Goal: Task Accomplishment & Management: Use online tool/utility

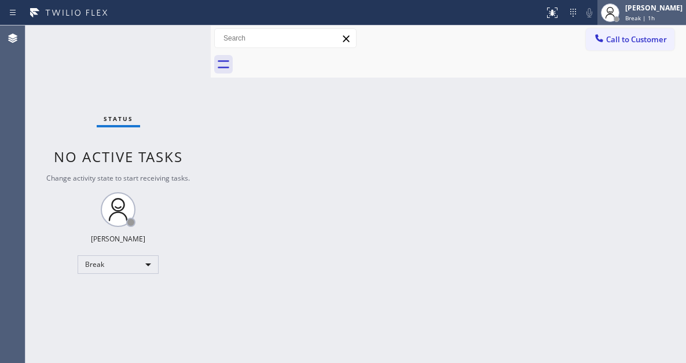
click at [639, 10] on div "[PERSON_NAME]" at bounding box center [654, 8] width 57 height 10
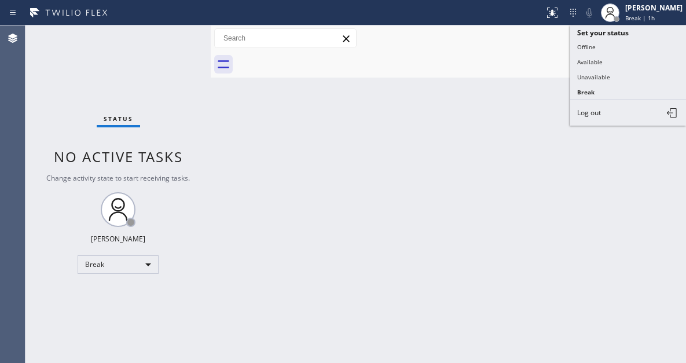
click at [593, 64] on button "Available" at bounding box center [629, 61] width 116 height 15
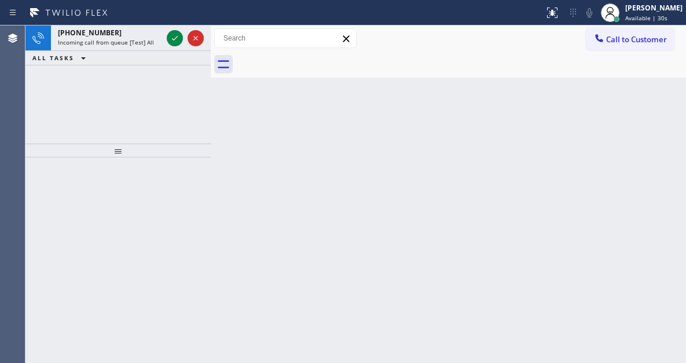
click at [633, 113] on div "Back to Dashboard Change Sender ID Customers Technicians Select a contact Outbo…" at bounding box center [449, 194] width 476 height 338
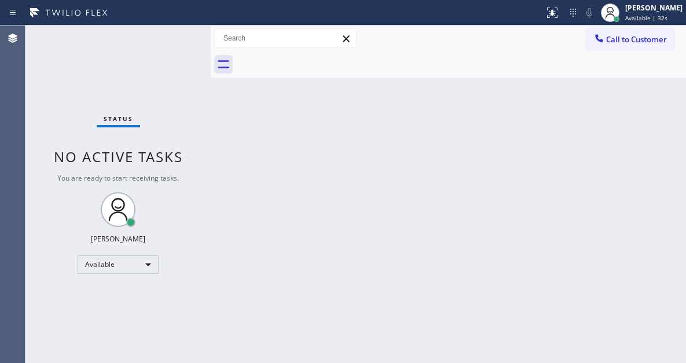
click at [174, 42] on div "Status No active tasks You are ready to start receiving tasks. [PERSON_NAME]" at bounding box center [117, 194] width 185 height 338
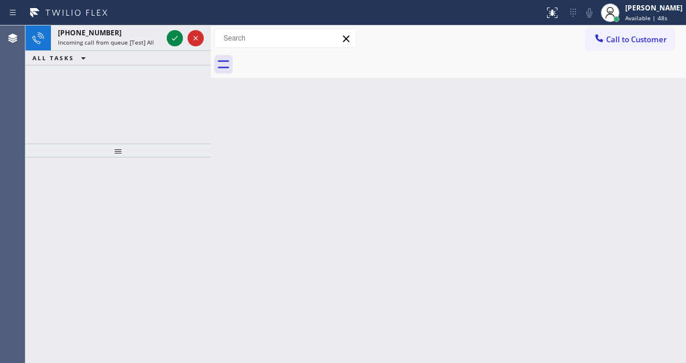
click at [677, 112] on div "Back to Dashboard Change Sender ID Customers Technicians Select a contact Outbo…" at bounding box center [449, 194] width 476 height 338
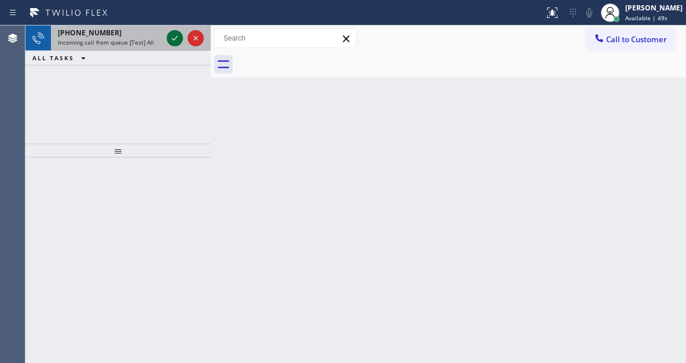
click at [173, 38] on icon at bounding box center [175, 38] width 14 height 14
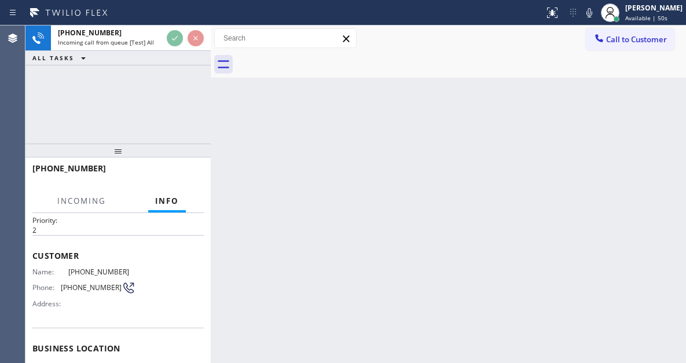
scroll to position [58, 0]
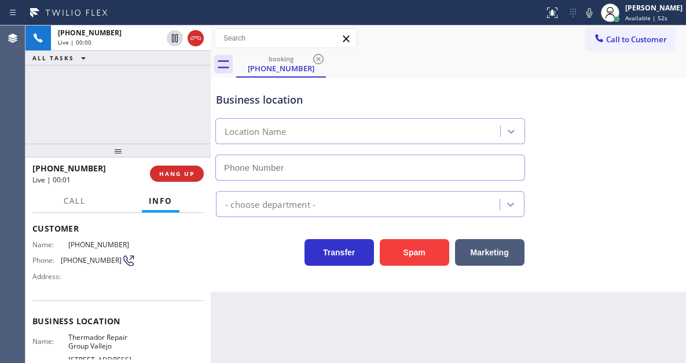
click at [80, 262] on span "[PHONE_NUMBER]" at bounding box center [91, 260] width 61 height 9
copy div "[PHONE_NUMBER]"
type input "[PHONE_NUMBER]"
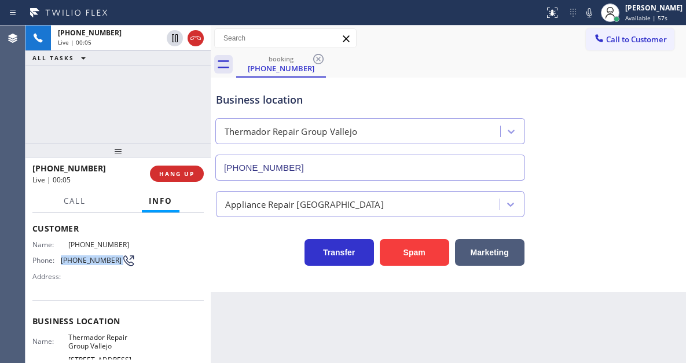
scroll to position [116, 0]
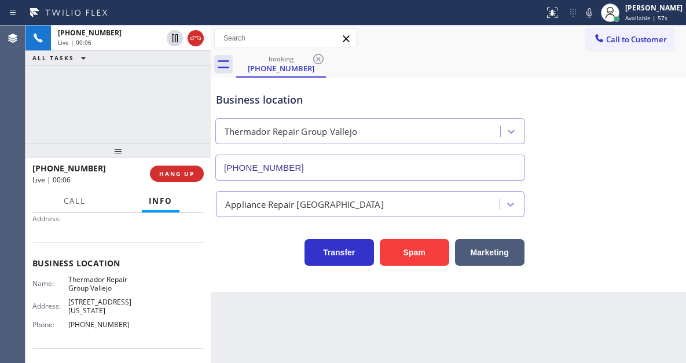
click at [96, 281] on span "Thermador Repair Group Vallejo" at bounding box center [101, 284] width 67 height 18
copy span "Thermador Repair Group Vallejo"
click at [110, 320] on span "[PHONE_NUMBER]" at bounding box center [101, 324] width 67 height 9
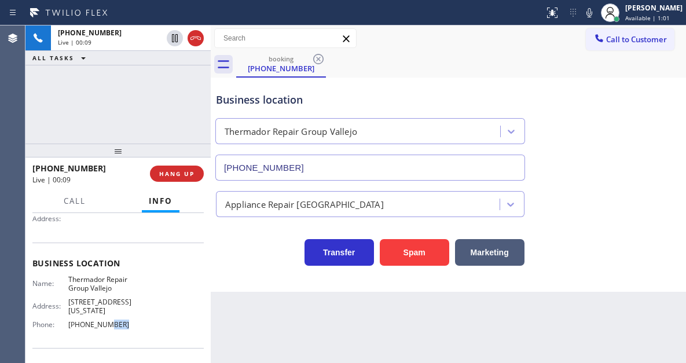
click at [110, 320] on span "[PHONE_NUMBER]" at bounding box center [101, 324] width 67 height 9
copy span "[PHONE_NUMBER]"
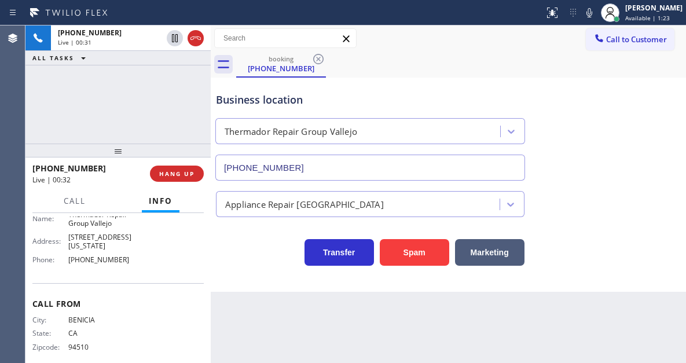
click at [180, 120] on div "[PHONE_NUMBER] Live | 00:31 ALL TASKS ALL TASKS ACTIVE TASKS TASKS IN WRAP UP" at bounding box center [117, 84] width 185 height 118
click at [234, 99] on div "Business location" at bounding box center [370, 100] width 309 height 16
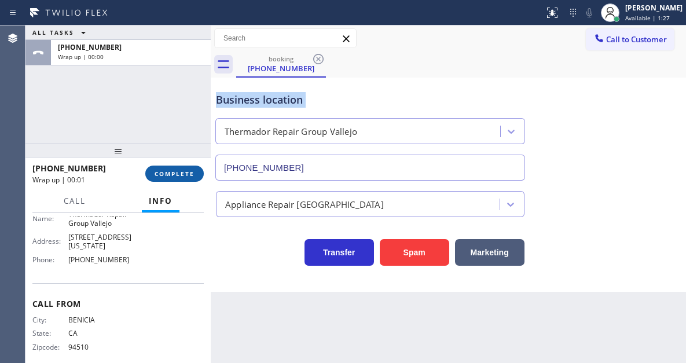
click at [178, 178] on span "COMPLETE" at bounding box center [175, 174] width 40 height 8
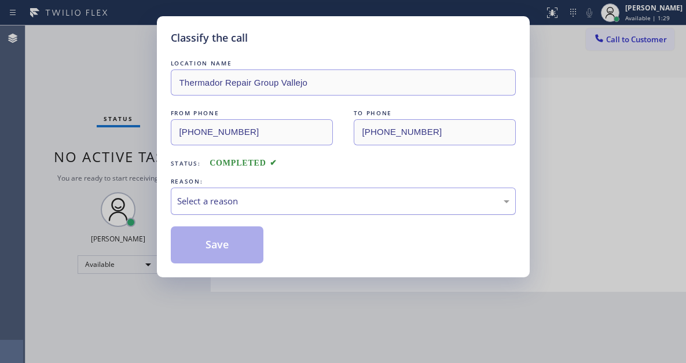
click at [250, 204] on div "Select a reason" at bounding box center [343, 201] width 333 height 13
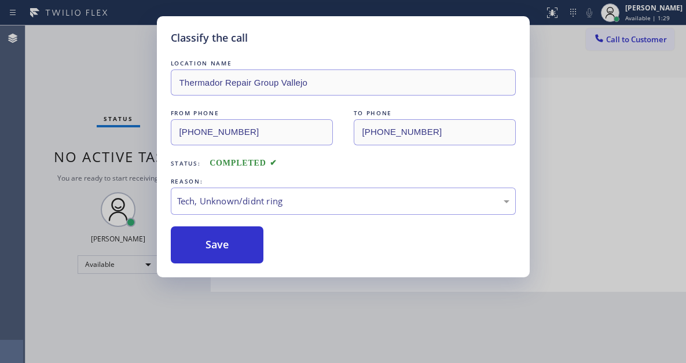
click at [244, 265] on div "Classify the call LOCATION NAME Thermador Repair Group Vallejo FROM PHONE [PHON…" at bounding box center [343, 146] width 373 height 261
click at [242, 258] on button "Save" at bounding box center [217, 244] width 93 height 37
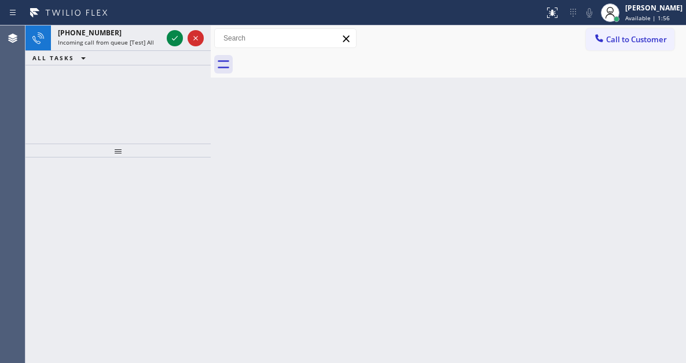
drag, startPoint x: 664, startPoint y: 159, endPoint x: 592, endPoint y: 159, distance: 72.4
click at [664, 159] on div "Back to Dashboard Change Sender ID Customers Technicians Select a contact Outbo…" at bounding box center [449, 194] width 476 height 338
click at [645, 118] on div "Back to Dashboard Change Sender ID Customers Technicians Select a contact Outbo…" at bounding box center [449, 194] width 476 height 338
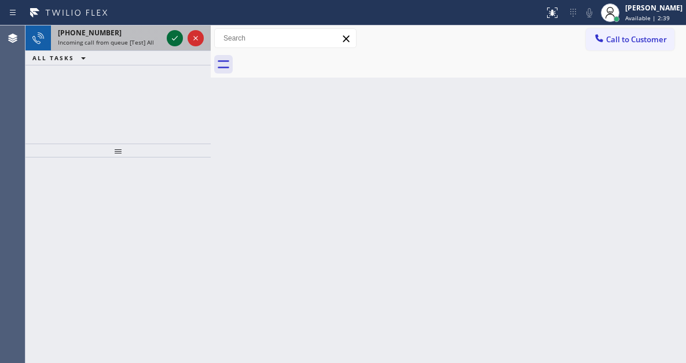
click at [171, 39] on icon at bounding box center [175, 38] width 14 height 14
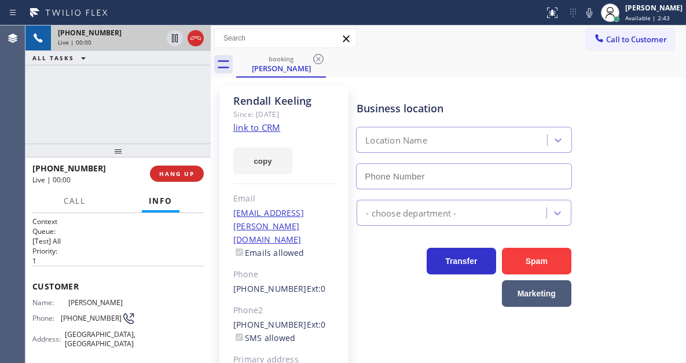
type input "[PHONE_NUMBER]"
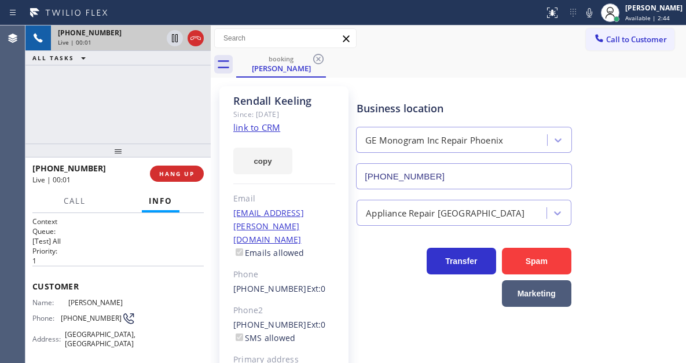
click at [268, 131] on link "link to CRM" at bounding box center [256, 128] width 47 height 12
click at [82, 319] on span "[PHONE_NUMBER]" at bounding box center [91, 318] width 61 height 9
copy div "[PHONE_NUMBER]"
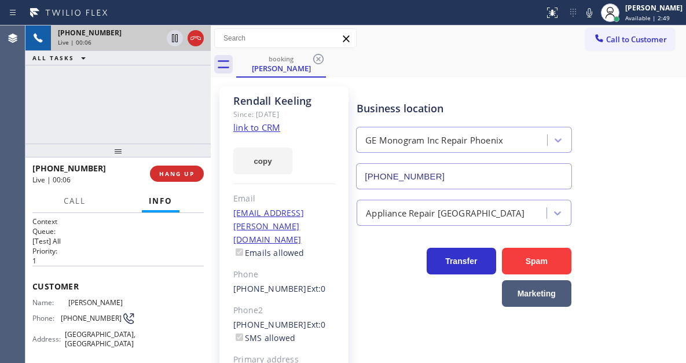
click at [416, 86] on div "Business location GE Monogram Inc Repair [GEOGRAPHIC_DATA] [PHONE_NUMBER]" at bounding box center [519, 137] width 329 height 105
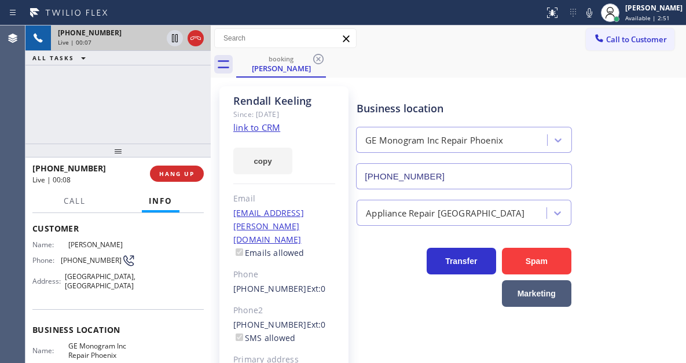
scroll to position [116, 0]
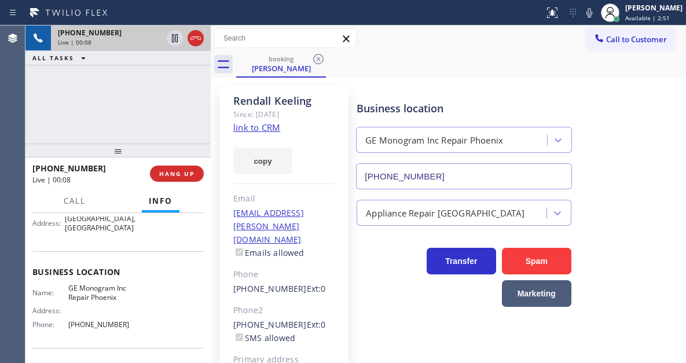
click at [89, 298] on span "GE Monogram Inc Repair Phoenix" at bounding box center [101, 293] width 67 height 18
copy span "GE Monogram Inc Repair Phoenix"
click at [422, 98] on div "Business location GE Monogram Inc Repair [GEOGRAPHIC_DATA] [PHONE_NUMBER]" at bounding box center [464, 139] width 219 height 100
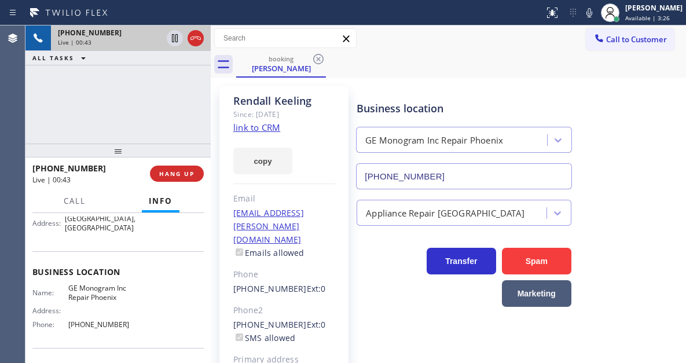
click at [127, 84] on div "[PHONE_NUMBER] Live | 00:43 ALL TASKS ALL TASKS ACTIVE TASKS TASKS IN WRAP UP" at bounding box center [117, 84] width 185 height 118
click at [174, 41] on icon at bounding box center [175, 38] width 6 height 8
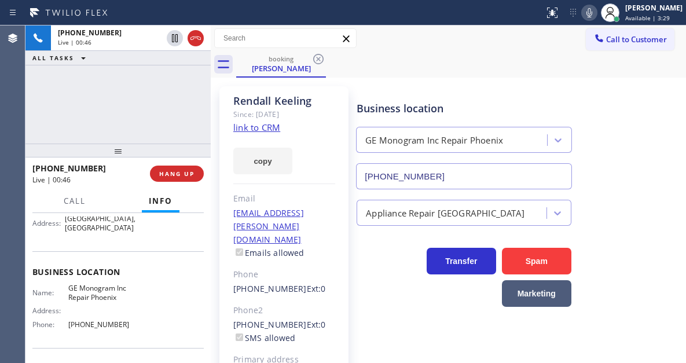
click at [597, 19] on icon at bounding box center [590, 13] width 14 height 14
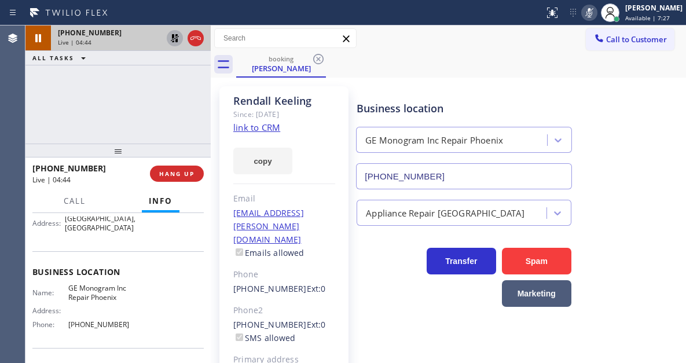
click at [176, 42] on icon at bounding box center [175, 38] width 8 height 8
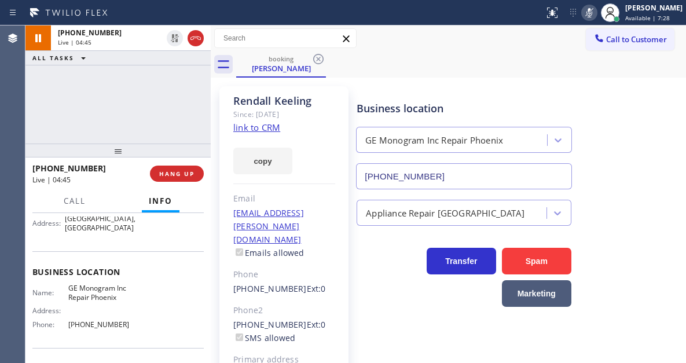
click at [596, 19] on icon at bounding box center [590, 13] width 14 height 14
click at [645, 142] on div "Business location GE Monogram Inc Repair [GEOGRAPHIC_DATA] [PHONE_NUMBER]" at bounding box center [519, 137] width 329 height 105
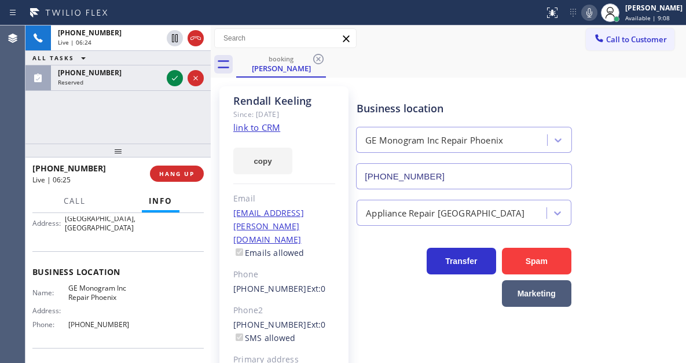
click at [163, 110] on div "[PHONE_NUMBER] Live | 06:24 ALL TASKS ALL TASKS ACTIVE TASKS TASKS IN WRAP UP […" at bounding box center [117, 84] width 185 height 118
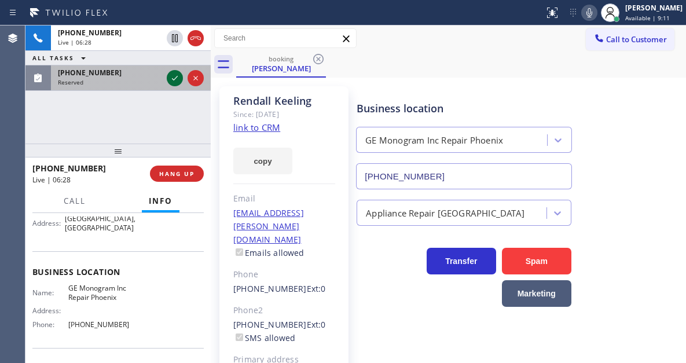
click at [171, 79] on icon at bounding box center [175, 78] width 14 height 14
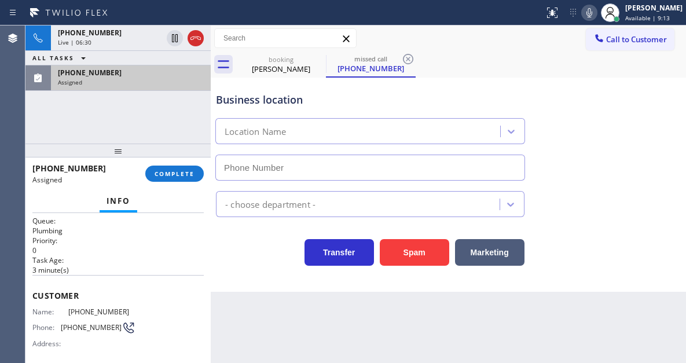
type input "[PHONE_NUMBER]"
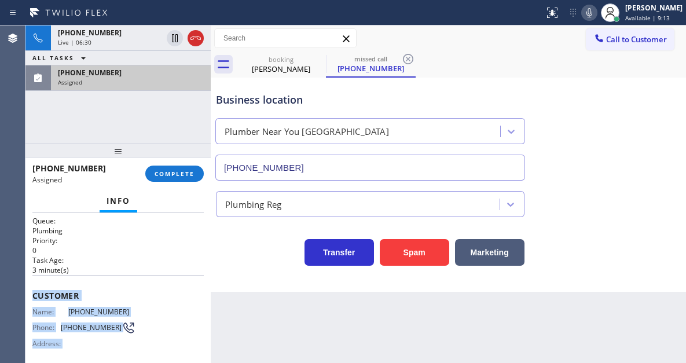
scroll to position [203, 0]
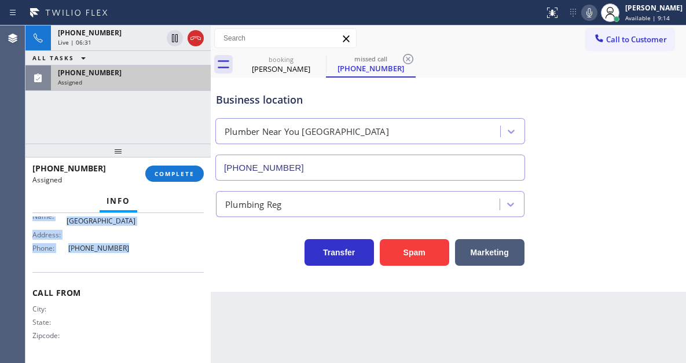
drag, startPoint x: 31, startPoint y: 294, endPoint x: 143, endPoint y: 258, distance: 117.6
click at [143, 258] on div "Context Queue: Plumbing Priority: 0 Task Age: [DEMOGRAPHIC_DATA] minute(s) Cust…" at bounding box center [117, 288] width 185 height 150
copy div "Customer Name: [PHONE_NUMBER] Phone: [PHONE_NUMBER] Address: Business location …"
click at [185, 171] on span "COMPLETE" at bounding box center [175, 174] width 40 height 8
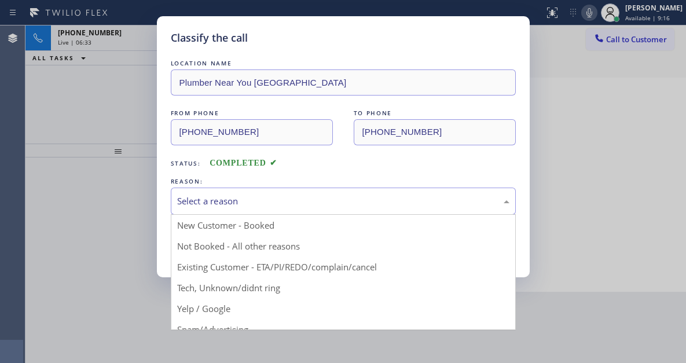
click at [288, 189] on div "Select a reason" at bounding box center [343, 201] width 345 height 27
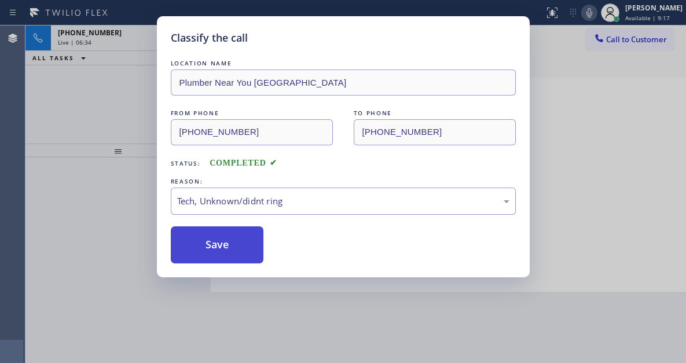
click at [246, 251] on button "Save" at bounding box center [217, 244] width 93 height 37
type input "[PHONE_NUMBER]"
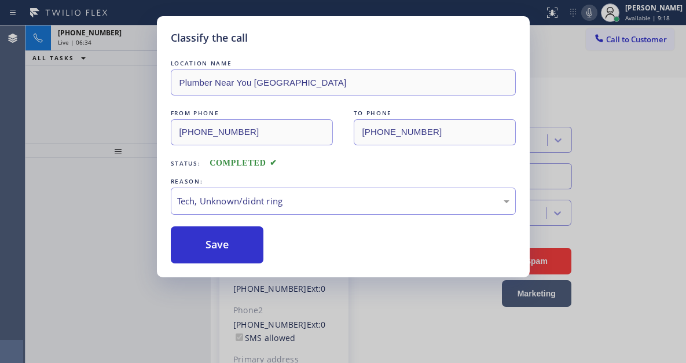
click at [82, 108] on div "Classify the call LOCATION NAME Plumber Near You [GEOGRAPHIC_DATA] FROM PHONE […" at bounding box center [343, 181] width 686 height 363
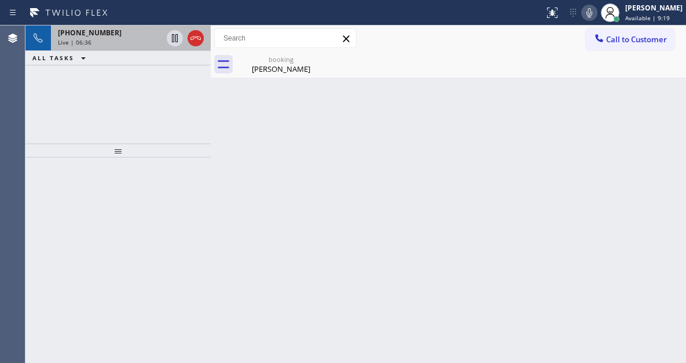
click at [97, 35] on span "[PHONE_NUMBER]" at bounding box center [90, 33] width 64 height 10
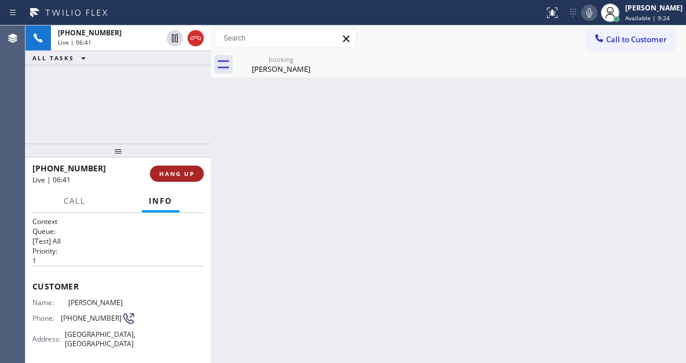
click at [194, 171] on span "HANG UP" at bounding box center [176, 174] width 35 height 8
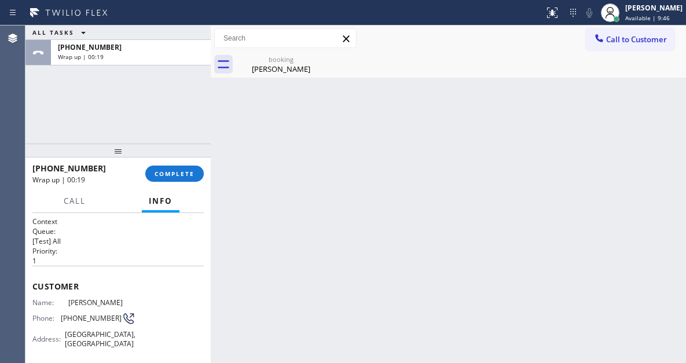
click at [639, 165] on div "Back to Dashboard Change Sender ID Customers Technicians Select a contact Outbo…" at bounding box center [449, 194] width 476 height 338
click at [626, 92] on div "Back to Dashboard Change Sender ID Customers Technicians Select a contact Outbo…" at bounding box center [449, 194] width 476 height 338
click at [182, 178] on span "COMPLETE" at bounding box center [175, 174] width 40 height 8
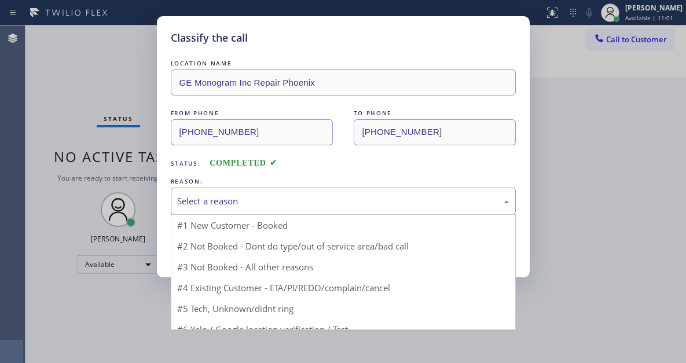
click at [309, 199] on div "Select a reason" at bounding box center [343, 201] width 333 height 13
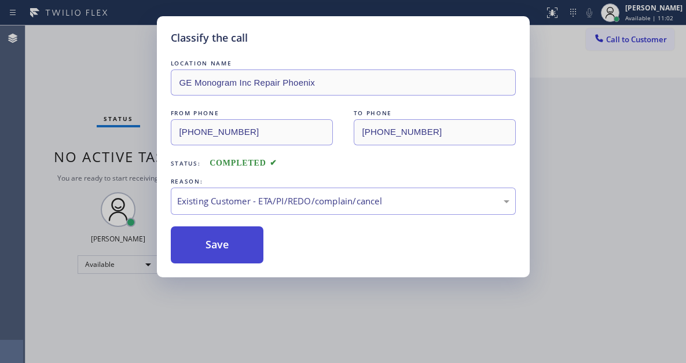
click at [251, 245] on button "Save" at bounding box center [217, 244] width 93 height 37
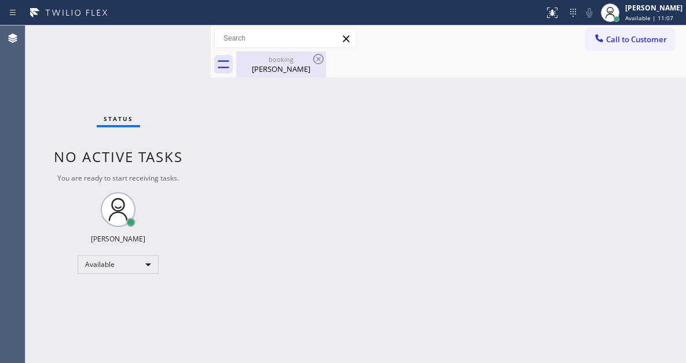
click at [279, 67] on div "[PERSON_NAME]" at bounding box center [281, 69] width 87 height 10
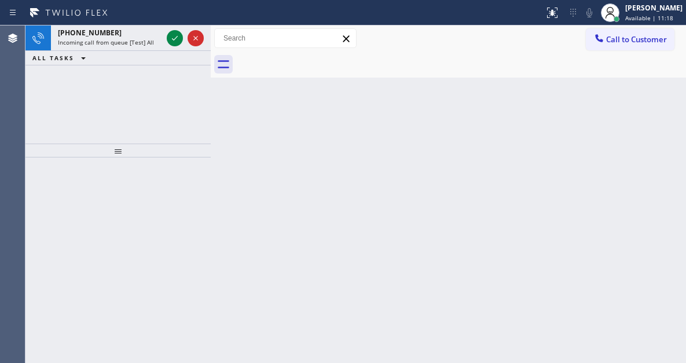
click at [656, 144] on div "Back to Dashboard Change Sender ID Customers Technicians Select a contact Outbo…" at bounding box center [449, 194] width 476 height 338
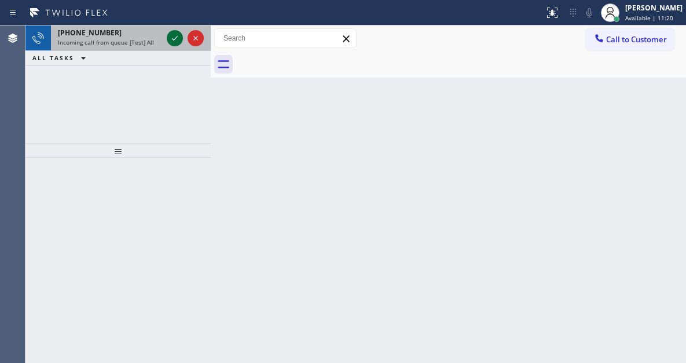
click at [171, 39] on icon at bounding box center [175, 38] width 14 height 14
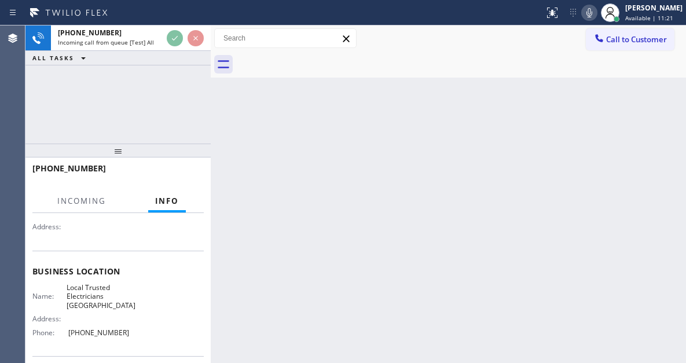
scroll to position [116, 0]
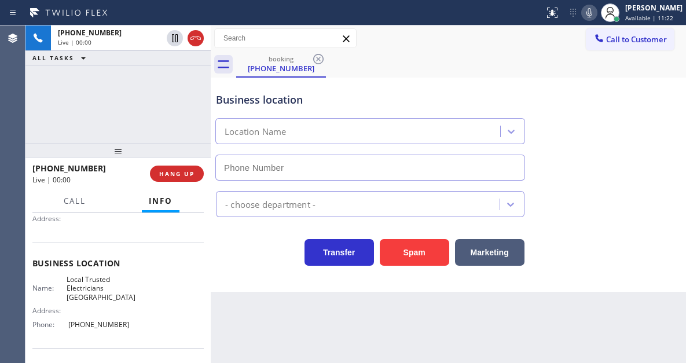
type input "[PHONE_NUMBER]"
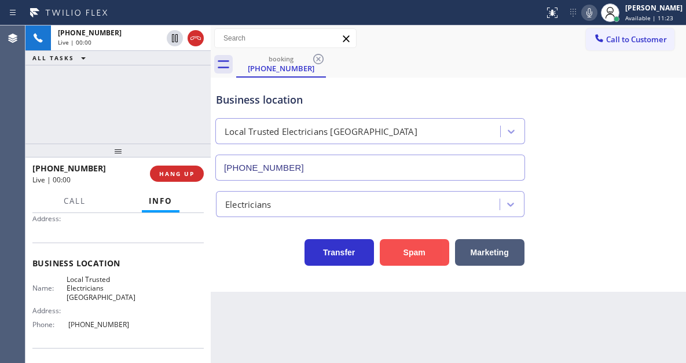
click at [397, 259] on button "Spam" at bounding box center [415, 252] width 70 height 27
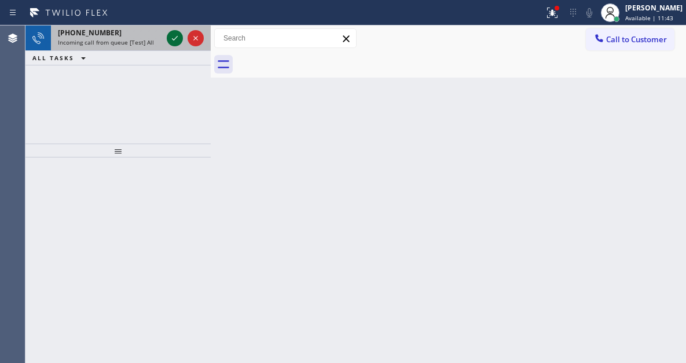
click at [181, 39] on icon at bounding box center [175, 38] width 14 height 14
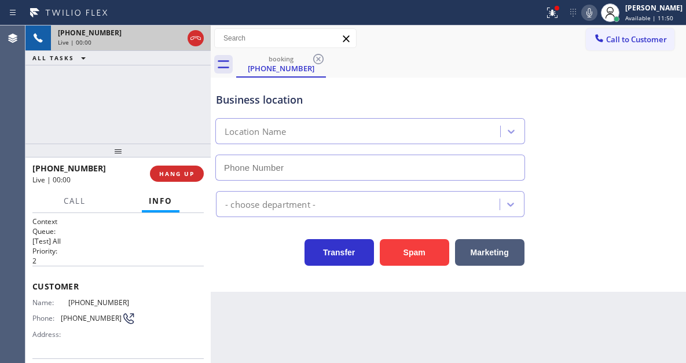
type input "[PHONE_NUMBER]"
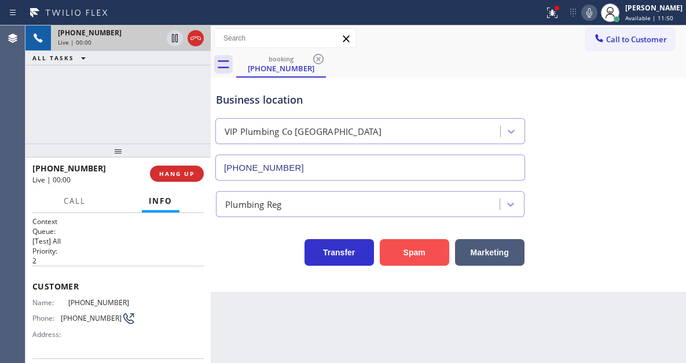
click at [421, 246] on button "Spam" at bounding box center [415, 252] width 70 height 27
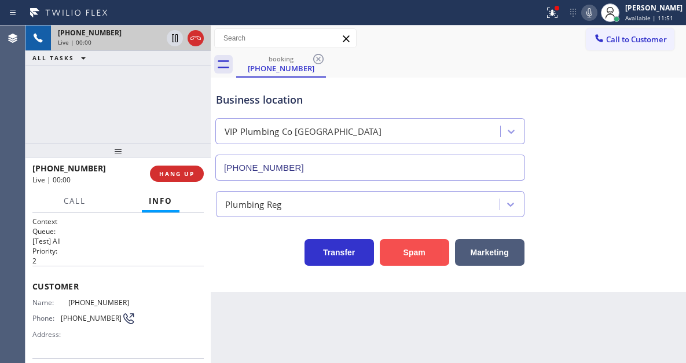
click at [421, 246] on button "Spam" at bounding box center [415, 252] width 70 height 27
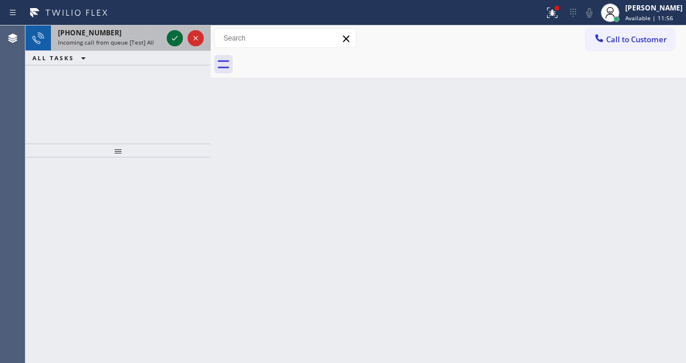
click at [173, 37] on icon at bounding box center [175, 38] width 14 height 14
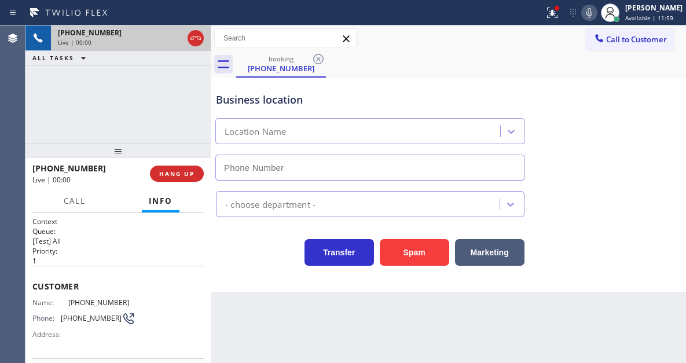
type input "[PHONE_NUMBER]"
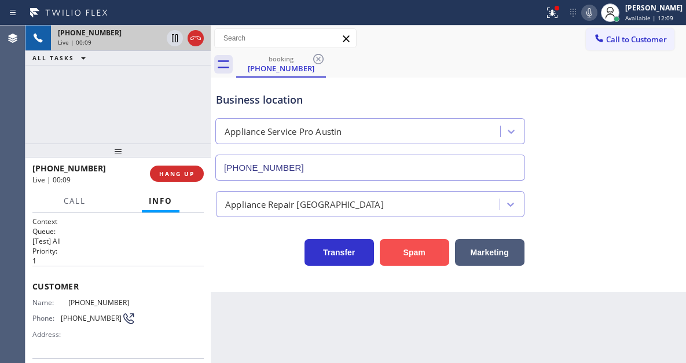
click at [412, 250] on button "Spam" at bounding box center [415, 252] width 70 height 27
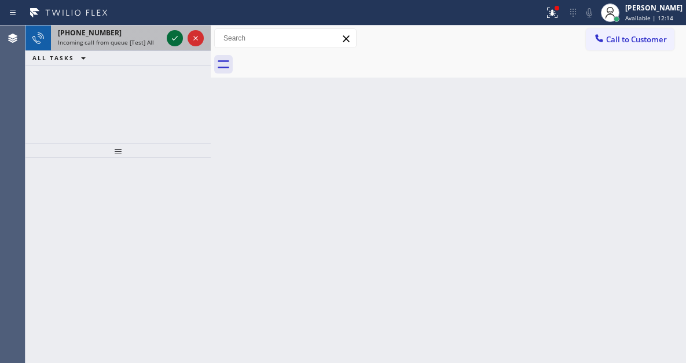
click at [175, 43] on icon at bounding box center [175, 38] width 14 height 14
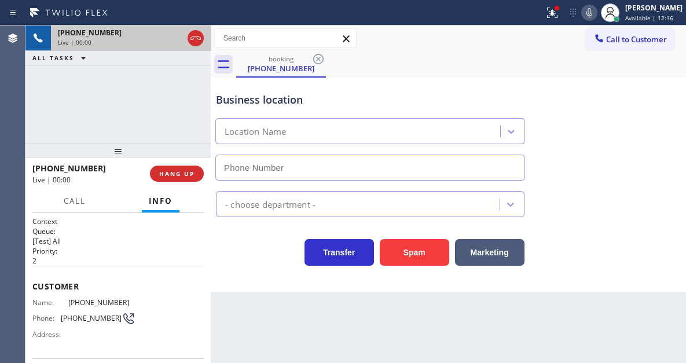
type input "[PHONE_NUMBER]"
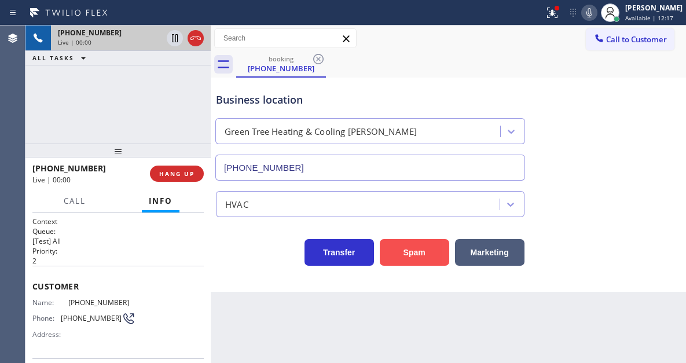
click at [409, 252] on button "Spam" at bounding box center [415, 252] width 70 height 27
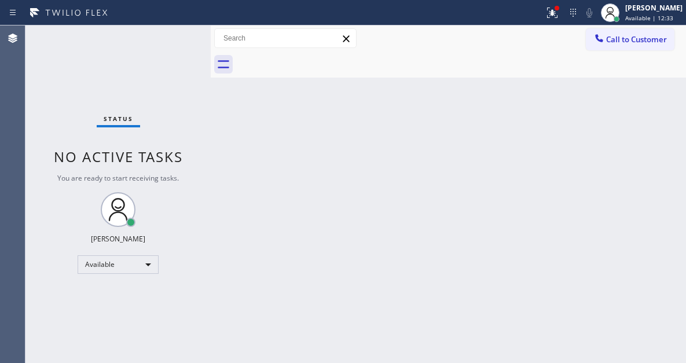
click at [159, 32] on div "Status No active tasks You are ready to start receiving tasks. [PERSON_NAME]" at bounding box center [117, 194] width 185 height 338
click at [176, 41] on div "Status No active tasks You are ready to start receiving tasks. [PERSON_NAME]" at bounding box center [117, 194] width 185 height 338
click at [176, 36] on div "Status No active tasks You are ready to start receiving tasks. [PERSON_NAME]" at bounding box center [117, 194] width 185 height 338
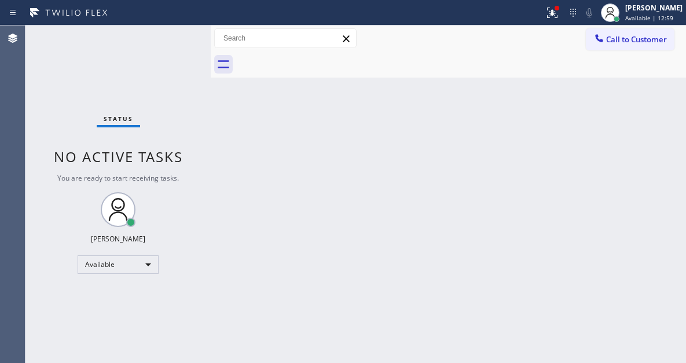
click at [176, 36] on div "Status No active tasks You are ready to start receiving tasks. [PERSON_NAME]" at bounding box center [117, 194] width 185 height 338
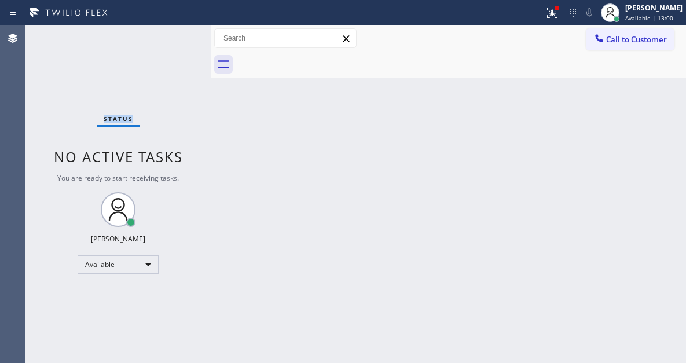
click at [176, 36] on div "Status No active tasks You are ready to start receiving tasks. [PERSON_NAME]" at bounding box center [117, 194] width 185 height 338
click at [177, 34] on div "Status No active tasks You are ready to start receiving tasks. [PERSON_NAME]" at bounding box center [117, 194] width 185 height 338
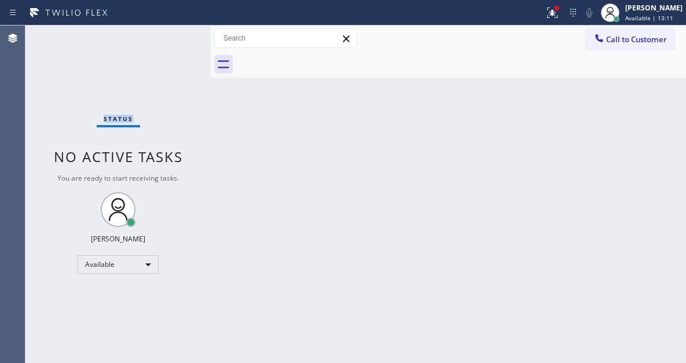
click at [177, 34] on div "Status No active tasks You are ready to start receiving tasks. [PERSON_NAME]" at bounding box center [117, 194] width 185 height 338
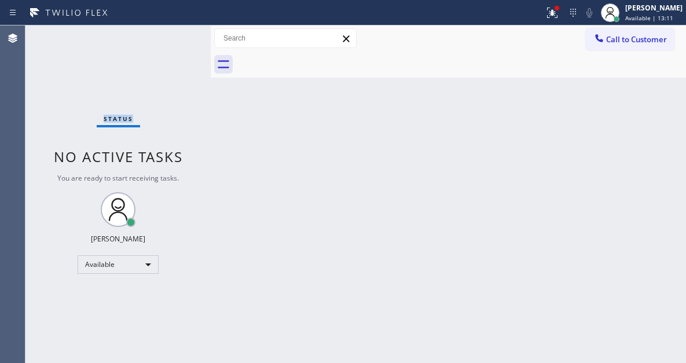
click at [177, 34] on div "Status No active tasks You are ready to start receiving tasks. [PERSON_NAME]" at bounding box center [117, 194] width 185 height 338
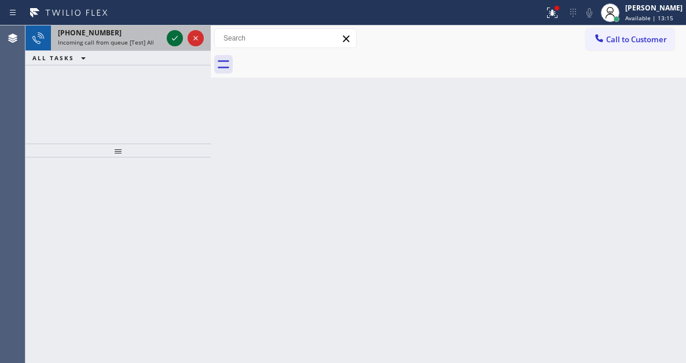
click at [177, 34] on icon at bounding box center [175, 38] width 14 height 14
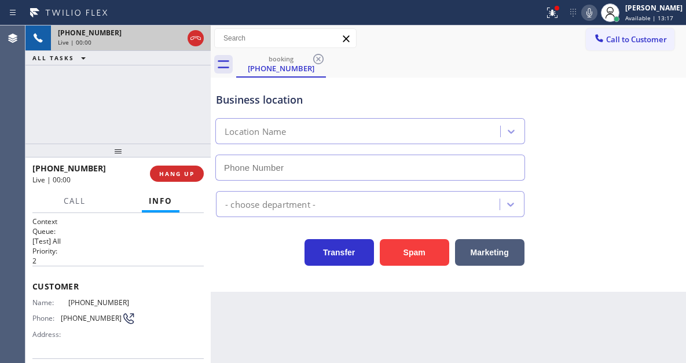
type input "[PHONE_NUMBER]"
click at [101, 302] on span "[PHONE_NUMBER]" at bounding box center [101, 302] width 67 height 9
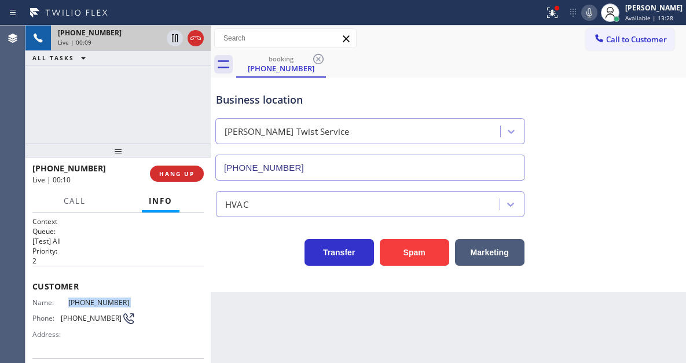
click at [101, 302] on span "[PHONE_NUMBER]" at bounding box center [101, 302] width 67 height 9
copy span "[PHONE_NUMBER]"
click at [205, 262] on div "Context Queue: [Test] All Priority: 2 Customer Name: [PHONE_NUMBER] Phone: [PHO…" at bounding box center [117, 288] width 185 height 150
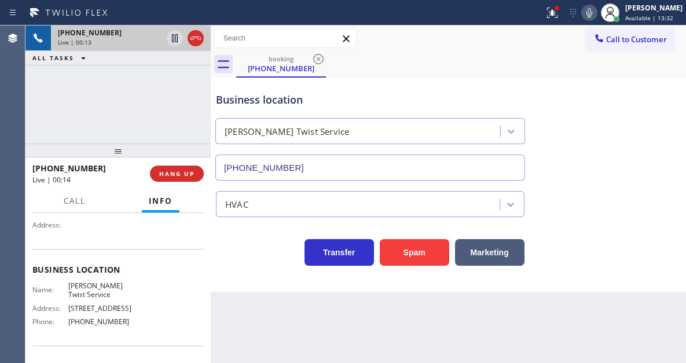
scroll to position [116, 0]
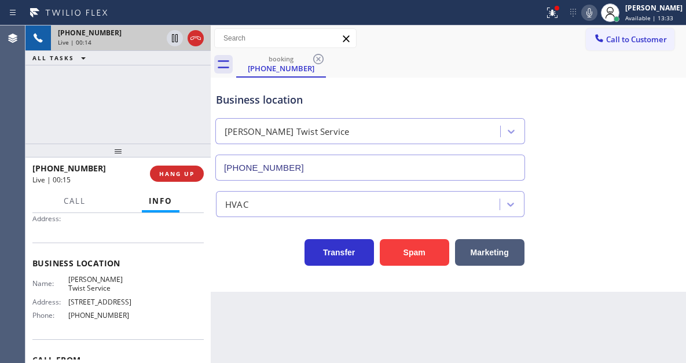
click at [89, 279] on span "[PERSON_NAME] Twist Service" at bounding box center [101, 284] width 67 height 18
copy span "[PERSON_NAME] Twist Service"
click at [195, 293] on div "Name: [PERSON_NAME] Twist Service Address: [STREET_ADDRESS] Phone: [PHONE_NUMBE…" at bounding box center [117, 300] width 171 height 50
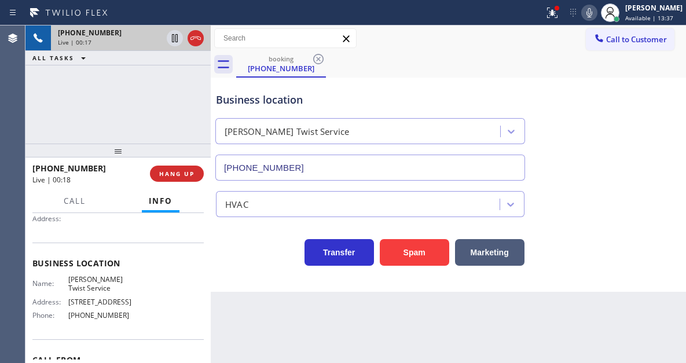
click at [93, 314] on span "[PHONE_NUMBER]" at bounding box center [101, 315] width 67 height 9
copy span "[PHONE_NUMBER]"
click at [204, 294] on div "Context Queue: [Test] All Priority: 2 Customer Name: [PHONE_NUMBER] Phone: [PHO…" at bounding box center [117, 288] width 185 height 150
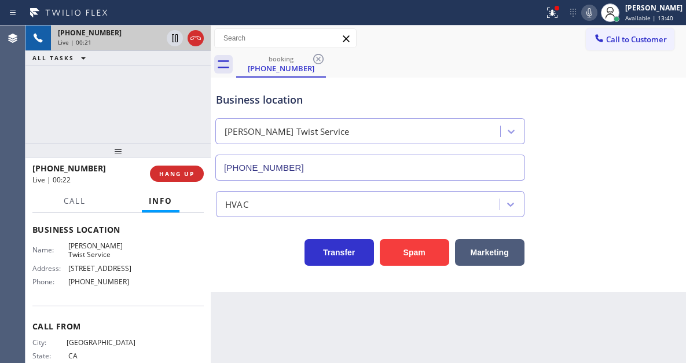
scroll to position [183, 0]
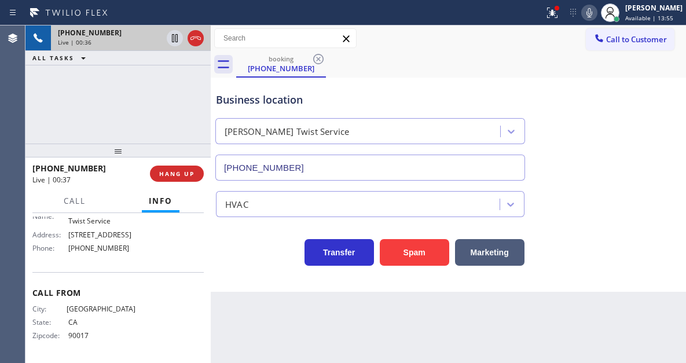
click at [671, 187] on div "HVAC" at bounding box center [449, 202] width 470 height 31
click at [184, 176] on span "HANG UP" at bounding box center [176, 174] width 35 height 8
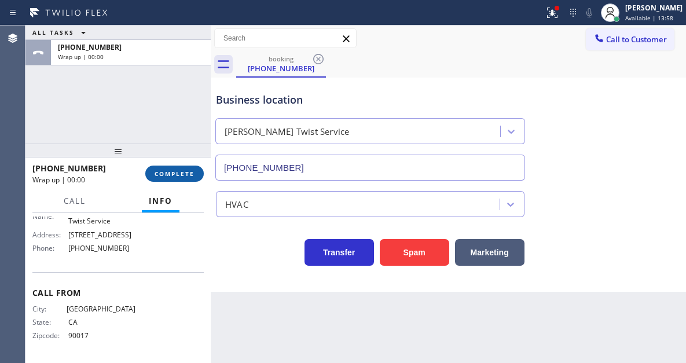
click at [184, 176] on span "COMPLETE" at bounding box center [175, 174] width 40 height 8
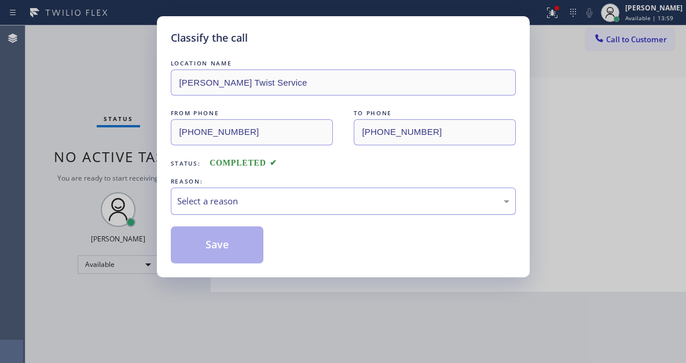
click at [252, 204] on div "Select a reason" at bounding box center [343, 201] width 333 height 13
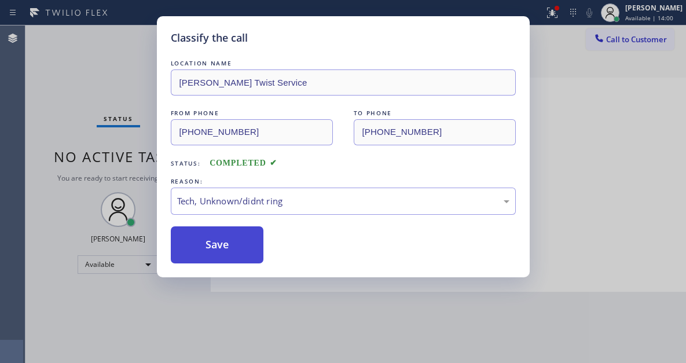
click at [245, 248] on button "Save" at bounding box center [217, 244] width 93 height 37
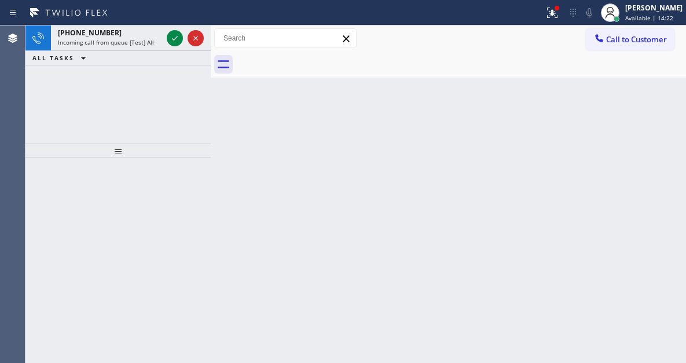
click at [630, 147] on div "Back to Dashboard Change Sender ID Customers Technicians Select a contact Outbo…" at bounding box center [449, 194] width 476 height 338
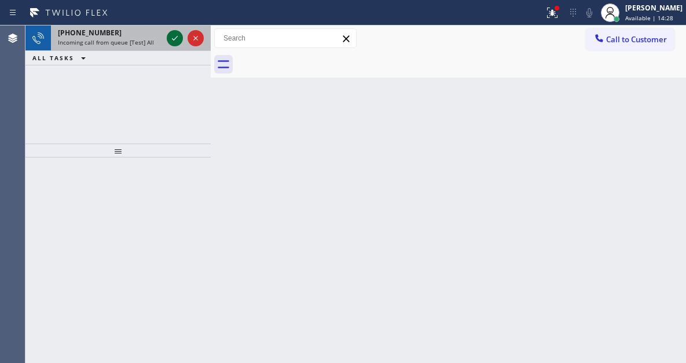
click at [172, 41] on icon at bounding box center [175, 38] width 14 height 14
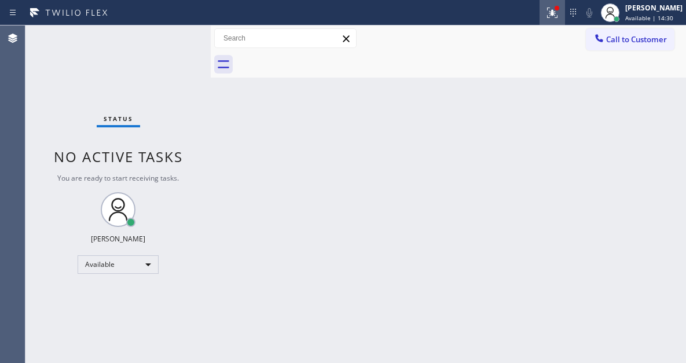
click at [562, 20] on button at bounding box center [552, 12] width 25 height 25
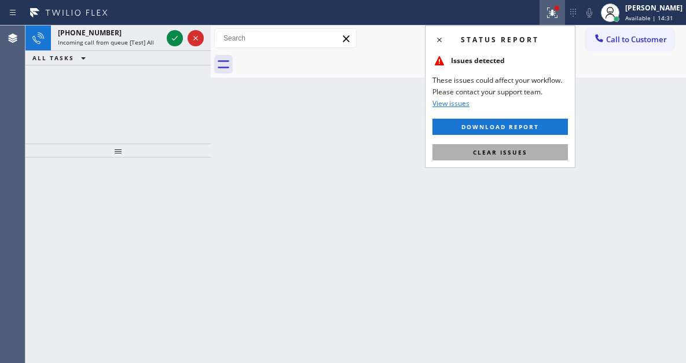
click at [520, 150] on span "Clear issues" at bounding box center [500, 152] width 54 height 8
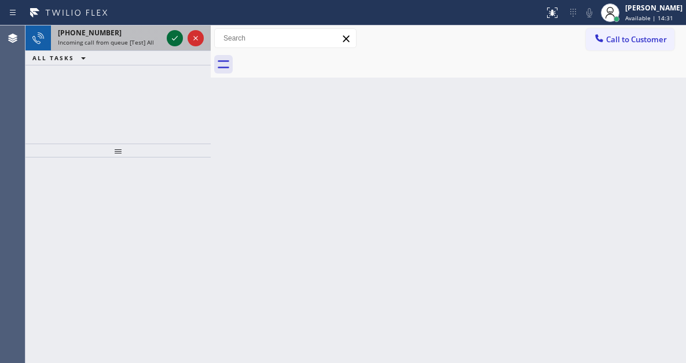
click at [177, 33] on icon at bounding box center [175, 38] width 14 height 14
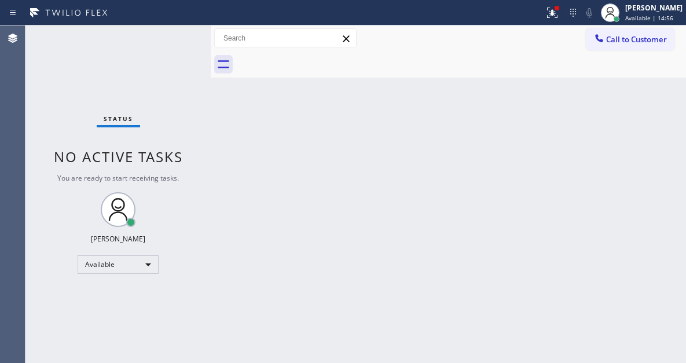
click at [636, 100] on div "Back to Dashboard Change Sender ID Customers Technicians Select a contact Outbo…" at bounding box center [449, 194] width 476 height 338
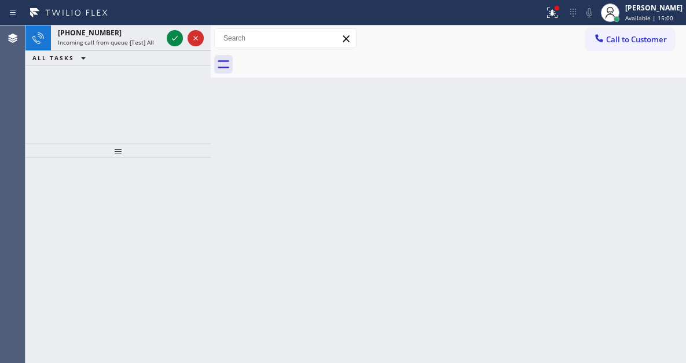
click at [661, 109] on div "Back to Dashboard Change Sender ID Customers Technicians Select a contact Outbo…" at bounding box center [449, 194] width 476 height 338
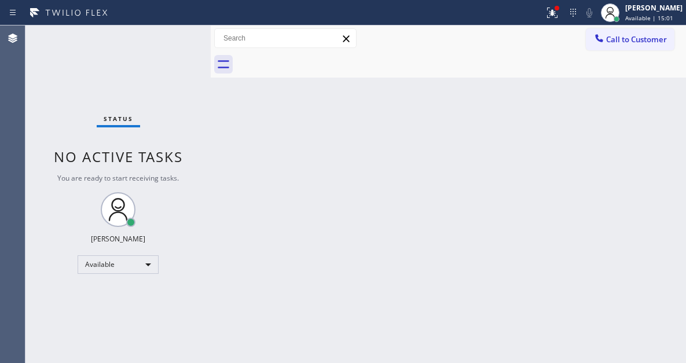
click at [168, 34] on div "Status No active tasks You are ready to start receiving tasks. [PERSON_NAME]" at bounding box center [117, 194] width 185 height 338
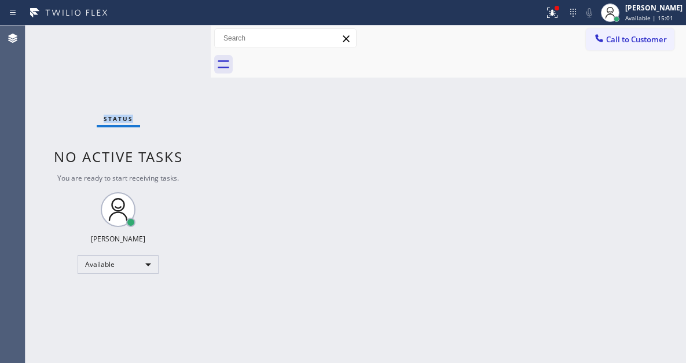
click at [168, 34] on div "Status No active tasks You are ready to start receiving tasks. [PERSON_NAME]" at bounding box center [117, 194] width 185 height 338
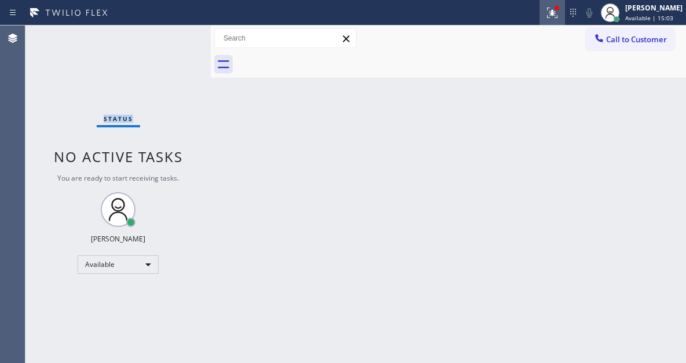
click at [553, 9] on div at bounding box center [552, 13] width 25 height 14
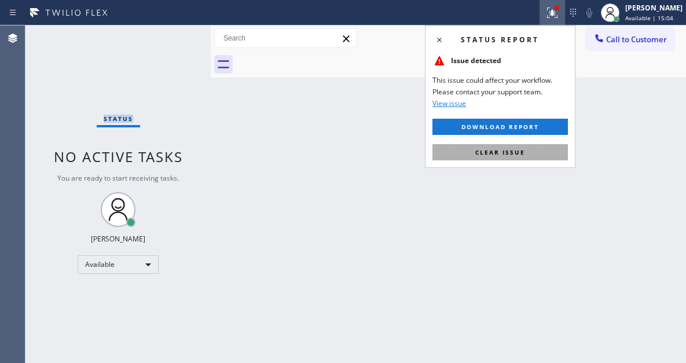
click at [517, 151] on span "Clear issue" at bounding box center [501, 152] width 50 height 8
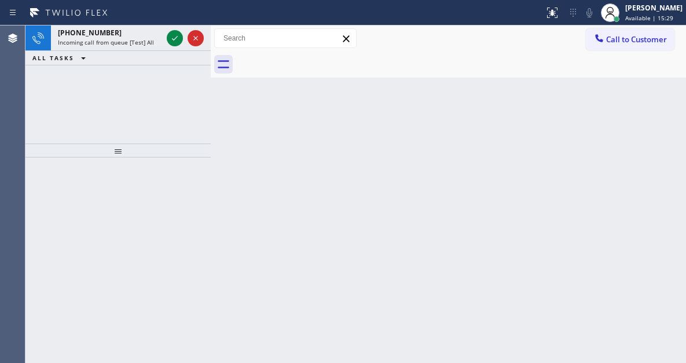
drag, startPoint x: 632, startPoint y: 97, endPoint x: 465, endPoint y: 89, distance: 167.6
click at [632, 97] on div "Back to Dashboard Change Sender ID Customers Technicians Select a contact Outbo…" at bounding box center [449, 194] width 476 height 338
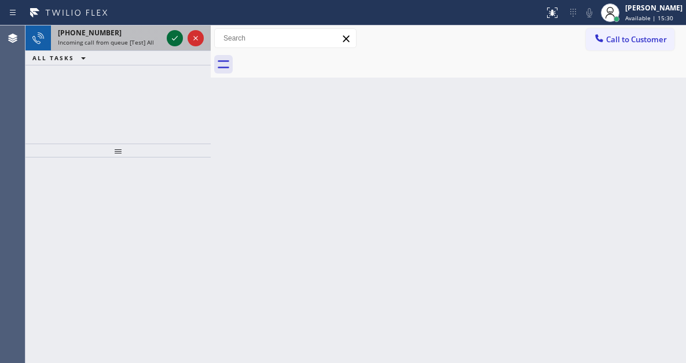
click at [170, 37] on icon at bounding box center [175, 38] width 14 height 14
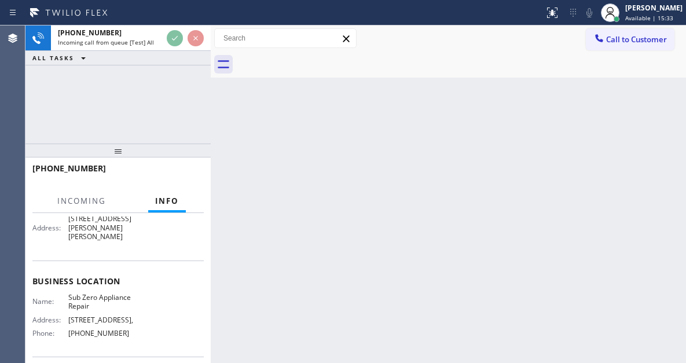
scroll to position [58, 0]
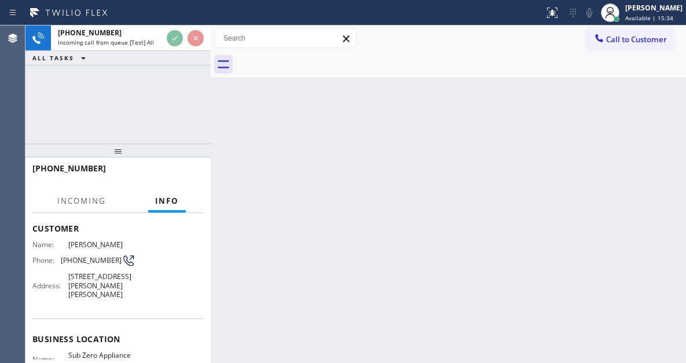
click at [84, 261] on span "[PHONE_NUMBER]" at bounding box center [91, 260] width 61 height 9
copy div "[PHONE_NUMBER]"
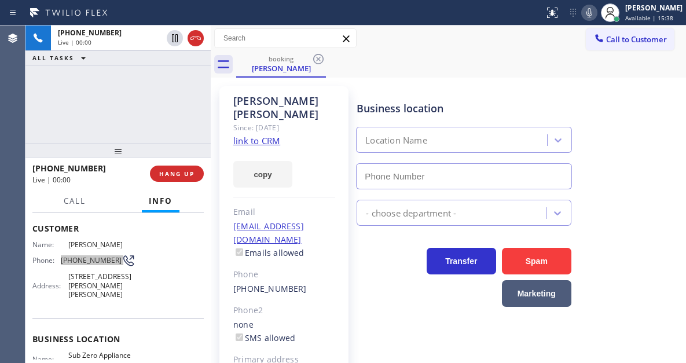
type input "[PHONE_NUMBER]"
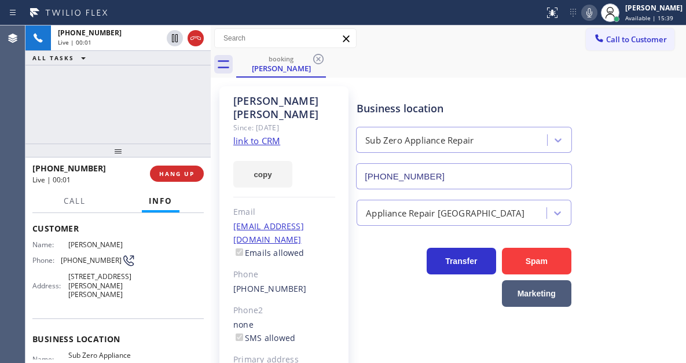
click at [202, 98] on div "[PHONE_NUMBER] Live | 00:01 ALL TASKS ALL TASKS ACTIVE TASKS TASKS IN WRAP UP" at bounding box center [117, 84] width 185 height 118
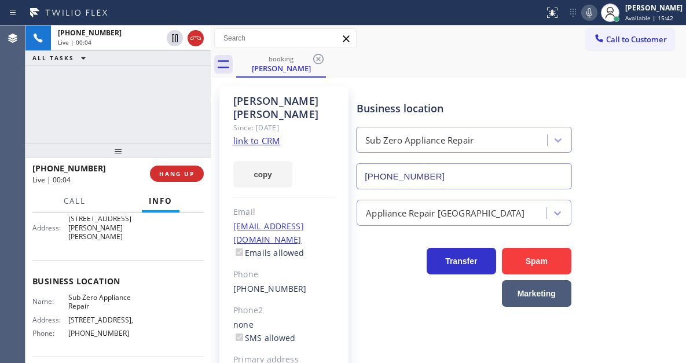
click at [96, 302] on span "Sub Zero Appliance Repair" at bounding box center [101, 302] width 67 height 18
click at [206, 291] on div "Context Queue: [Test] All Priority: 1 Customer Name: [PERSON_NAME] Phone: [PHON…" at bounding box center [117, 288] width 185 height 150
click at [100, 338] on span "[PHONE_NUMBER]" at bounding box center [101, 333] width 67 height 9
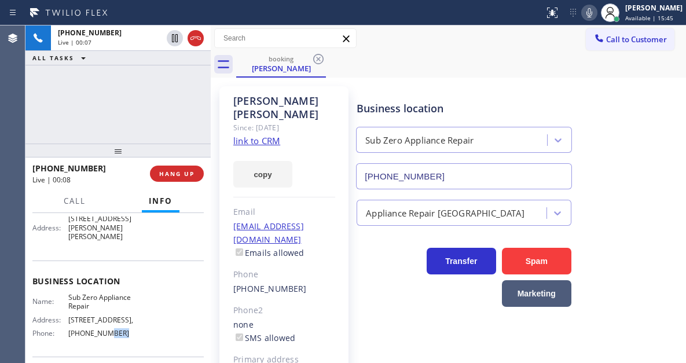
click at [100, 338] on span "[PHONE_NUMBER]" at bounding box center [101, 333] width 67 height 9
click at [256, 135] on link "link to CRM" at bounding box center [256, 141] width 47 height 12
click at [94, 92] on div "[PHONE_NUMBER] Live | 00:11 ALL TASKS ALL TASKS ACTIVE TASKS TASKS IN WRAP UP" at bounding box center [117, 84] width 185 height 118
click at [136, 109] on div "[PHONE_NUMBER] Live | 00:54 ALL TASKS ALL TASKS ACTIVE TASKS TASKS IN WRAP UP" at bounding box center [117, 84] width 185 height 118
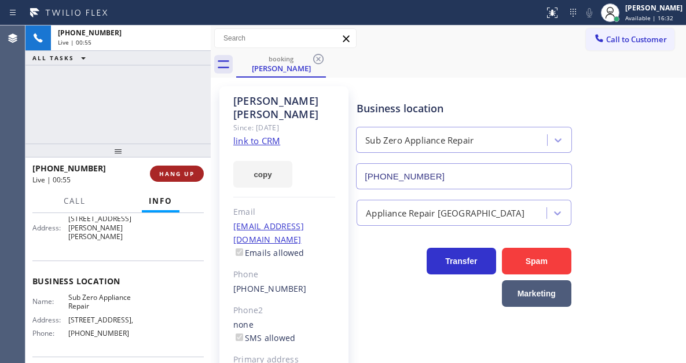
click at [173, 176] on span "HANG UP" at bounding box center [176, 174] width 35 height 8
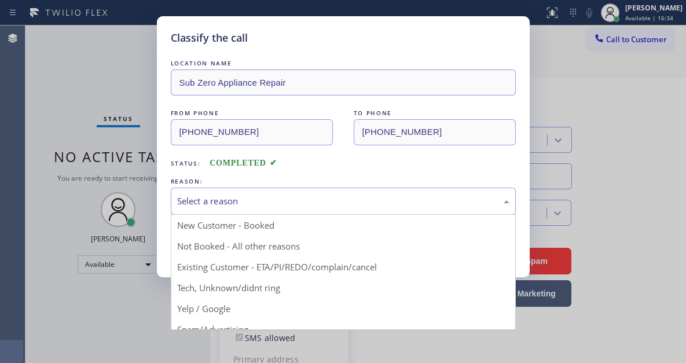
click at [208, 199] on div "Select a reason" at bounding box center [343, 201] width 333 height 13
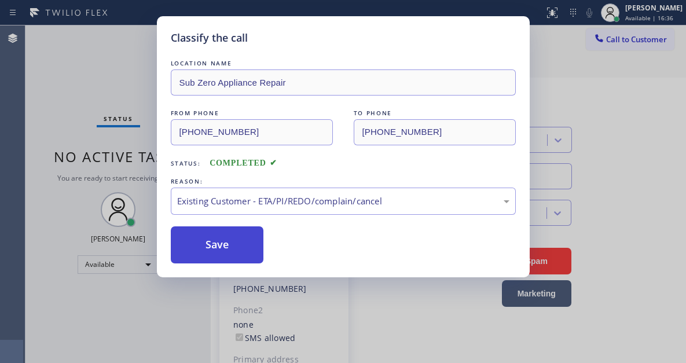
click at [241, 240] on button "Save" at bounding box center [217, 244] width 93 height 37
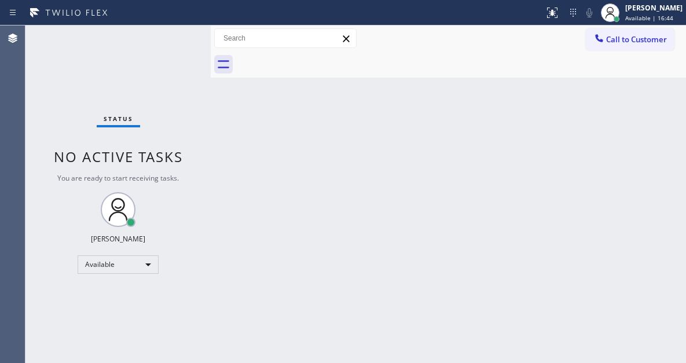
click at [171, 39] on div "Status No active tasks You are ready to start receiving tasks. [PERSON_NAME]" at bounding box center [117, 194] width 185 height 338
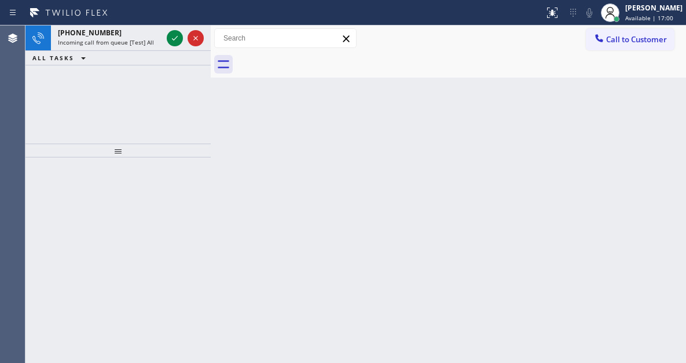
click at [662, 101] on div "Back to Dashboard Change Sender ID Customers Technicians Select a contact Outbo…" at bounding box center [449, 194] width 476 height 338
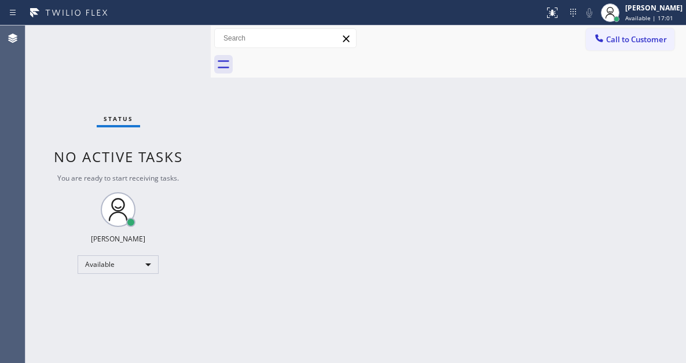
click at [174, 35] on div "Status No active tasks You are ready to start receiving tasks. [PERSON_NAME]" at bounding box center [117, 194] width 185 height 338
click at [173, 31] on div "Status No active tasks You are ready to start receiving tasks. [PERSON_NAME]" at bounding box center [117, 194] width 185 height 338
click at [171, 31] on div "Status No active tasks You are ready to start receiving tasks. [PERSON_NAME]" at bounding box center [117, 194] width 185 height 338
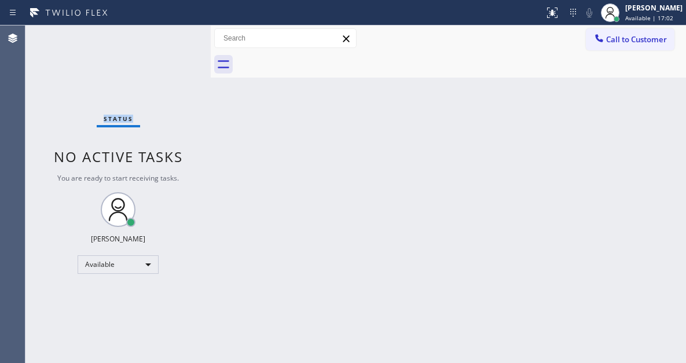
click at [171, 31] on div "Status No active tasks You are ready to start receiving tasks. [PERSON_NAME]" at bounding box center [117, 194] width 185 height 338
click at [171, 35] on div "Status No active tasks You are ready to start receiving tasks. [PERSON_NAME]" at bounding box center [117, 194] width 185 height 338
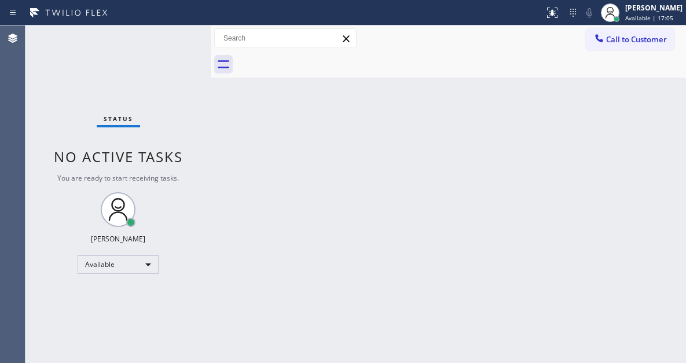
click at [171, 35] on div "Status No active tasks You are ready to start receiving tasks. [PERSON_NAME]" at bounding box center [117, 194] width 185 height 338
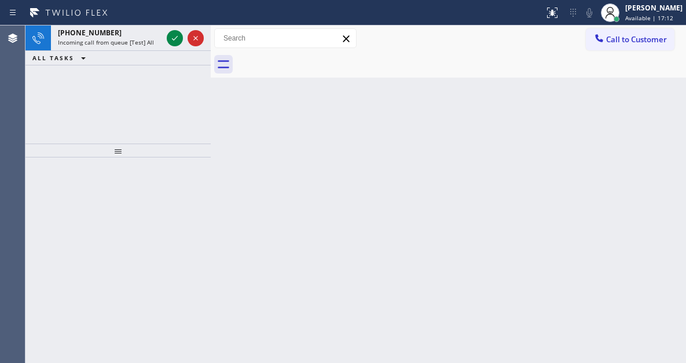
click at [665, 120] on div "Back to Dashboard Change Sender ID Customers Technicians Select a contact Outbo…" at bounding box center [449, 194] width 476 height 338
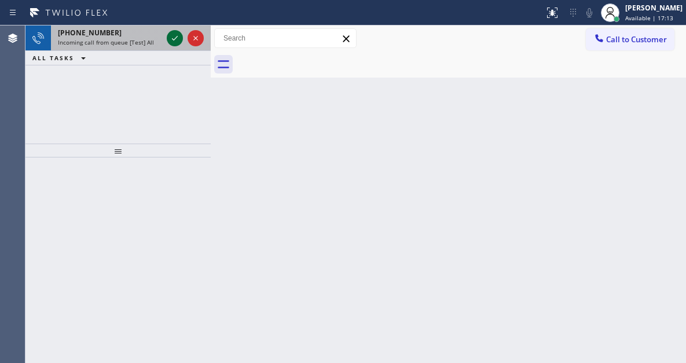
click at [169, 41] on icon at bounding box center [175, 38] width 14 height 14
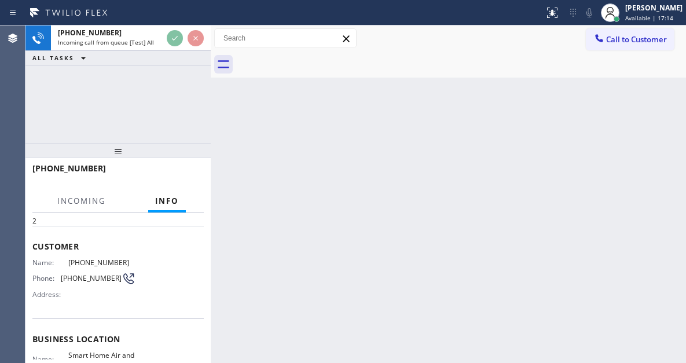
scroll to position [116, 0]
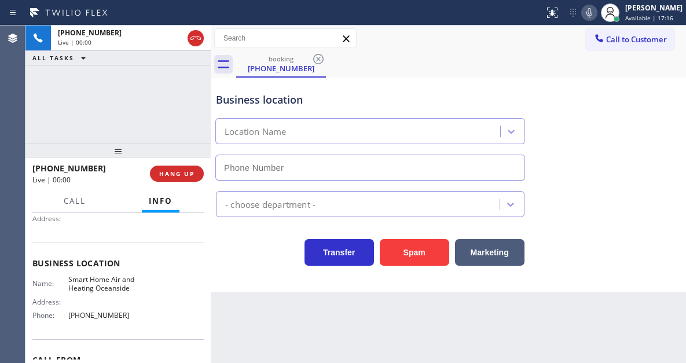
click at [92, 291] on span "Smart Home Air and Heating Oceanside" at bounding box center [101, 284] width 67 height 18
type input "[PHONE_NUMBER]"
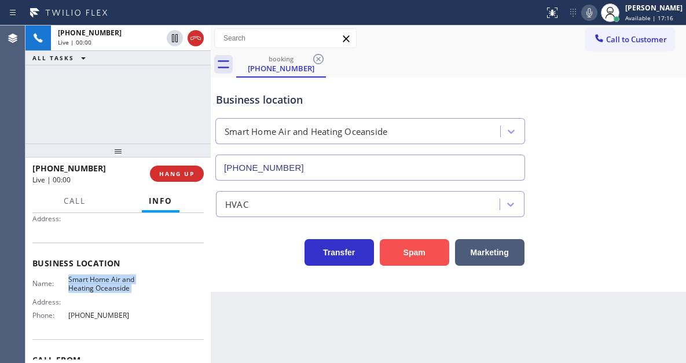
click at [403, 243] on button "Spam" at bounding box center [415, 252] width 70 height 27
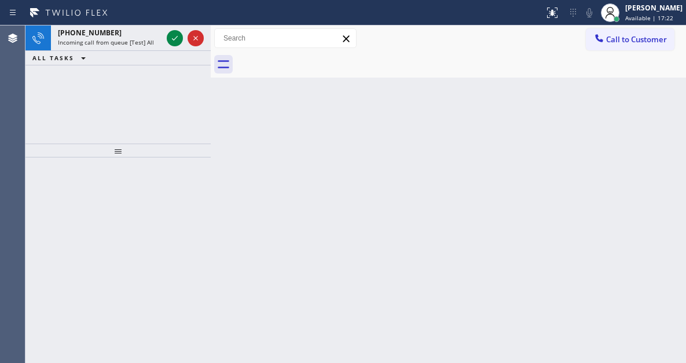
drag, startPoint x: 671, startPoint y: 106, endPoint x: 609, endPoint y: 97, distance: 63.2
click at [671, 106] on div "Back to Dashboard Change Sender ID Customers Technicians Select a contact Outbo…" at bounding box center [449, 194] width 476 height 338
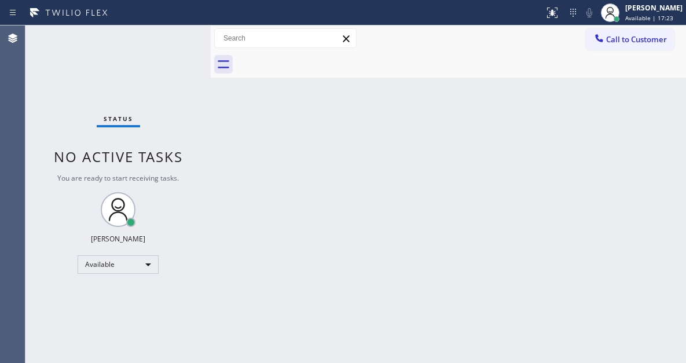
click at [170, 43] on div "Status No active tasks You are ready to start receiving tasks. [PERSON_NAME]" at bounding box center [117, 194] width 185 height 338
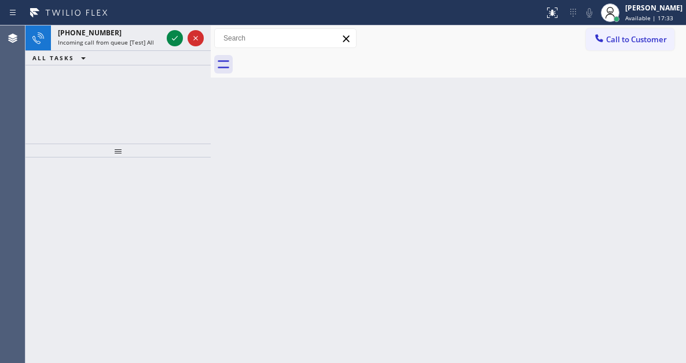
click at [624, 104] on div "Back to Dashboard Change Sender ID Customers Technicians Select a contact Outbo…" at bounding box center [449, 194] width 476 height 338
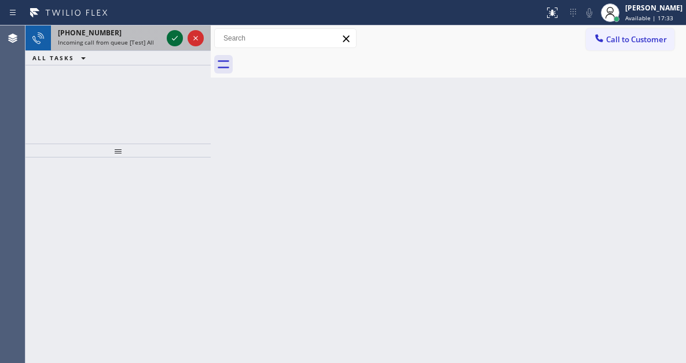
click at [175, 36] on icon at bounding box center [175, 38] width 14 height 14
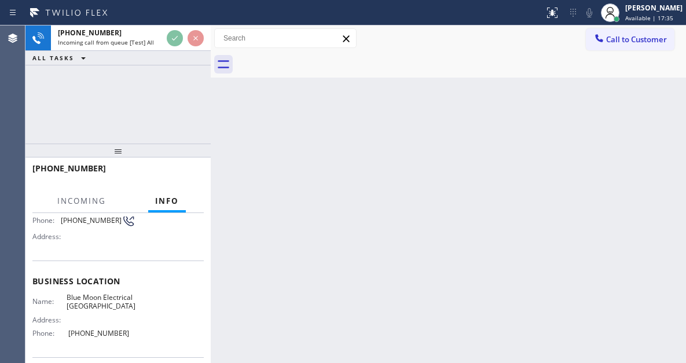
scroll to position [116, 0]
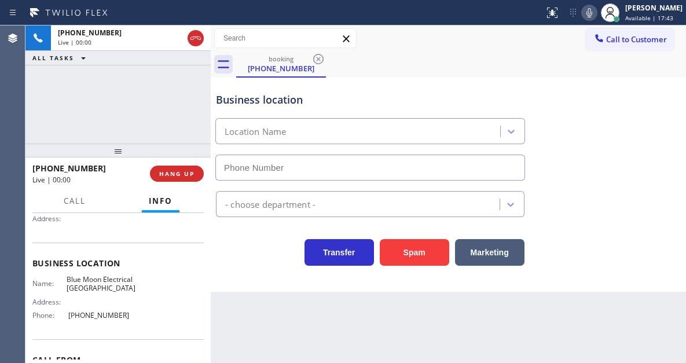
type input "[PHONE_NUMBER]"
drag, startPoint x: 640, startPoint y: 95, endPoint x: 463, endPoint y: 127, distance: 180.2
click at [640, 95] on div "Business location Blue Moon Electrical [GEOGRAPHIC_DATA] [PHONE_NUMBER]" at bounding box center [449, 128] width 470 height 105
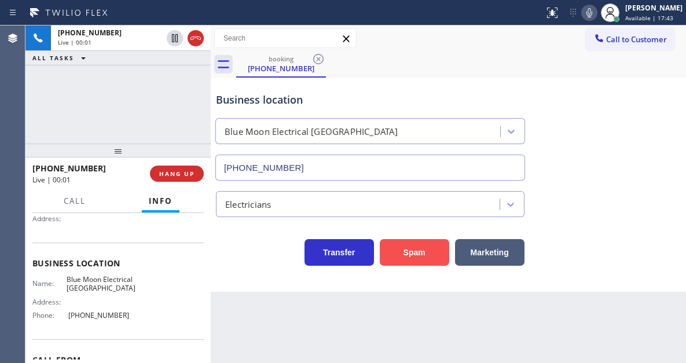
click at [419, 252] on button "Spam" at bounding box center [415, 252] width 70 height 27
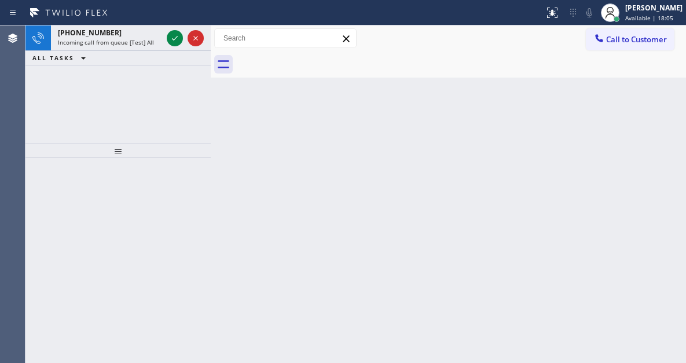
click at [669, 134] on div "Back to Dashboard Change Sender ID Customers Technicians Select a contact Outbo…" at bounding box center [449, 194] width 476 height 338
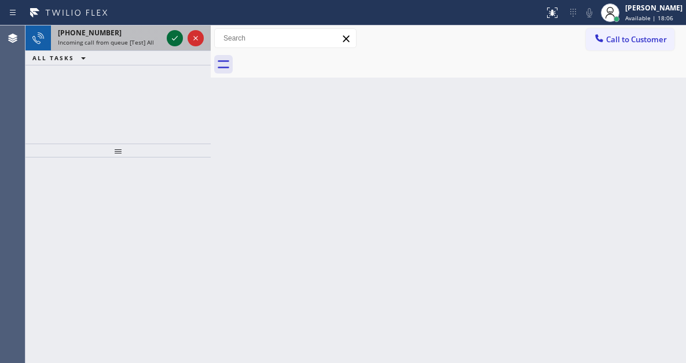
click at [170, 42] on icon at bounding box center [175, 38] width 14 height 14
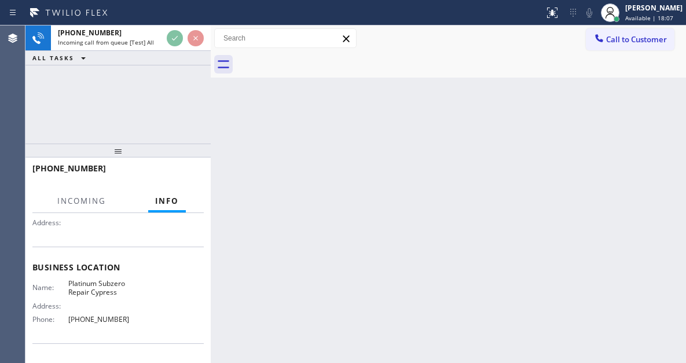
scroll to position [116, 0]
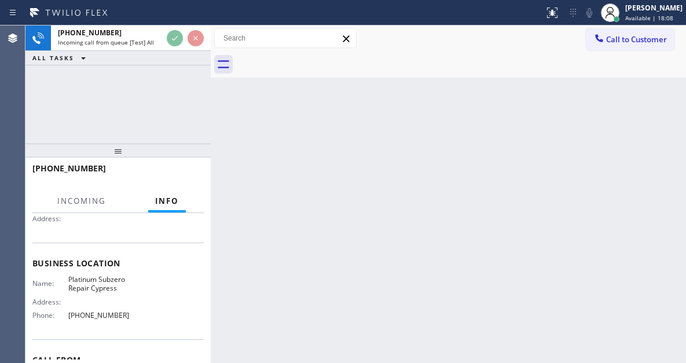
click at [114, 284] on span "Platinum Subzero Repair Cypress" at bounding box center [101, 284] width 67 height 18
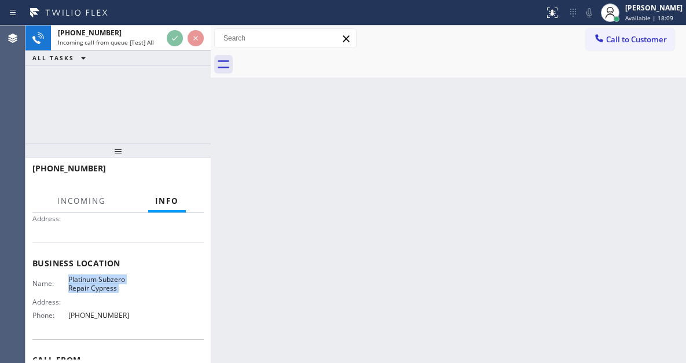
click at [114, 284] on span "Platinum Subzero Repair Cypress" at bounding box center [101, 284] width 67 height 18
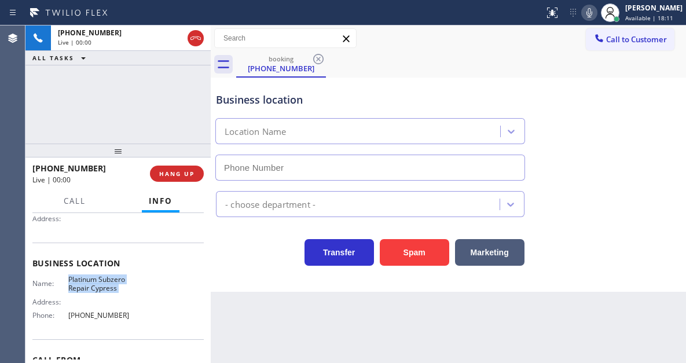
click at [120, 284] on span "Platinum Subzero Repair Cypress" at bounding box center [101, 284] width 67 height 18
type input "[PHONE_NUMBER]"
click at [120, 284] on span "Platinum Subzero Repair Cypress" at bounding box center [101, 284] width 67 height 18
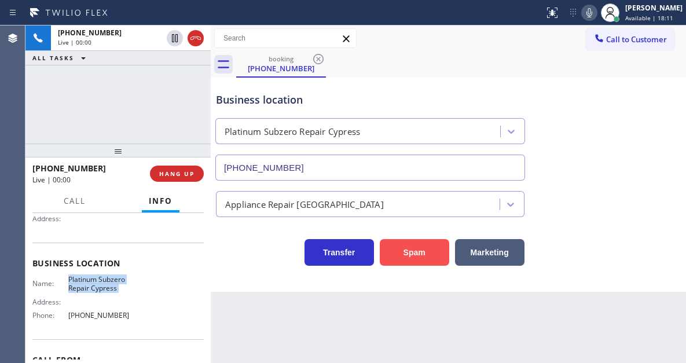
click at [414, 244] on button "Spam" at bounding box center [415, 252] width 70 height 27
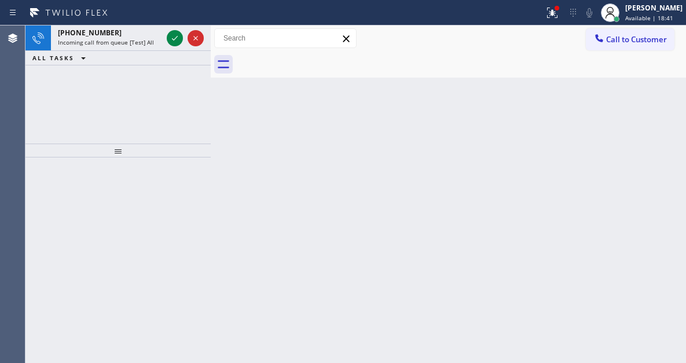
click at [633, 158] on div "Back to Dashboard Change Sender ID Customers Technicians Select a contact Outbo…" at bounding box center [449, 194] width 476 height 338
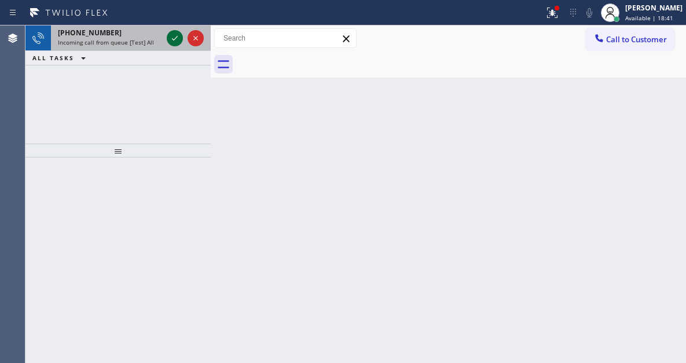
click at [172, 41] on icon at bounding box center [175, 38] width 14 height 14
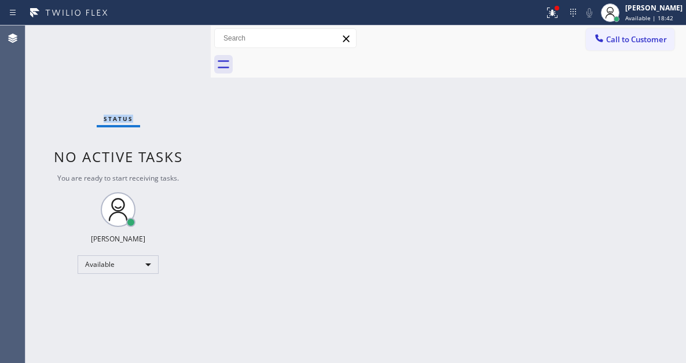
click at [172, 41] on div "Status No active tasks You are ready to start receiving tasks. [PERSON_NAME]" at bounding box center [117, 194] width 185 height 338
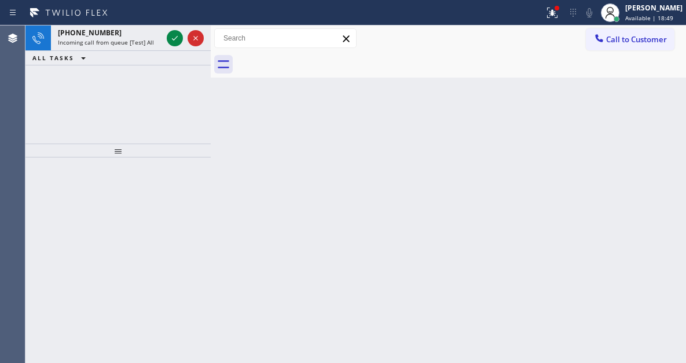
drag, startPoint x: 634, startPoint y: 163, endPoint x: 469, endPoint y: 127, distance: 169.1
click at [634, 163] on div "Back to Dashboard Change Sender ID Customers Technicians Select a contact Outbo…" at bounding box center [449, 194] width 476 height 338
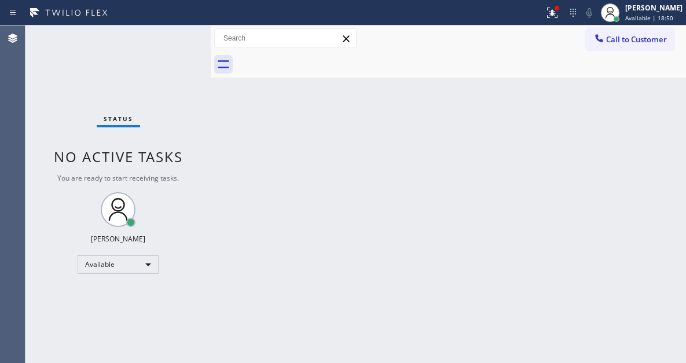
click at [176, 32] on div "Status No active tasks You are ready to start receiving tasks. [PERSON_NAME]" at bounding box center [117, 194] width 185 height 338
click at [176, 36] on div "Status No active tasks You are ready to start receiving tasks. [PERSON_NAME]" at bounding box center [117, 194] width 185 height 338
click at [630, 145] on div "Back to Dashboard Change Sender ID Customers Technicians Select a contact Outbo…" at bounding box center [449, 194] width 476 height 338
click at [565, 20] on button at bounding box center [552, 12] width 25 height 25
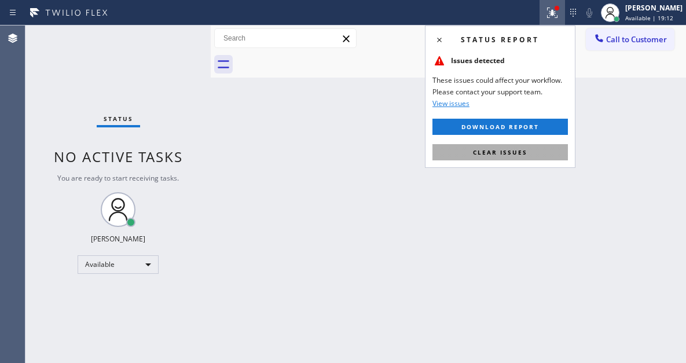
click at [534, 154] on button "Clear issues" at bounding box center [501, 152] width 136 height 16
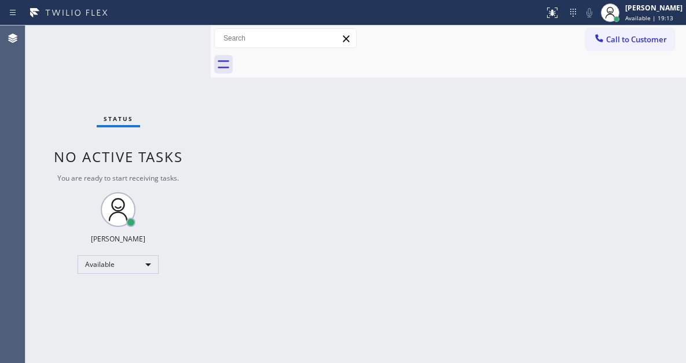
click at [172, 37] on div "Status No active tasks You are ready to start receiving tasks. [PERSON_NAME]" at bounding box center [117, 194] width 185 height 338
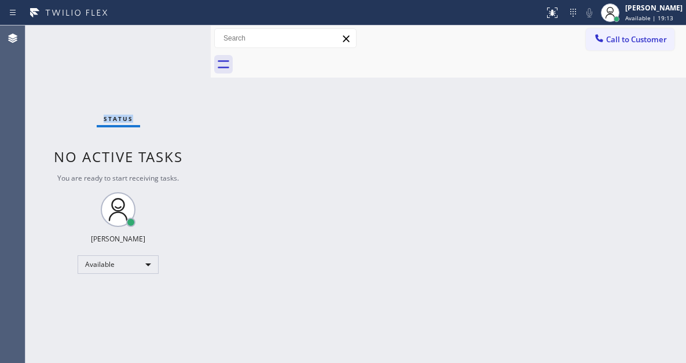
click at [172, 37] on div "Status No active tasks You are ready to start receiving tasks. [PERSON_NAME]" at bounding box center [117, 194] width 185 height 338
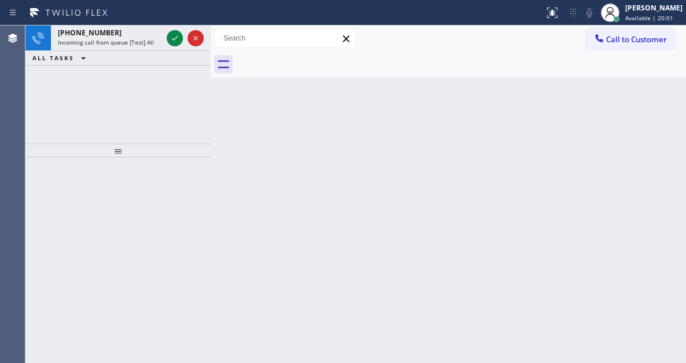
click at [667, 112] on div "Back to Dashboard Change Sender ID Customers Technicians Select a contact Outbo…" at bounding box center [449, 194] width 476 height 338
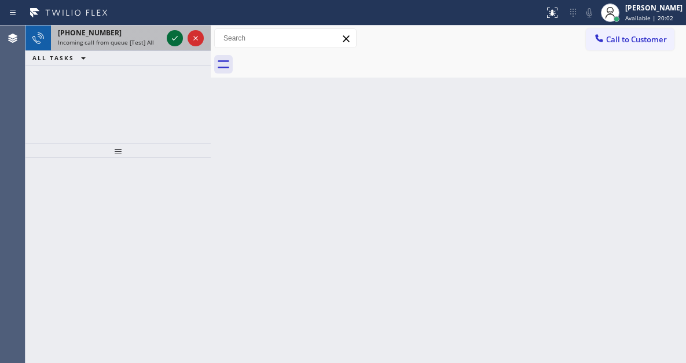
click at [174, 36] on icon at bounding box center [175, 38] width 14 height 14
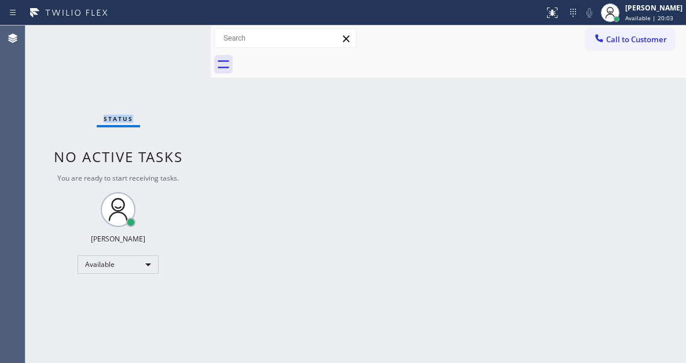
click at [174, 36] on div "Status No active tasks You are ready to start receiving tasks. [PERSON_NAME]" at bounding box center [117, 194] width 185 height 338
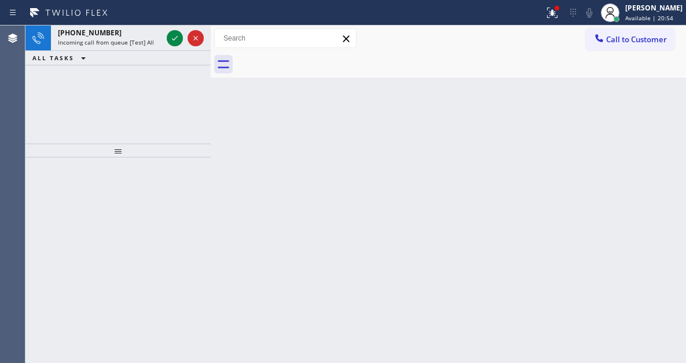
click at [662, 111] on div "Back to Dashboard Change Sender ID Customers Technicians Select a contact Outbo…" at bounding box center [449, 194] width 476 height 338
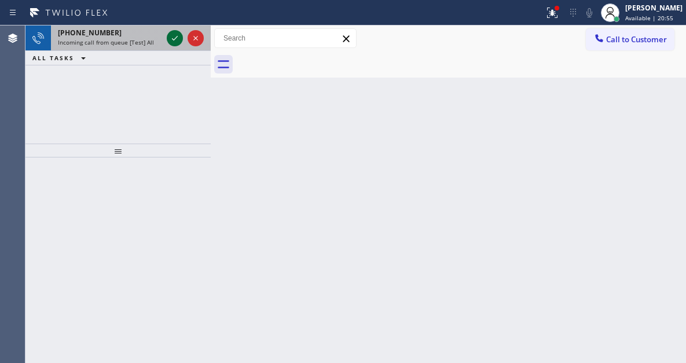
click at [178, 40] on icon at bounding box center [175, 38] width 14 height 14
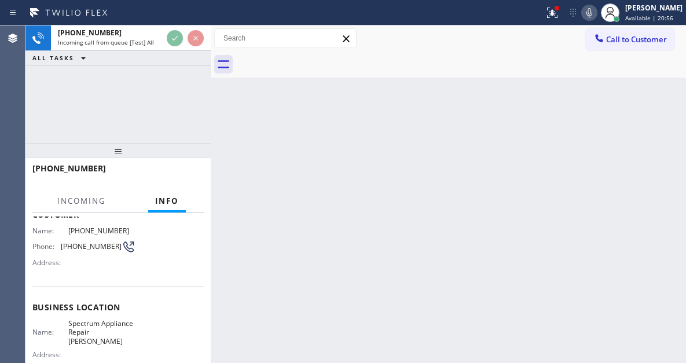
scroll to position [116, 0]
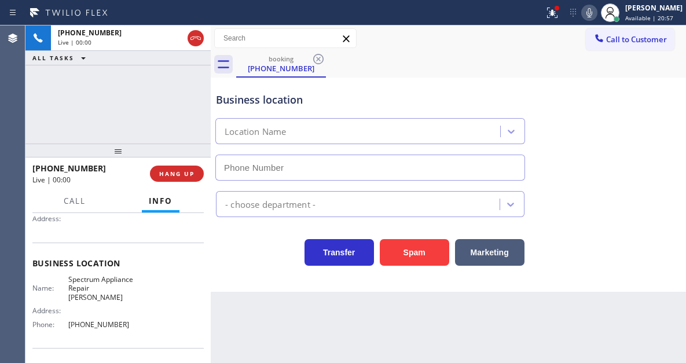
type input "[PHONE_NUMBER]"
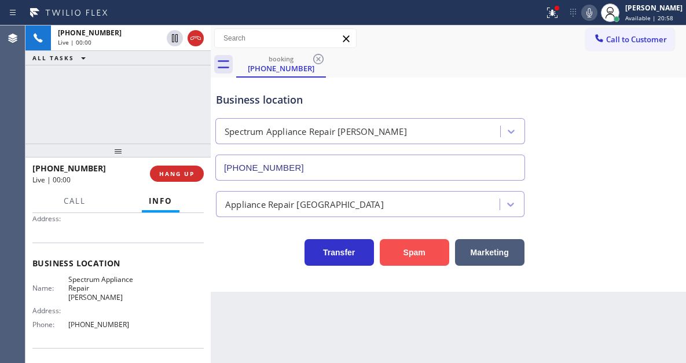
click at [418, 239] on button "Spam" at bounding box center [415, 252] width 70 height 27
click at [421, 247] on button "Spam" at bounding box center [415, 252] width 70 height 27
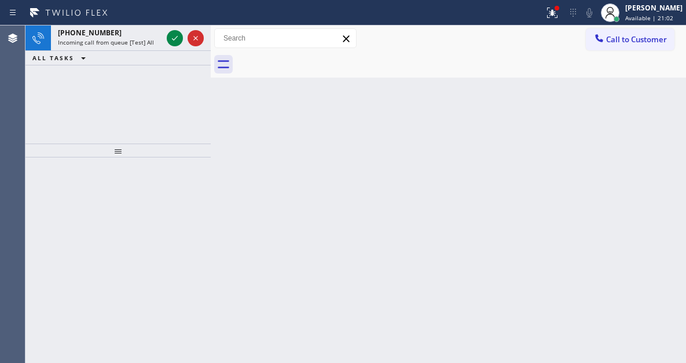
click at [630, 135] on div "Back to Dashboard Change Sender ID Customers Technicians Select a contact Outbo…" at bounding box center [449, 194] width 476 height 338
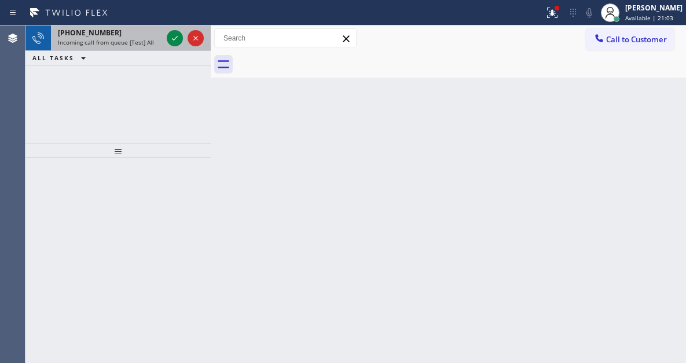
click at [162, 38] on div "[PHONE_NUMBER] Incoming call from queue [Test] All" at bounding box center [108, 37] width 114 height 25
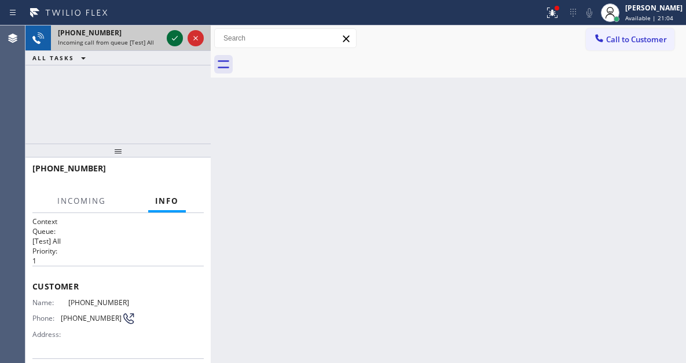
click at [170, 42] on icon at bounding box center [175, 38] width 14 height 14
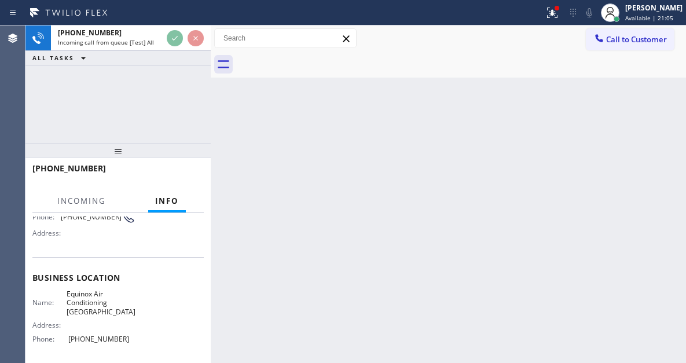
scroll to position [116, 0]
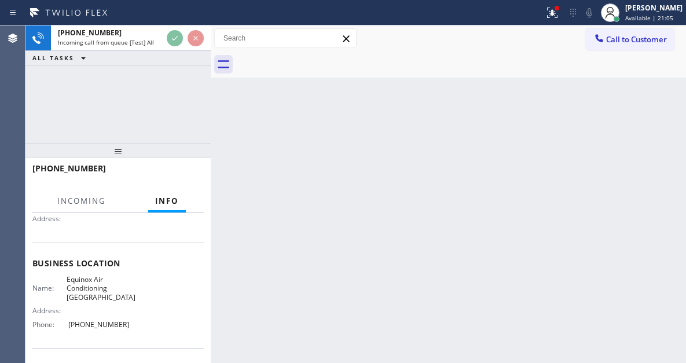
click at [106, 281] on span "Equinox Air Conditioning [GEOGRAPHIC_DATA]" at bounding box center [101, 288] width 69 height 27
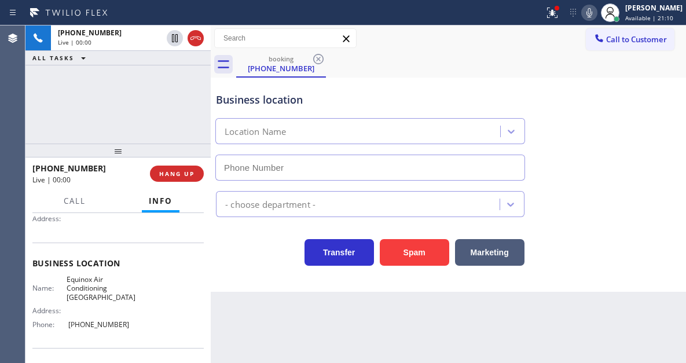
type input "[PHONE_NUMBER]"
click at [642, 174] on div "Business location Location Name [PHONE_NUMBER]" at bounding box center [449, 128] width 470 height 105
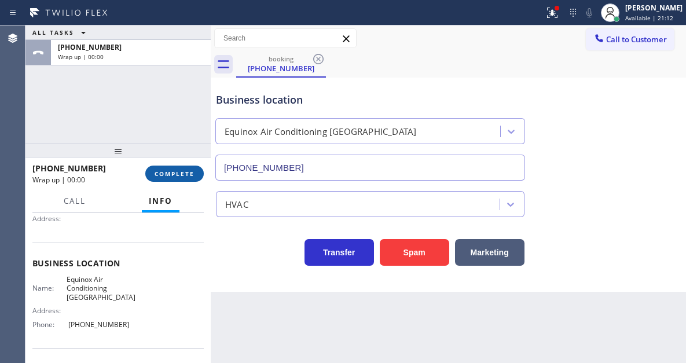
click at [185, 170] on span "COMPLETE" at bounding box center [175, 174] width 40 height 8
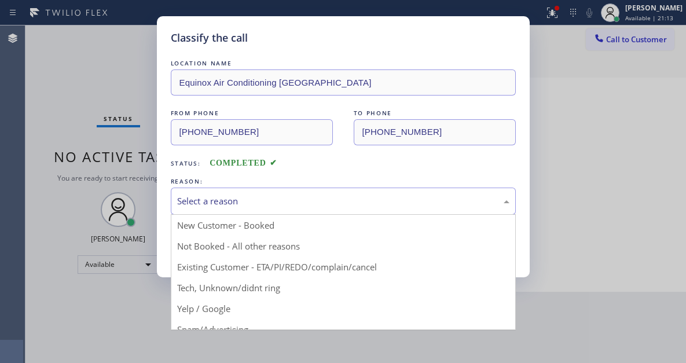
click at [337, 209] on div "Select a reason" at bounding box center [343, 201] width 345 height 27
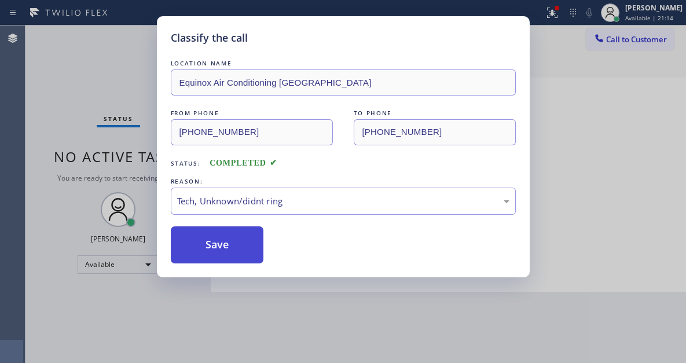
click at [254, 256] on button "Save" at bounding box center [217, 244] width 93 height 37
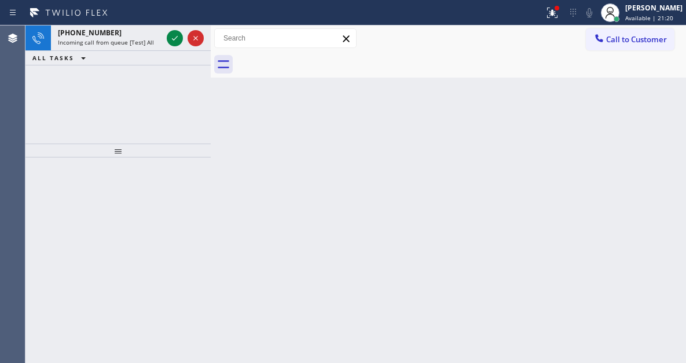
click at [642, 110] on div "Back to Dashboard Change Sender ID Customers Technicians Select a contact Outbo…" at bounding box center [449, 194] width 476 height 338
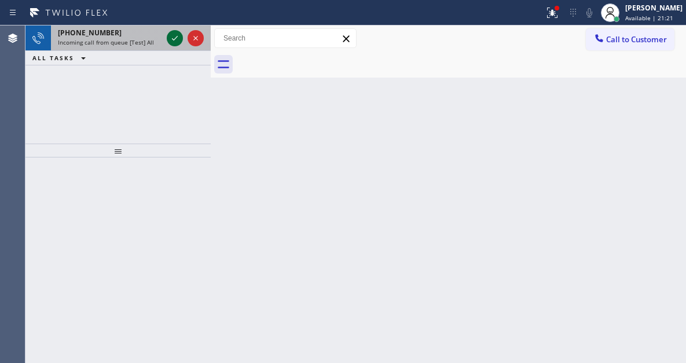
click at [171, 38] on icon at bounding box center [175, 38] width 14 height 14
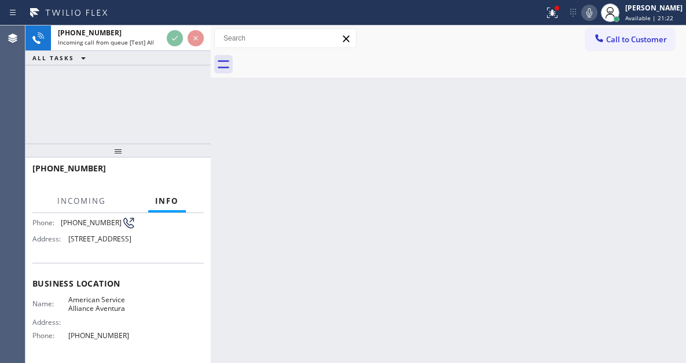
scroll to position [116, 0]
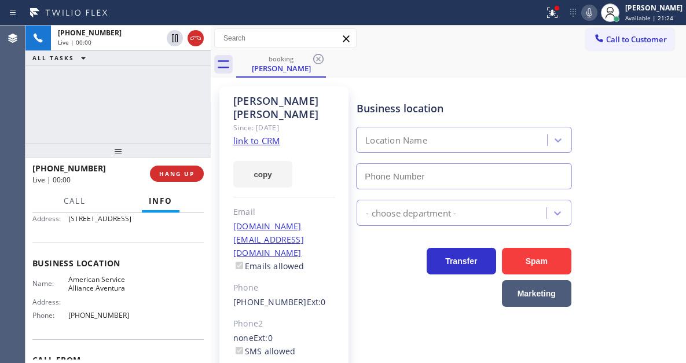
type input "[PHONE_NUMBER]"
click at [267, 135] on link "link to CRM" at bounding box center [256, 141] width 47 height 12
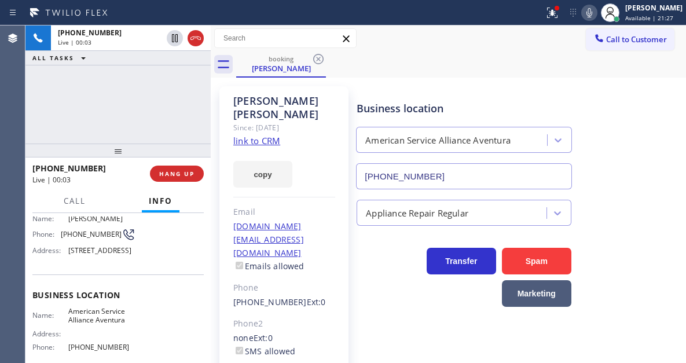
scroll to position [58, 0]
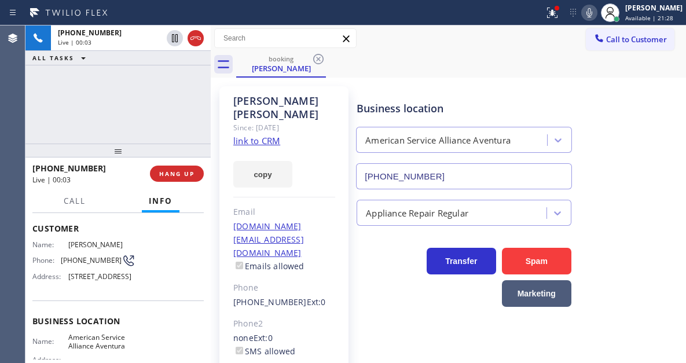
click at [74, 258] on span "[PHONE_NUMBER]" at bounding box center [91, 260] width 61 height 9
click at [450, 92] on div "Business location American Service Alliance Aventura [PHONE_NUMBER]" at bounding box center [464, 139] width 219 height 100
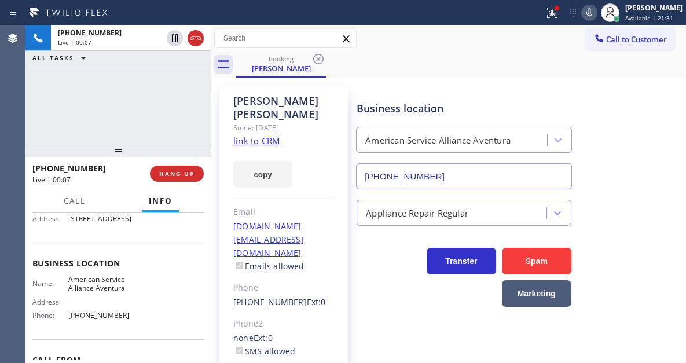
click at [98, 293] on span "American Service Alliance Aventura" at bounding box center [101, 284] width 67 height 18
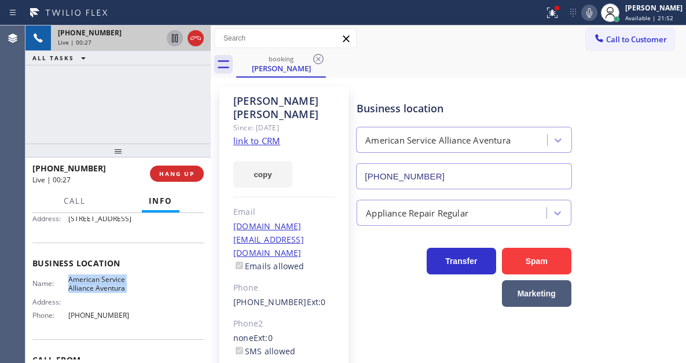
click at [175, 41] on icon at bounding box center [175, 38] width 14 height 14
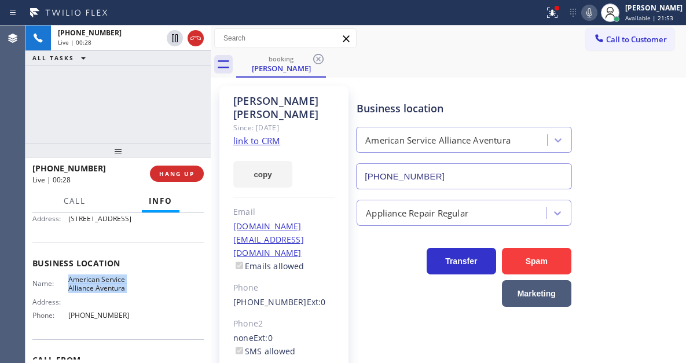
click at [597, 16] on icon at bounding box center [590, 13] width 14 height 14
click at [121, 87] on div "[PHONE_NUMBER] Live | 02:13 ALL TASKS ALL TASKS ACTIVE TASKS TASKS IN WRAP UP" at bounding box center [117, 84] width 185 height 118
click at [630, 118] on div "Business location American Service Alliance Aventura [PHONE_NUMBER]" at bounding box center [519, 137] width 329 height 105
click at [119, 122] on div "[PHONE_NUMBER] Live | 02:28 ALL TASKS ALL TASKS ACTIVE TASKS TASKS IN WRAP UP" at bounding box center [117, 84] width 185 height 118
click at [657, 123] on div "Business location American Service Alliance Aventura [PHONE_NUMBER]" at bounding box center [519, 137] width 329 height 105
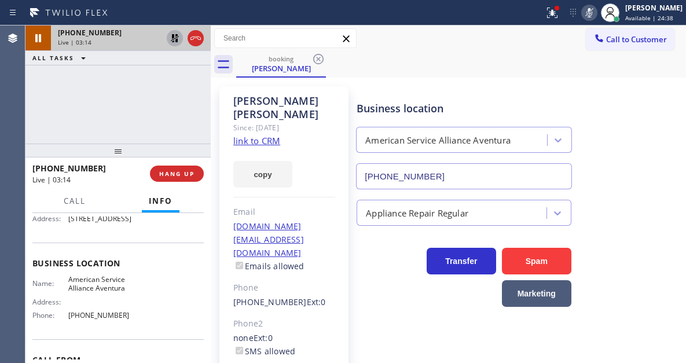
click at [176, 41] on icon at bounding box center [175, 38] width 8 height 8
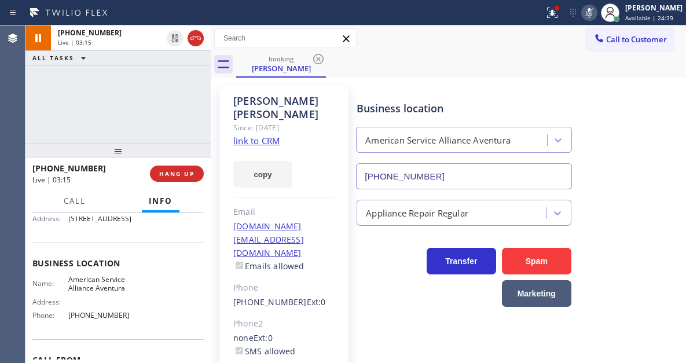
click at [597, 10] on icon at bounding box center [590, 13] width 14 height 14
click at [560, 13] on icon at bounding box center [553, 13] width 14 height 14
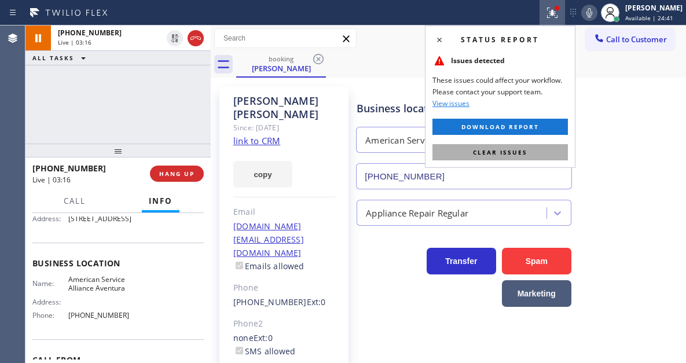
click at [537, 148] on button "Clear issues" at bounding box center [501, 152] width 136 height 16
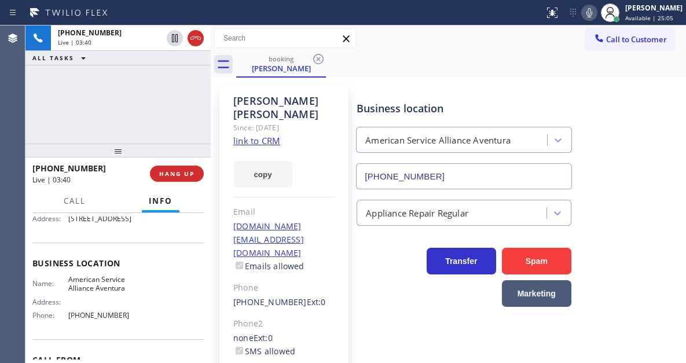
click at [111, 96] on div "[PHONE_NUMBER] Live | 03:40 ALL TASKS ALL TASKS ACTIVE TASKS TASKS IN WRAP UP" at bounding box center [117, 84] width 185 height 118
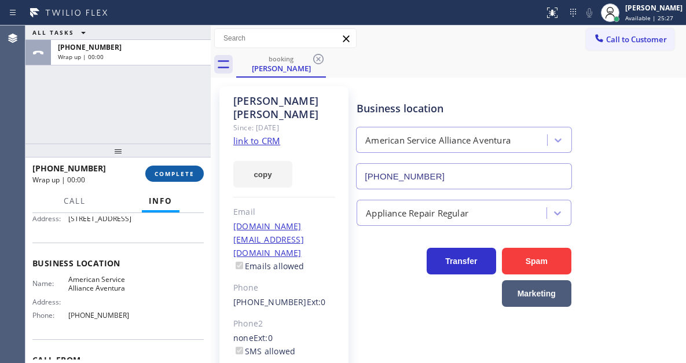
click at [175, 173] on span "COMPLETE" at bounding box center [175, 174] width 40 height 8
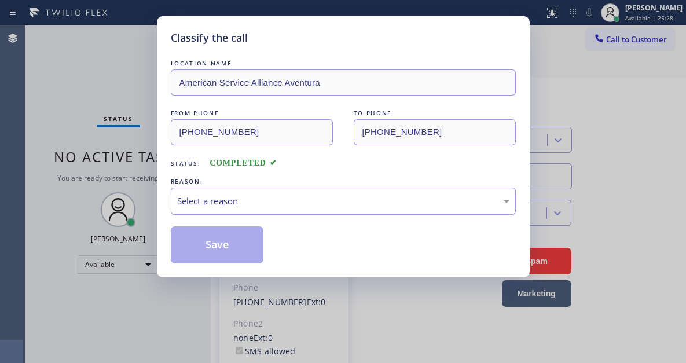
click at [175, 173] on div "LOCATION NAME American Service Alliance Aventura FROM PHONE [PHONE_NUMBER] TO P…" at bounding box center [343, 160] width 345 height 206
click at [315, 205] on div "Select a reason" at bounding box center [343, 201] width 333 height 13
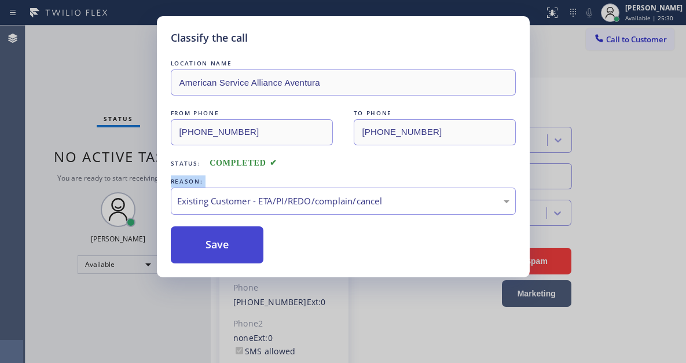
click at [253, 245] on button "Save" at bounding box center [217, 244] width 93 height 37
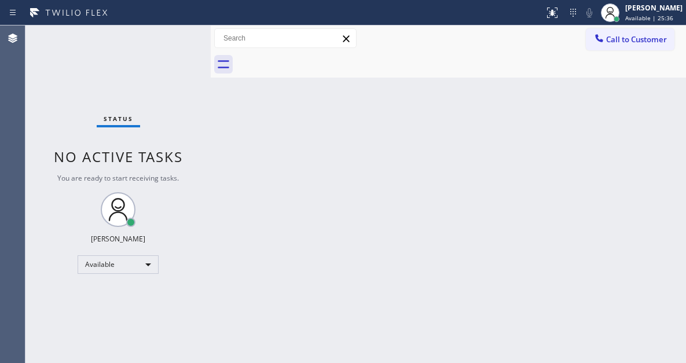
click at [660, 115] on div "Back to Dashboard Change Sender ID Customers Technicians Select a contact Outbo…" at bounding box center [449, 194] width 476 height 338
click at [172, 35] on div "Status No active tasks You are ready to start receiving tasks. [PERSON_NAME]" at bounding box center [117, 194] width 185 height 338
click at [167, 41] on div "Status No active tasks You are ready to start receiving tasks. [PERSON_NAME]" at bounding box center [117, 194] width 185 height 338
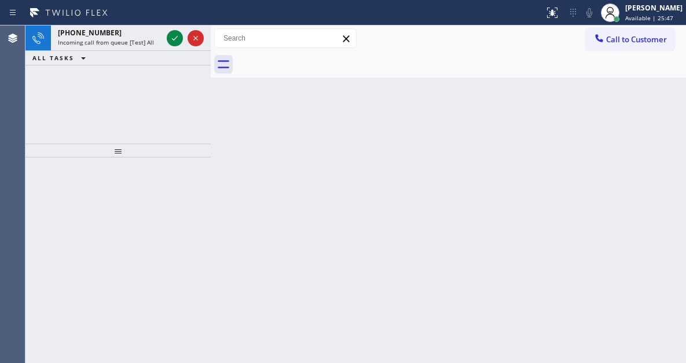
click at [631, 116] on div "Back to Dashboard Change Sender ID Customers Technicians Select a contact Outbo…" at bounding box center [449, 194] width 476 height 338
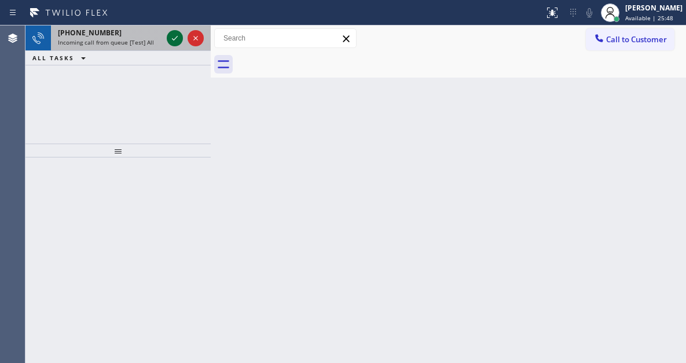
click at [175, 35] on icon at bounding box center [175, 38] width 14 height 14
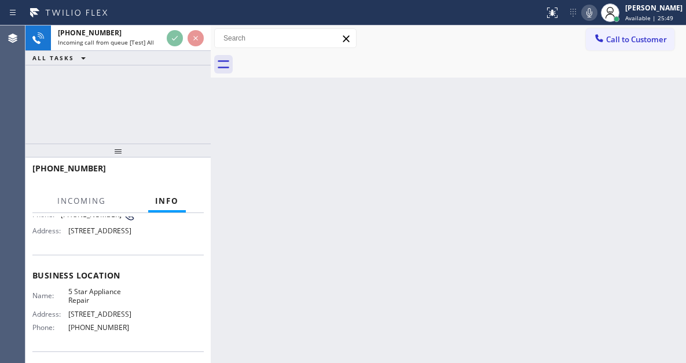
scroll to position [174, 0]
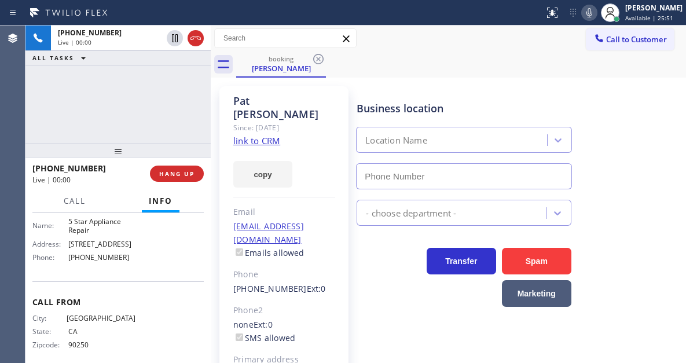
click at [93, 235] on span "5 Star Appliance Repair" at bounding box center [101, 226] width 67 height 18
type input "[PHONE_NUMBER]"
click at [93, 235] on span "5 Star Appliance Repair" at bounding box center [101, 226] width 67 height 18
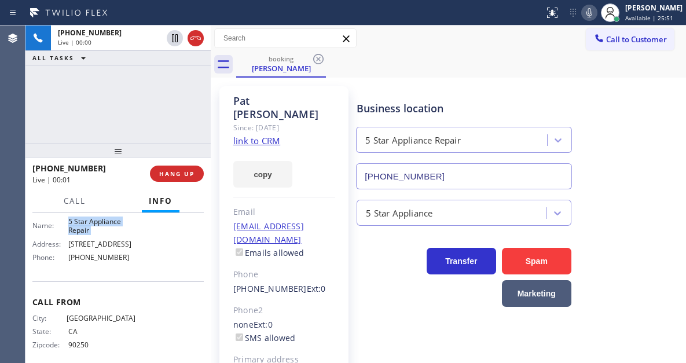
click at [93, 235] on span "5 Star Appliance Repair" at bounding box center [101, 226] width 67 height 18
click at [250, 135] on link "link to CRM" at bounding box center [256, 141] width 47 height 12
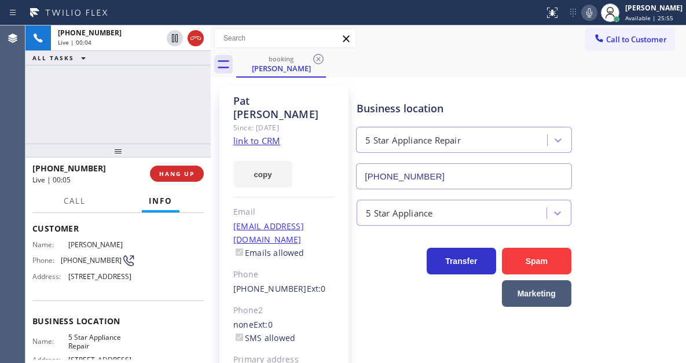
click at [86, 260] on span "[PHONE_NUMBER]" at bounding box center [91, 260] width 61 height 9
click at [394, 84] on div "[PERSON_NAME] Since: [DATE] link to CRM copy Email [EMAIL_ADDRESS][DOMAIN_NAME]…" at bounding box center [449, 266] width 470 height 370
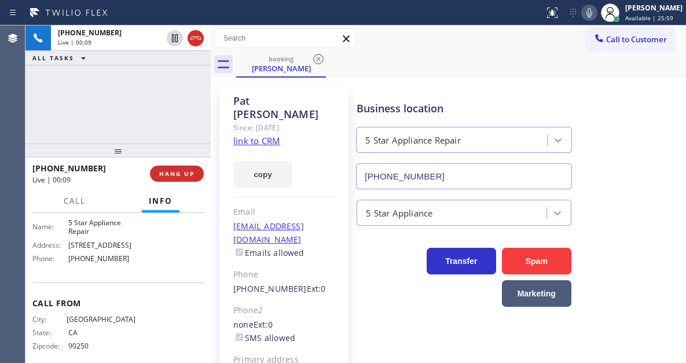
scroll to position [174, 0]
click at [73, 231] on div "Business location Name: 5 Star Appliance Repair Address: [STREET_ADDRESS] Phone…" at bounding box center [117, 233] width 171 height 97
click at [82, 235] on span "5 Star Appliance Repair" at bounding box center [101, 226] width 67 height 18
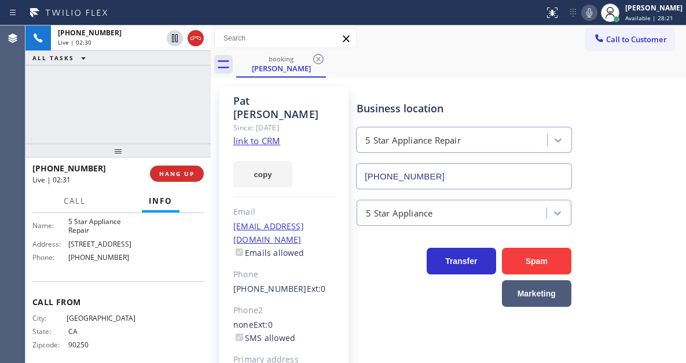
click at [131, 112] on div "[PHONE_NUMBER] Live | 02:30 ALL TASKS ALL TASKS ACTIVE TASKS TASKS IN WRAP UP" at bounding box center [117, 84] width 185 height 118
click at [158, 105] on div "[PHONE_NUMBER] Live | 02:31 ALL TASKS ALL TASKS ACTIVE TASKS TASKS IN WRAP UP" at bounding box center [117, 84] width 185 height 118
click at [181, 178] on span "HANG UP" at bounding box center [176, 174] width 35 height 8
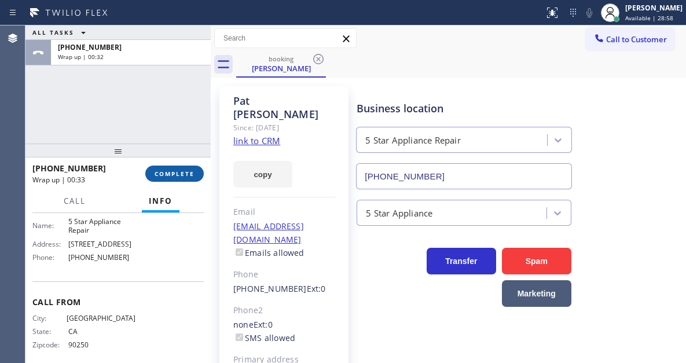
click at [191, 177] on span "COMPLETE" at bounding box center [175, 174] width 40 height 8
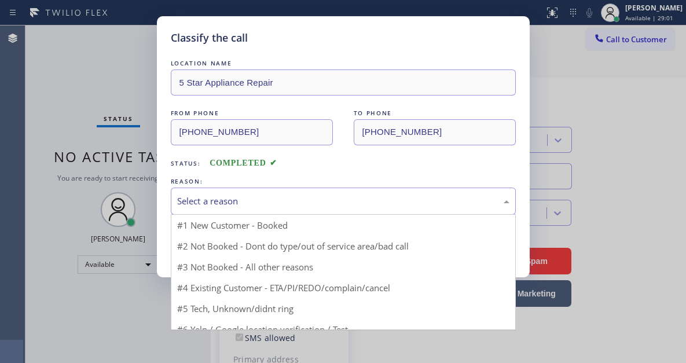
click at [318, 213] on div "Select a reason" at bounding box center [343, 201] width 345 height 27
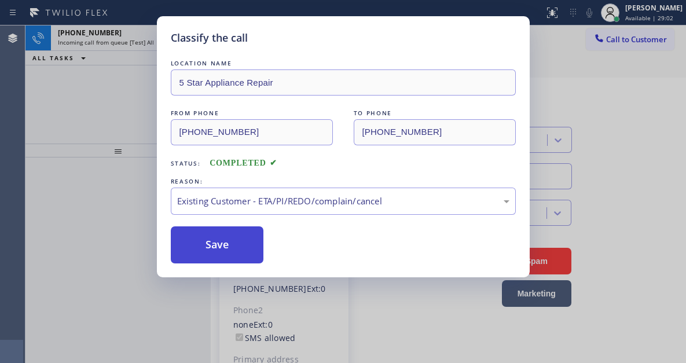
click at [260, 253] on button "Save" at bounding box center [217, 244] width 93 height 37
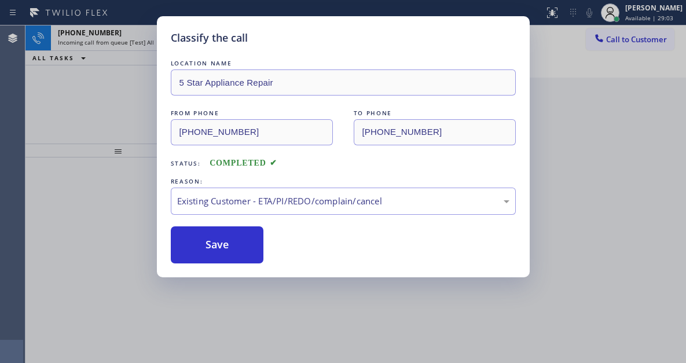
click at [140, 86] on div "[PHONE_NUMBER] Incoming call from queue [Test] All ALL TASKS ALL TASKS ACTIVE T…" at bounding box center [117, 84] width 185 height 118
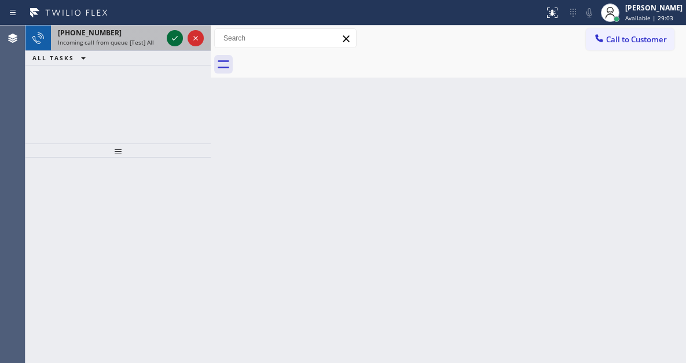
click at [174, 39] on icon at bounding box center [175, 38] width 6 height 5
click at [169, 38] on icon at bounding box center [175, 38] width 14 height 14
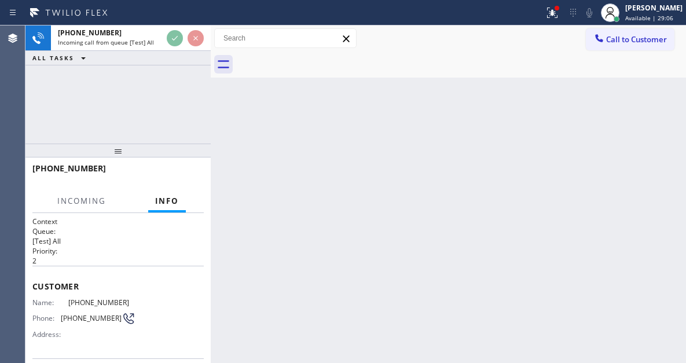
scroll to position [58, 0]
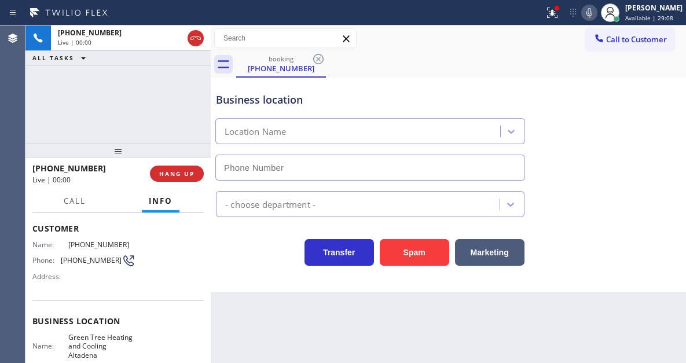
type input "[PHONE_NUMBER]"
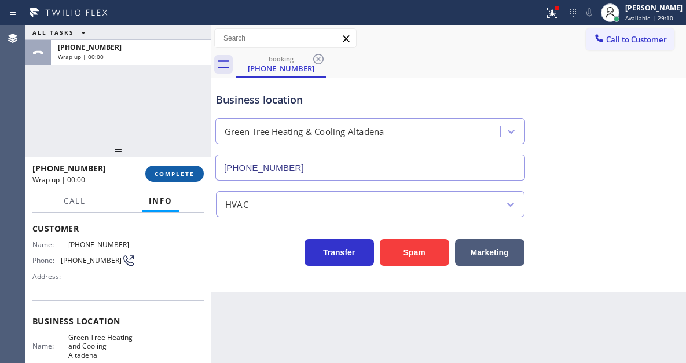
click at [187, 167] on button "COMPLETE" at bounding box center [174, 174] width 59 height 16
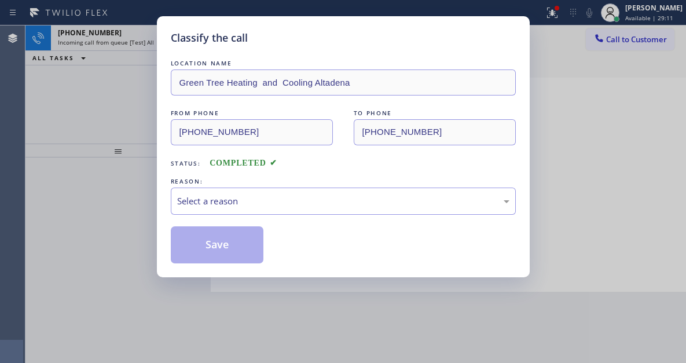
click at [187, 167] on span "Status:" at bounding box center [186, 163] width 30 height 8
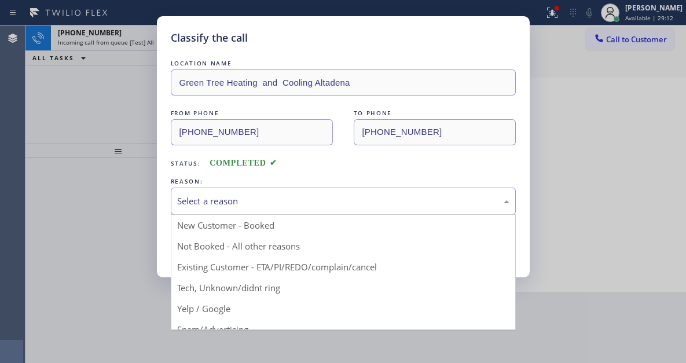
click at [235, 210] on div "Select a reason" at bounding box center [343, 201] width 345 height 27
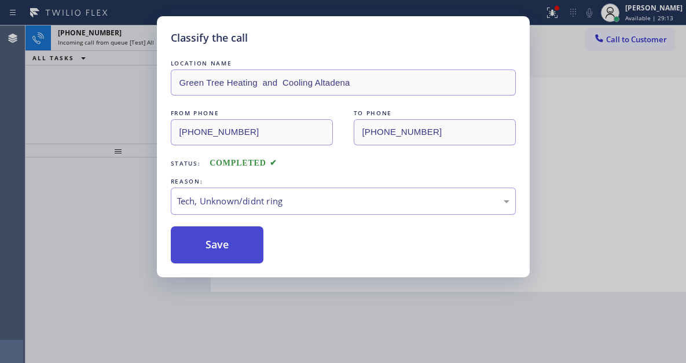
click at [243, 255] on button "Save" at bounding box center [217, 244] width 93 height 37
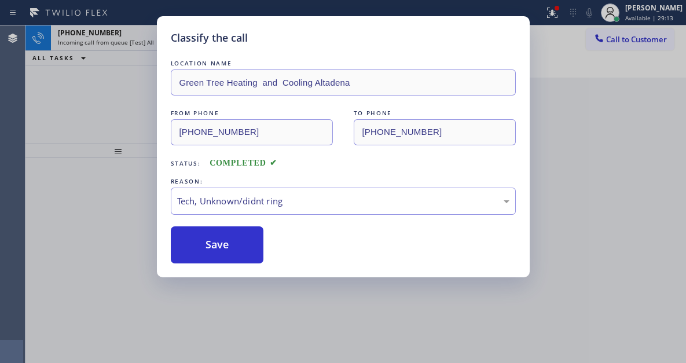
click at [117, 78] on div "Classify the call LOCATION NAME Green Tree Heating and Cooling Altadena FROM PH…" at bounding box center [343, 181] width 686 height 363
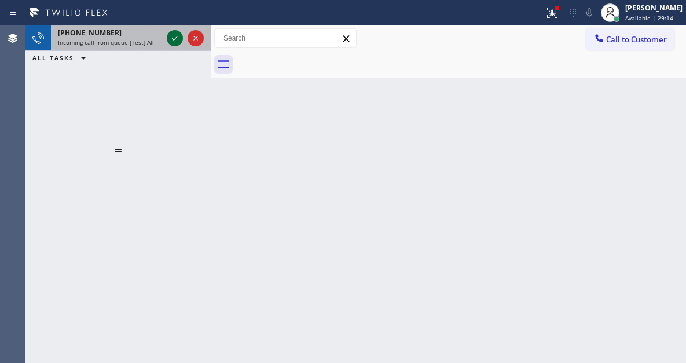
click at [171, 39] on icon at bounding box center [175, 38] width 14 height 14
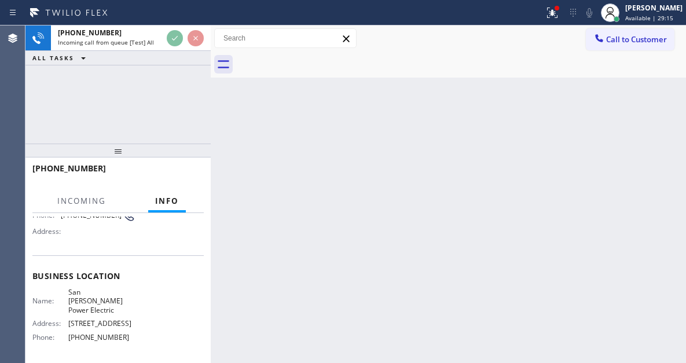
scroll to position [116, 0]
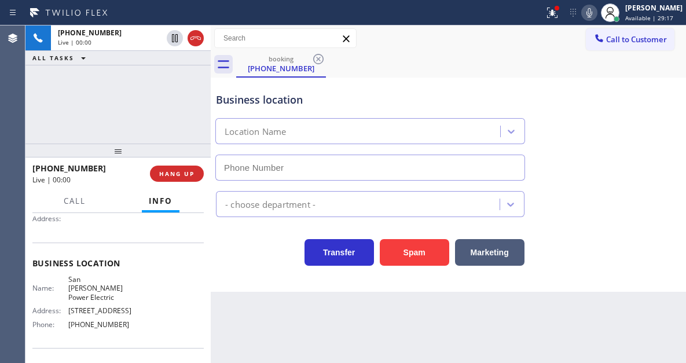
click at [98, 286] on span "San [PERSON_NAME] Power Electric" at bounding box center [101, 288] width 67 height 27
type input "[PHONE_NUMBER]"
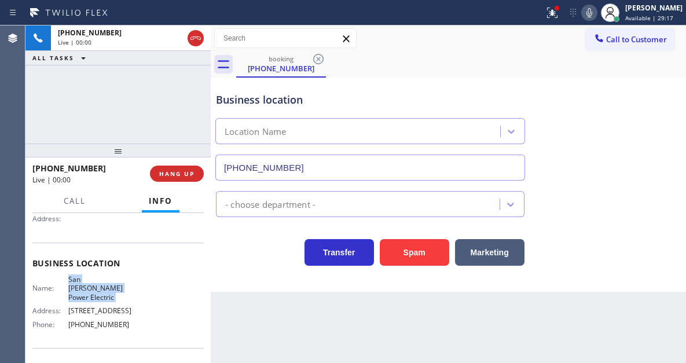
click at [98, 286] on span "San [PERSON_NAME] Power Electric" at bounding box center [101, 288] width 67 height 27
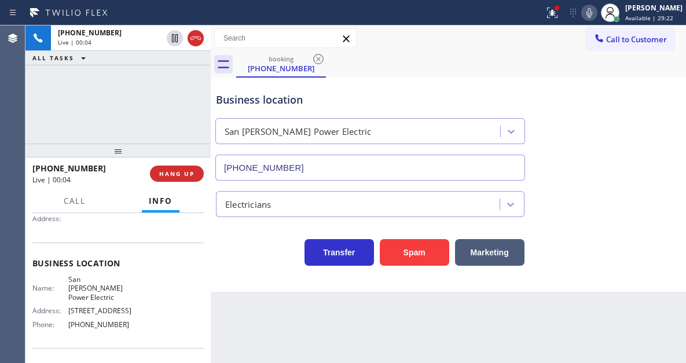
click at [659, 96] on div "Business location [GEOGRAPHIC_DATA][PERSON_NAME] Power Electric [PHONE_NUMBER]" at bounding box center [449, 128] width 470 height 105
click at [137, 85] on div "[PHONE_NUMBER] Live | 00:05 ALL TASKS ALL TASKS ACTIVE TASKS TASKS IN WRAP UP" at bounding box center [117, 84] width 185 height 118
click at [403, 250] on button "Spam" at bounding box center [415, 252] width 70 height 27
click at [565, 14] on div at bounding box center [552, 13] width 25 height 14
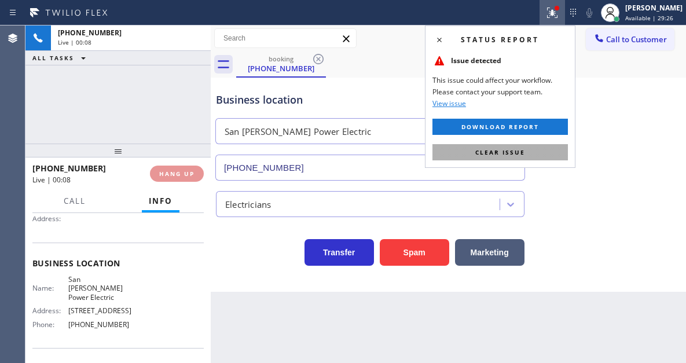
click at [526, 151] on button "Clear issue" at bounding box center [501, 152] width 136 height 16
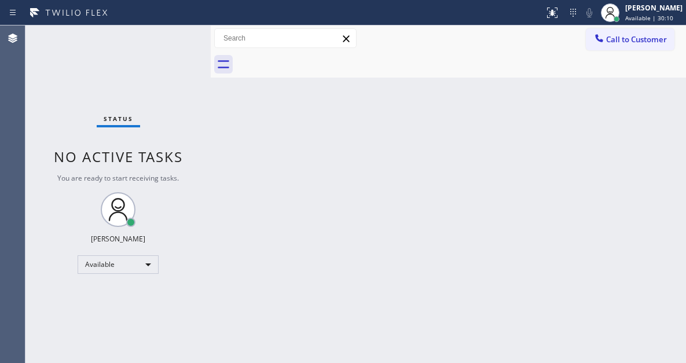
click at [172, 33] on div "Status No active tasks You are ready to start receiving tasks. [PERSON_NAME]" at bounding box center [117, 194] width 185 height 338
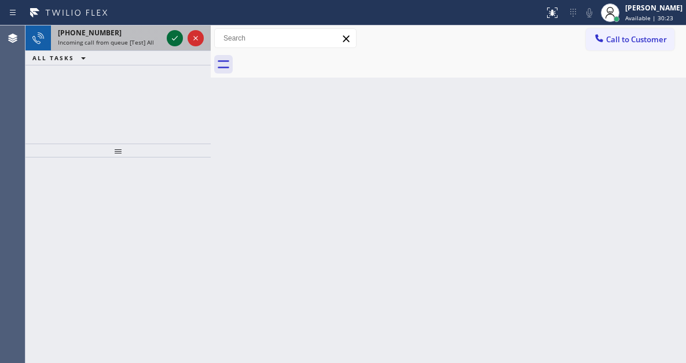
click at [178, 36] on icon at bounding box center [175, 38] width 14 height 14
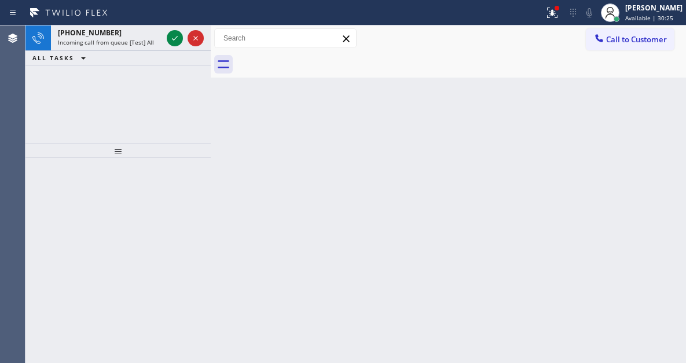
click at [178, 36] on icon at bounding box center [175, 38] width 14 height 14
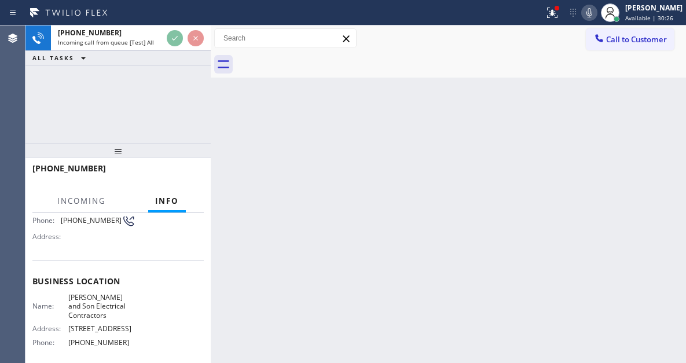
scroll to position [116, 0]
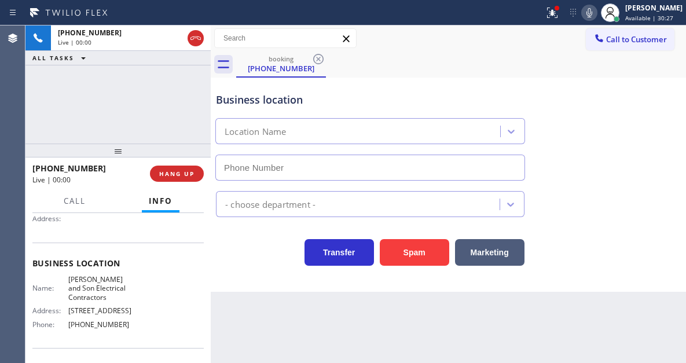
type input "[PHONE_NUMBER]"
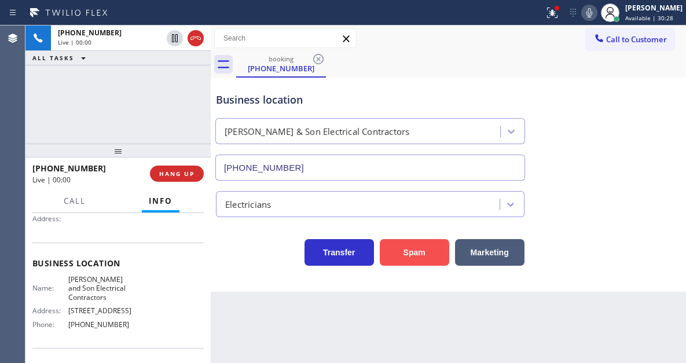
click at [402, 250] on button "Spam" at bounding box center [415, 252] width 70 height 27
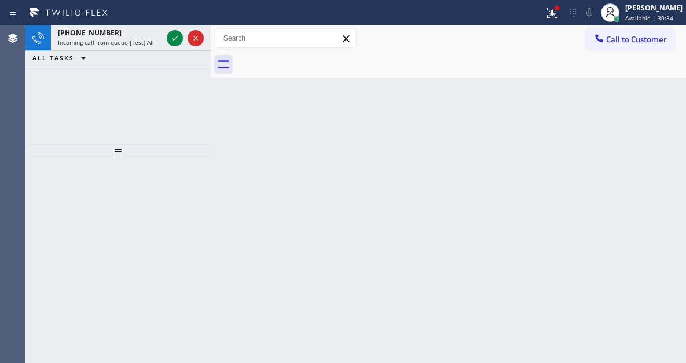
drag, startPoint x: 646, startPoint y: 125, endPoint x: 536, endPoint y: 117, distance: 109.8
click at [646, 125] on div "Back to Dashboard Change Sender ID Customers Technicians Select a contact Outbo…" at bounding box center [449, 194] width 476 height 338
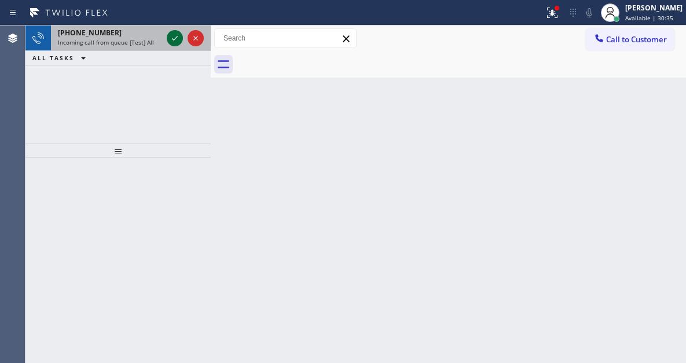
click at [173, 41] on icon at bounding box center [175, 38] width 14 height 14
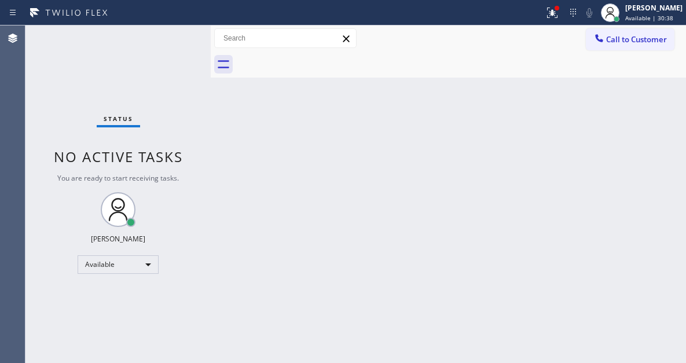
click at [171, 38] on div "Status No active tasks You are ready to start receiving tasks. [PERSON_NAME]" at bounding box center [117, 194] width 185 height 338
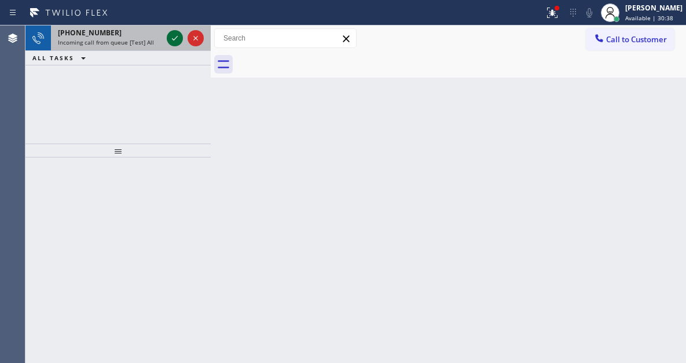
click at [171, 38] on icon at bounding box center [175, 38] width 14 height 14
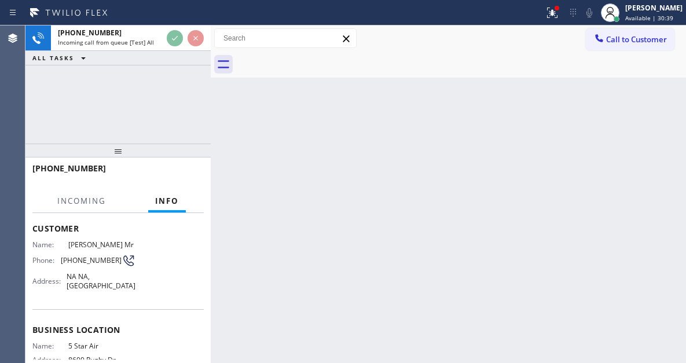
scroll to position [116, 0]
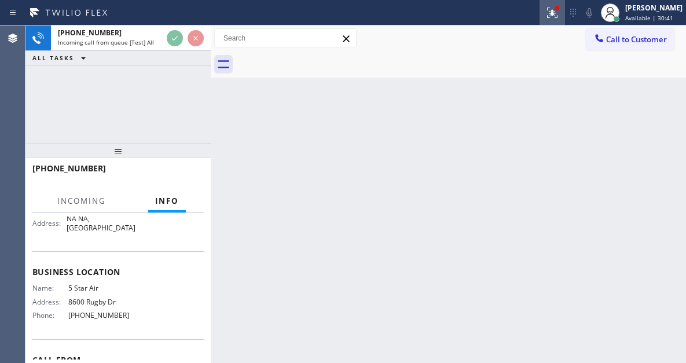
click at [558, 12] on icon at bounding box center [553, 13] width 14 height 14
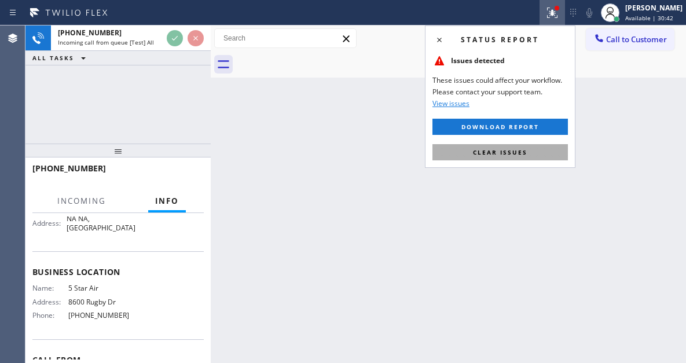
click at [520, 155] on span "Clear issues" at bounding box center [500, 152] width 54 height 8
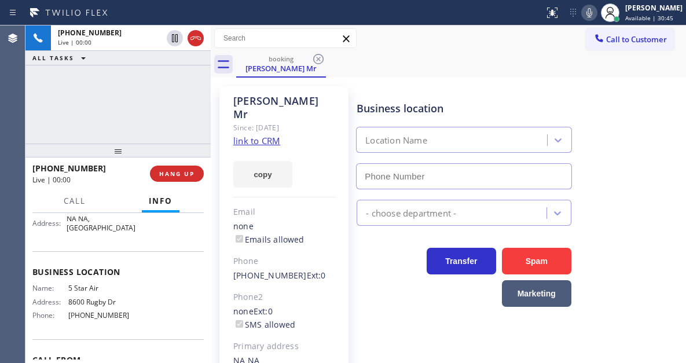
type input "[PHONE_NUMBER]"
click at [277, 135] on link "link to CRM" at bounding box center [256, 141] width 47 height 12
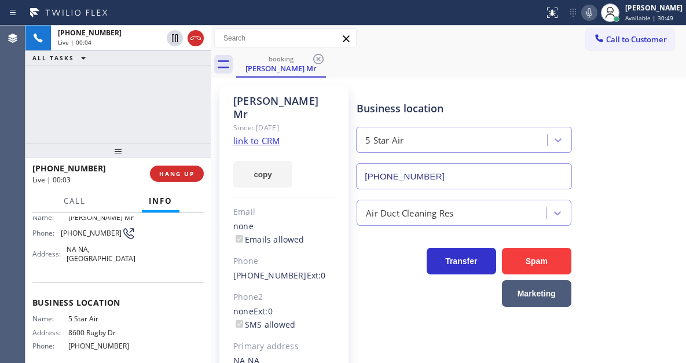
scroll to position [58, 0]
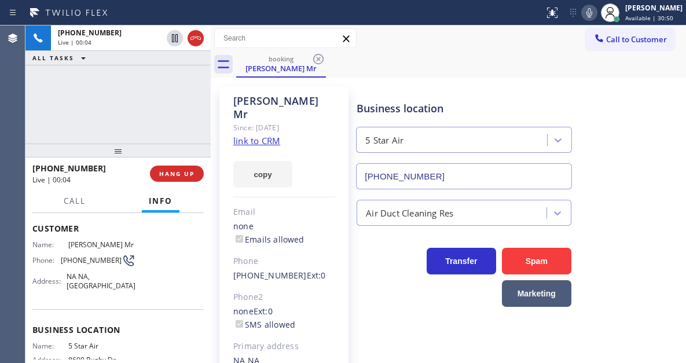
click at [78, 260] on span "[PHONE_NUMBER]" at bounding box center [91, 260] width 61 height 9
click at [474, 81] on div "[PERSON_NAME] Mr Since: [DATE] link to CRM copy Email none Emails allowed Phone…" at bounding box center [449, 266] width 470 height 370
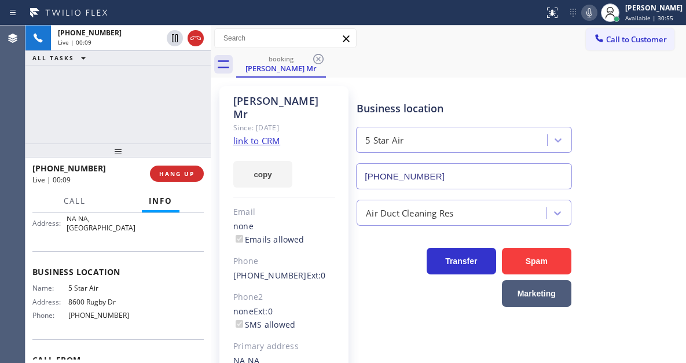
click at [83, 291] on span "5 Star Air" at bounding box center [101, 288] width 67 height 9
click at [169, 94] on div "[PHONE_NUMBER] Live | 00:47 ALL TASKS ALL TASKS ACTIVE TASKS TASKS IN WRAP UP" at bounding box center [117, 84] width 185 height 118
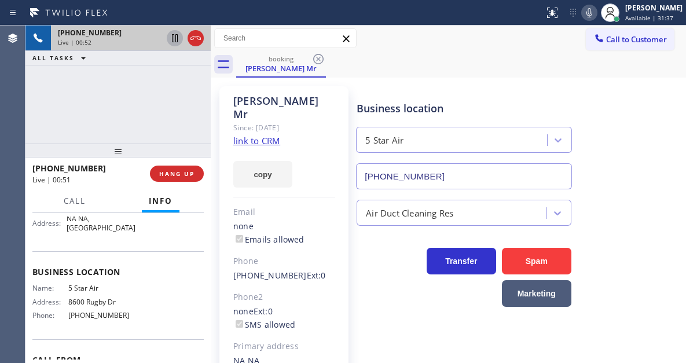
click at [176, 41] on icon at bounding box center [175, 38] width 6 height 8
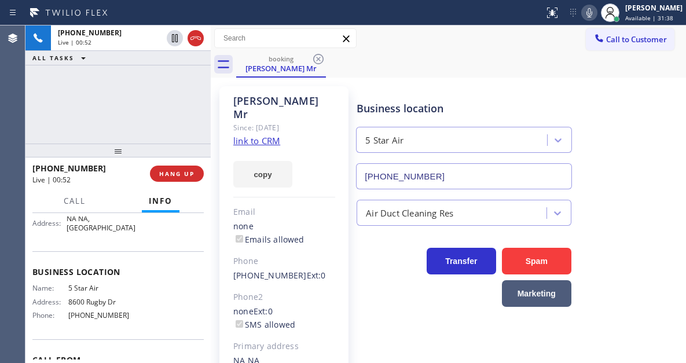
click at [597, 11] on icon at bounding box center [590, 13] width 14 height 14
click at [155, 115] on div "[PHONE_NUMBER] Live | 02:42 ALL TASKS ALL TASKS ACTIVE TASKS TASKS IN WRAP UP" at bounding box center [117, 84] width 185 height 118
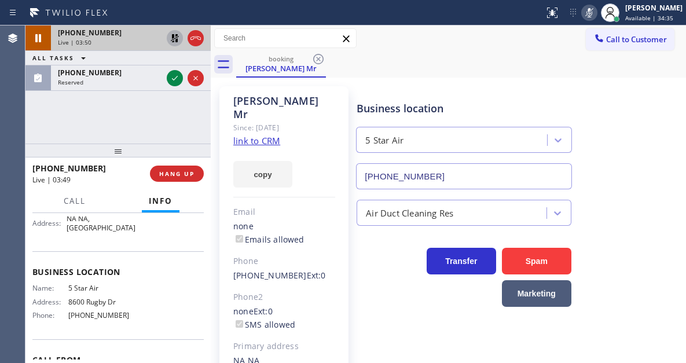
click at [176, 38] on icon at bounding box center [175, 38] width 14 height 14
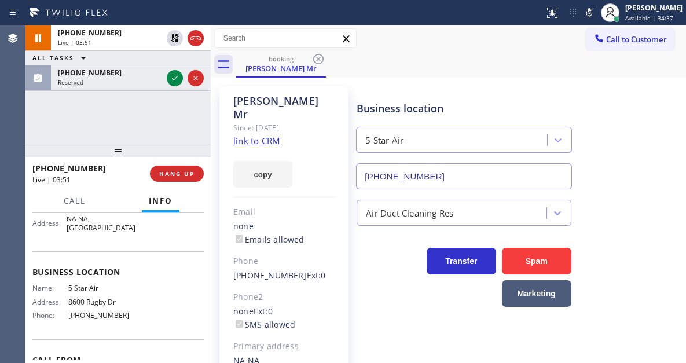
drag, startPoint x: 596, startPoint y: 14, endPoint x: 363, endPoint y: 312, distance: 377.2
click at [596, 14] on icon at bounding box center [590, 13] width 14 height 14
click at [629, 164] on div "Business location 5 Star Air [PHONE_NUMBER]" at bounding box center [519, 137] width 329 height 105
click at [193, 169] on button "HANG UP" at bounding box center [177, 174] width 54 height 16
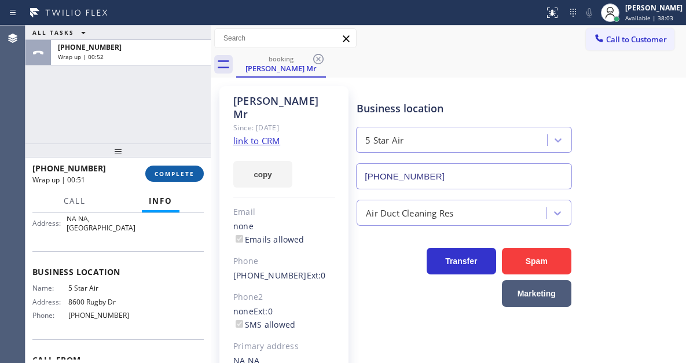
click at [185, 176] on span "COMPLETE" at bounding box center [175, 174] width 40 height 8
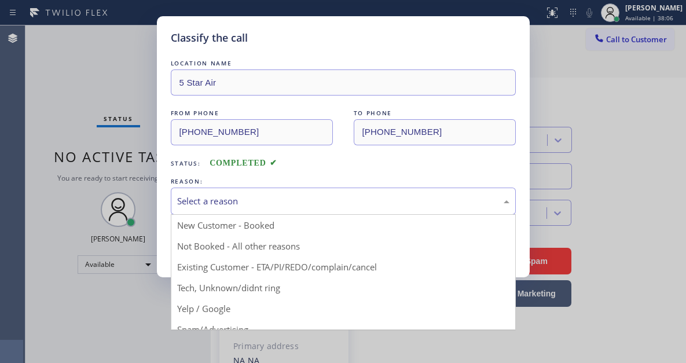
click at [275, 201] on div "Select a reason" at bounding box center [343, 201] width 333 height 13
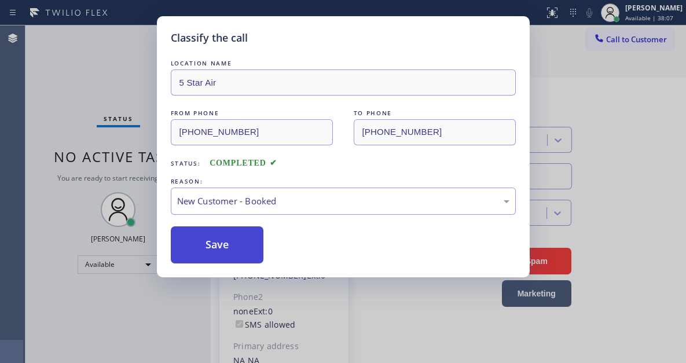
click at [249, 249] on button "Save" at bounding box center [217, 244] width 93 height 37
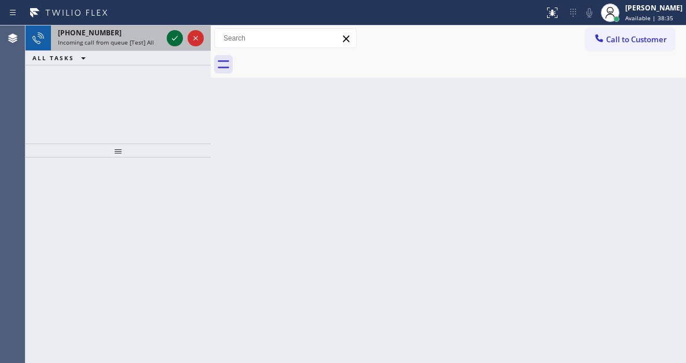
click at [167, 37] on div at bounding box center [175, 38] width 16 height 14
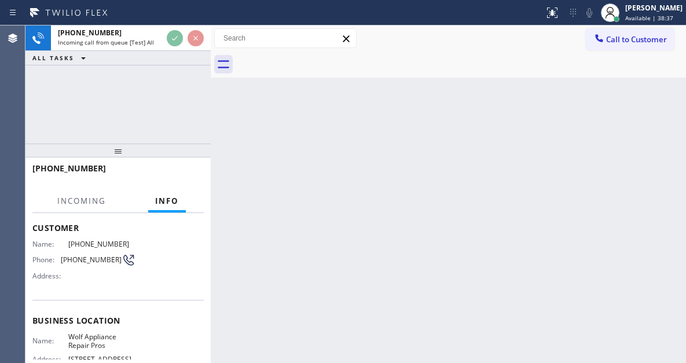
scroll to position [116, 0]
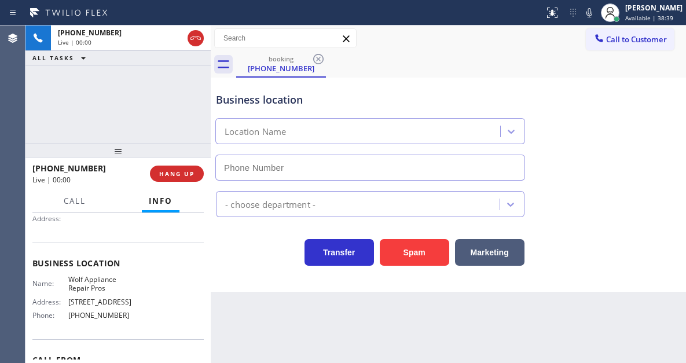
type input "[PHONE_NUMBER]"
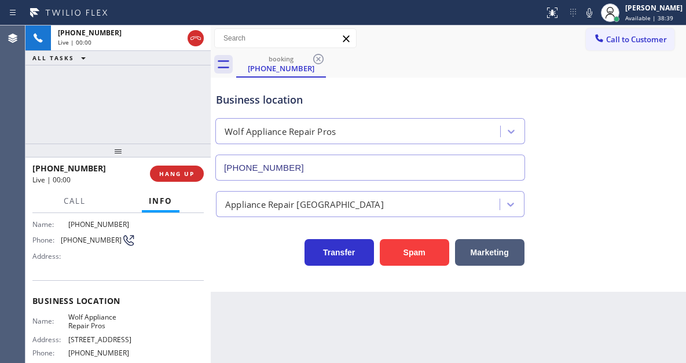
scroll to position [0, 0]
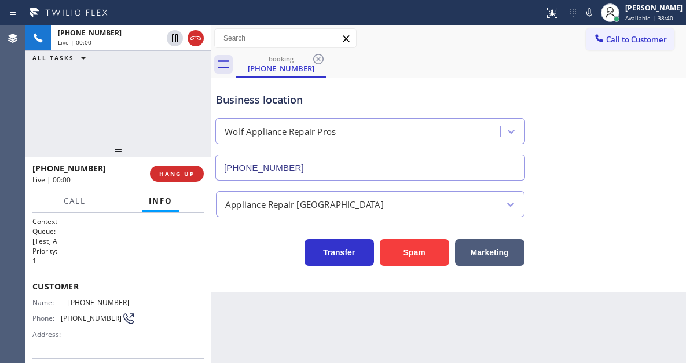
click at [86, 297] on div "Customer Name: [PHONE_NUMBER] Phone: [PHONE_NUMBER] Address:" at bounding box center [117, 312] width 171 height 93
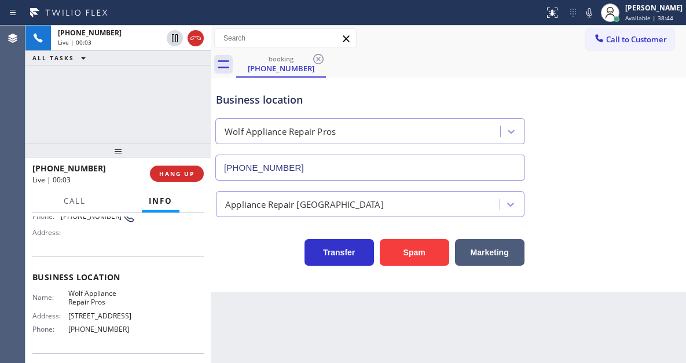
scroll to position [116, 0]
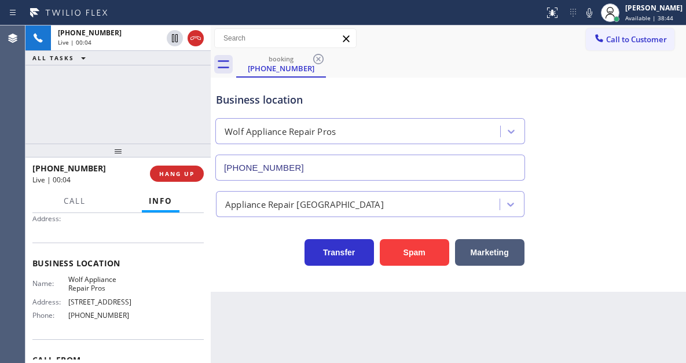
click at [79, 284] on span "Wolf Appliance Repair Pros" at bounding box center [101, 284] width 67 height 18
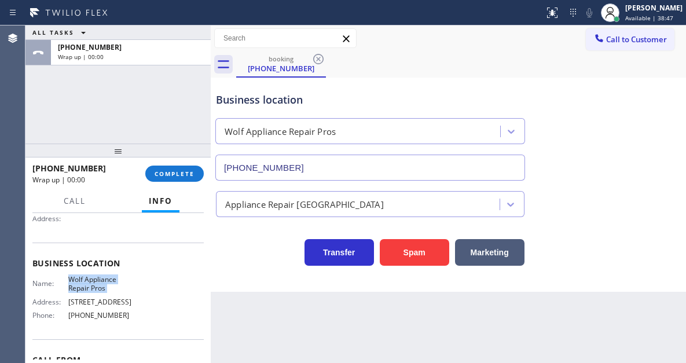
click at [104, 315] on span "[PHONE_NUMBER]" at bounding box center [101, 315] width 67 height 9
click at [184, 167] on button "COMPLETE" at bounding box center [174, 174] width 59 height 16
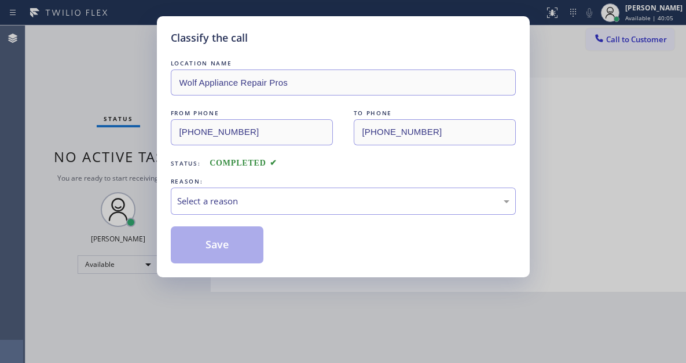
click at [282, 205] on div "Select a reason" at bounding box center [343, 201] width 333 height 13
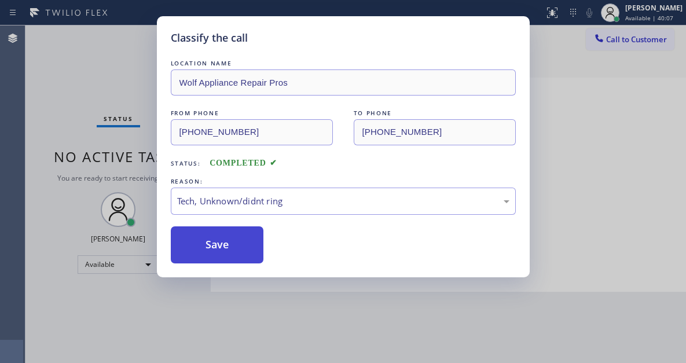
click at [225, 237] on button "Save" at bounding box center [217, 244] width 93 height 37
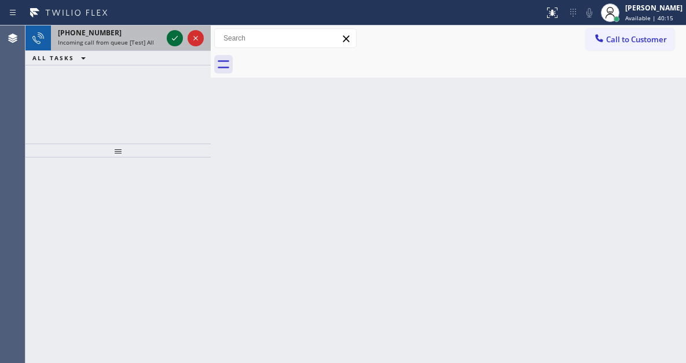
click at [172, 41] on icon at bounding box center [175, 38] width 14 height 14
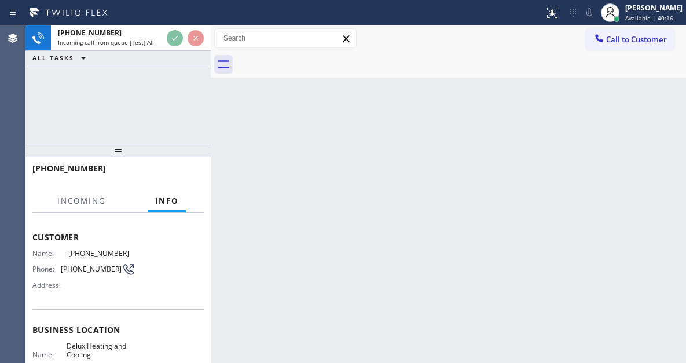
scroll to position [116, 0]
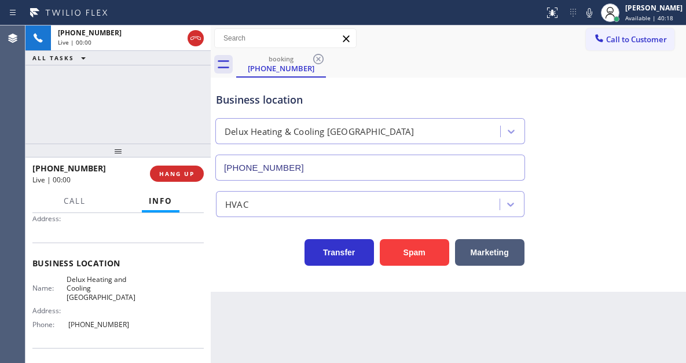
type input "[PHONE_NUMBER]"
click at [103, 286] on span "Delux Heating and Cooling [GEOGRAPHIC_DATA]" at bounding box center [101, 288] width 69 height 27
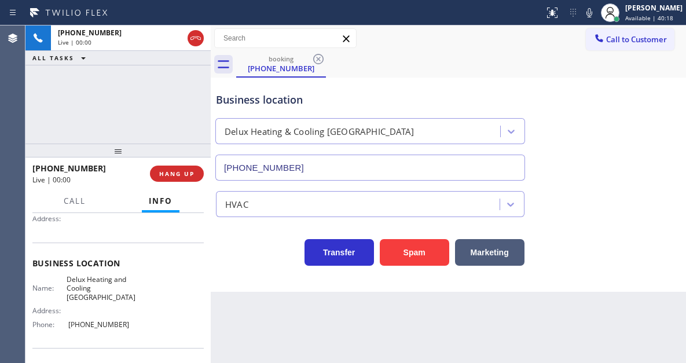
click at [103, 286] on span "Delux Heating and Cooling [GEOGRAPHIC_DATA]" at bounding box center [101, 288] width 69 height 27
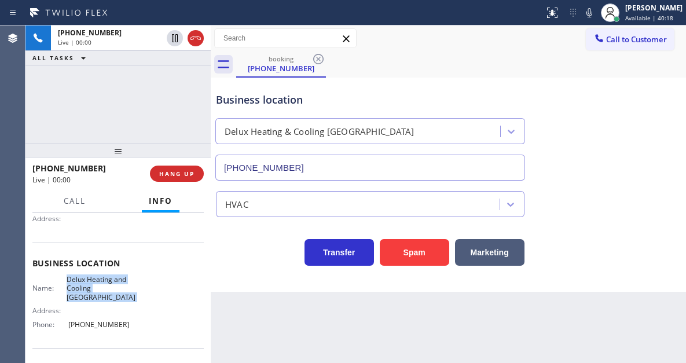
click at [103, 286] on span "Delux Heating and Cooling [GEOGRAPHIC_DATA]" at bounding box center [101, 288] width 69 height 27
click at [639, 145] on div "Business location Delux Heating & Cooling [GEOGRAPHIC_DATA] [PHONE_NUMBER]" at bounding box center [449, 128] width 470 height 105
click at [188, 176] on span "HANG UP" at bounding box center [176, 174] width 35 height 8
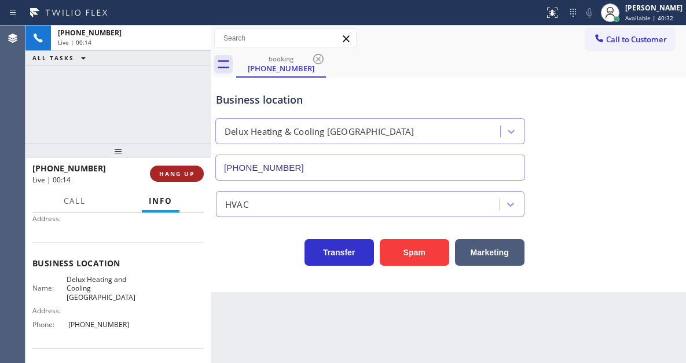
click at [188, 176] on span "HANG UP" at bounding box center [176, 174] width 35 height 8
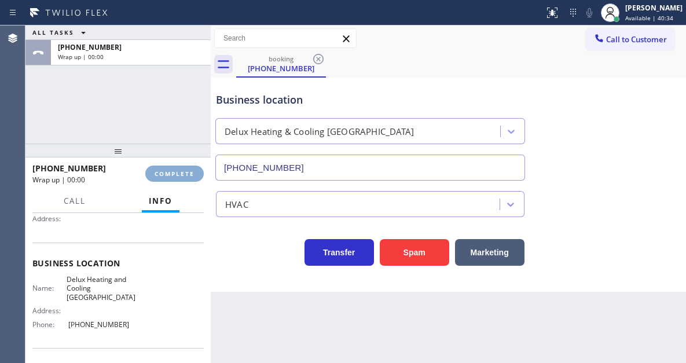
click at [188, 176] on span "COMPLETE" at bounding box center [175, 174] width 40 height 8
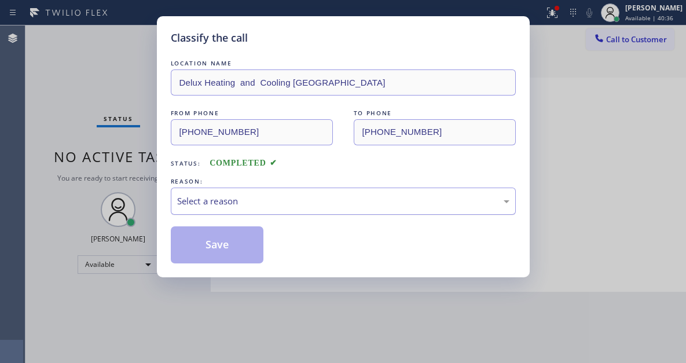
click at [231, 198] on div "Select a reason" at bounding box center [343, 201] width 333 height 13
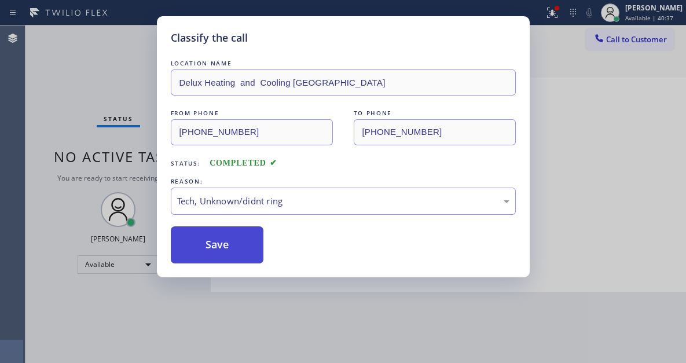
click at [233, 248] on button "Save" at bounding box center [217, 244] width 93 height 37
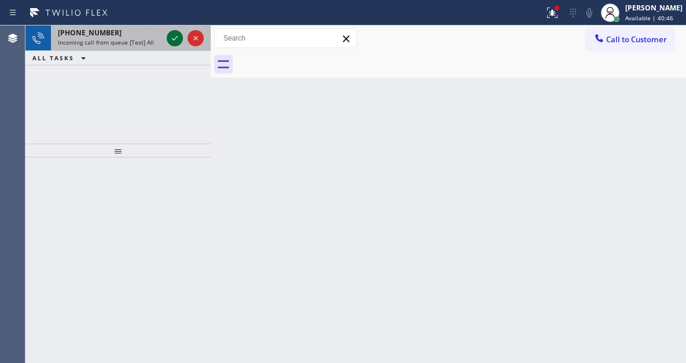
click at [178, 42] on icon at bounding box center [175, 38] width 14 height 14
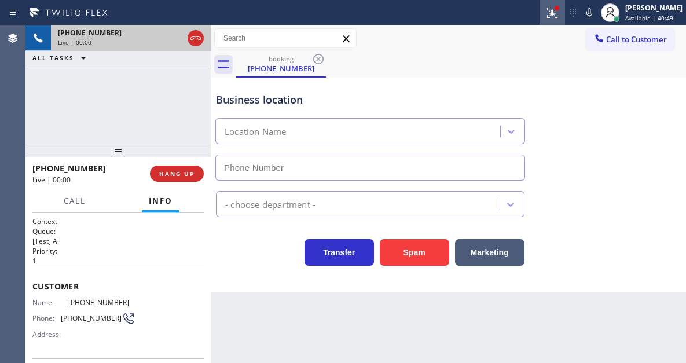
type input "[PHONE_NUMBER]"
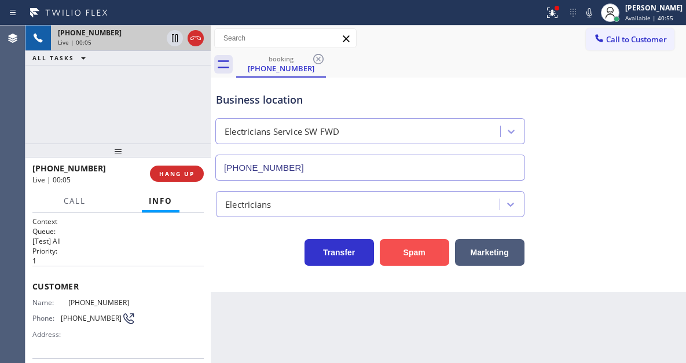
click at [416, 247] on button "Spam" at bounding box center [415, 252] width 70 height 27
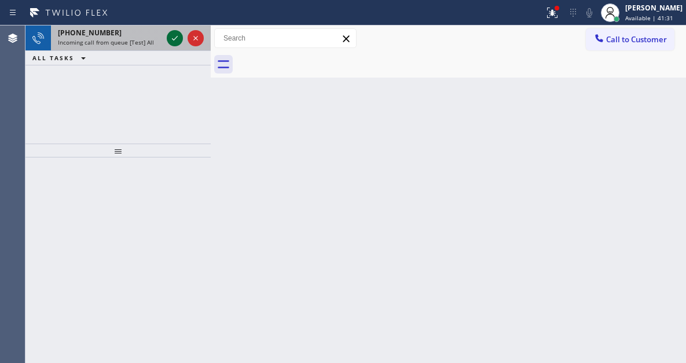
click at [174, 38] on icon at bounding box center [175, 38] width 14 height 14
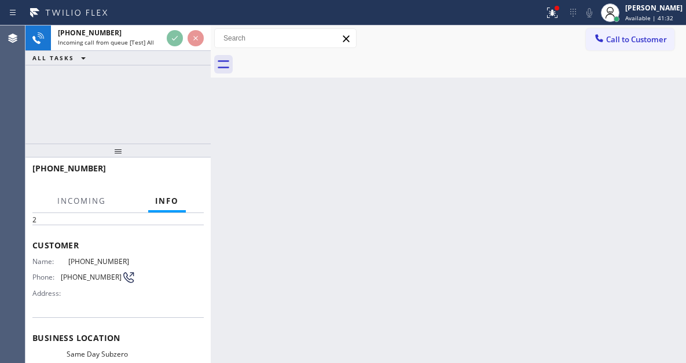
scroll to position [116, 0]
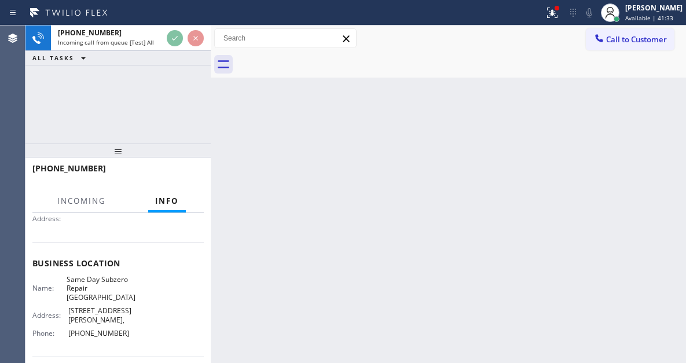
click at [105, 288] on span "Same Day Subzero Repair [GEOGRAPHIC_DATA]" at bounding box center [101, 288] width 69 height 27
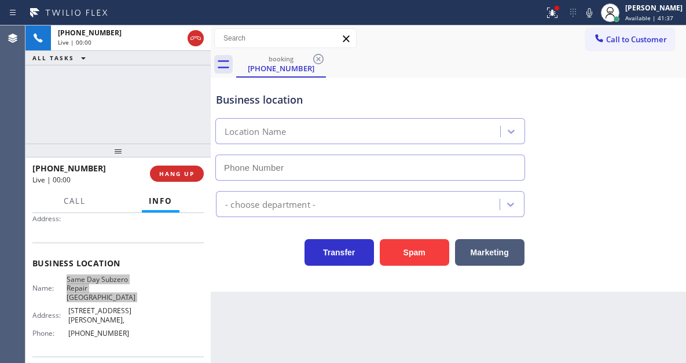
type input "[PHONE_NUMBER]"
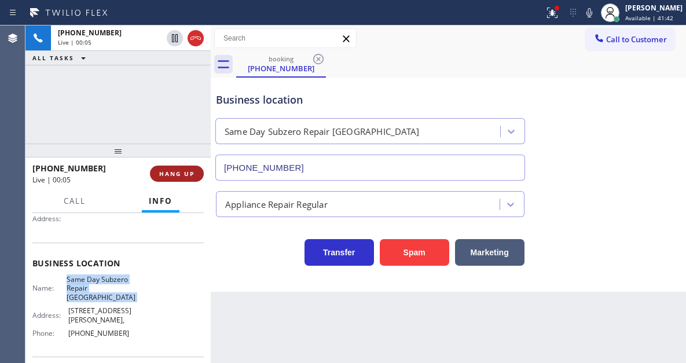
click at [182, 172] on span "HANG UP" at bounding box center [176, 174] width 35 height 8
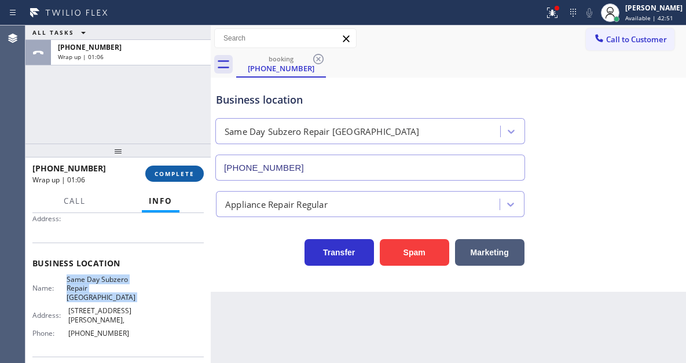
click at [192, 166] on button "COMPLETE" at bounding box center [174, 174] width 59 height 16
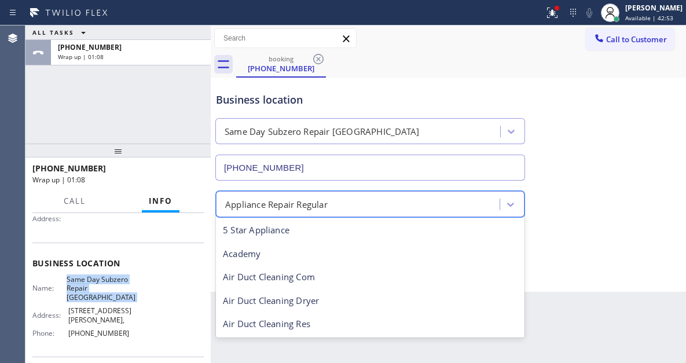
click at [287, 200] on div "Classify the call LOCATION NAME Extra HVAC Maintenance [US_STATE] FROM PHONE [P…" at bounding box center [355, 194] width 661 height 338
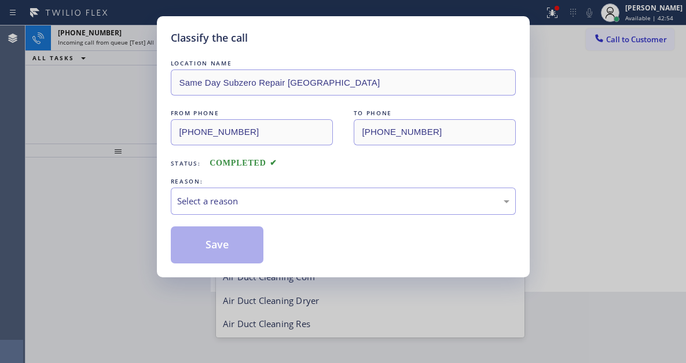
scroll to position [25, 0]
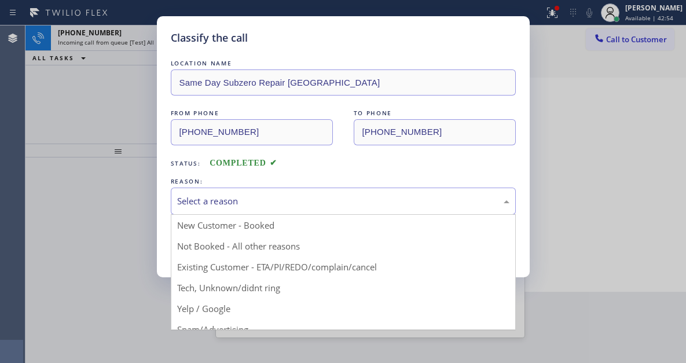
click at [266, 208] on div "Select a reason" at bounding box center [343, 201] width 345 height 27
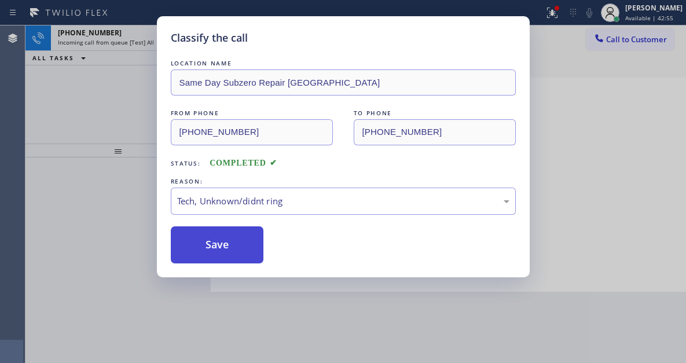
click at [215, 246] on button "Save" at bounding box center [217, 244] width 93 height 37
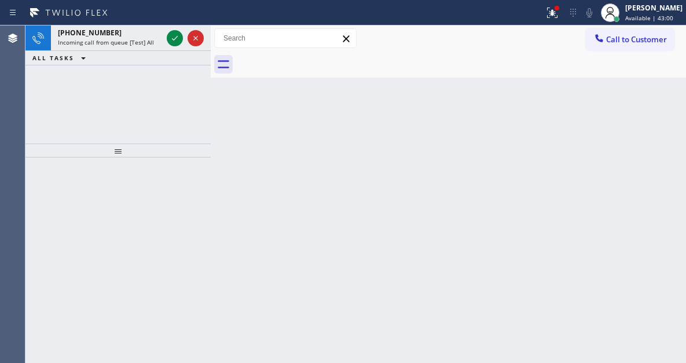
click at [171, 41] on icon at bounding box center [175, 38] width 14 height 14
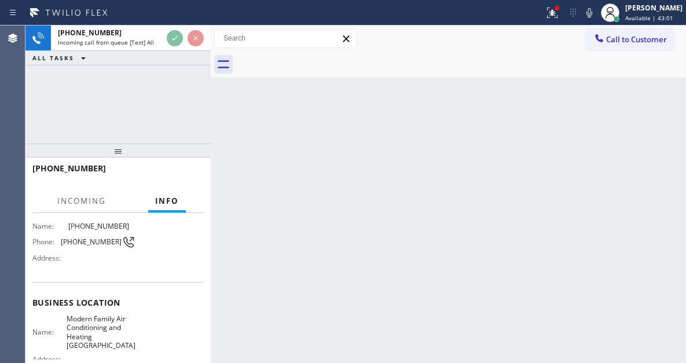
scroll to position [116, 0]
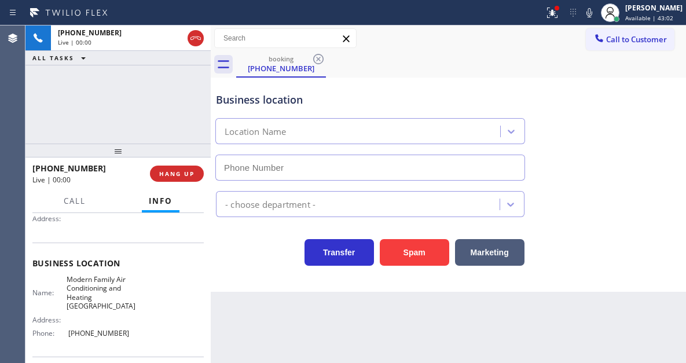
type input "[PHONE_NUMBER]"
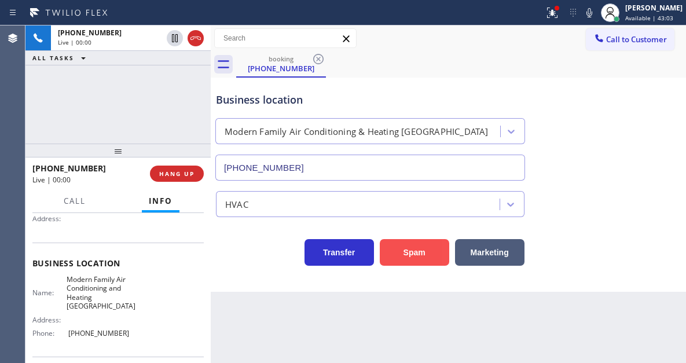
click at [422, 251] on button "Spam" at bounding box center [415, 252] width 70 height 27
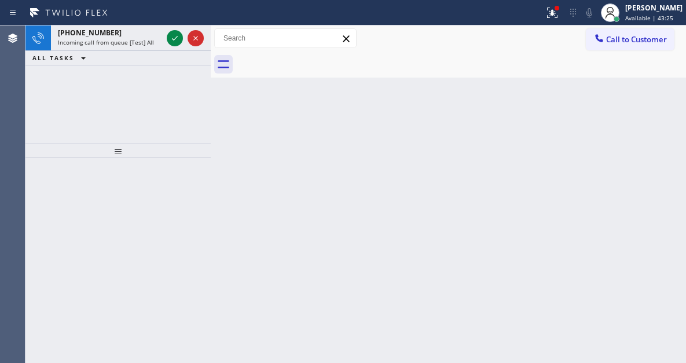
click at [623, 127] on div "Back to Dashboard Change Sender ID Customers Technicians Select a contact Outbo…" at bounding box center [449, 194] width 476 height 338
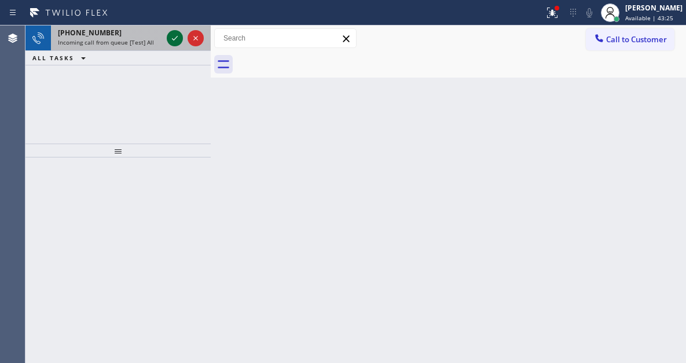
click at [167, 41] on div at bounding box center [175, 38] width 16 height 14
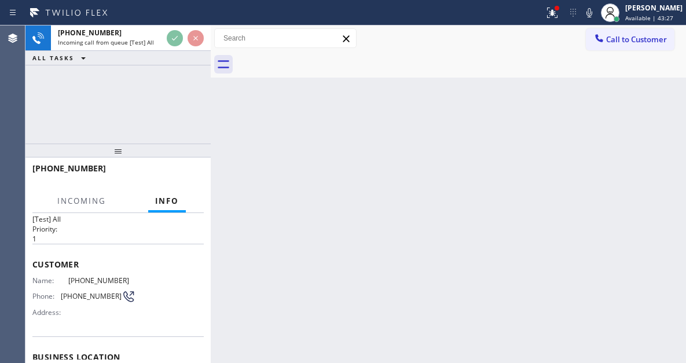
scroll to position [58, 0]
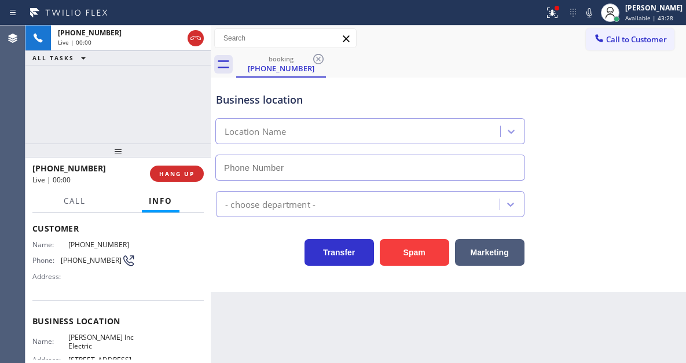
type input "[PHONE_NUMBER]"
click at [101, 264] on span "[PHONE_NUMBER]" at bounding box center [91, 260] width 61 height 9
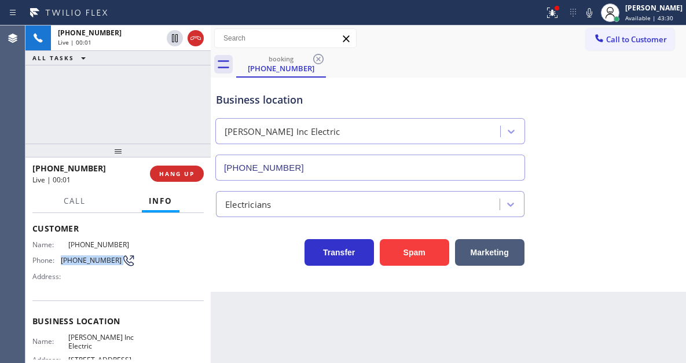
click at [101, 264] on span "[PHONE_NUMBER]" at bounding box center [91, 260] width 61 height 9
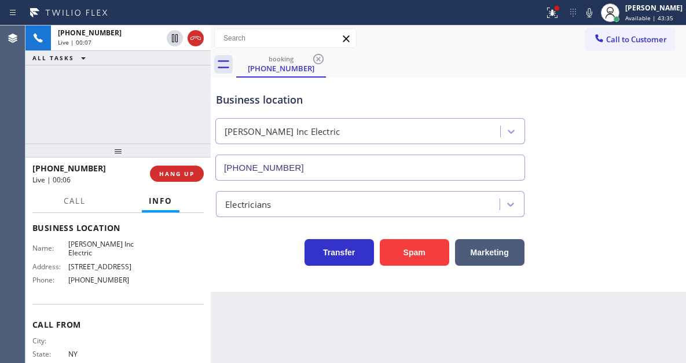
scroll to position [134, 0]
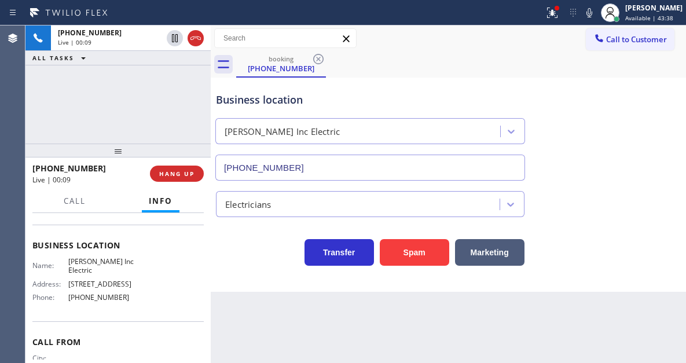
click at [97, 261] on span "[PERSON_NAME] Inc Electric" at bounding box center [101, 266] width 67 height 18
click at [195, 305] on div "Name: [PERSON_NAME] Inc Electric Address: [STREET_ADDRESS] Phone: [PHONE_NUMBER]" at bounding box center [117, 282] width 171 height 50
click at [111, 302] on span "[PHONE_NUMBER]" at bounding box center [101, 297] width 67 height 9
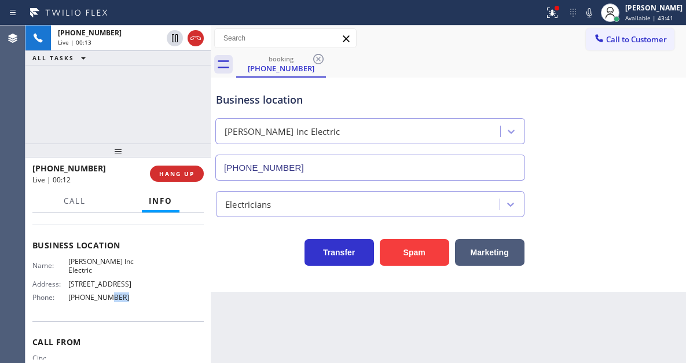
click at [111, 302] on span "[PHONE_NUMBER]" at bounding box center [101, 297] width 67 height 9
drag, startPoint x: 127, startPoint y: 283, endPoint x: 67, endPoint y: 282, distance: 60.3
click at [68, 282] on span "[STREET_ADDRESS]" at bounding box center [101, 284] width 67 height 9
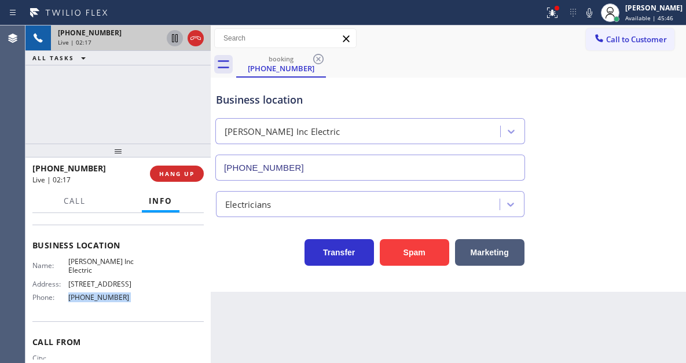
click at [175, 36] on icon at bounding box center [175, 38] width 14 height 14
click at [646, 95] on div "Business location [PERSON_NAME] Inc Electric [PHONE_NUMBER]" at bounding box center [449, 128] width 470 height 105
click at [175, 42] on icon at bounding box center [175, 38] width 14 height 14
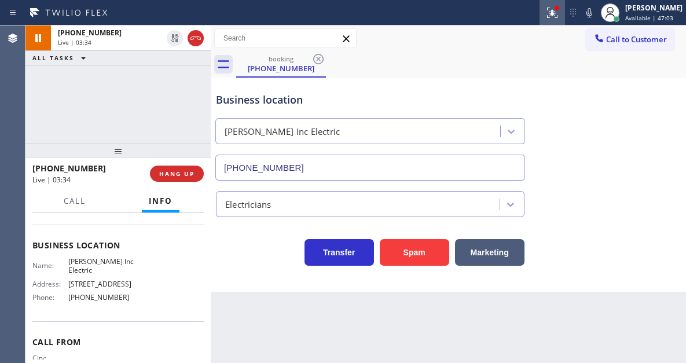
click at [560, 15] on icon at bounding box center [553, 13] width 14 height 14
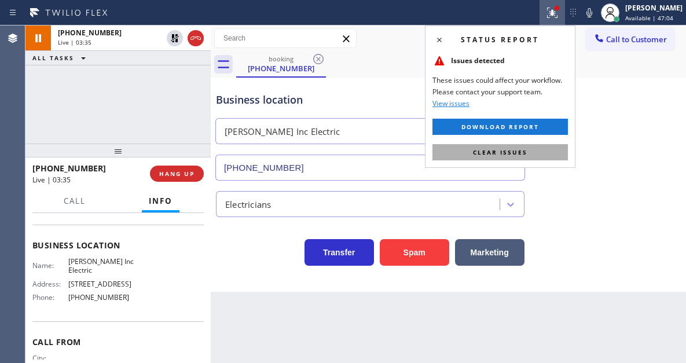
click at [536, 158] on button "Clear issues" at bounding box center [501, 152] width 136 height 16
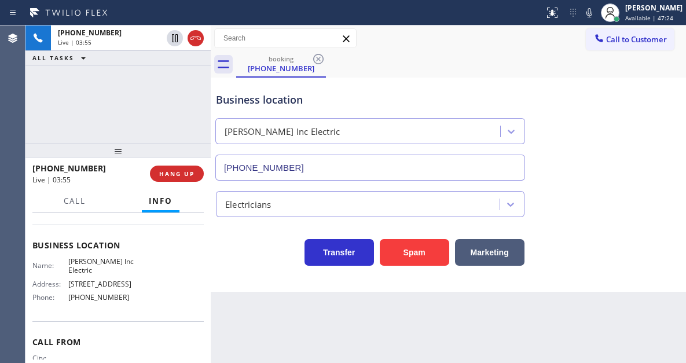
click at [171, 182] on div "[PHONE_NUMBER] Live | 03:55 HANG UP" at bounding box center [117, 174] width 171 height 30
click at [185, 172] on span "HANG UP" at bounding box center [176, 174] width 35 height 8
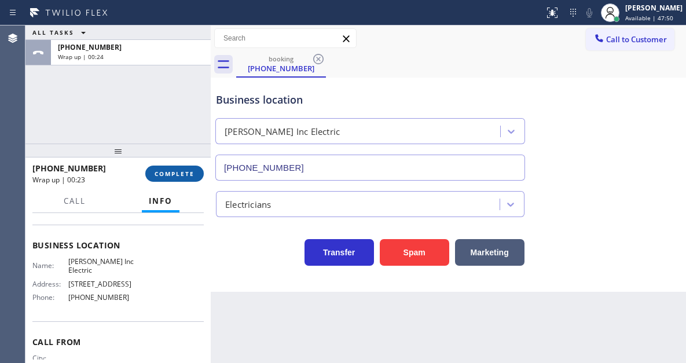
click at [179, 178] on span "COMPLETE" at bounding box center [175, 174] width 40 height 8
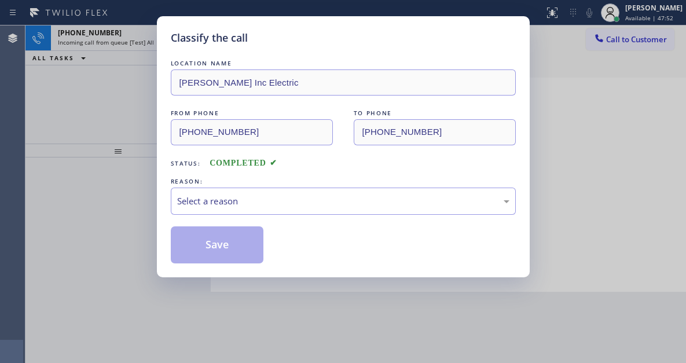
click at [242, 222] on div "LOCATION NAME [PERSON_NAME] Inc Electric FROM PHONE [PHONE_NUMBER] TO PHONE [PH…" at bounding box center [343, 160] width 345 height 206
click at [240, 206] on div "Select a reason" at bounding box center [343, 201] width 333 height 13
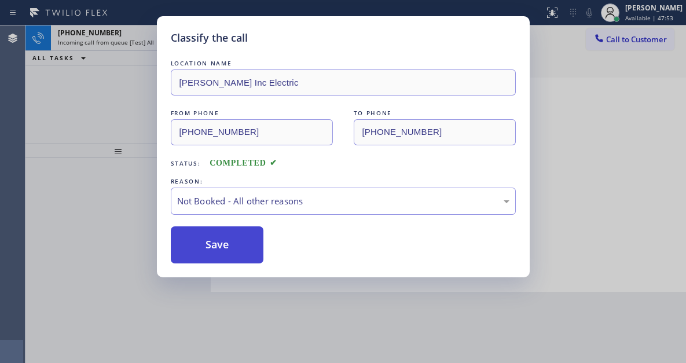
click at [232, 240] on button "Save" at bounding box center [217, 244] width 93 height 37
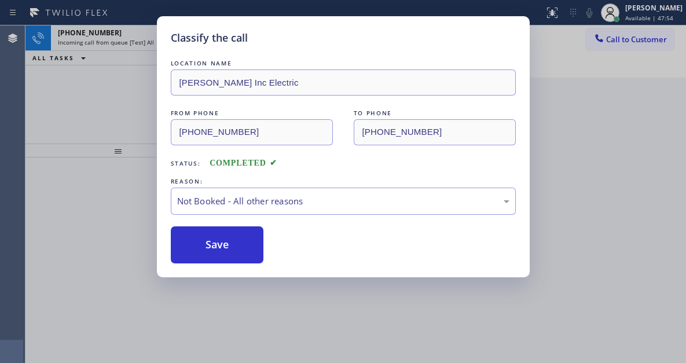
click at [135, 82] on div "Classify the call LOCATION NAME [PERSON_NAME] Inc Electric FROM PHONE [PHONE_NU…" at bounding box center [343, 181] width 686 height 363
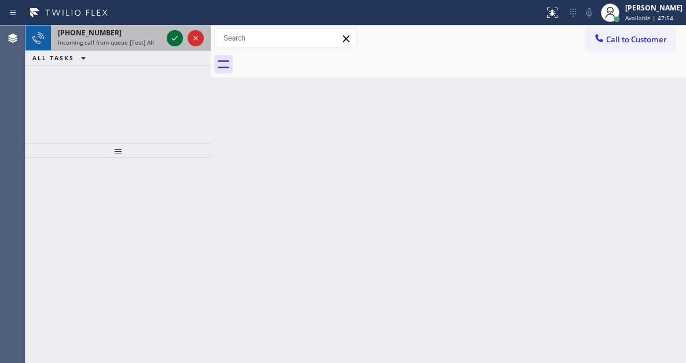
click at [175, 38] on icon at bounding box center [175, 38] width 14 height 14
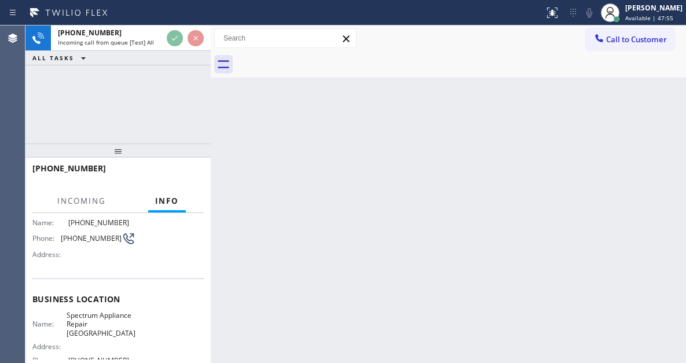
scroll to position [116, 0]
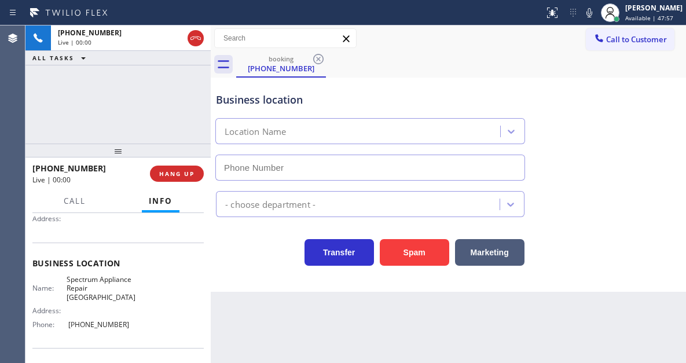
type input "[PHONE_NUMBER]"
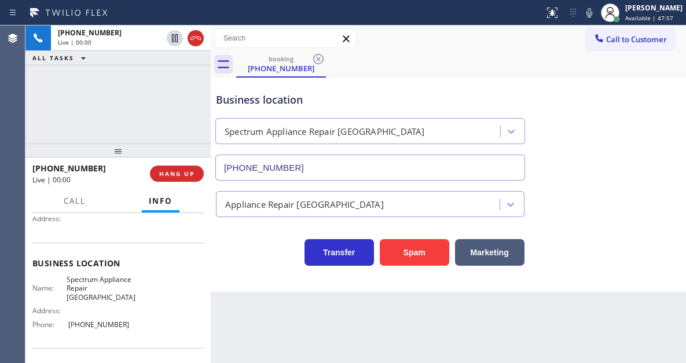
click at [104, 294] on span "Spectrum Appliance Repair [GEOGRAPHIC_DATA]" at bounding box center [101, 288] width 69 height 27
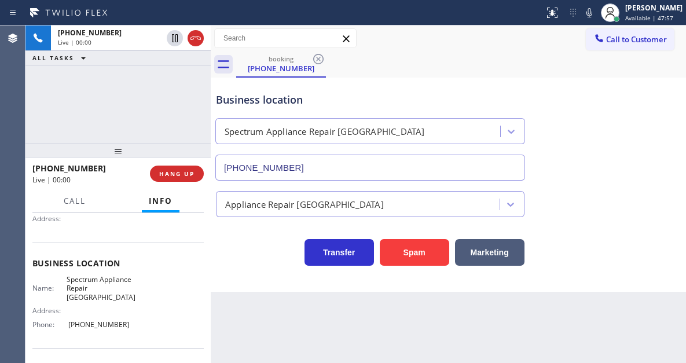
click at [104, 294] on span "Spectrum Appliance Repair [GEOGRAPHIC_DATA]" at bounding box center [101, 288] width 69 height 27
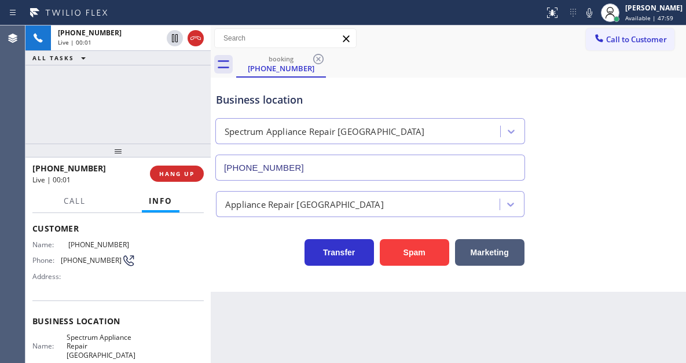
click at [100, 265] on div "Phone: [PHONE_NUMBER]" at bounding box center [83, 261] width 103 height 14
click at [101, 265] on div "Phone: [PHONE_NUMBER]" at bounding box center [83, 261] width 103 height 14
click at [292, 108] on div "Business location Spectrum Appliance Repair [GEOGRAPHIC_DATA] [PHONE_NUMBER]" at bounding box center [370, 131] width 313 height 100
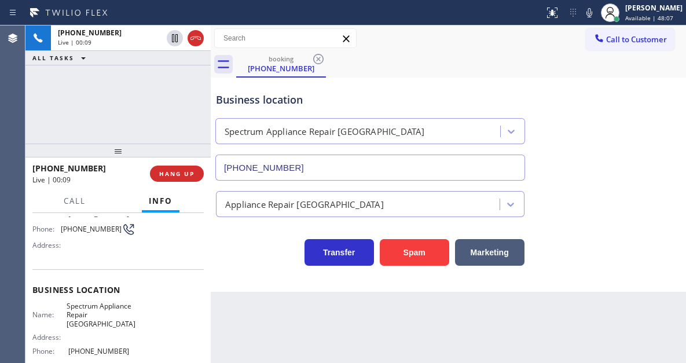
scroll to position [116, 0]
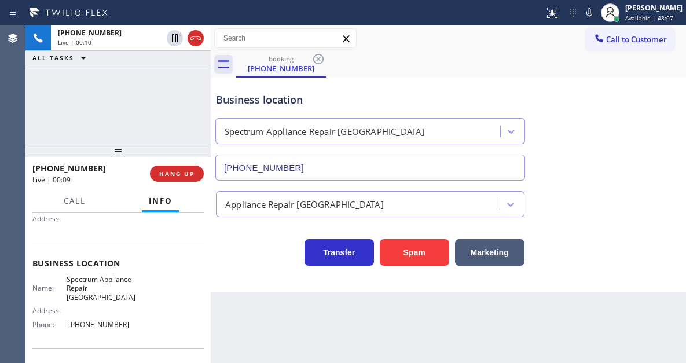
click at [106, 285] on span "Spectrum Appliance Repair [GEOGRAPHIC_DATA]" at bounding box center [101, 288] width 69 height 27
click at [86, 323] on span "[PHONE_NUMBER]" at bounding box center [101, 324] width 67 height 9
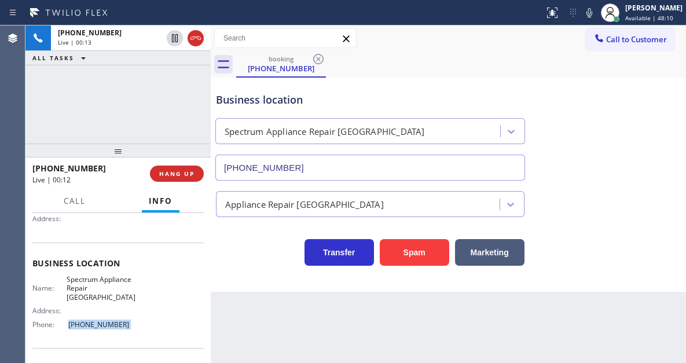
click at [86, 323] on span "[PHONE_NUMBER]" at bounding box center [101, 324] width 67 height 9
click at [244, 102] on div "Business location" at bounding box center [370, 100] width 309 height 16
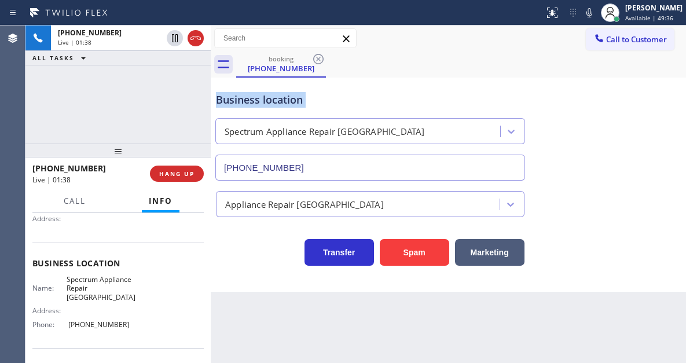
click at [244, 102] on div "Business location" at bounding box center [370, 100] width 309 height 16
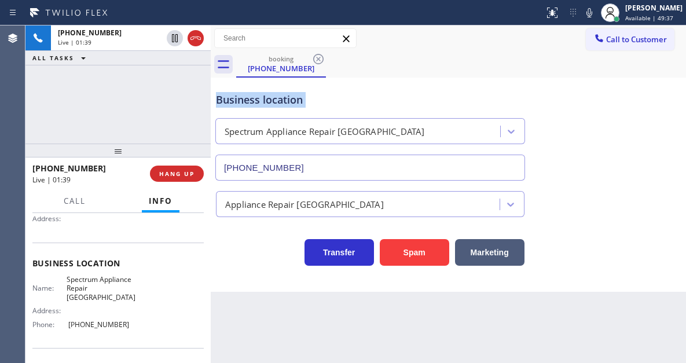
click at [244, 102] on div "Business location" at bounding box center [370, 100] width 309 height 16
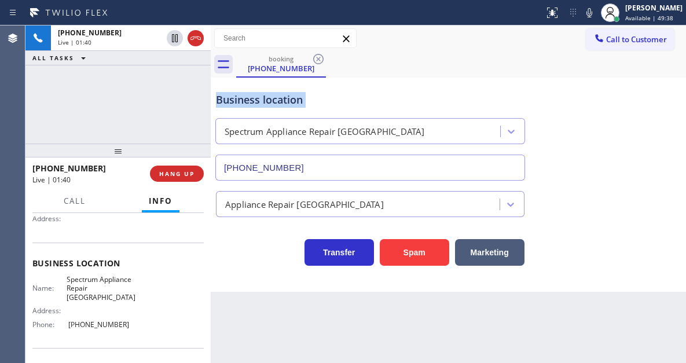
click at [244, 102] on div "Business location" at bounding box center [370, 100] width 309 height 16
click at [198, 92] on div "[PHONE_NUMBER] Live | 01:41 ALL TASKS ALL TASKS ACTIVE TASKS TASKS IN WRAP UP" at bounding box center [117, 84] width 185 height 118
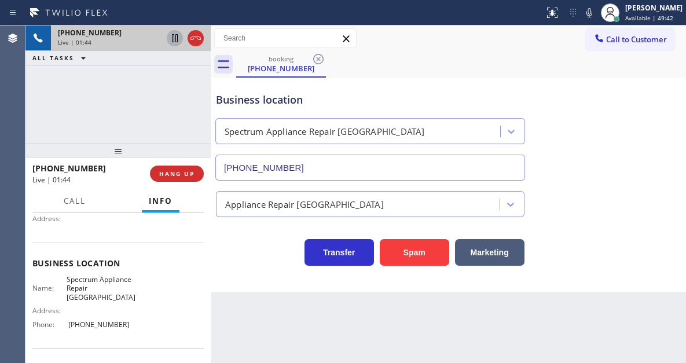
click at [173, 39] on icon at bounding box center [175, 38] width 14 height 14
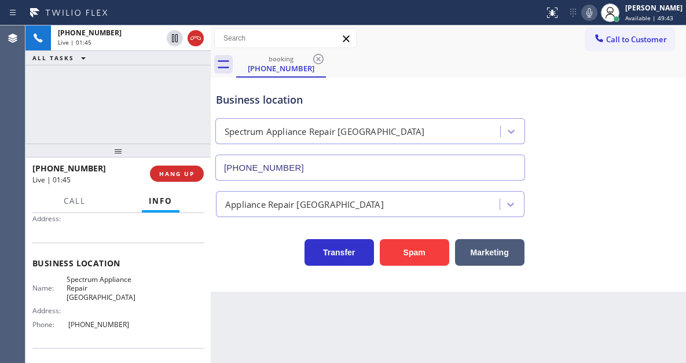
click at [597, 16] on icon at bounding box center [590, 13] width 14 height 14
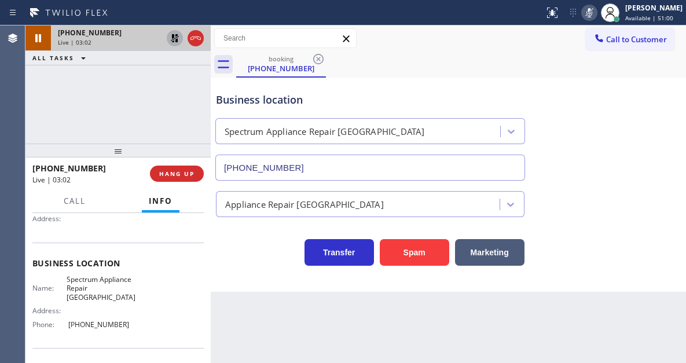
click at [173, 39] on icon at bounding box center [175, 38] width 8 height 8
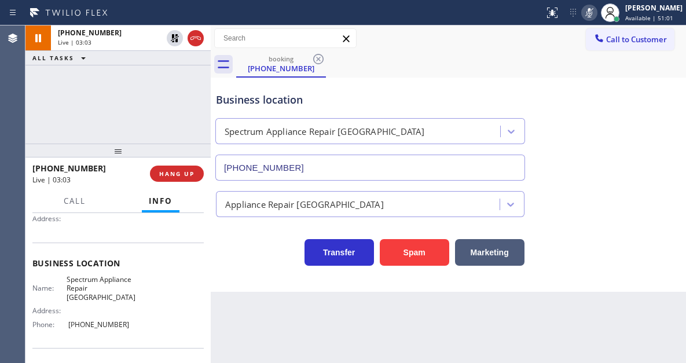
click at [597, 17] on icon at bounding box center [590, 13] width 14 height 14
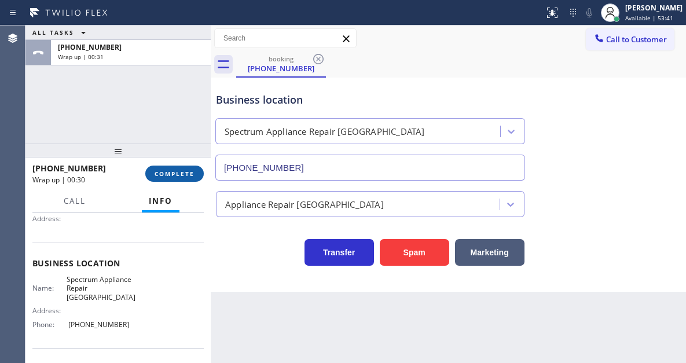
click at [179, 182] on button "COMPLETE" at bounding box center [174, 174] width 59 height 16
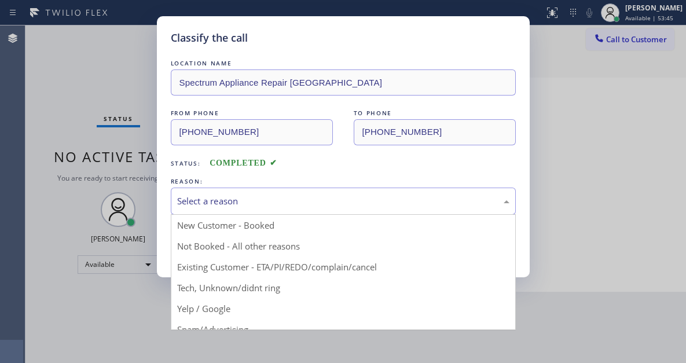
click at [251, 196] on div "Select a reason" at bounding box center [343, 201] width 333 height 13
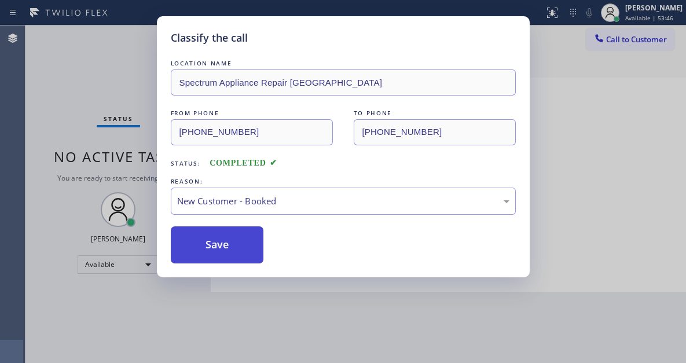
click at [239, 243] on button "Save" at bounding box center [217, 244] width 93 height 37
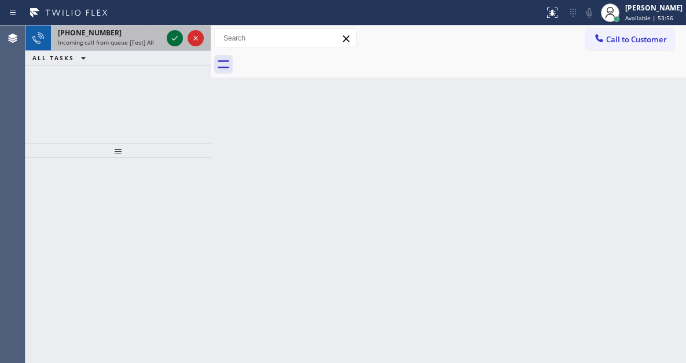
click at [175, 41] on icon at bounding box center [175, 38] width 14 height 14
click at [171, 38] on icon at bounding box center [175, 38] width 14 height 14
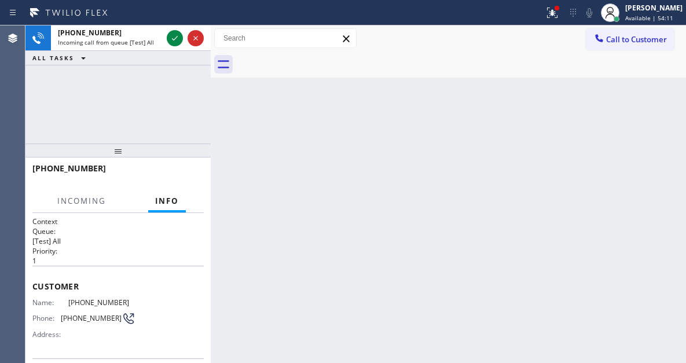
scroll to position [21, 0]
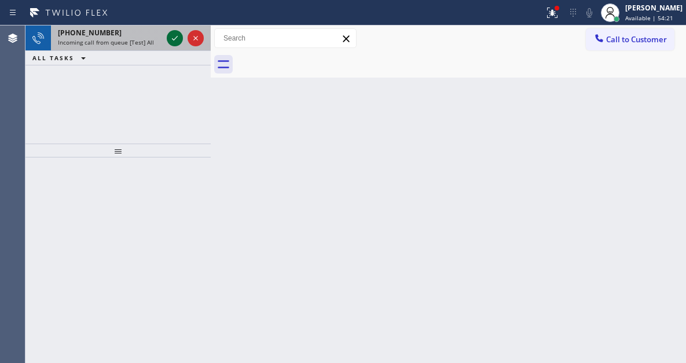
click at [174, 41] on icon at bounding box center [175, 38] width 14 height 14
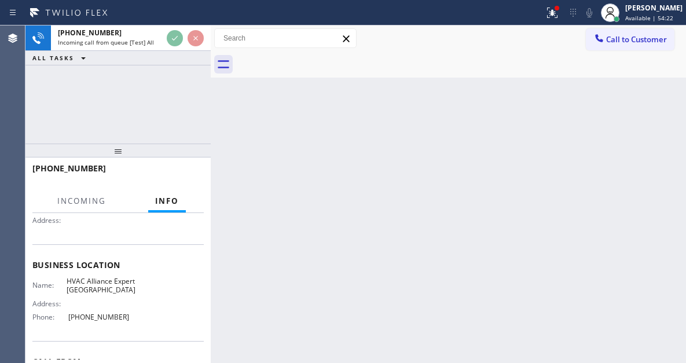
scroll to position [116, 0]
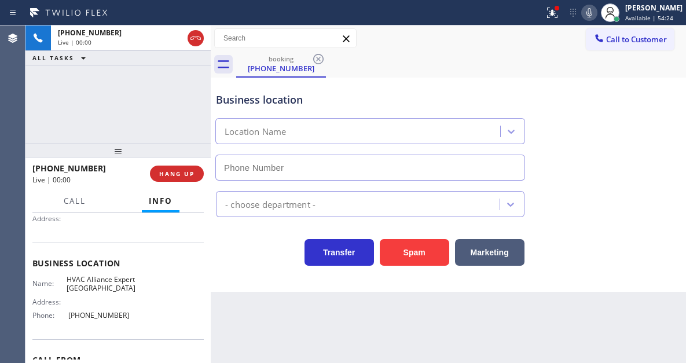
click at [92, 287] on span "HVAC Alliance Expert [GEOGRAPHIC_DATA]" at bounding box center [101, 284] width 69 height 18
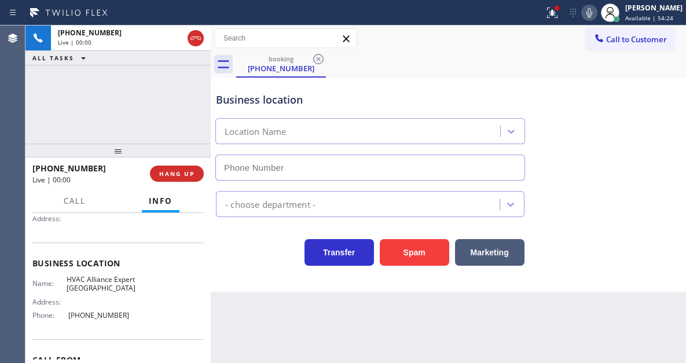
click at [92, 287] on span "HVAC Alliance Expert [GEOGRAPHIC_DATA]" at bounding box center [101, 284] width 69 height 18
type input "[PHONE_NUMBER]"
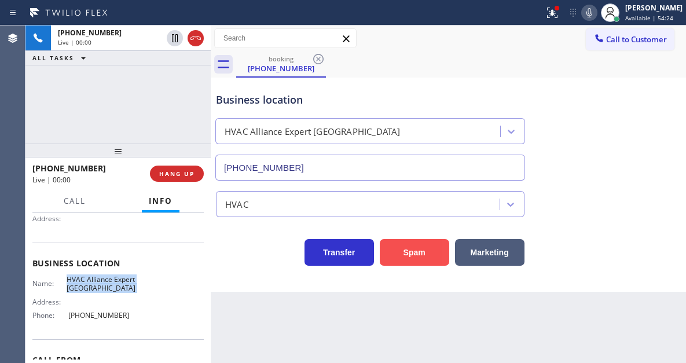
click at [391, 252] on button "Spam" at bounding box center [415, 252] width 70 height 27
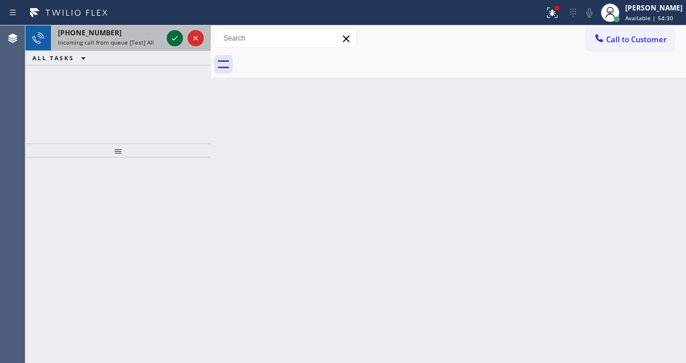
click at [176, 36] on icon at bounding box center [175, 38] width 14 height 14
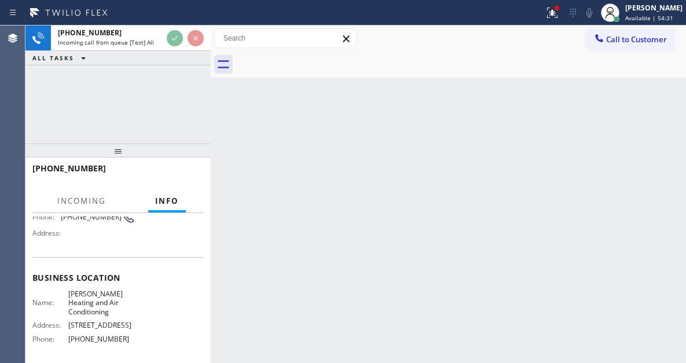
scroll to position [116, 0]
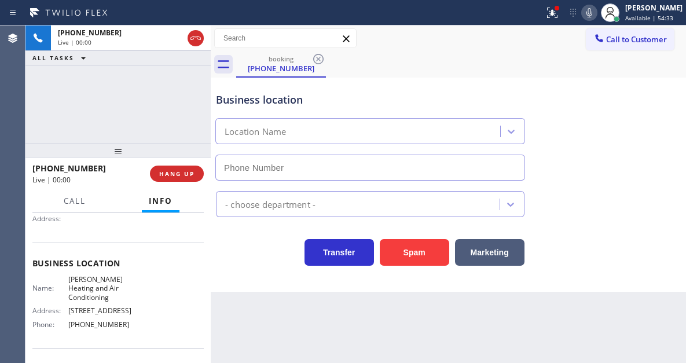
type input "[PHONE_NUMBER]"
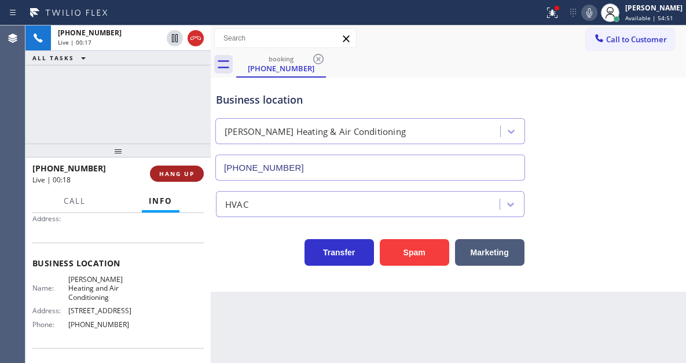
click at [181, 173] on span "HANG UP" at bounding box center [176, 174] width 35 height 8
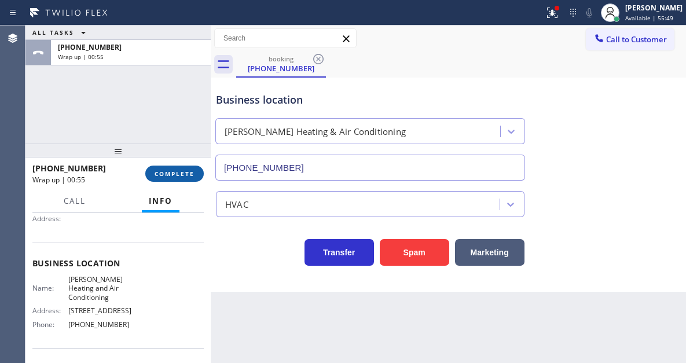
click at [161, 174] on span "COMPLETE" at bounding box center [175, 174] width 40 height 8
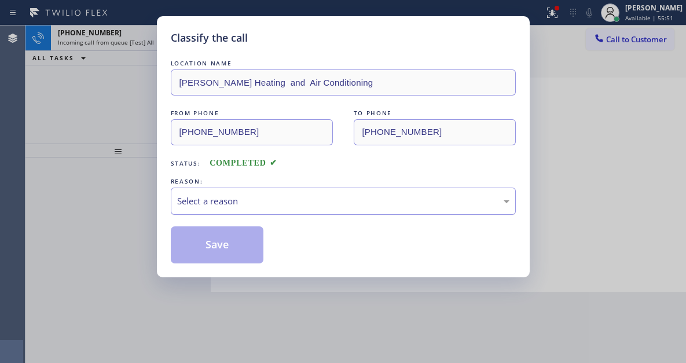
click at [297, 211] on div "Select a reason" at bounding box center [343, 201] width 345 height 27
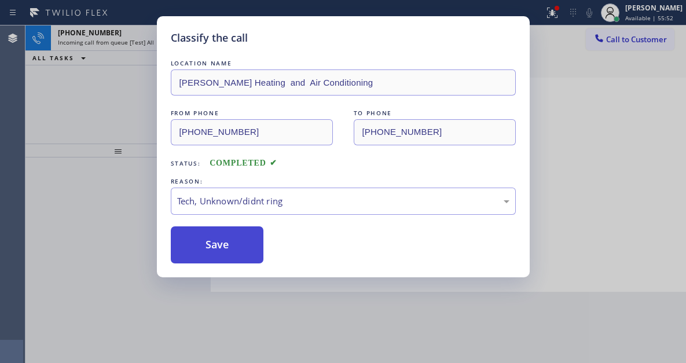
click at [239, 250] on button "Save" at bounding box center [217, 244] width 93 height 37
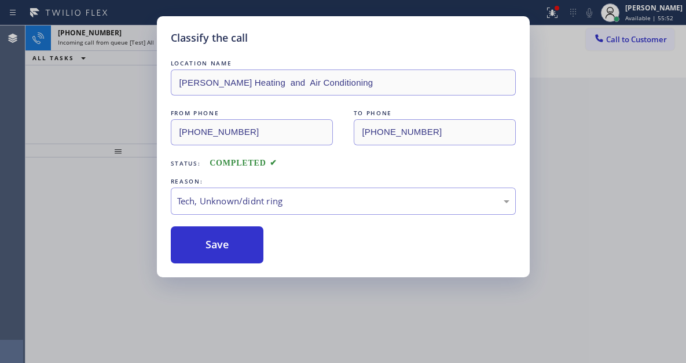
click at [112, 60] on div "Classify the call LOCATION NAME [PERSON_NAME] Heating and Air Conditioning FROM…" at bounding box center [343, 181] width 686 height 363
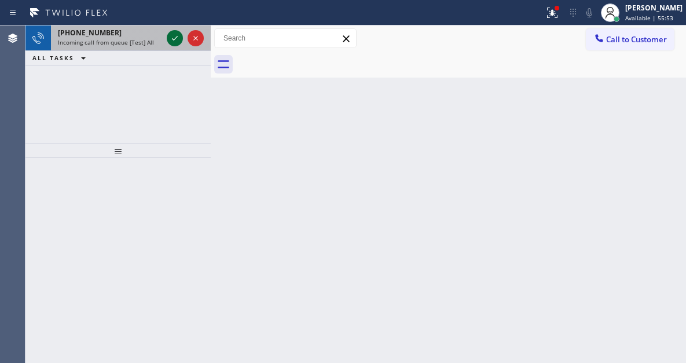
click at [176, 38] on icon at bounding box center [175, 38] width 6 height 5
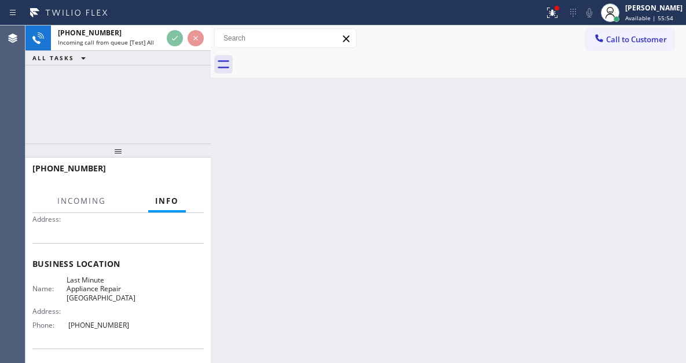
scroll to position [116, 0]
click at [111, 297] on span "Last Minute Appliance Repair [GEOGRAPHIC_DATA]" at bounding box center [101, 288] width 69 height 27
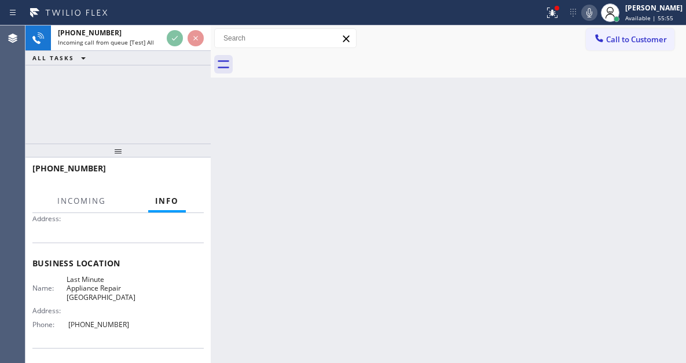
click at [111, 297] on span "Last Minute Appliance Repair [GEOGRAPHIC_DATA]" at bounding box center [101, 288] width 69 height 27
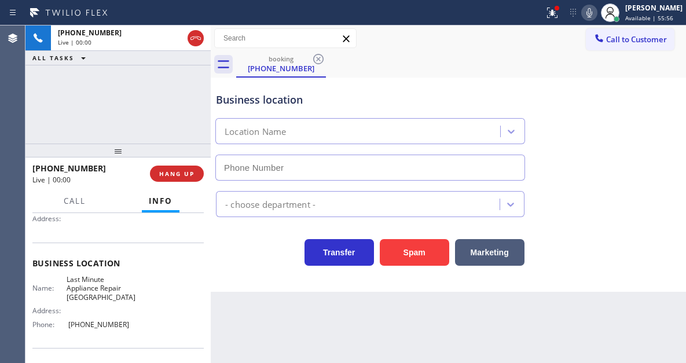
click at [111, 297] on span "Last Minute Appliance Repair [GEOGRAPHIC_DATA]" at bounding box center [101, 288] width 69 height 27
type input "[PHONE_NUMBER]"
click at [111, 297] on span "Last Minute Appliance Repair [GEOGRAPHIC_DATA]" at bounding box center [101, 288] width 69 height 27
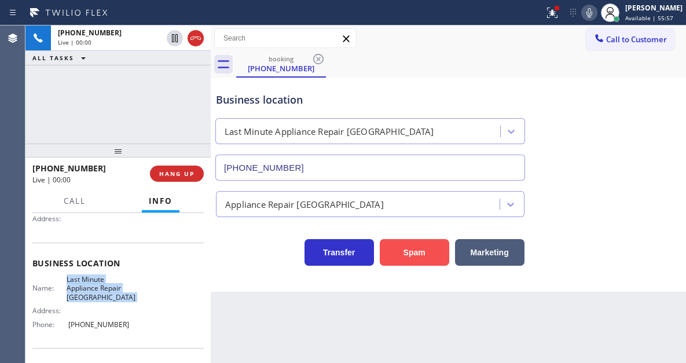
click at [394, 262] on button "Spam" at bounding box center [415, 252] width 70 height 27
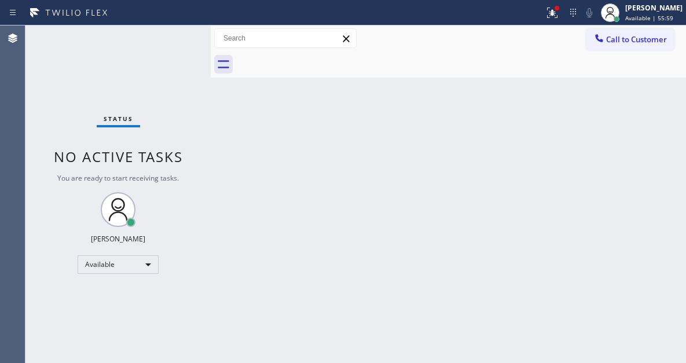
click at [645, 113] on div "Back to Dashboard Change Sender ID Customers Technicians Select a contact Outbo…" at bounding box center [449, 194] width 476 height 338
click at [560, 17] on icon at bounding box center [553, 13] width 14 height 14
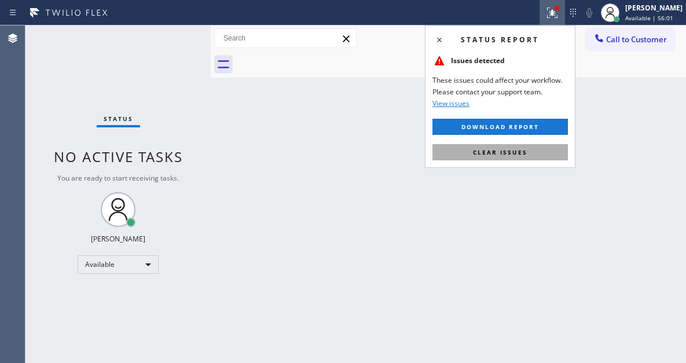
click at [526, 154] on span "Clear issues" at bounding box center [500, 152] width 54 height 8
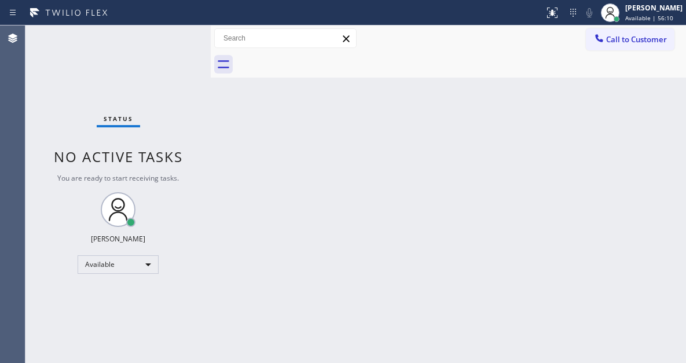
click at [166, 36] on div "Status No active tasks You are ready to start receiving tasks. [PERSON_NAME]" at bounding box center [117, 194] width 185 height 338
click at [170, 43] on div "Status No active tasks You are ready to start receiving tasks. [PERSON_NAME]" at bounding box center [117, 194] width 185 height 338
click at [646, 141] on div "Back to Dashboard Change Sender ID Customers Technicians Select a contact Outbo…" at bounding box center [449, 194] width 476 height 338
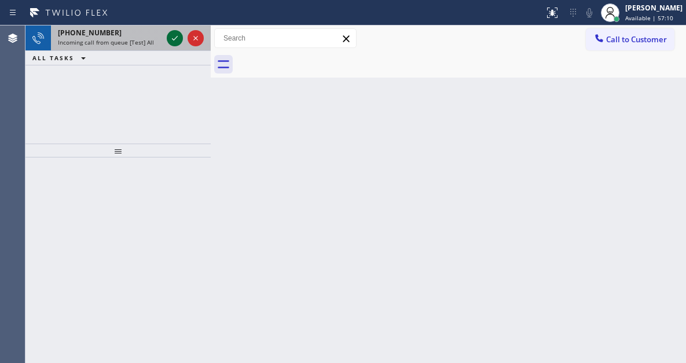
click at [170, 42] on icon at bounding box center [175, 38] width 14 height 14
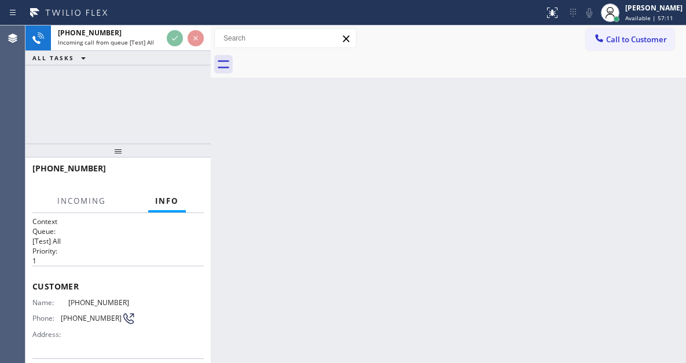
scroll to position [58, 0]
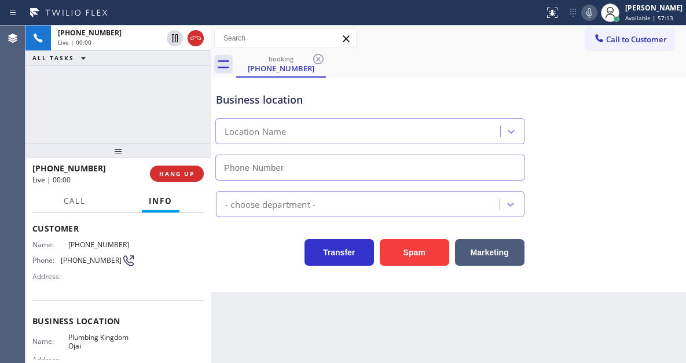
click at [91, 342] on span "Plumbing Kingdom Ojai" at bounding box center [101, 342] width 67 height 18
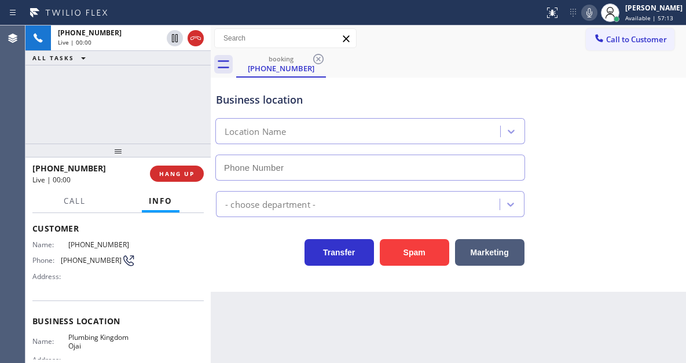
click at [91, 342] on span "Plumbing Kingdom Ojai" at bounding box center [101, 342] width 67 height 18
type input "[PHONE_NUMBER]"
click at [91, 342] on span "Plumbing Kingdom Ojai" at bounding box center [101, 342] width 67 height 18
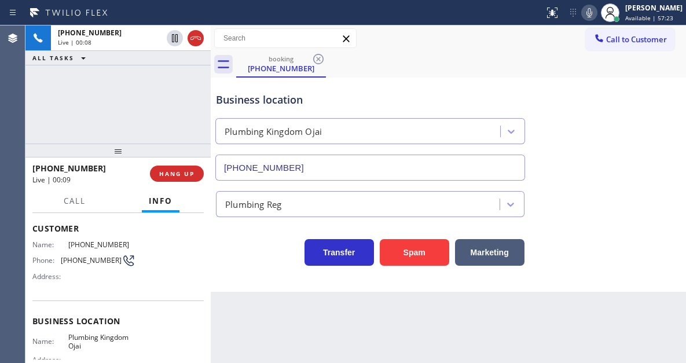
click at [83, 259] on span "[PHONE_NUMBER]" at bounding box center [91, 260] width 61 height 9
click at [195, 289] on div "Customer Name: [PHONE_NUMBER] Phone: [PHONE_NUMBER] Address:" at bounding box center [117, 254] width 171 height 93
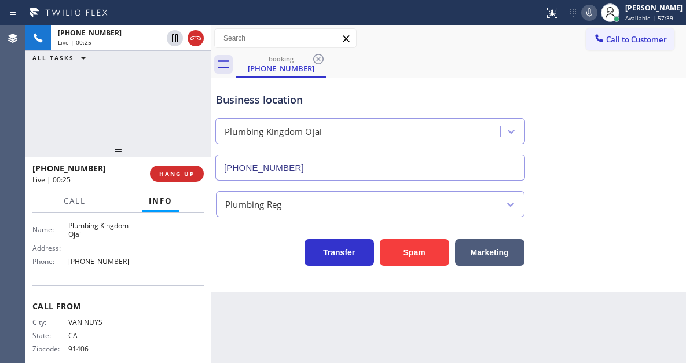
scroll to position [174, 0]
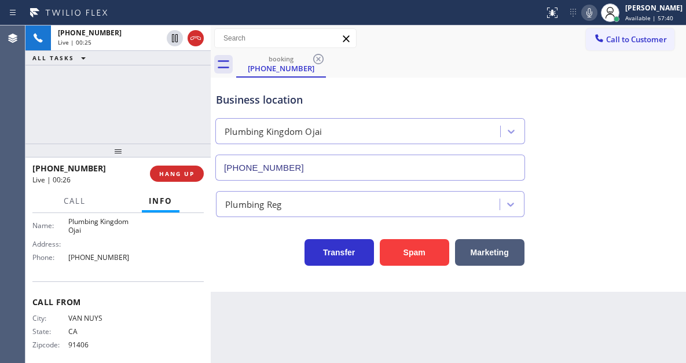
click at [93, 224] on span "Plumbing Kingdom Ojai" at bounding box center [101, 226] width 67 height 18
click at [93, 223] on span "Plumbing Kingdom Ojai" at bounding box center [101, 226] width 67 height 18
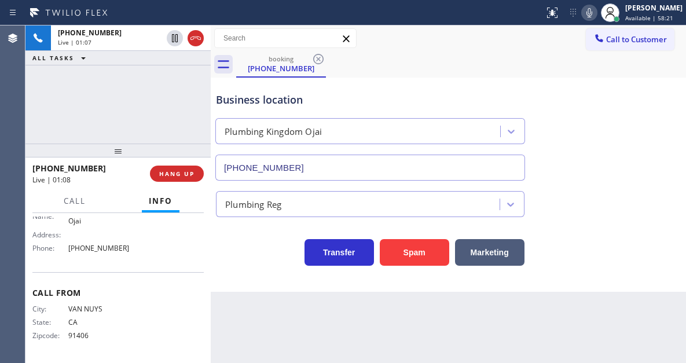
click at [94, 242] on div "Name: Plumbing Kingdom Ojai Address: Phone: [PHONE_NUMBER]" at bounding box center [83, 233] width 103 height 50
click at [247, 97] on div "Business location" at bounding box center [370, 100] width 309 height 16
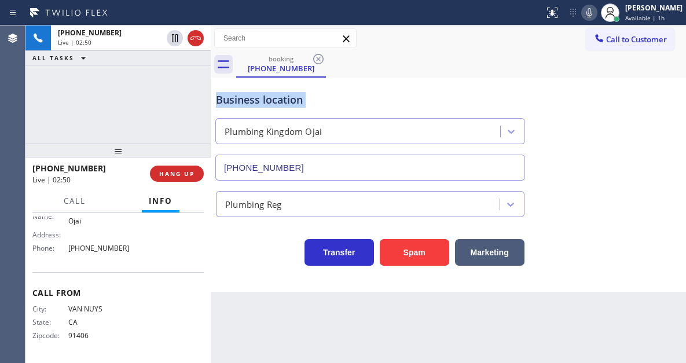
click at [247, 97] on div "Business location" at bounding box center [370, 100] width 309 height 16
click at [657, 104] on div "Business location [GEOGRAPHIC_DATA] [GEOGRAPHIC_DATA] [PHONE_NUMBER]" at bounding box center [449, 128] width 470 height 105
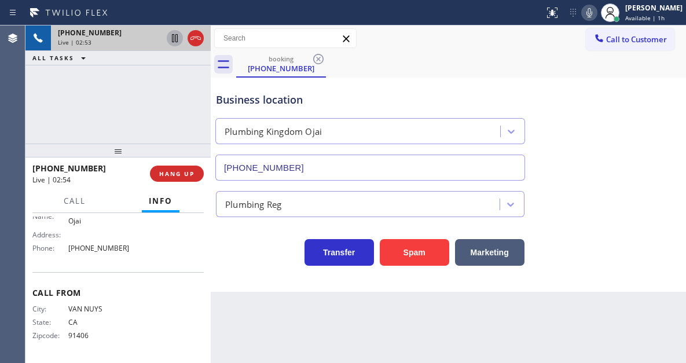
click at [177, 40] on icon at bounding box center [175, 38] width 14 height 14
drag, startPoint x: 640, startPoint y: 139, endPoint x: 606, endPoint y: 128, distance: 35.9
click at [640, 139] on div "Business location [GEOGRAPHIC_DATA] [GEOGRAPHIC_DATA] [PHONE_NUMBER]" at bounding box center [449, 128] width 470 height 105
click at [174, 39] on icon at bounding box center [175, 38] width 14 height 14
click at [653, 140] on div "Business location [GEOGRAPHIC_DATA] [GEOGRAPHIC_DATA] [PHONE_NUMBER]" at bounding box center [449, 128] width 470 height 105
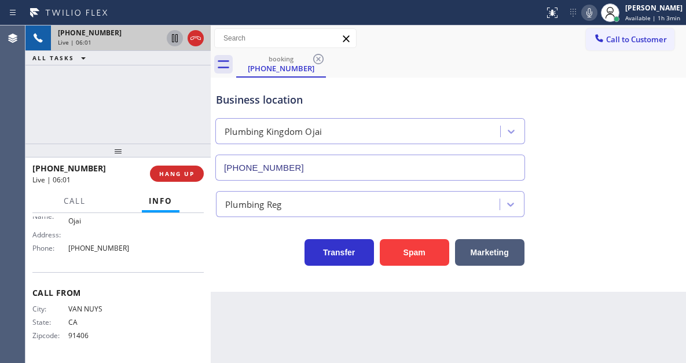
click at [175, 39] on icon at bounding box center [175, 38] width 14 height 14
click at [631, 88] on div "Business location [GEOGRAPHIC_DATA] [GEOGRAPHIC_DATA] [PHONE_NUMBER]" at bounding box center [449, 128] width 470 height 105
click at [595, 13] on icon at bounding box center [590, 13] width 14 height 14
click at [173, 38] on icon at bounding box center [175, 38] width 8 height 8
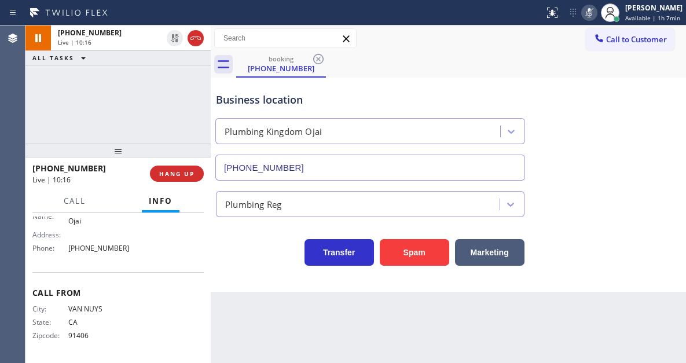
click at [597, 9] on icon at bounding box center [590, 13] width 14 height 14
click at [165, 173] on span "HANG UP" at bounding box center [176, 174] width 35 height 8
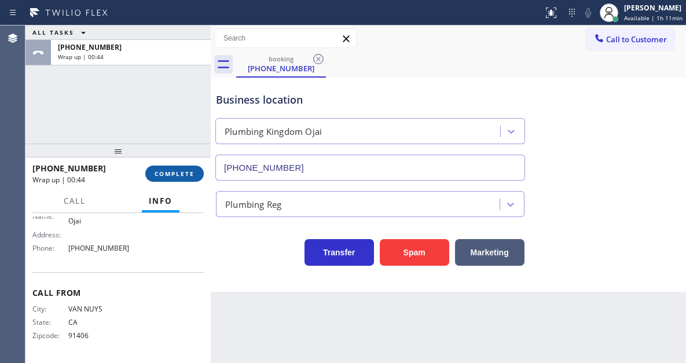
click at [180, 176] on span "COMPLETE" at bounding box center [175, 174] width 40 height 8
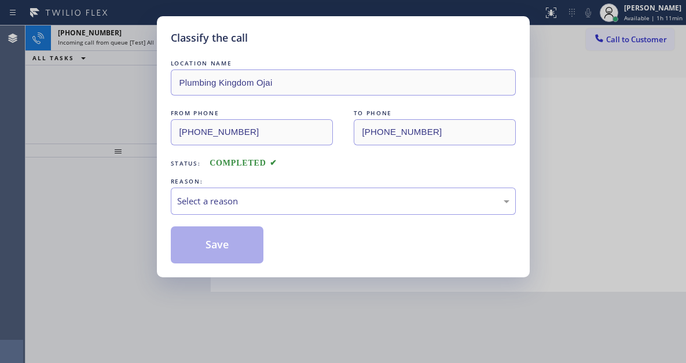
click at [238, 200] on div "Select a reason" at bounding box center [343, 201] width 333 height 13
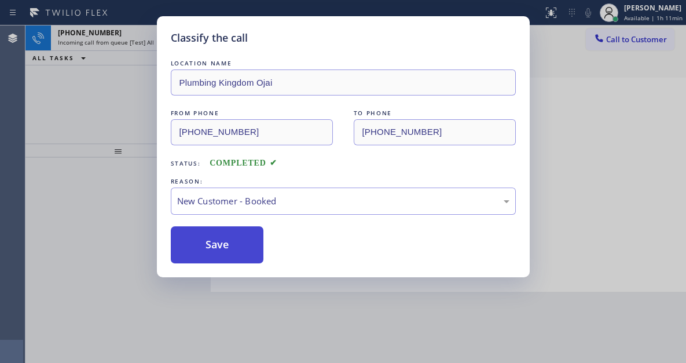
click at [242, 236] on button "Save" at bounding box center [217, 244] width 93 height 37
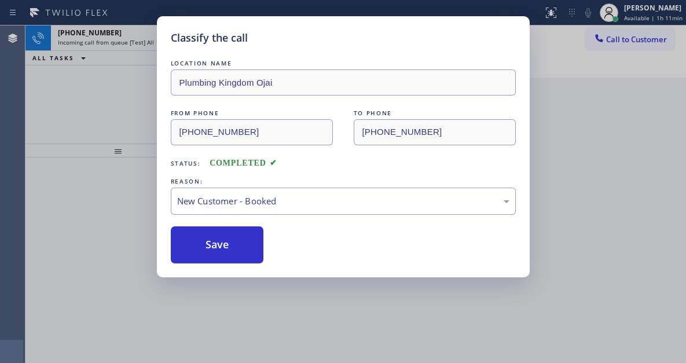
click at [126, 96] on div "Classify the call LOCATION NAME Plumbing Kingdom Ojai FROM PHONE [PHONE_NUMBER]…" at bounding box center [343, 181] width 686 height 363
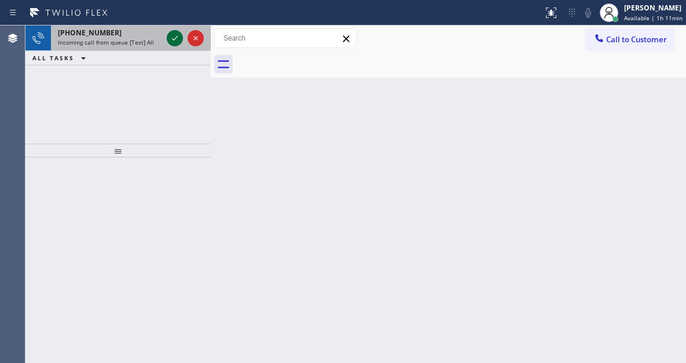
click at [177, 36] on icon at bounding box center [175, 38] width 14 height 14
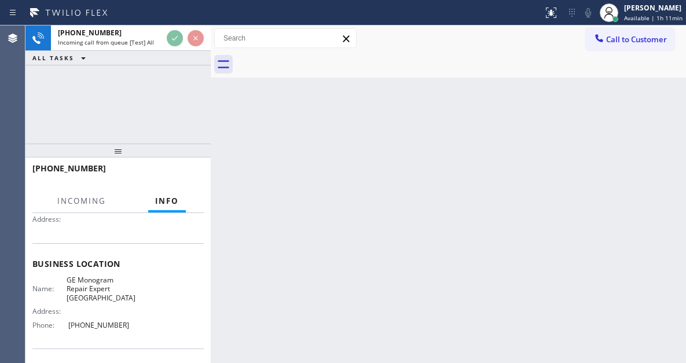
scroll to position [116, 0]
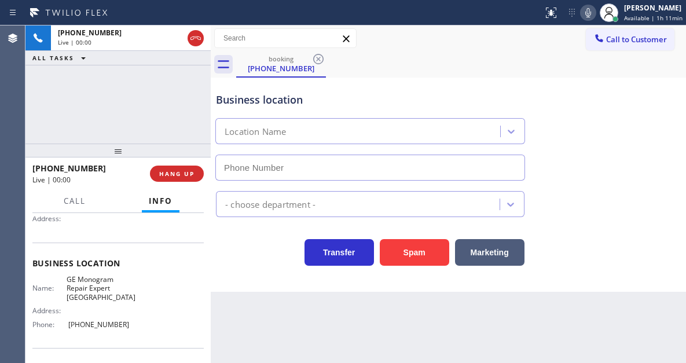
type input "[PHONE_NUMBER]"
click at [97, 284] on span "GE Monogram Repair Expert [GEOGRAPHIC_DATA]" at bounding box center [101, 288] width 69 height 27
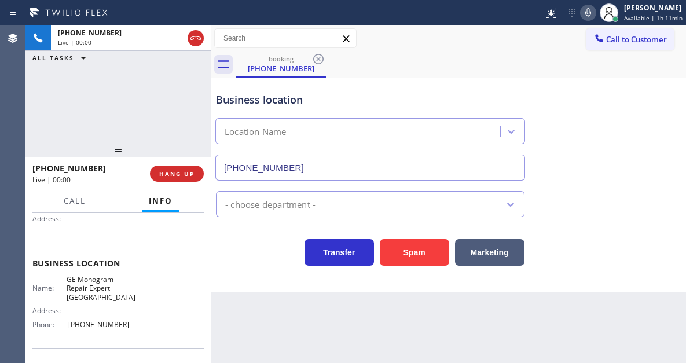
click at [97, 284] on span "GE Monogram Repair Expert [GEOGRAPHIC_DATA]" at bounding box center [101, 288] width 69 height 27
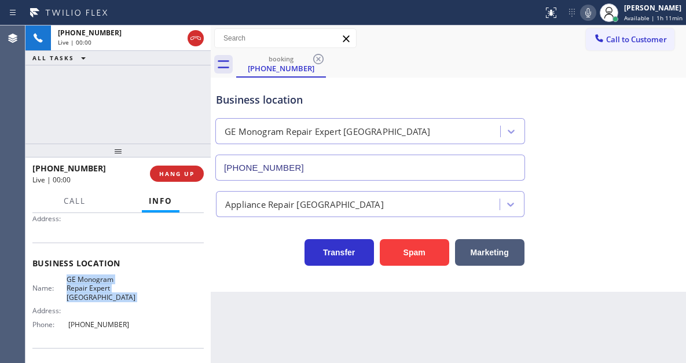
click at [97, 284] on span "GE Monogram Repair Expert [GEOGRAPHIC_DATA]" at bounding box center [101, 288] width 69 height 27
click at [194, 170] on span "HANG UP" at bounding box center [176, 174] width 35 height 8
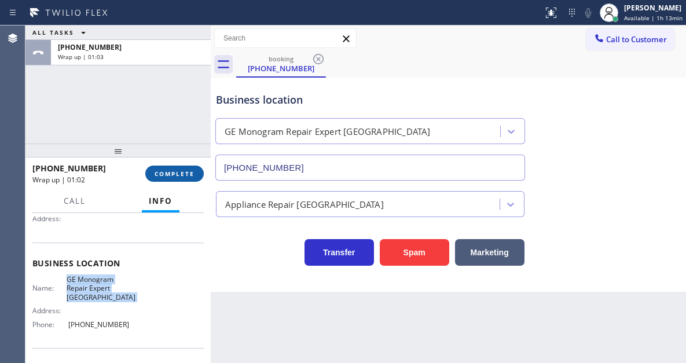
click at [174, 177] on span "COMPLETE" at bounding box center [175, 174] width 40 height 8
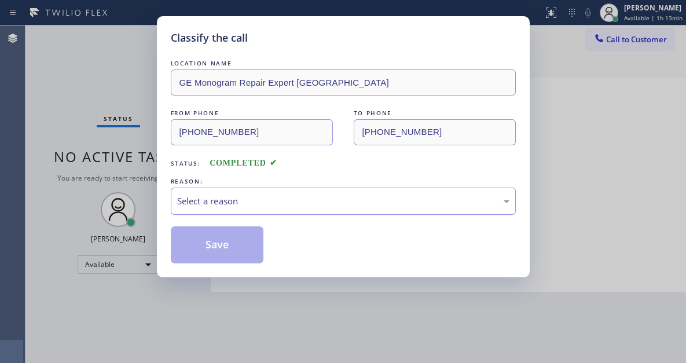
click at [272, 200] on div "Select a reason" at bounding box center [343, 201] width 333 height 13
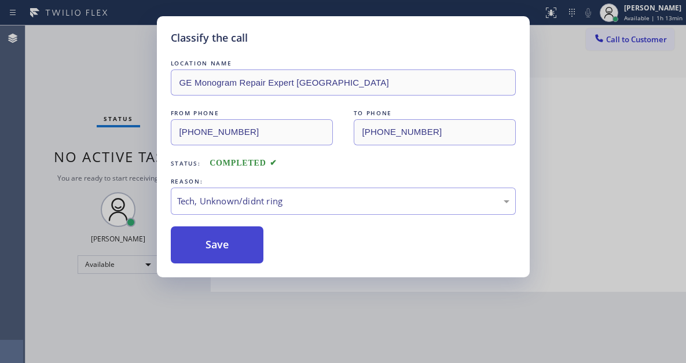
click at [249, 251] on button "Save" at bounding box center [217, 244] width 93 height 37
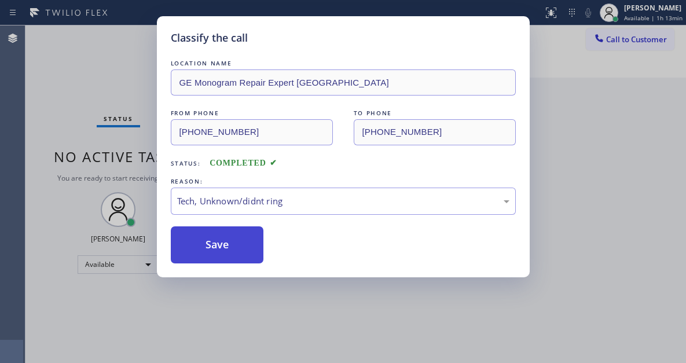
click at [249, 251] on button "Save" at bounding box center [217, 244] width 93 height 37
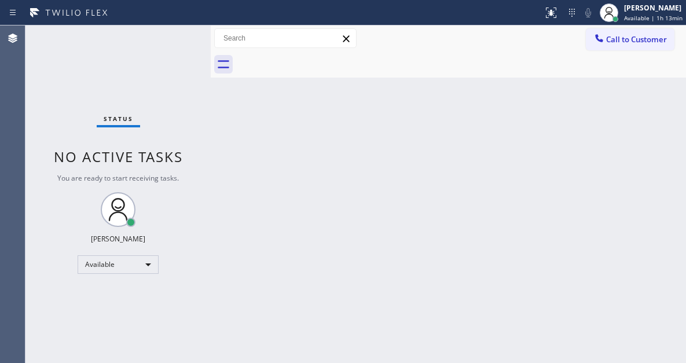
click at [633, 140] on div "Back to Dashboard Change Sender ID Customers Technicians Select a contact Outbo…" at bounding box center [449, 194] width 476 height 338
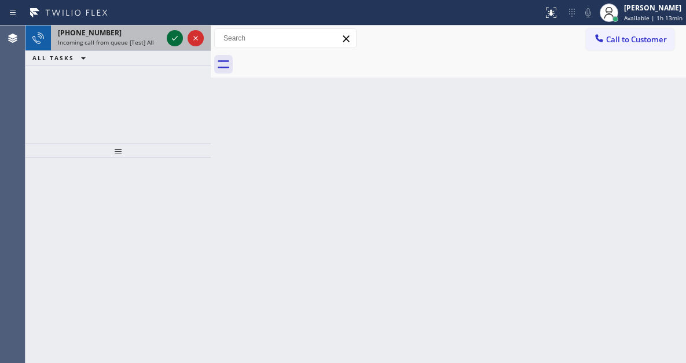
click at [175, 39] on icon at bounding box center [175, 38] width 6 height 5
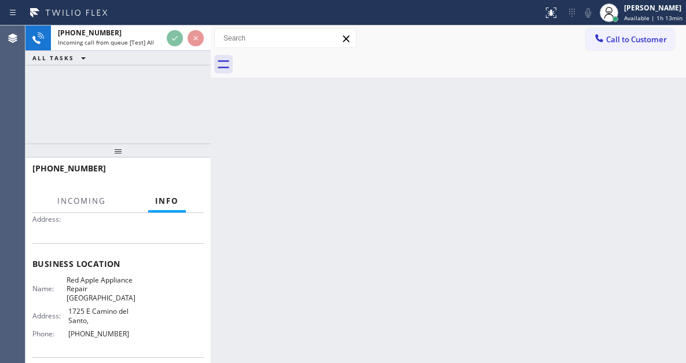
scroll to position [116, 0]
click at [104, 284] on span "Red Apple Appliance Repair [GEOGRAPHIC_DATA]" at bounding box center [101, 288] width 69 height 27
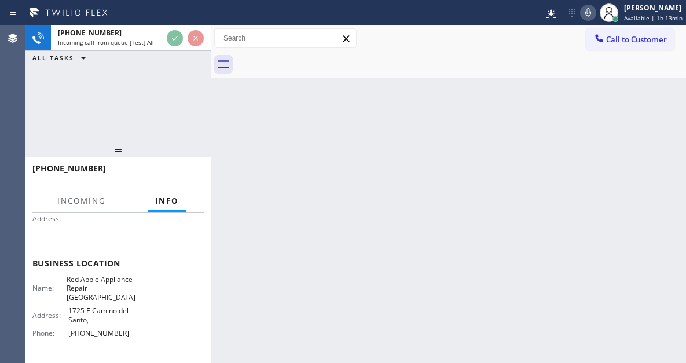
click at [104, 284] on span "Red Apple Appliance Repair [GEOGRAPHIC_DATA]" at bounding box center [101, 288] width 69 height 27
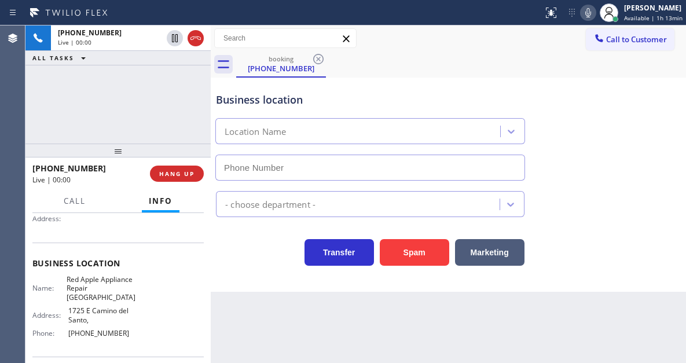
click at [104, 284] on span "Red Apple Appliance Repair [GEOGRAPHIC_DATA]" at bounding box center [101, 288] width 69 height 27
type input "[PHONE_NUMBER]"
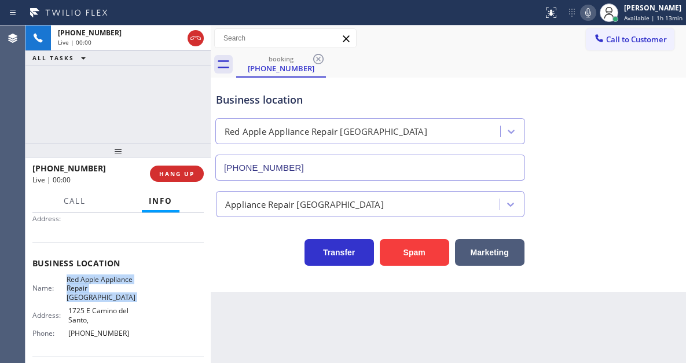
click at [104, 284] on span "Red Apple Appliance Repair [GEOGRAPHIC_DATA]" at bounding box center [101, 288] width 69 height 27
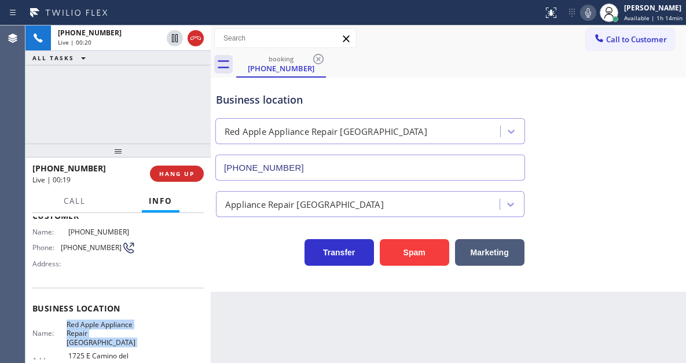
scroll to position [0, 0]
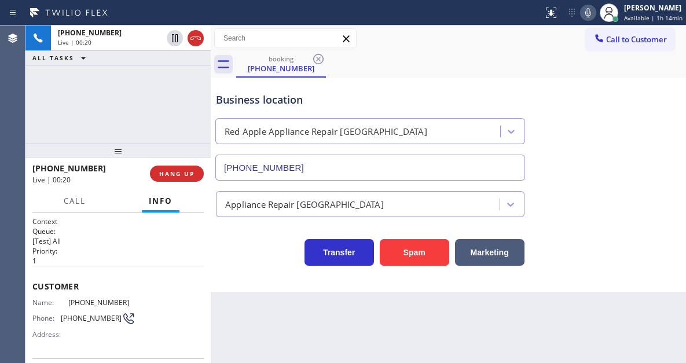
click at [96, 297] on div "Customer Name: [PHONE_NUMBER] Phone: [PHONE_NUMBER] Address:" at bounding box center [117, 312] width 171 height 93
click at [228, 282] on div "Business location Red Apple Appliance Repair [GEOGRAPHIC_DATA] [PHONE_NUMBER] A…" at bounding box center [449, 185] width 476 height 214
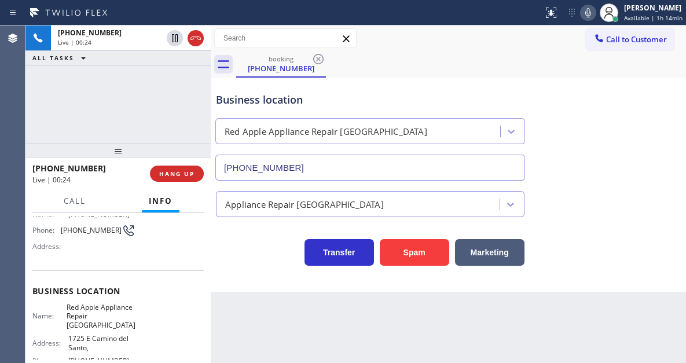
scroll to position [116, 0]
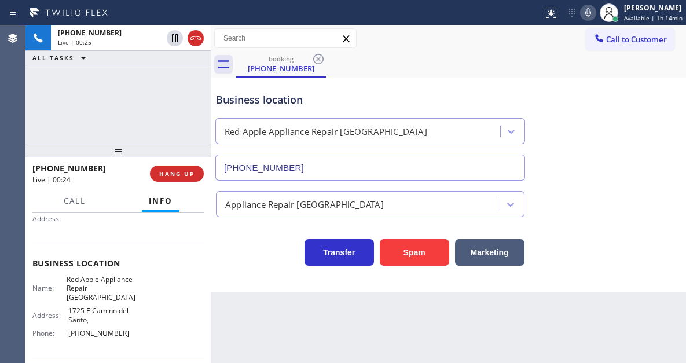
click at [97, 281] on span "Red Apple Appliance Repair [GEOGRAPHIC_DATA]" at bounding box center [101, 288] width 69 height 27
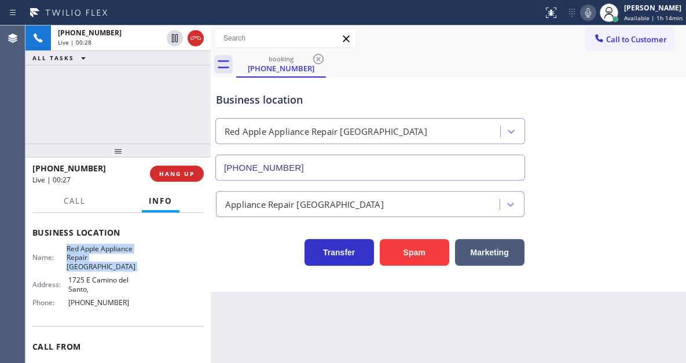
scroll to position [174, 0]
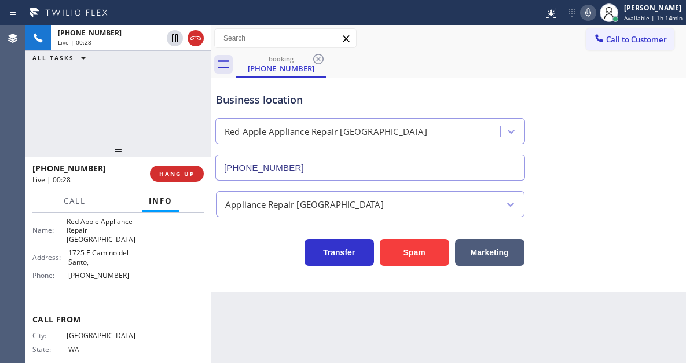
click at [90, 275] on span "[PHONE_NUMBER]" at bounding box center [101, 275] width 67 height 9
click at [630, 176] on div "Business location Red Apple Appliance Repair [GEOGRAPHIC_DATA] [PHONE_NUMBER]" at bounding box center [449, 128] width 470 height 105
click at [204, 307] on div "Context Queue: [Test] All Priority: 1 Customer Name: [PHONE_NUMBER] Phone: [PHO…" at bounding box center [117, 288] width 185 height 150
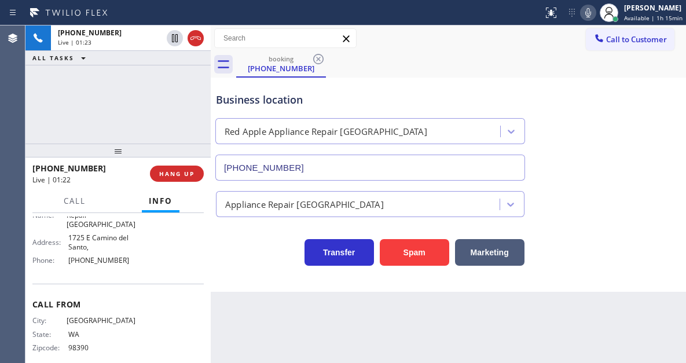
scroll to position [201, 0]
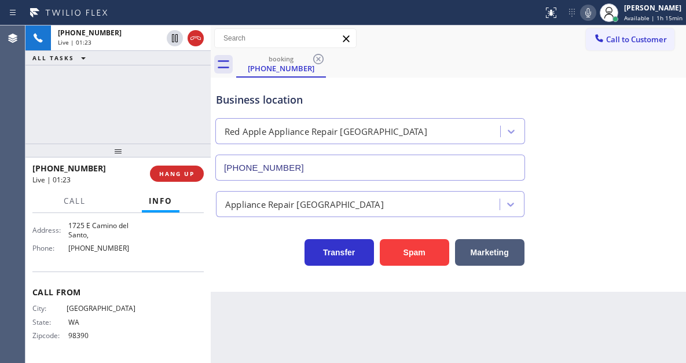
click at [76, 254] on div "Name: Red Apple Appliance Repair Phoenix Address: [STREET_ADDRESS], Phone: [PHO…" at bounding box center [83, 224] width 103 height 68
click at [77, 254] on div "Name: Red Apple Appliance Repair Phoenix Address: [STREET_ADDRESS], Phone: [PHO…" at bounding box center [83, 224] width 103 height 68
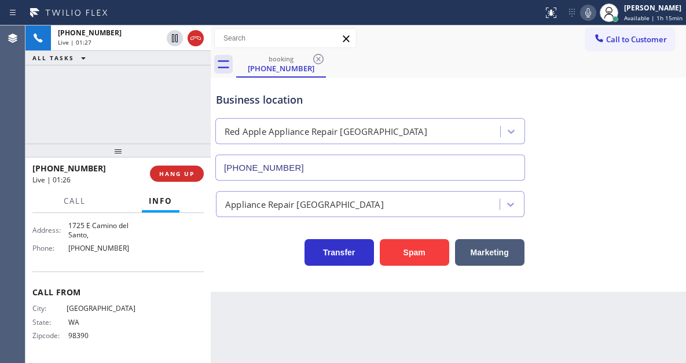
click at [639, 149] on div "Business location Red Apple Appliance Repair [GEOGRAPHIC_DATA] [PHONE_NUMBER]" at bounding box center [449, 128] width 470 height 105
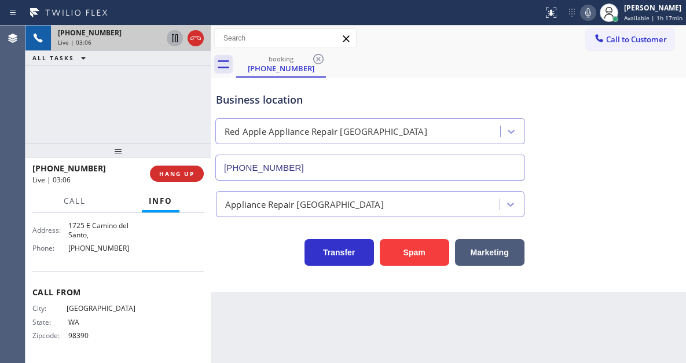
click at [178, 38] on icon at bounding box center [175, 38] width 14 height 14
click at [656, 197] on div "Appliance Repair [GEOGRAPHIC_DATA]" at bounding box center [449, 202] width 470 height 31
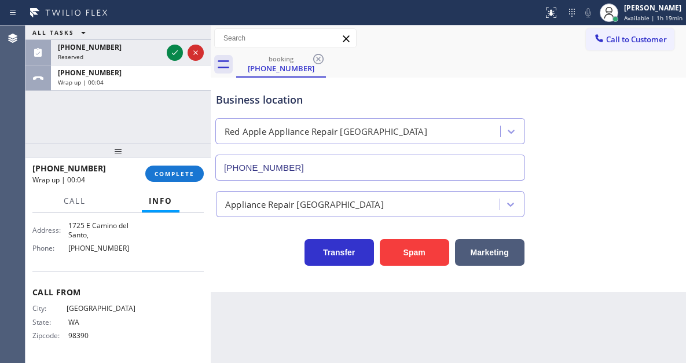
click at [660, 141] on div "Business location Red Apple Appliance Repair [GEOGRAPHIC_DATA] [PHONE_NUMBER]" at bounding box center [449, 128] width 470 height 105
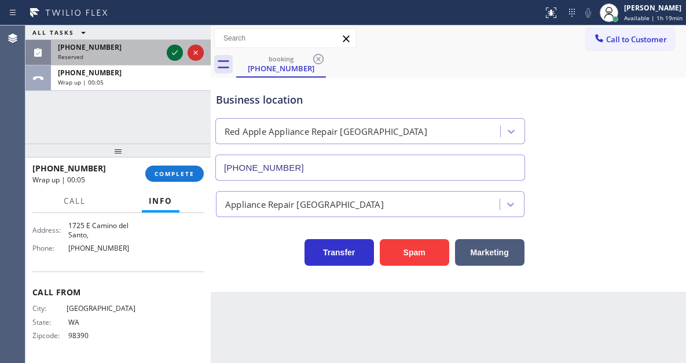
click at [171, 48] on icon at bounding box center [175, 53] width 14 height 14
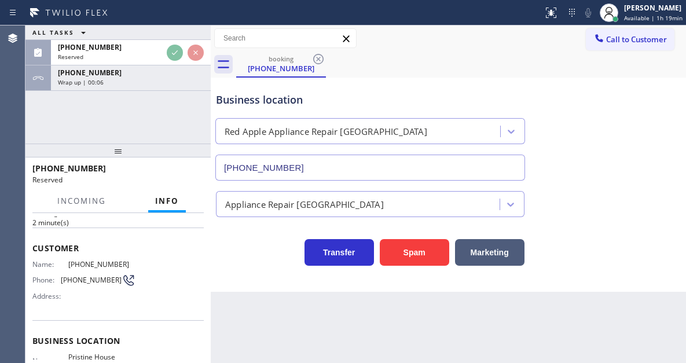
scroll to position [29, 0]
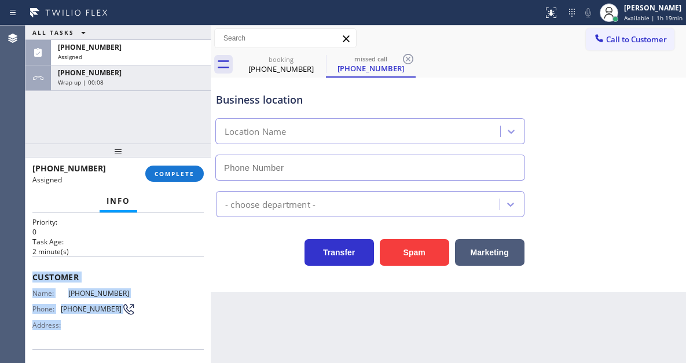
type input "[PHONE_NUMBER]"
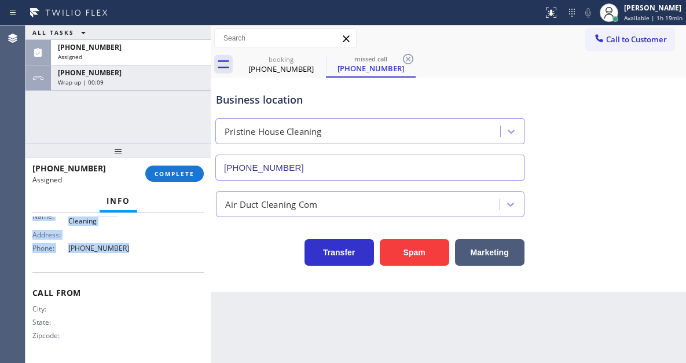
drag, startPoint x: 30, startPoint y: 272, endPoint x: 146, endPoint y: 255, distance: 117.2
click at [146, 255] on div "Context Queue: ADC Priority: 0 Task Age: [DEMOGRAPHIC_DATA] minute(s) Customer …" at bounding box center [117, 288] width 185 height 150
click at [173, 178] on button "COMPLETE" at bounding box center [174, 174] width 59 height 16
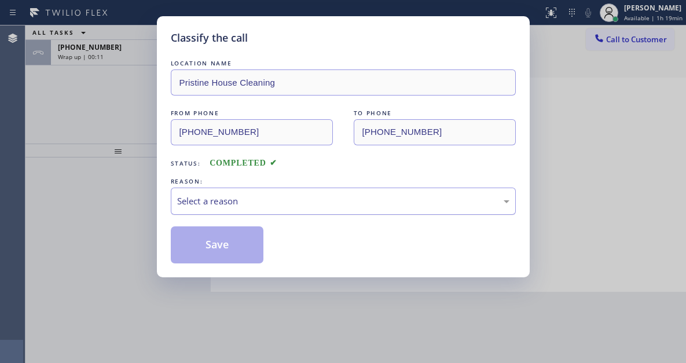
click at [286, 207] on div "Select a reason" at bounding box center [343, 201] width 333 height 13
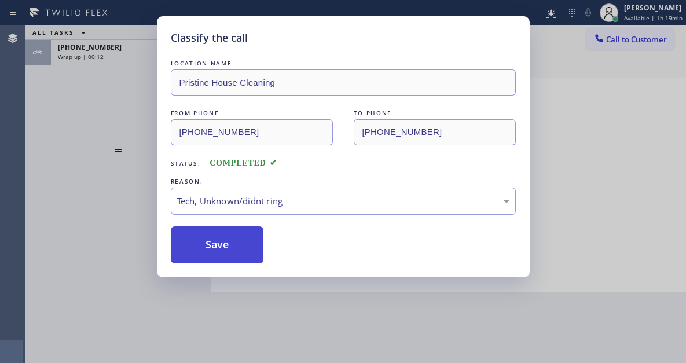
click at [248, 244] on button "Save" at bounding box center [217, 244] width 93 height 37
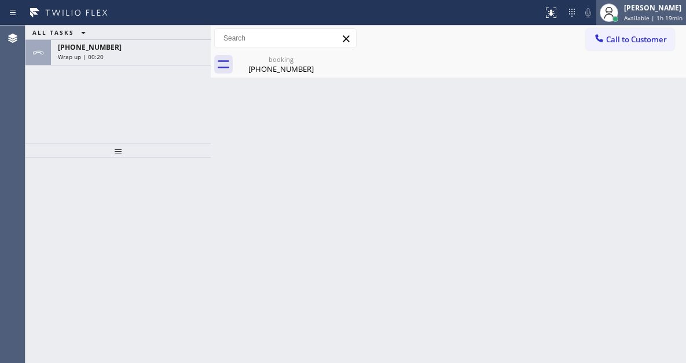
click at [669, 14] on span "Available | 1h 19min" at bounding box center [653, 18] width 59 height 8
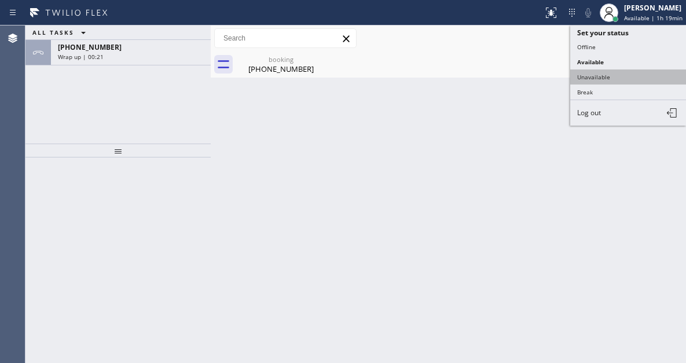
click at [615, 71] on button "Unavailable" at bounding box center [629, 77] width 116 height 15
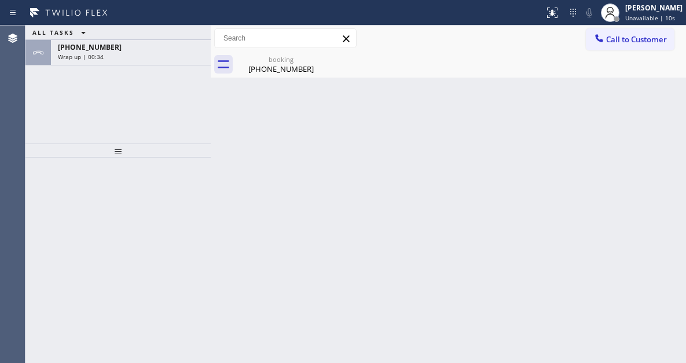
click at [664, 115] on div "Back to Dashboard Change Sender ID Customers Technicians Select a contact Outbo…" at bounding box center [449, 194] width 476 height 338
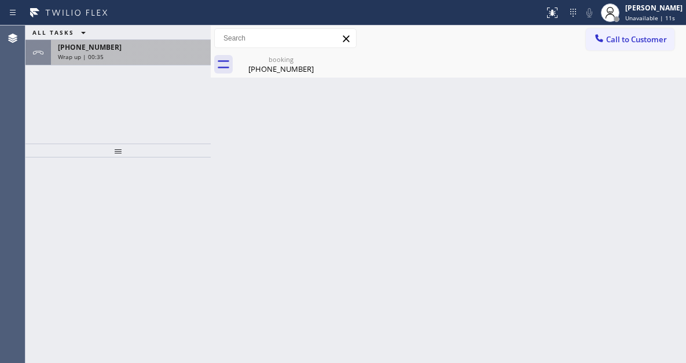
click at [126, 56] on div "Wrap up | 00:35" at bounding box center [131, 57] width 146 height 8
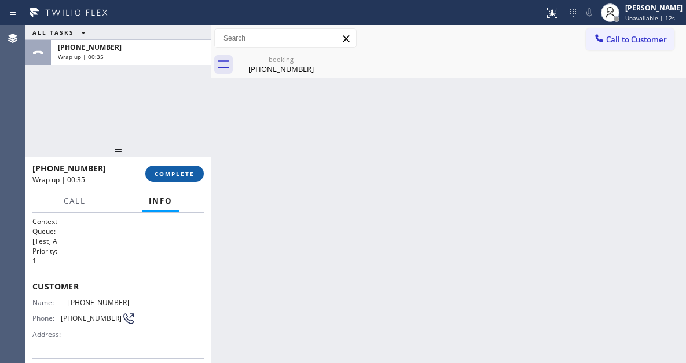
click at [181, 166] on button "COMPLETE" at bounding box center [174, 174] width 59 height 16
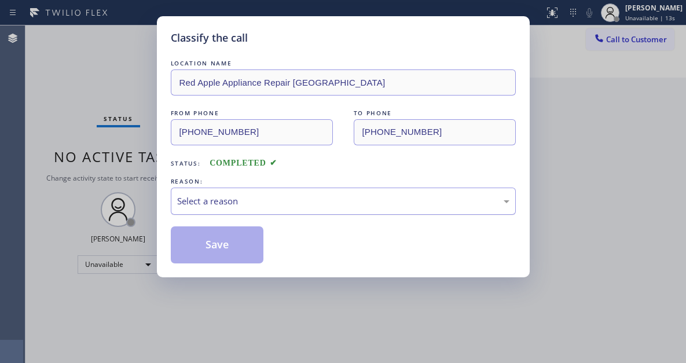
click at [295, 195] on div "Select a reason" at bounding box center [343, 201] width 333 height 13
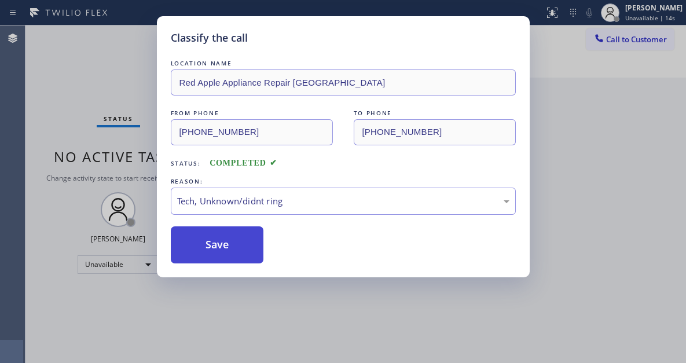
click at [248, 259] on button "Save" at bounding box center [217, 244] width 93 height 37
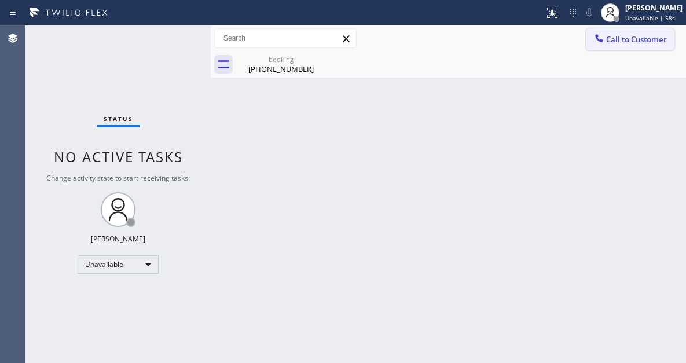
click at [640, 45] on button "Call to Customer" at bounding box center [630, 39] width 89 height 22
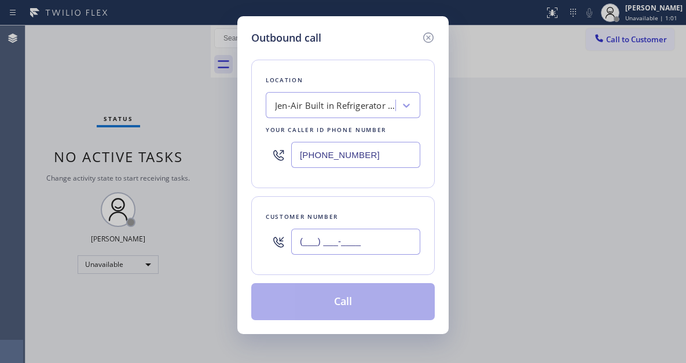
click at [324, 237] on input "(___) ___-____" at bounding box center [355, 242] width 129 height 26
paste input "206) 949-5015"
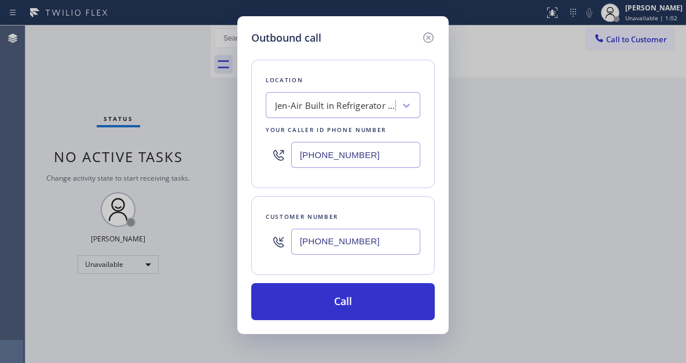
type input "[PHONE_NUMBER]"
click at [377, 147] on input "[PHONE_NUMBER]" at bounding box center [355, 155] width 129 height 26
paste input "602) 353-7310"
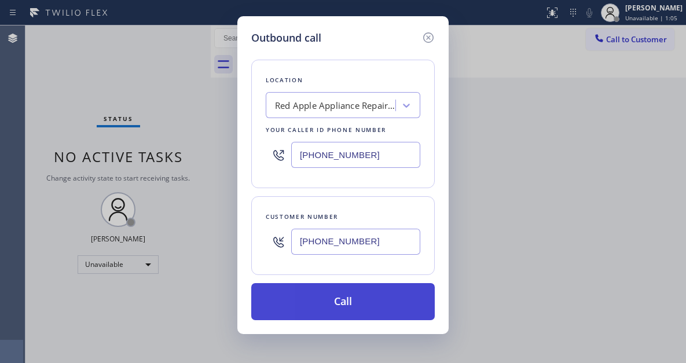
type input "[PHONE_NUMBER]"
click at [376, 294] on button "Call" at bounding box center [343, 301] width 184 height 37
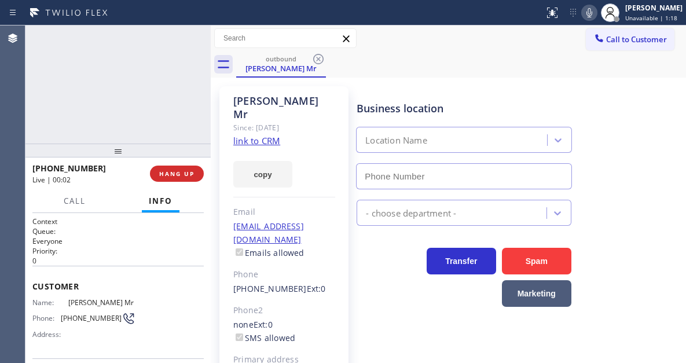
type input "[PHONE_NUMBER]"
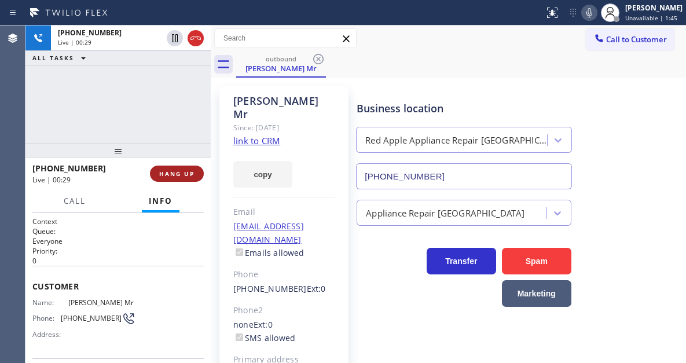
click at [184, 169] on button "HANG UP" at bounding box center [177, 174] width 54 height 16
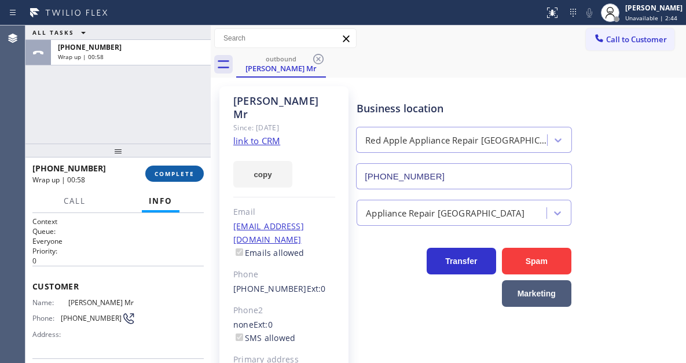
click at [189, 170] on span "COMPLETE" at bounding box center [175, 174] width 40 height 8
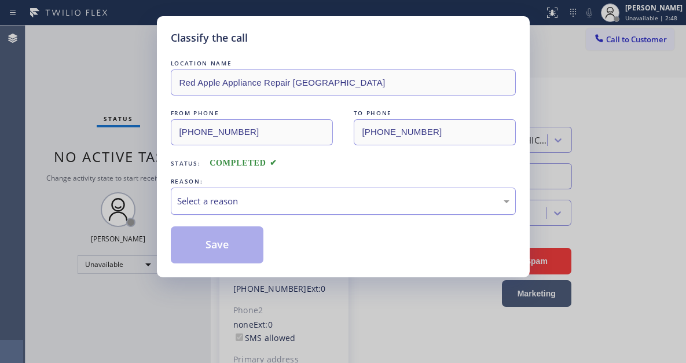
click at [288, 211] on div "Select a reason" at bounding box center [343, 201] width 345 height 27
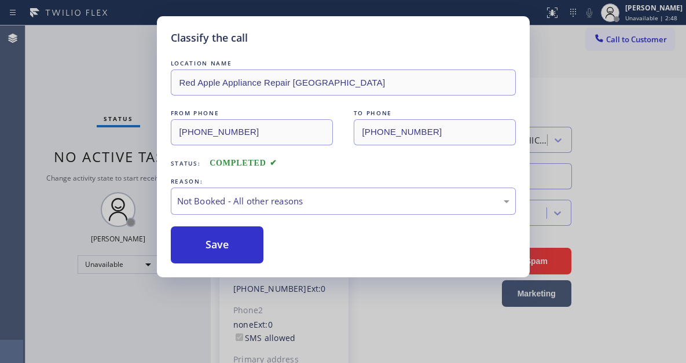
click at [249, 249] on button "Save" at bounding box center [217, 244] width 93 height 37
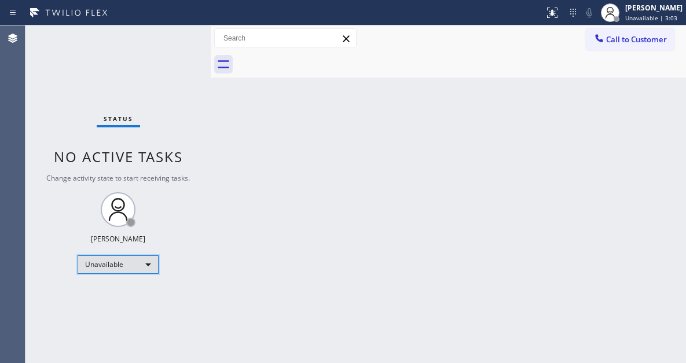
click at [144, 269] on div "Unavailable" at bounding box center [118, 264] width 81 height 19
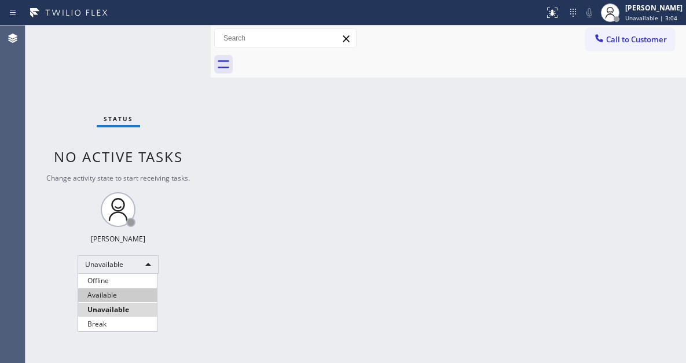
click at [122, 294] on li "Available" at bounding box center [117, 295] width 79 height 14
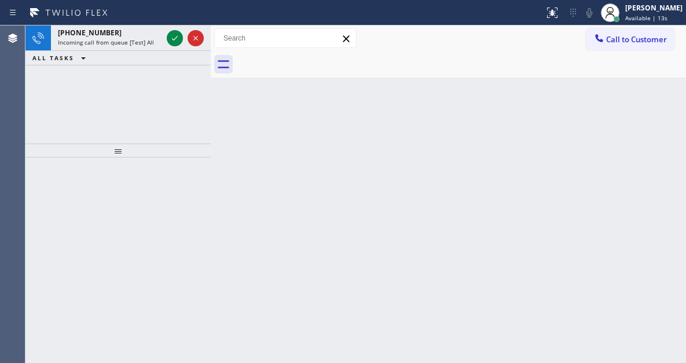
click at [628, 172] on div "Back to Dashboard Change Sender ID Customers Technicians Select a contact Outbo…" at bounding box center [449, 194] width 476 height 338
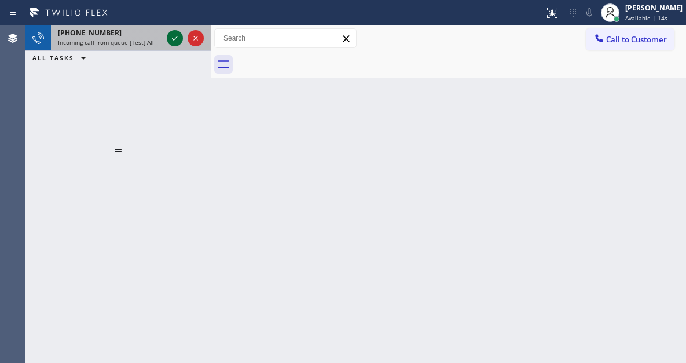
click at [171, 32] on icon at bounding box center [175, 38] width 14 height 14
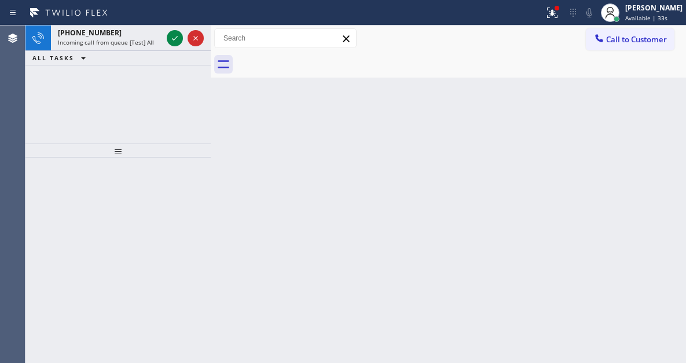
click at [657, 111] on div "Back to Dashboard Change Sender ID Customers Technicians Select a contact Outbo…" at bounding box center [449, 194] width 476 height 338
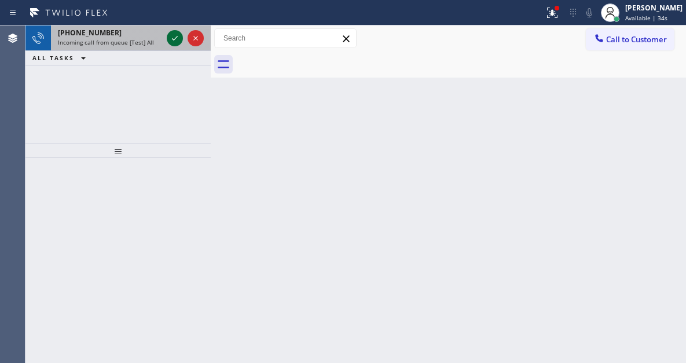
click at [176, 39] on icon at bounding box center [175, 38] width 14 height 14
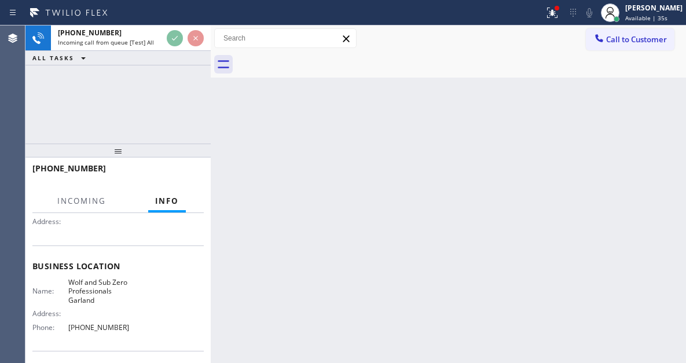
scroll to position [116, 0]
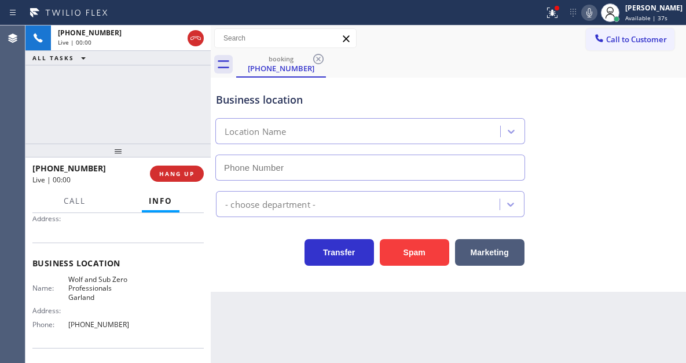
click at [102, 289] on span "Wolf and Sub Zero Professionals Garland" at bounding box center [101, 288] width 67 height 27
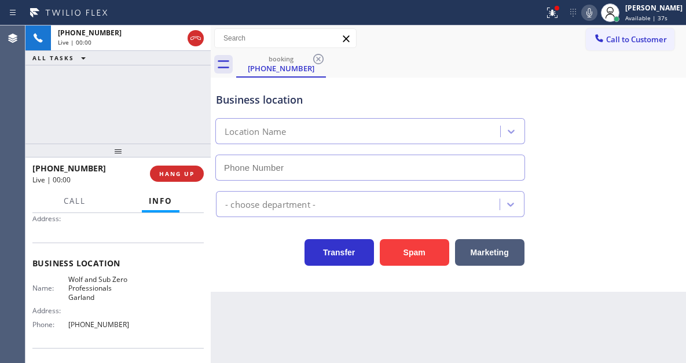
click at [102, 289] on span "Wolf and Sub Zero Professionals Garland" at bounding box center [101, 288] width 67 height 27
type input "[PHONE_NUMBER]"
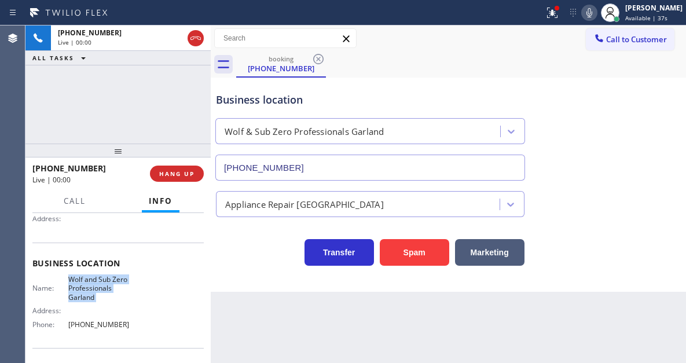
click at [102, 289] on span "Wolf and Sub Zero Professionals Garland" at bounding box center [101, 288] width 67 height 27
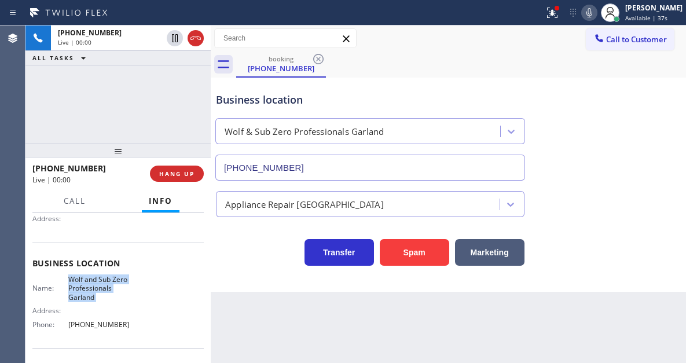
click at [102, 289] on span "Wolf and Sub Zero Professionals Garland" at bounding box center [101, 288] width 67 height 27
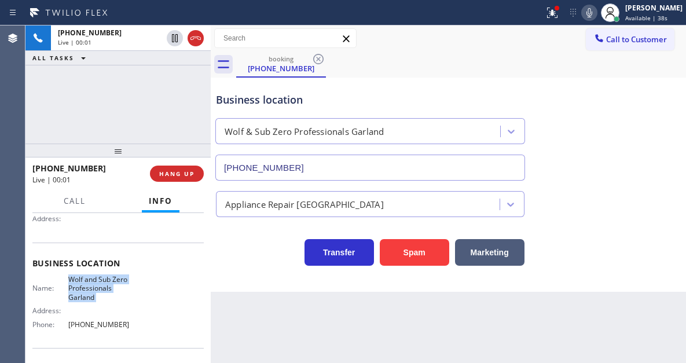
click at [102, 289] on span "Wolf and Sub Zero Professionals Garland" at bounding box center [101, 288] width 67 height 27
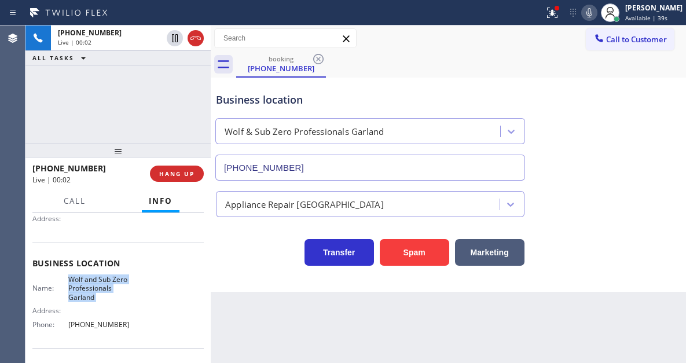
click at [102, 289] on span "Wolf and Sub Zero Professionals Garland" at bounding box center [101, 288] width 67 height 27
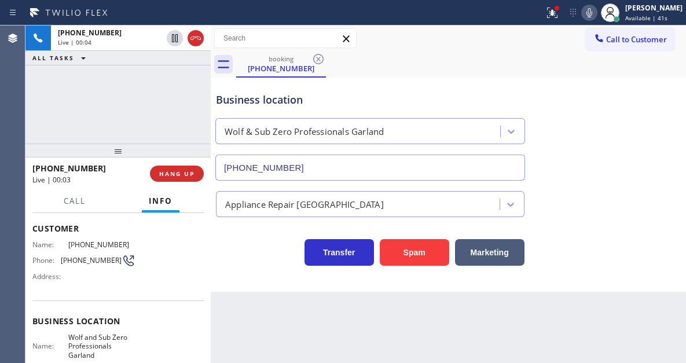
click at [78, 259] on span "[PHONE_NUMBER]" at bounding box center [91, 260] width 61 height 9
click at [194, 275] on div "Name: [PHONE_NUMBER] Phone: [PHONE_NUMBER] Address:" at bounding box center [117, 263] width 171 height 46
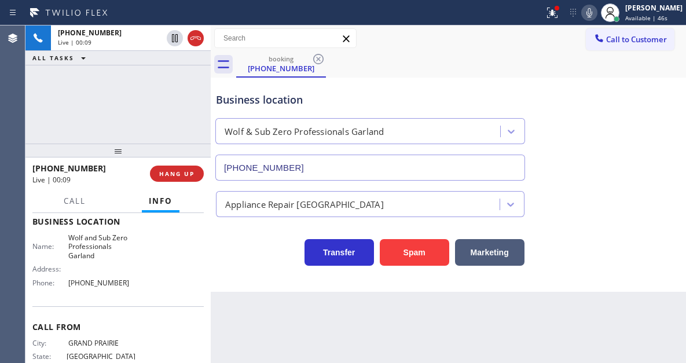
scroll to position [174, 0]
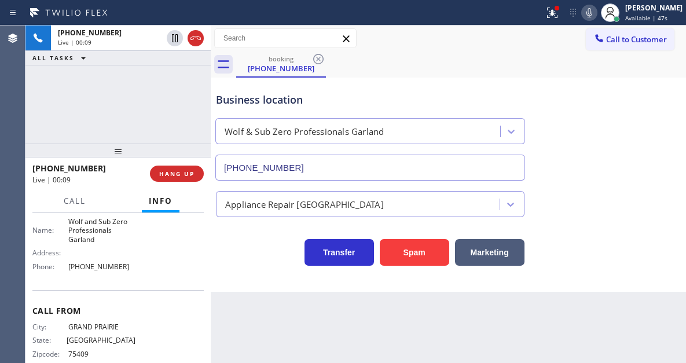
click at [88, 233] on span "Wolf and Sub Zero Professionals Garland" at bounding box center [101, 230] width 67 height 27
click at [80, 273] on div "Name: [PERSON_NAME] and Sub Zero Professionals Garland Address: Phone: [PHONE_N…" at bounding box center [83, 246] width 103 height 59
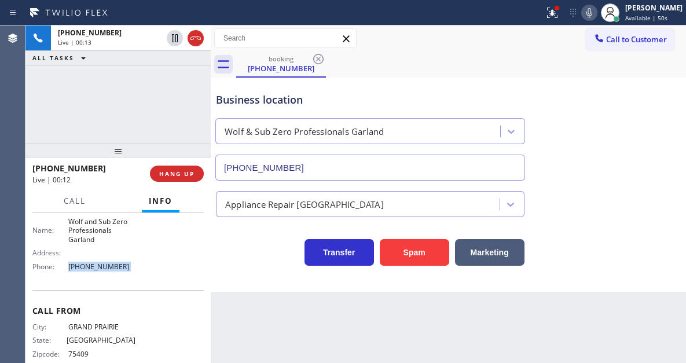
click at [80, 273] on div "Name: [PERSON_NAME] and Sub Zero Professionals Garland Address: Phone: [PHONE_N…" at bounding box center [83, 246] width 103 height 59
click at [373, 96] on div "Business location" at bounding box center [370, 100] width 309 height 16
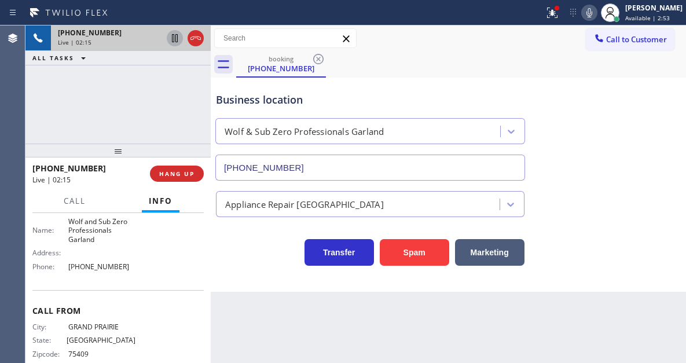
click at [175, 43] on icon at bounding box center [175, 38] width 14 height 14
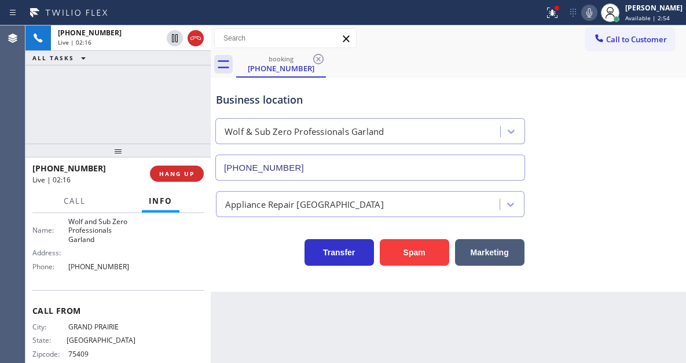
click at [597, 15] on icon at bounding box center [590, 13] width 14 height 14
click at [145, 74] on div "[PHONE_NUMBER] Live | 05:07 ALL TASKS ALL TASKS ACTIVE TASKS TASKS IN WRAP UP" at bounding box center [117, 84] width 185 height 118
click at [554, 12] on icon at bounding box center [550, 12] width 7 height 8
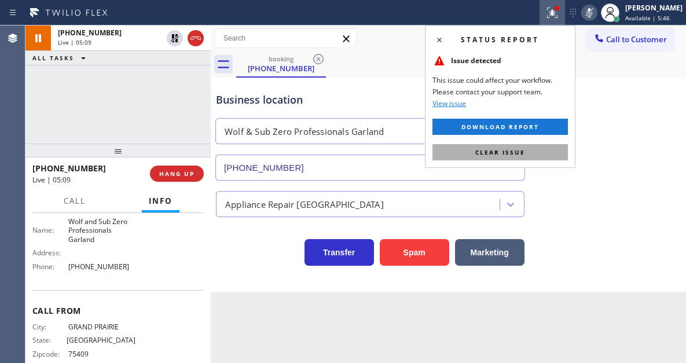
click at [532, 149] on button "Clear issue" at bounding box center [501, 152] width 136 height 16
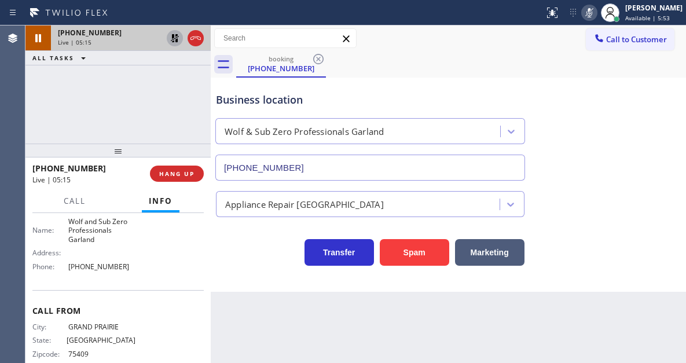
click at [179, 45] on button at bounding box center [175, 38] width 16 height 16
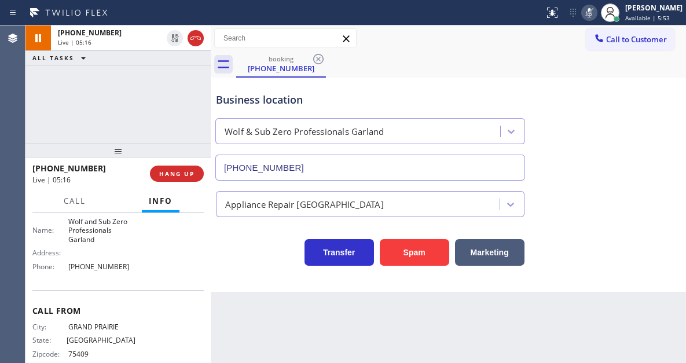
click at [606, 20] on div "Status report No issues detected If you experience an issue, please download th…" at bounding box center [613, 12] width 147 height 25
click at [597, 17] on icon at bounding box center [590, 13] width 14 height 14
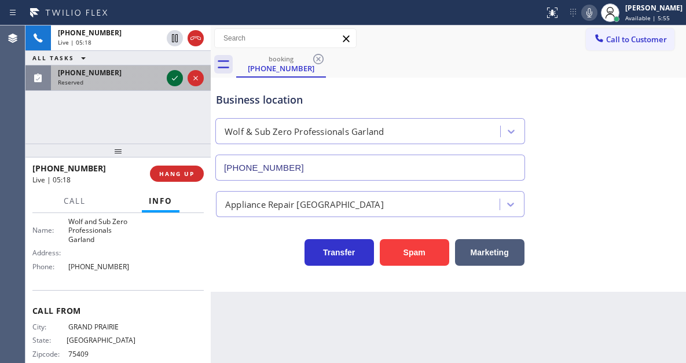
click at [170, 77] on icon at bounding box center [175, 78] width 14 height 14
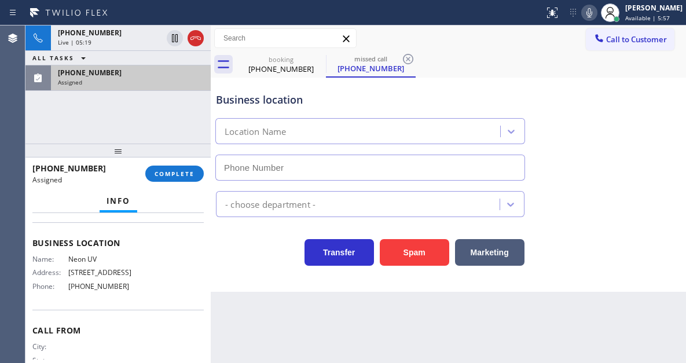
scroll to position [68, 0]
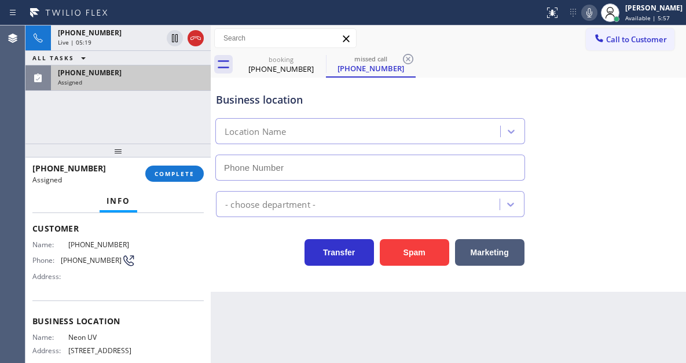
type input "[PHONE_NUMBER]"
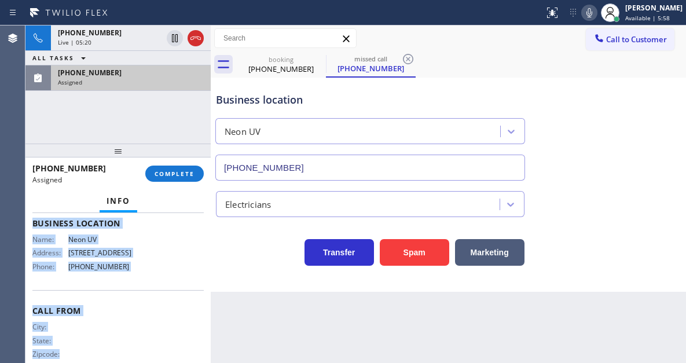
scroll to position [184, 0]
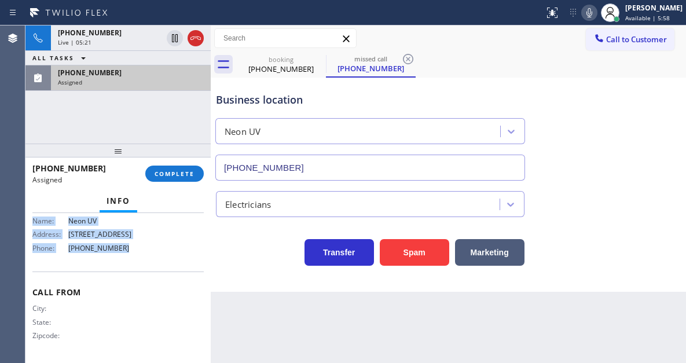
drag, startPoint x: 30, startPoint y: 224, endPoint x: 152, endPoint y: 257, distance: 126.1
click at [152, 257] on div "Context Queue: Electrical Priority: 0 Task Age: Customer Name: [PHONE_NUMBER] P…" at bounding box center [117, 288] width 185 height 150
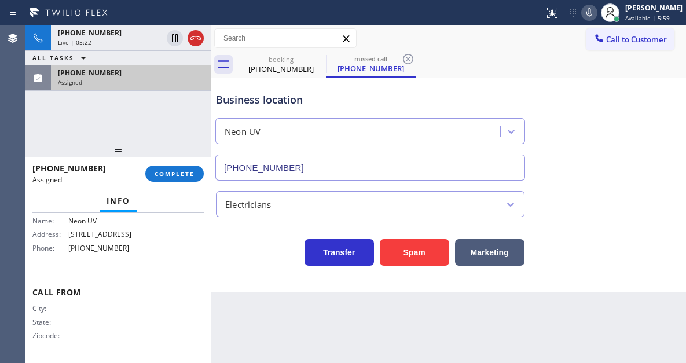
click at [185, 165] on div "[PHONE_NUMBER] Assigned COMPLETE" at bounding box center [117, 174] width 171 height 30
click at [184, 168] on button "COMPLETE" at bounding box center [174, 174] width 59 height 16
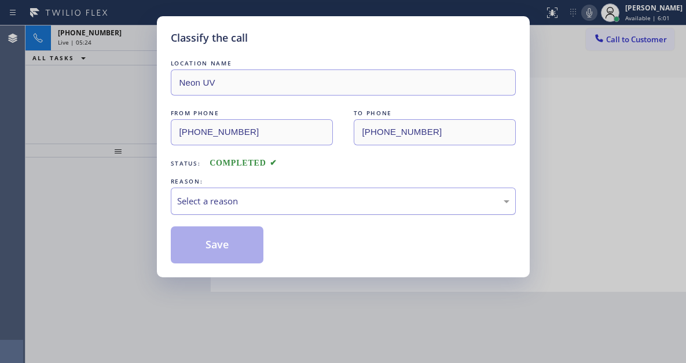
click at [264, 205] on div "Select a reason" at bounding box center [343, 201] width 333 height 13
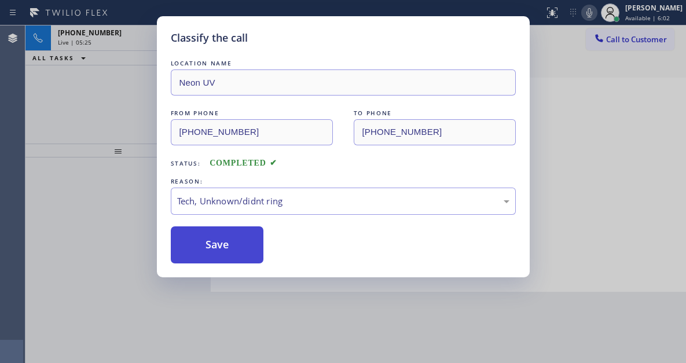
click at [251, 243] on button "Save" at bounding box center [217, 244] width 93 height 37
click at [93, 98] on div "Classify the call LOCATION NAME Neon UV FROM PHONE [PHONE_NUMBER] TO PHONE [PHO…" at bounding box center [343, 181] width 686 height 363
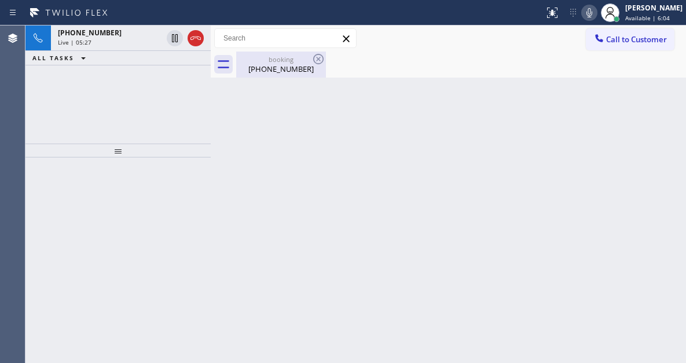
click at [272, 70] on div "[PHONE_NUMBER]" at bounding box center [281, 69] width 87 height 10
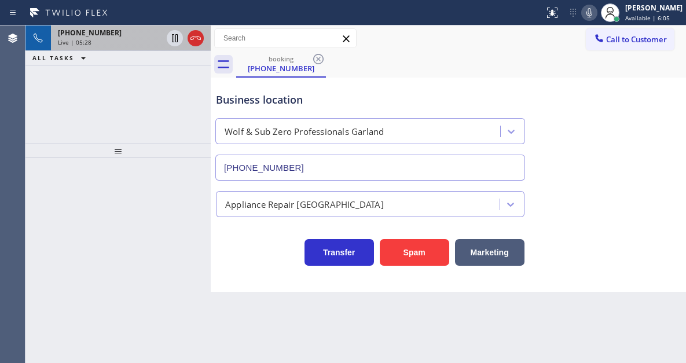
click at [139, 48] on div "[PHONE_NUMBER] Live | 05:28" at bounding box center [108, 37] width 114 height 25
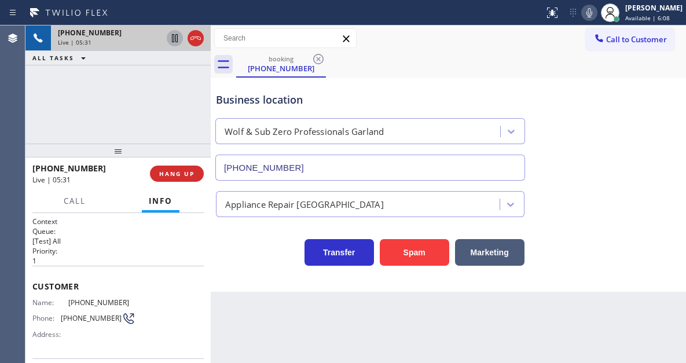
click at [174, 40] on icon at bounding box center [175, 38] width 6 height 8
click at [655, 109] on div "Business location Wolf & Sub Zero Professionals Garland [PHONE_NUMBER]" at bounding box center [449, 128] width 470 height 105
click at [175, 38] on icon at bounding box center [175, 38] width 8 height 8
click at [181, 173] on span "HANG UP" at bounding box center [176, 174] width 35 height 8
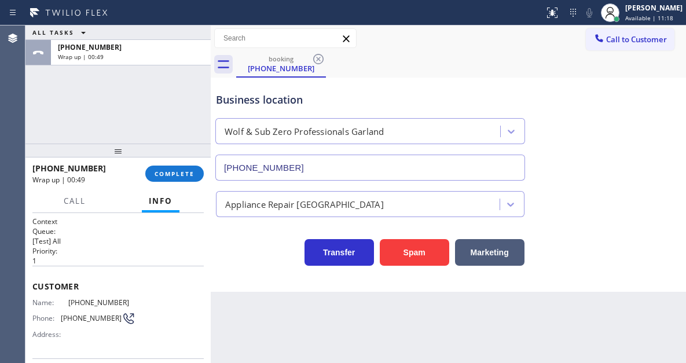
drag, startPoint x: 640, startPoint y: 144, endPoint x: 619, endPoint y: 117, distance: 33.5
click at [640, 144] on div "Business location Wolf & Sub Zero Professionals Garland [PHONE_NUMBER]" at bounding box center [449, 128] width 470 height 105
click at [623, 16] on div at bounding box center [610, 12] width 25 height 25
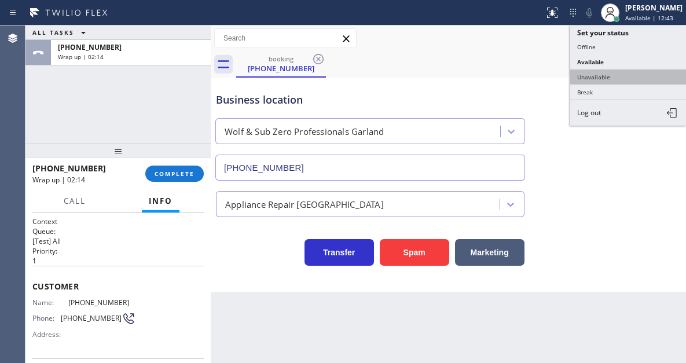
click at [622, 72] on button "Unavailable" at bounding box center [629, 77] width 116 height 15
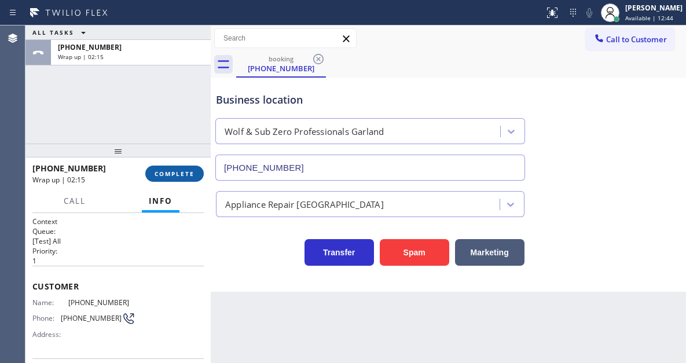
click at [171, 175] on span "COMPLETE" at bounding box center [175, 174] width 40 height 8
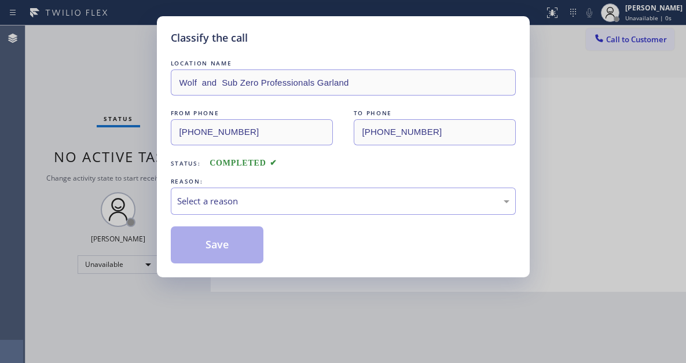
click at [298, 197] on div "Select a reason" at bounding box center [343, 201] width 333 height 13
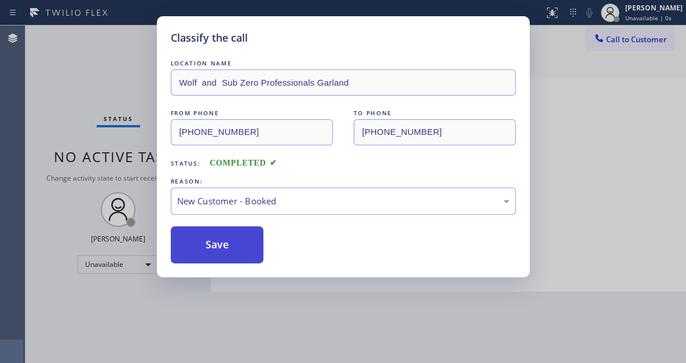
click at [259, 245] on button "Save" at bounding box center [217, 244] width 93 height 37
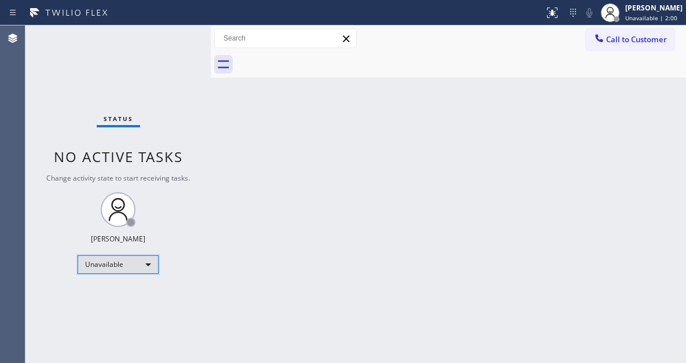
click at [112, 270] on div "Unavailable" at bounding box center [118, 264] width 81 height 19
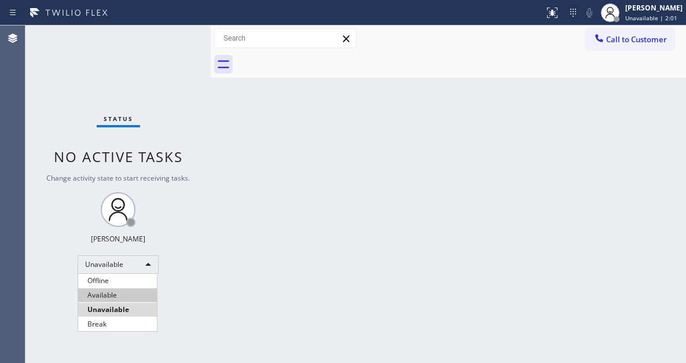
click at [122, 294] on li "Available" at bounding box center [117, 295] width 79 height 14
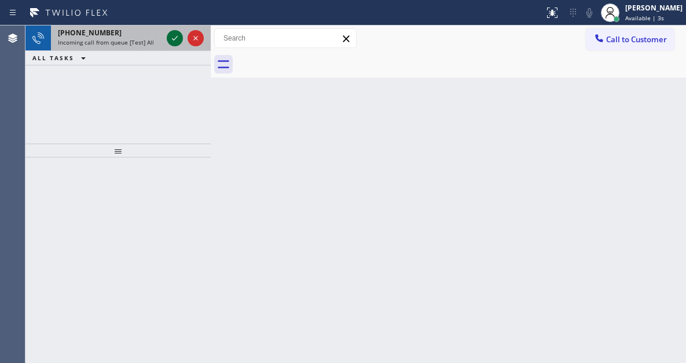
click at [173, 39] on icon at bounding box center [175, 38] width 6 height 5
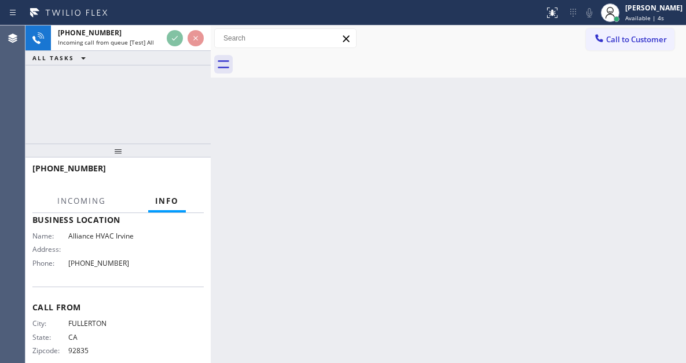
scroll to position [174, 0]
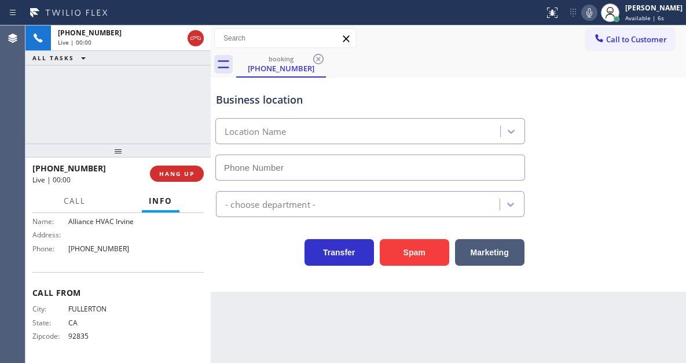
type input "[PHONE_NUMBER]"
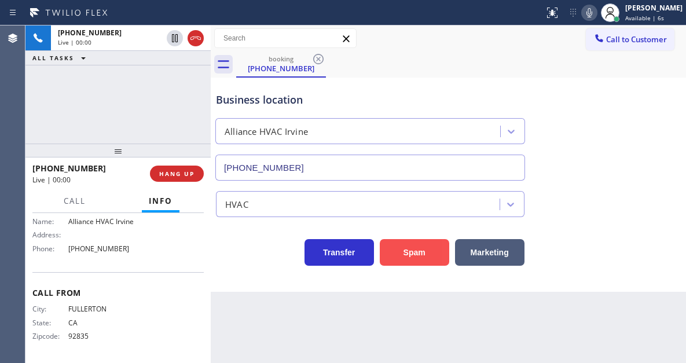
click at [423, 252] on button "Spam" at bounding box center [415, 252] width 70 height 27
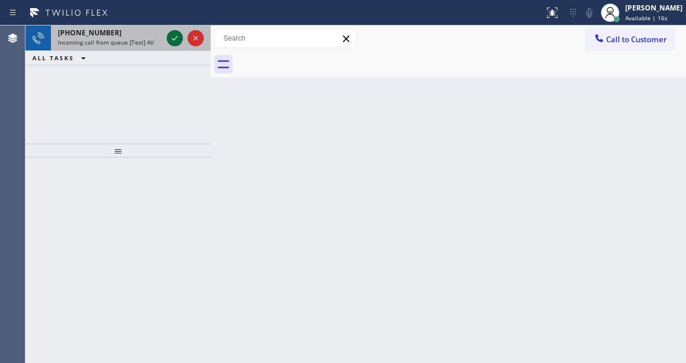
click at [173, 39] on icon at bounding box center [175, 38] width 6 height 5
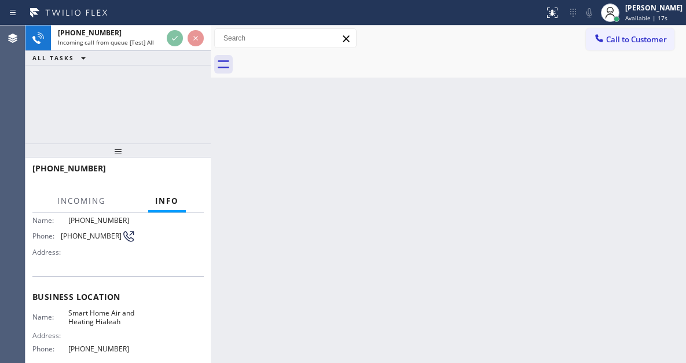
scroll to position [116, 0]
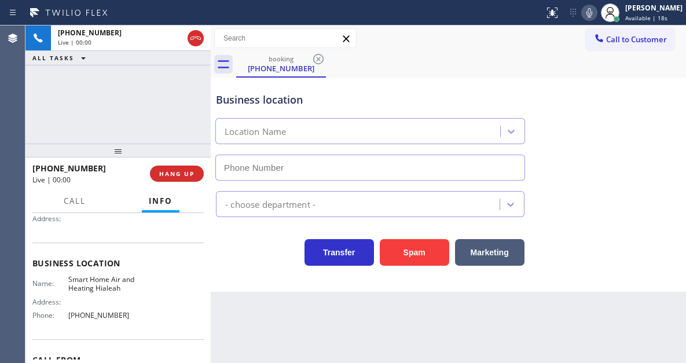
type input "[PHONE_NUMBER]"
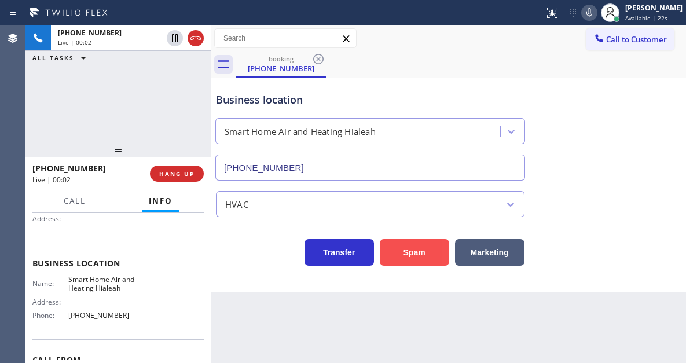
click at [425, 250] on button "Spam" at bounding box center [415, 252] width 70 height 27
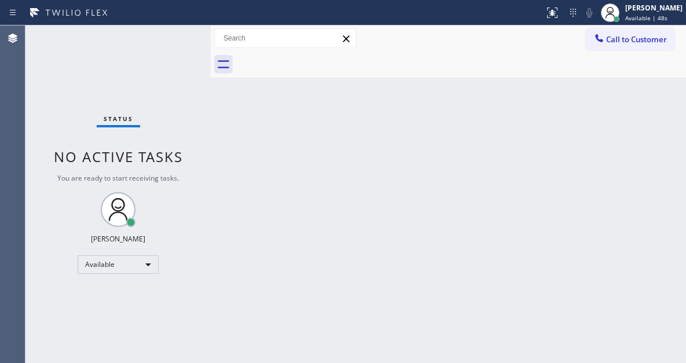
click at [639, 129] on div "Back to Dashboard Change Sender ID Customers Technicians Select a contact Outbo…" at bounding box center [449, 194] width 476 height 338
click at [176, 43] on div "Status No active tasks You are ready to start receiving tasks. [PERSON_NAME]" at bounding box center [117, 194] width 185 height 338
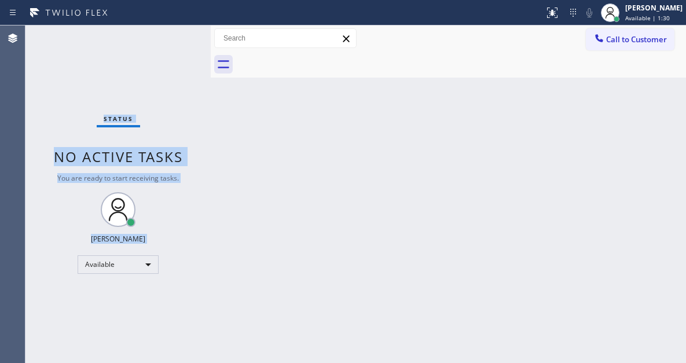
click at [175, 36] on div "Status No active tasks You are ready to start receiving tasks. [PERSON_NAME]" at bounding box center [117, 194] width 185 height 338
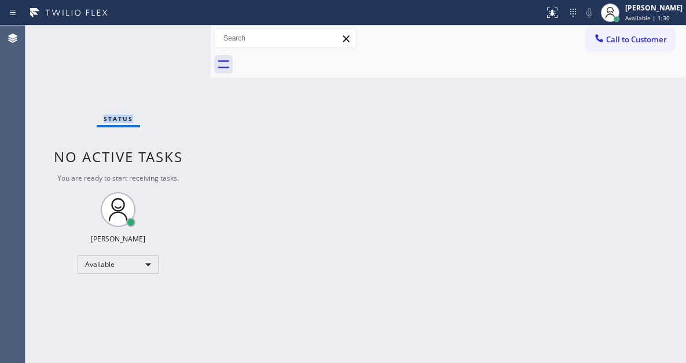
click at [175, 36] on div "Status No active tasks You are ready to start receiving tasks. [PERSON_NAME]" at bounding box center [117, 194] width 185 height 338
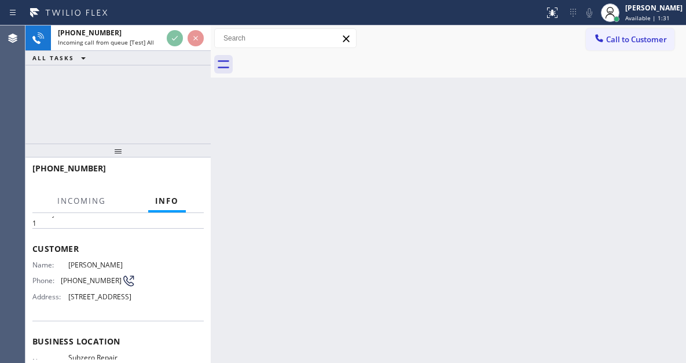
scroll to position [58, 0]
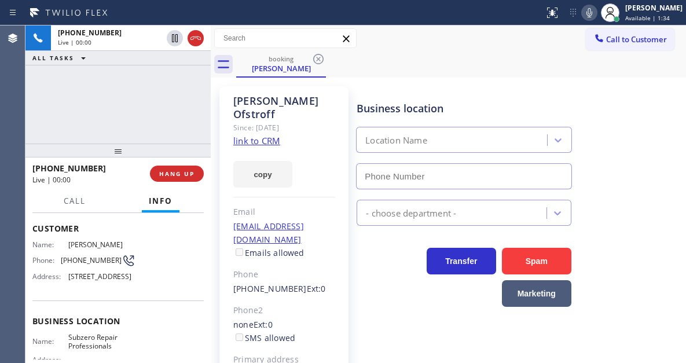
type input "[PHONE_NUMBER]"
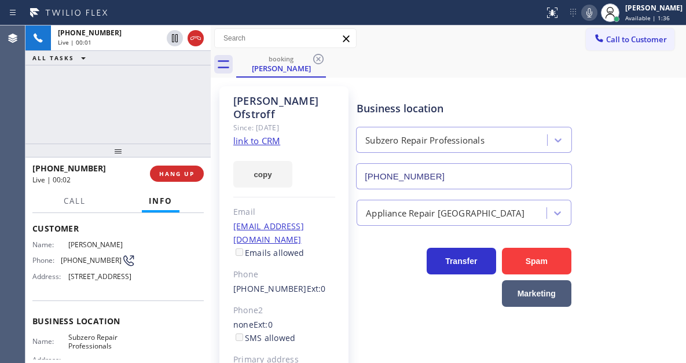
click at [264, 135] on link "link to CRM" at bounding box center [256, 141] width 47 height 12
click at [90, 264] on span "[PHONE_NUMBER]" at bounding box center [91, 260] width 61 height 9
click at [481, 89] on div "Business location Subzero Repair Professionals [PHONE_NUMBER]" at bounding box center [519, 137] width 329 height 105
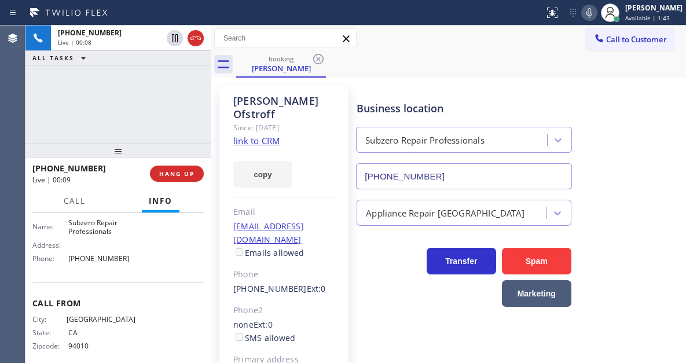
scroll to position [174, 0]
click at [88, 235] on span "Subzero Repair Professionals" at bounding box center [101, 226] width 67 height 18
click at [154, 96] on div "[PHONE_NUMBER] Live | 00:37 ALL TASKS ALL TASKS ACTIVE TASKS TASKS IN WRAP UP" at bounding box center [117, 84] width 185 height 118
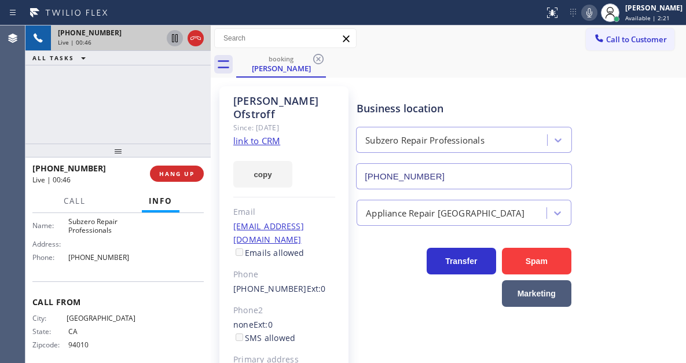
click at [173, 39] on icon at bounding box center [175, 38] width 6 height 8
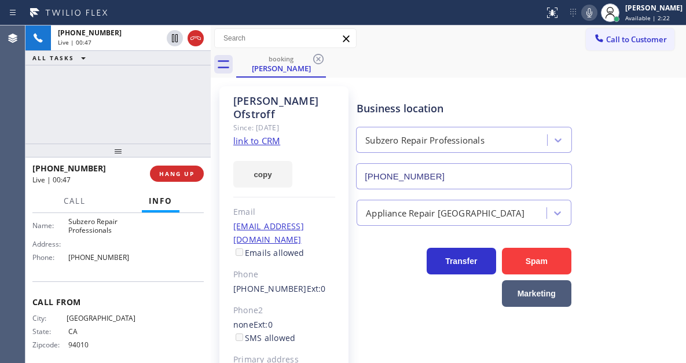
click at [597, 13] on icon at bounding box center [590, 13] width 14 height 14
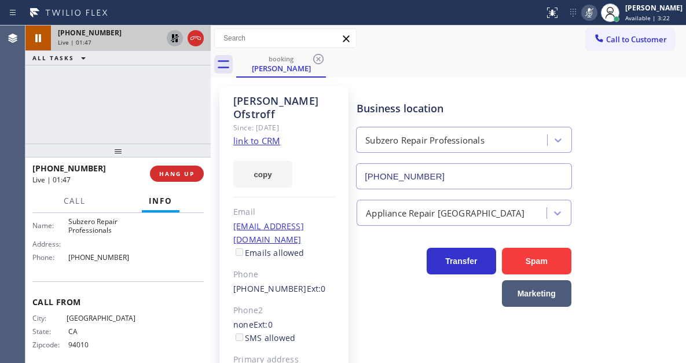
click at [171, 41] on icon at bounding box center [175, 38] width 14 height 14
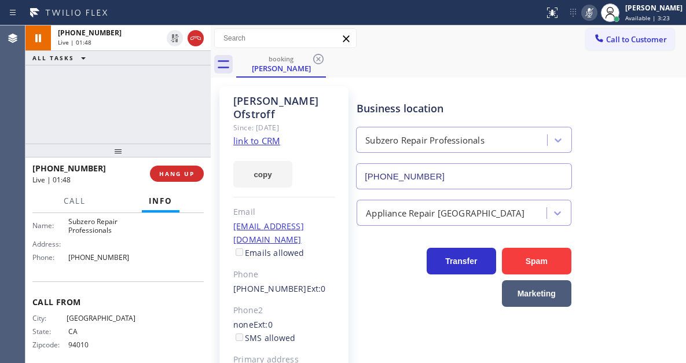
click at [597, 14] on icon at bounding box center [590, 13] width 14 height 14
click at [133, 101] on div "[PHONE_NUMBER] Live | 02:07 ALL TASKS ALL TASKS ACTIVE TASKS TASKS IN WRAP UP" at bounding box center [117, 84] width 185 height 118
click at [629, 132] on div "Business location Subzero Repair Professionals [PHONE_NUMBER]" at bounding box center [519, 137] width 329 height 105
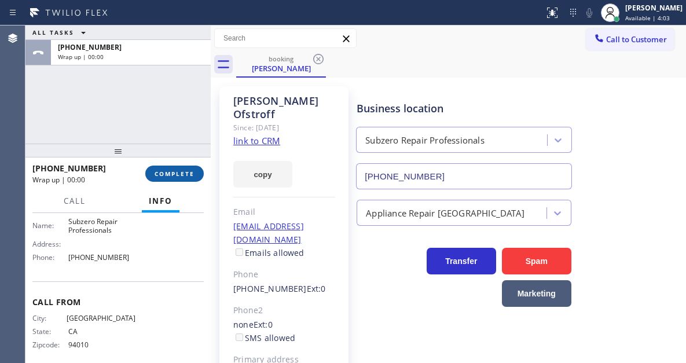
click at [177, 170] on span "COMPLETE" at bounding box center [175, 174] width 40 height 8
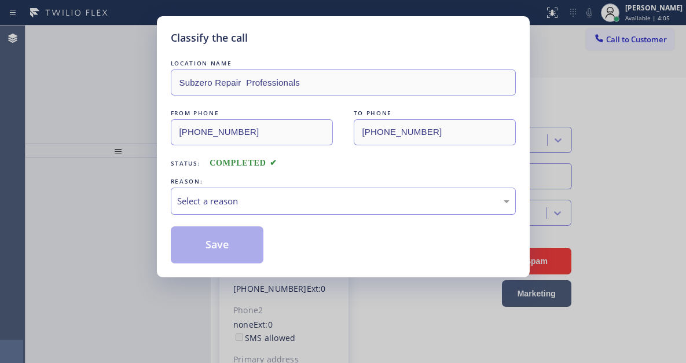
click at [177, 170] on div "LOCATION NAME Subzero Repair Professionals FROM PHONE [PHONE_NUMBER] TO PHONE […" at bounding box center [343, 160] width 345 height 206
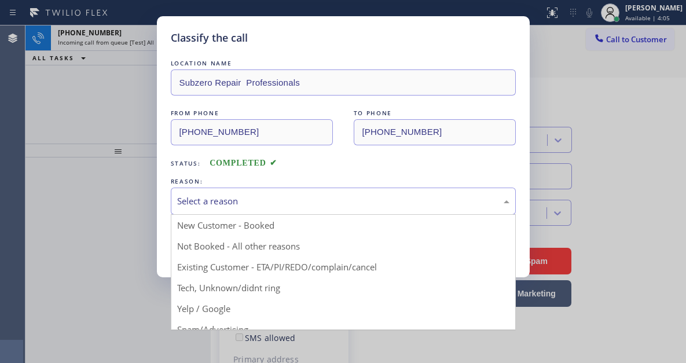
click at [310, 197] on div "Select a reason" at bounding box center [343, 201] width 333 height 13
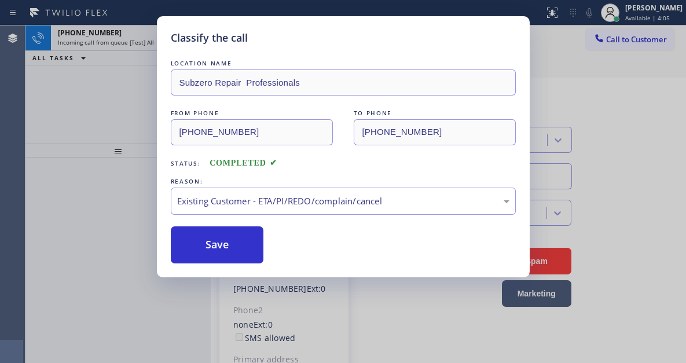
click at [269, 243] on div "Save" at bounding box center [343, 244] width 345 height 37
click at [260, 243] on button "Save" at bounding box center [217, 244] width 93 height 37
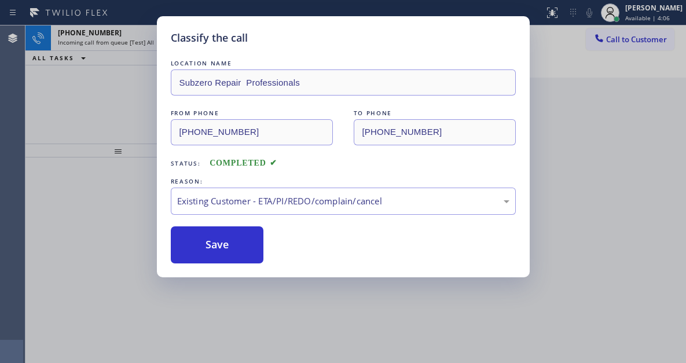
click at [110, 91] on div "Classify the call LOCATION NAME Subzero Repair Professionals FROM PHONE [PHONE_…" at bounding box center [343, 181] width 686 height 363
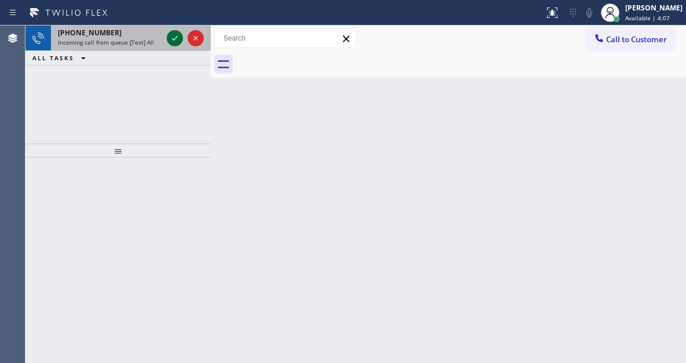
click at [176, 41] on icon at bounding box center [175, 38] width 14 height 14
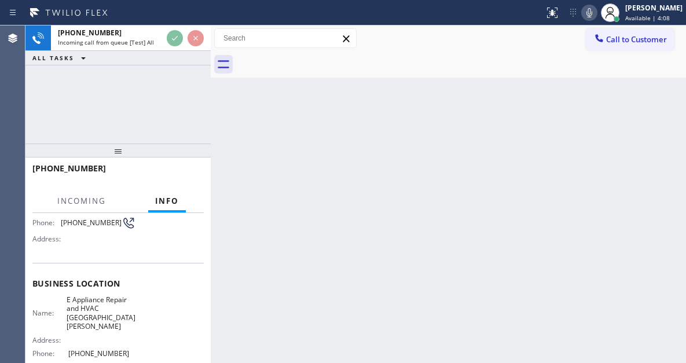
scroll to position [116, 0]
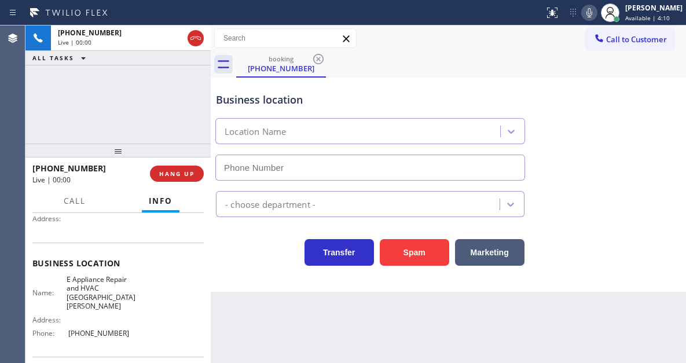
type input "[PHONE_NUMBER]"
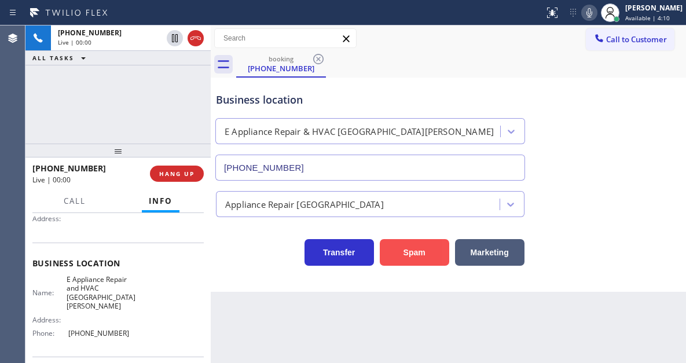
click at [416, 252] on button "Spam" at bounding box center [415, 252] width 70 height 27
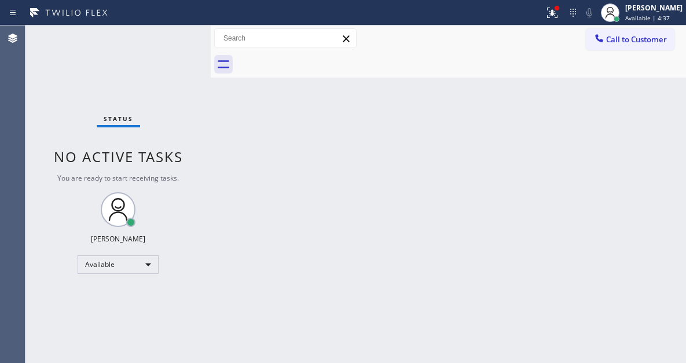
drag, startPoint x: 639, startPoint y: 97, endPoint x: 416, endPoint y: 95, distance: 223.0
click at [639, 97] on div "Back to Dashboard Change Sender ID Customers Technicians Select a contact Outbo…" at bounding box center [449, 194] width 476 height 338
click at [562, 21] on button at bounding box center [552, 12] width 25 height 25
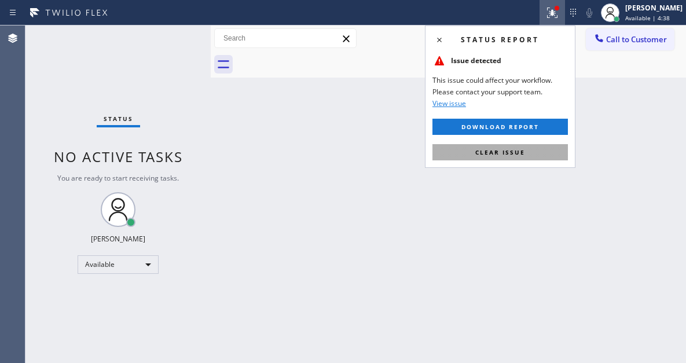
click at [538, 154] on button "Clear issue" at bounding box center [501, 152] width 136 height 16
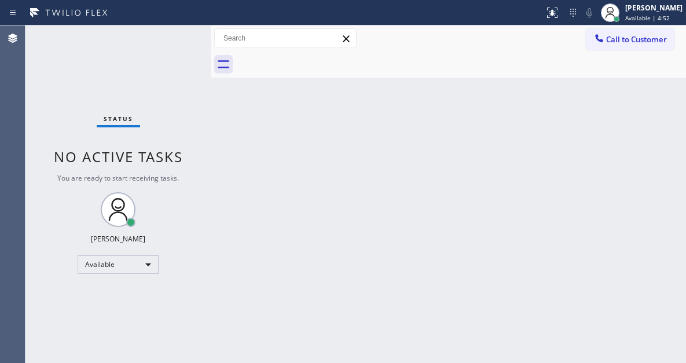
click at [169, 29] on div "Status No active tasks You are ready to start receiving tasks. [PERSON_NAME]" at bounding box center [117, 194] width 185 height 338
click at [170, 31] on div "Status No active tasks You are ready to start receiving tasks. [PERSON_NAME]" at bounding box center [117, 194] width 185 height 338
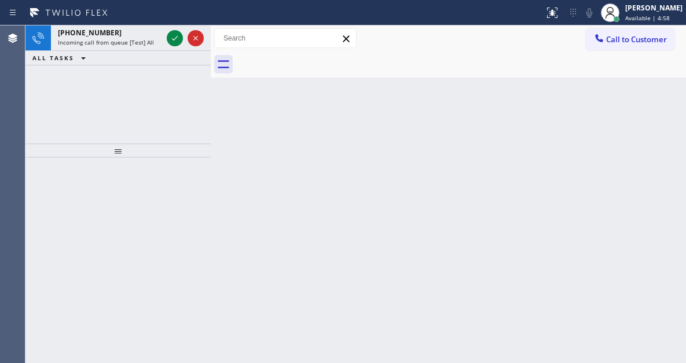
click at [663, 120] on div "Back to Dashboard Change Sender ID Customers Technicians Select a contact Outbo…" at bounding box center [449, 194] width 476 height 338
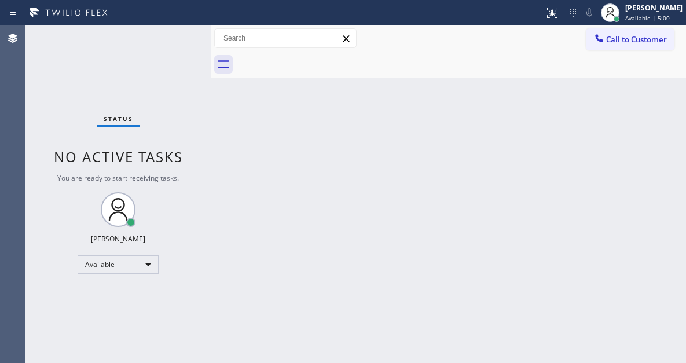
click at [174, 38] on div "Status No active tasks You are ready to start receiving tasks. [PERSON_NAME]" at bounding box center [117, 194] width 185 height 338
click at [648, 114] on div "Back to Dashboard Change Sender ID Customers Technicians Select a contact Outbo…" at bounding box center [449, 194] width 476 height 338
click at [185, 37] on div "Status No active tasks You are ready to start receiving tasks. [PERSON_NAME]" at bounding box center [117, 194] width 185 height 338
click at [180, 35] on div "Status No active tasks You are ready to start receiving tasks. [PERSON_NAME]" at bounding box center [117, 194] width 185 height 338
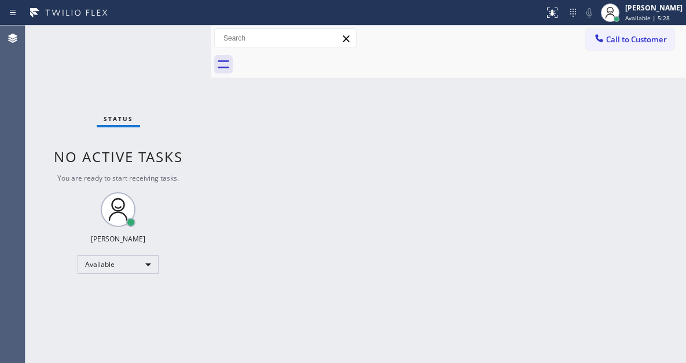
click at [180, 35] on div "Status No active tasks You are ready to start receiving tasks. [PERSON_NAME]" at bounding box center [117, 194] width 185 height 338
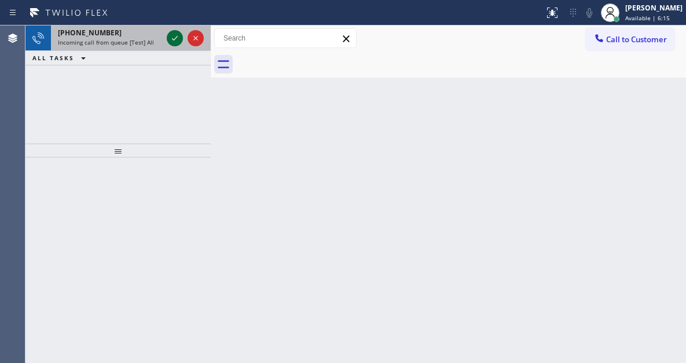
click at [175, 34] on icon at bounding box center [175, 38] width 14 height 14
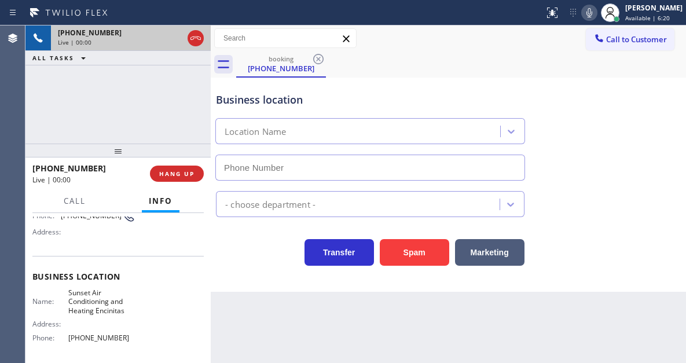
type input "[PHONE_NUMBER]"
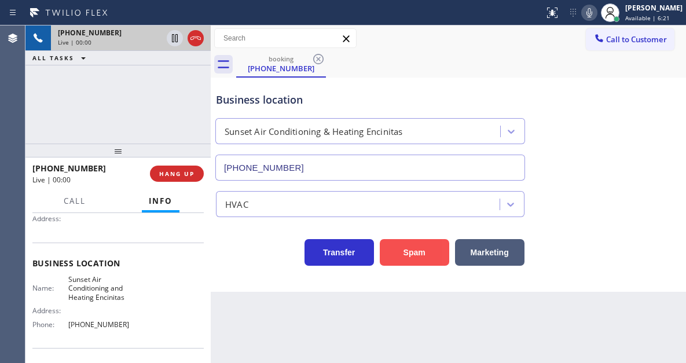
click at [393, 255] on button "Spam" at bounding box center [415, 252] width 70 height 27
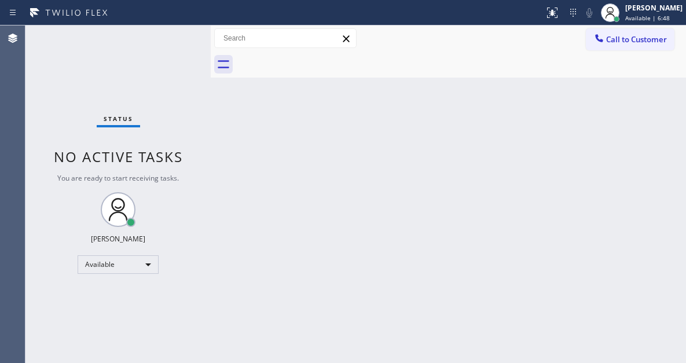
click at [173, 40] on div "Status No active tasks You are ready to start receiving tasks. [PERSON_NAME]" at bounding box center [117, 194] width 185 height 338
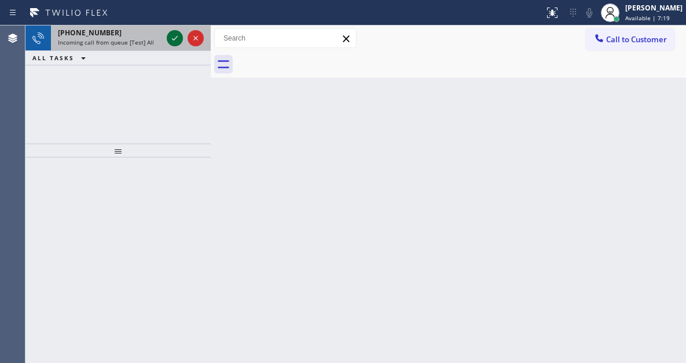
click at [177, 39] on icon at bounding box center [175, 38] width 14 height 14
click at [173, 40] on icon at bounding box center [175, 38] width 14 height 14
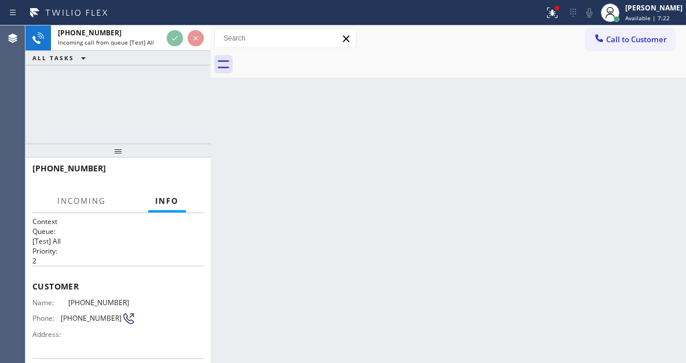
scroll to position [116, 0]
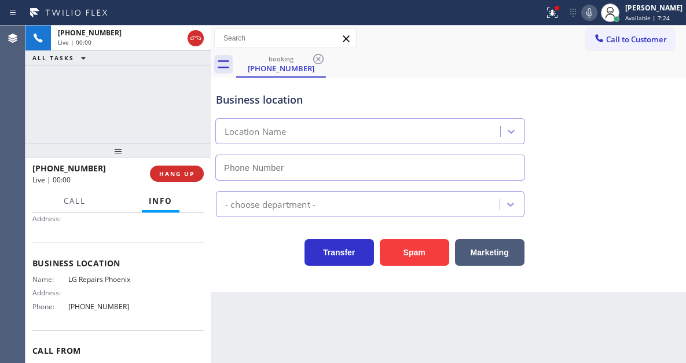
click at [100, 284] on div "Name: LG Repairs Phoenix Address: Phone: [PHONE_NUMBER]" at bounding box center [83, 295] width 103 height 41
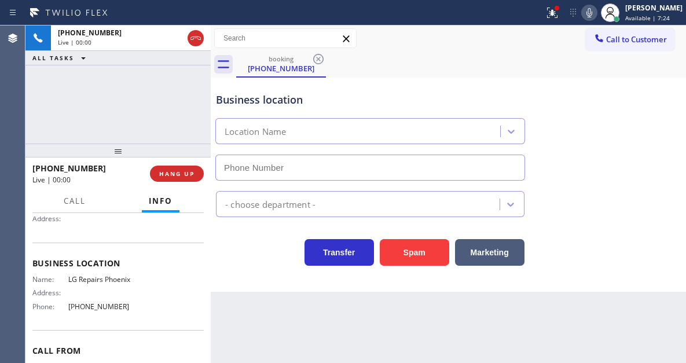
type input "[PHONE_NUMBER]"
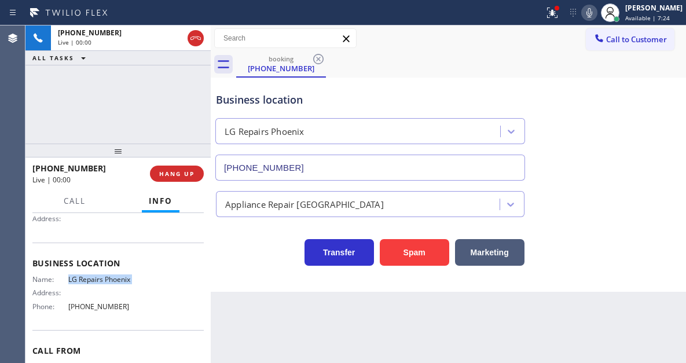
click at [100, 284] on div "Name: LG Repairs Phoenix Address: Phone: [PHONE_NUMBER]" at bounding box center [83, 295] width 103 height 41
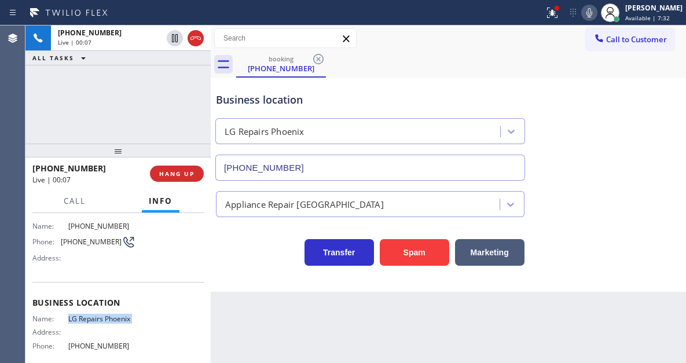
scroll to position [58, 0]
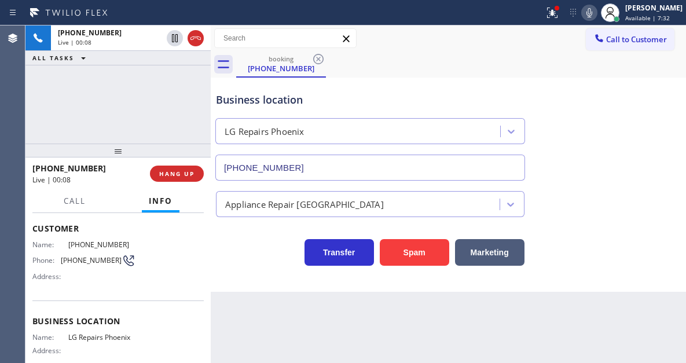
click at [92, 262] on span "[PHONE_NUMBER]" at bounding box center [91, 260] width 61 height 9
click at [114, 333] on span "LG Repairs Phoenix" at bounding box center [101, 337] width 67 height 9
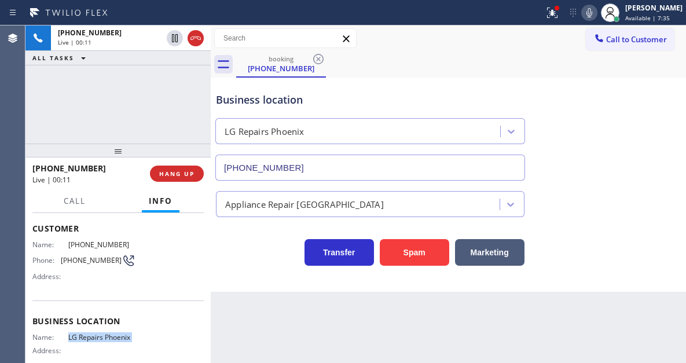
click at [114, 333] on span "LG Repairs Phoenix" at bounding box center [101, 337] width 67 height 9
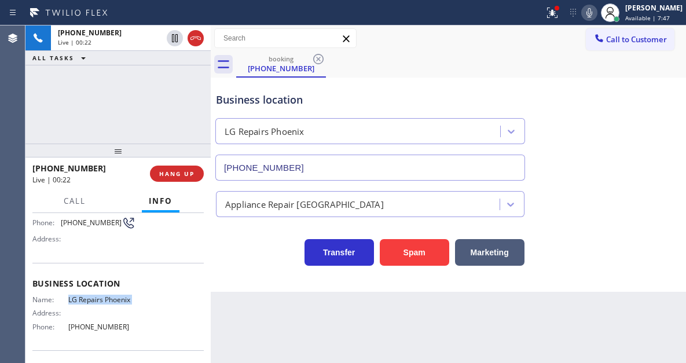
scroll to position [116, 0]
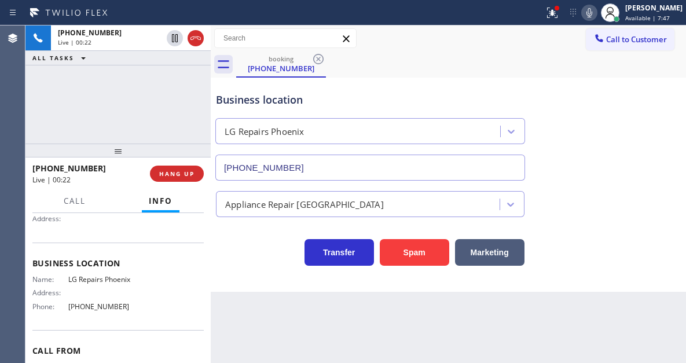
click at [93, 306] on span "[PHONE_NUMBER]" at bounding box center [101, 306] width 67 height 9
click at [550, 20] on button at bounding box center [552, 12] width 25 height 25
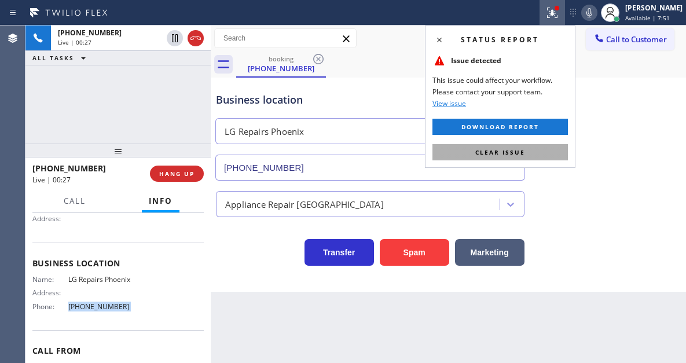
click at [551, 147] on button "Clear issue" at bounding box center [501, 152] width 136 height 16
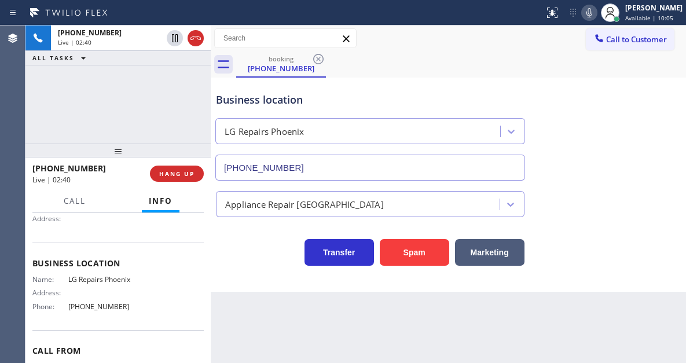
click at [244, 100] on div "Business location" at bounding box center [370, 100] width 309 height 16
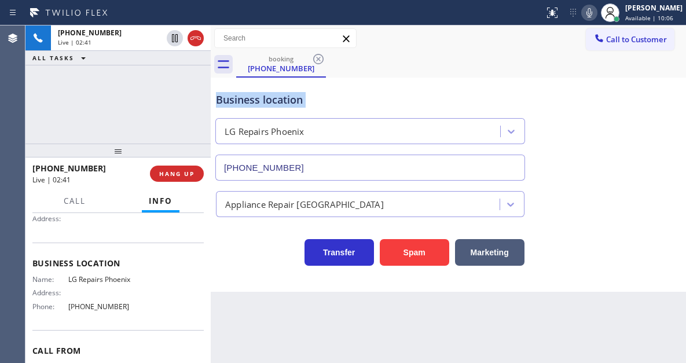
click at [244, 100] on div "Business location" at bounding box center [370, 100] width 309 height 16
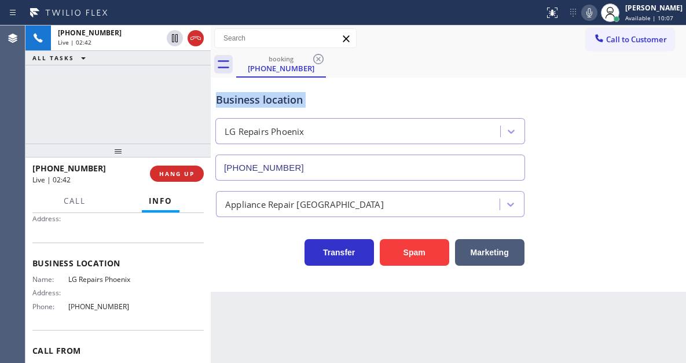
click at [244, 100] on div "Business location" at bounding box center [370, 100] width 309 height 16
click at [108, 75] on div "[PHONE_NUMBER] Live | 02:43 ALL TASKS ALL TASKS ACTIVE TASKS TASKS IN WRAP UP" at bounding box center [117, 84] width 185 height 118
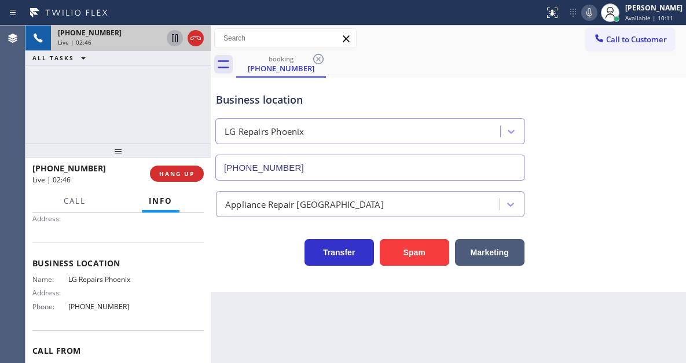
drag, startPoint x: 171, startPoint y: 41, endPoint x: 178, endPoint y: 41, distance: 6.4
click at [171, 41] on icon at bounding box center [175, 38] width 14 height 14
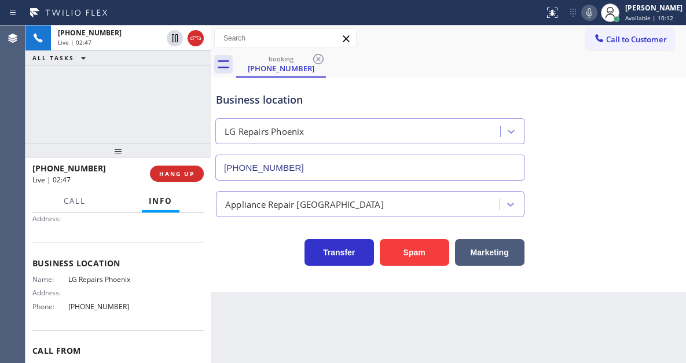
click at [597, 9] on icon at bounding box center [590, 13] width 14 height 14
click at [636, 139] on div "Business location LG Repairs [GEOGRAPHIC_DATA] [PHONE_NUMBER]" at bounding box center [449, 128] width 470 height 105
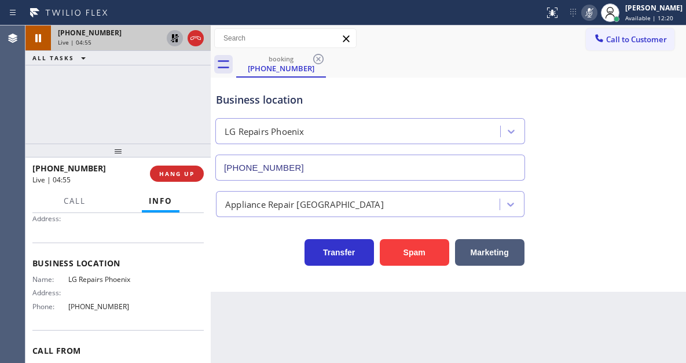
click at [174, 43] on icon at bounding box center [175, 38] width 14 height 14
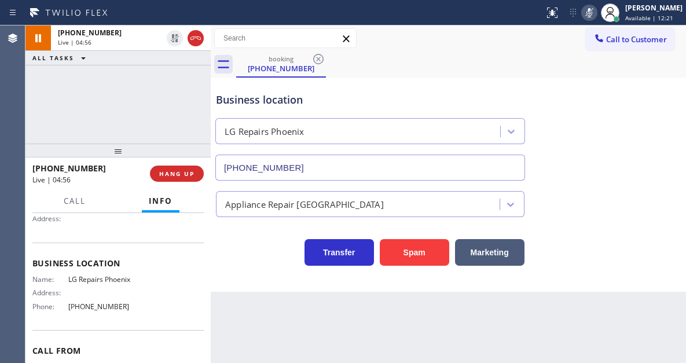
click at [597, 14] on icon at bounding box center [590, 13] width 14 height 14
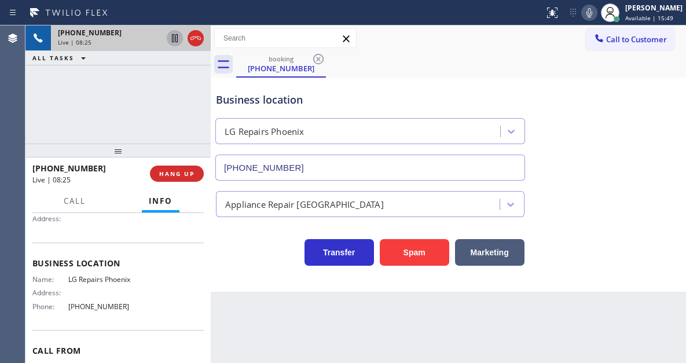
click at [174, 41] on icon at bounding box center [175, 38] width 6 height 8
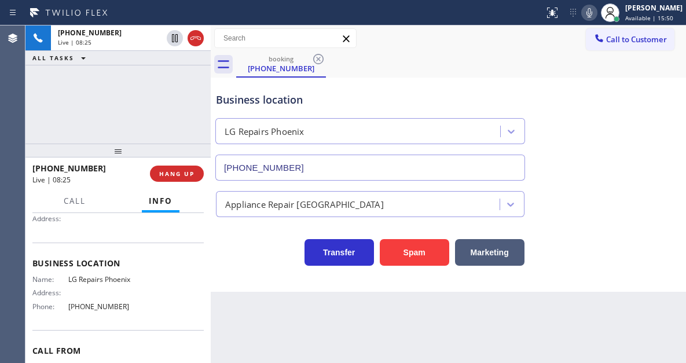
click at [597, 17] on icon at bounding box center [590, 13] width 14 height 14
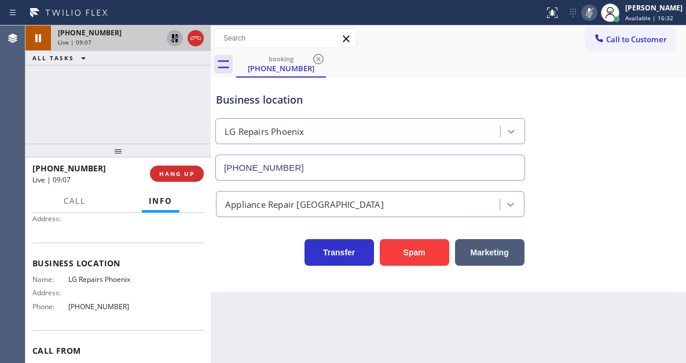
click at [175, 40] on icon at bounding box center [175, 38] width 14 height 14
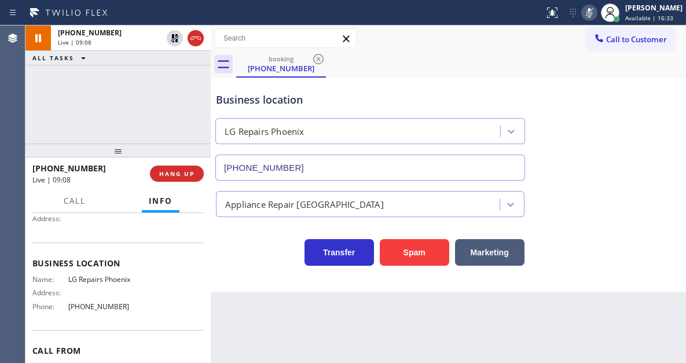
click at [597, 12] on icon at bounding box center [590, 13] width 14 height 14
click at [115, 67] on div "[PHONE_NUMBER] Live | 10:30 ALL TASKS ALL TASKS ACTIVE TASKS TASKS IN WRAP UP" at bounding box center [117, 84] width 185 height 118
click at [269, 108] on div "Business location LG Repairs [GEOGRAPHIC_DATA] [PHONE_NUMBER]" at bounding box center [370, 131] width 313 height 100
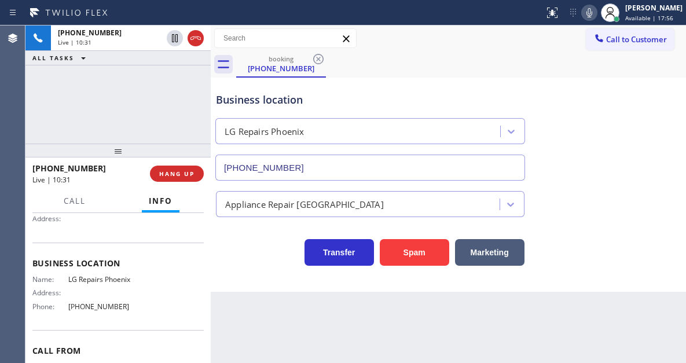
click at [269, 108] on div "Business location LG Repairs [GEOGRAPHIC_DATA] [PHONE_NUMBER]" at bounding box center [370, 131] width 313 height 100
click at [188, 89] on div "[PHONE_NUMBER] Live | 10:32 ALL TASKS ALL TASKS ACTIVE TASKS TASKS IN WRAP UP" at bounding box center [117, 84] width 185 height 118
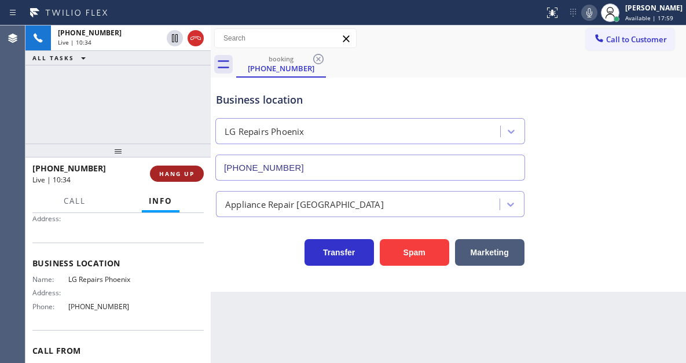
click at [190, 173] on span "HANG UP" at bounding box center [176, 174] width 35 height 8
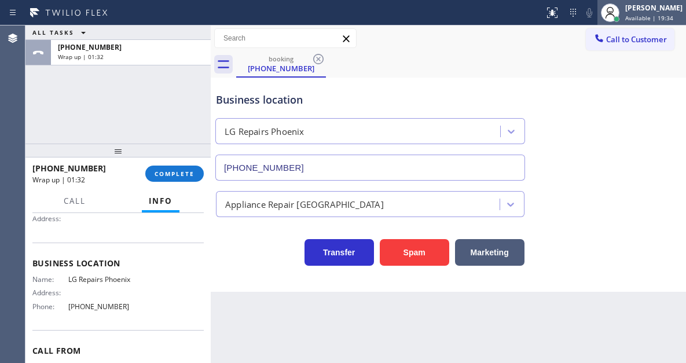
click at [620, 20] on div at bounding box center [617, 19] width 6 height 6
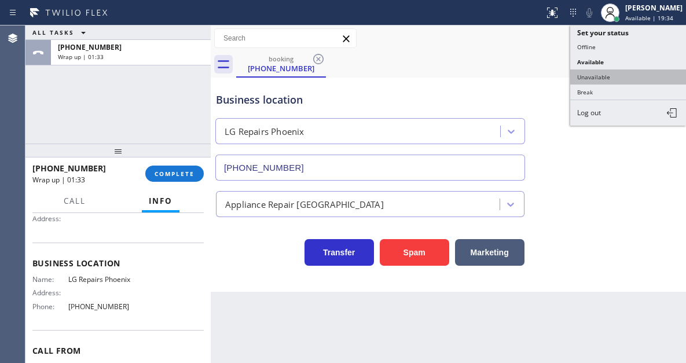
click at [611, 72] on button "Unavailable" at bounding box center [629, 77] width 116 height 15
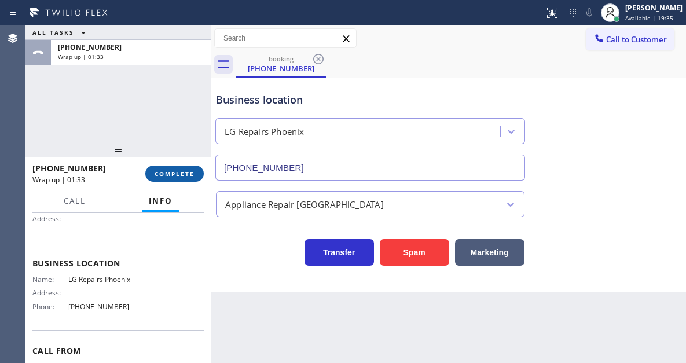
click at [194, 177] on span "COMPLETE" at bounding box center [175, 174] width 40 height 8
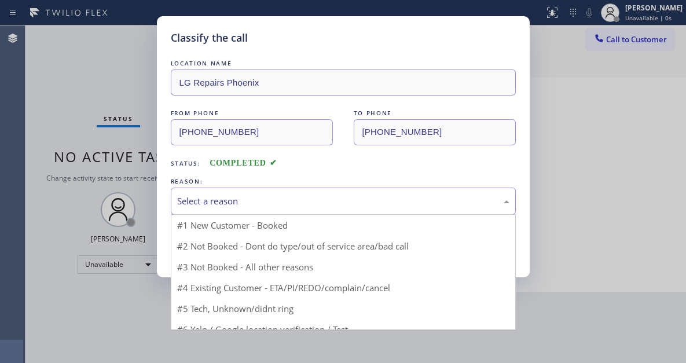
click at [295, 199] on div "Select a reason" at bounding box center [343, 201] width 333 height 13
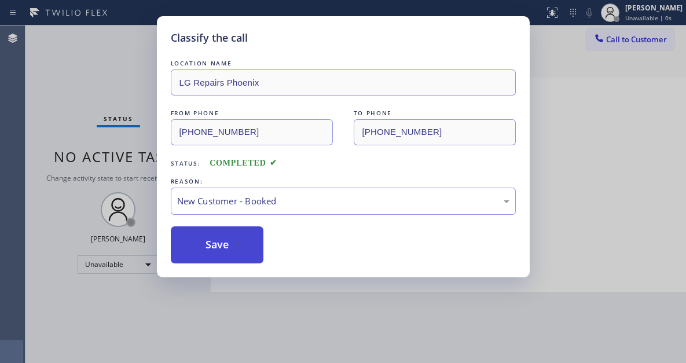
click at [250, 252] on button "Save" at bounding box center [217, 244] width 93 height 37
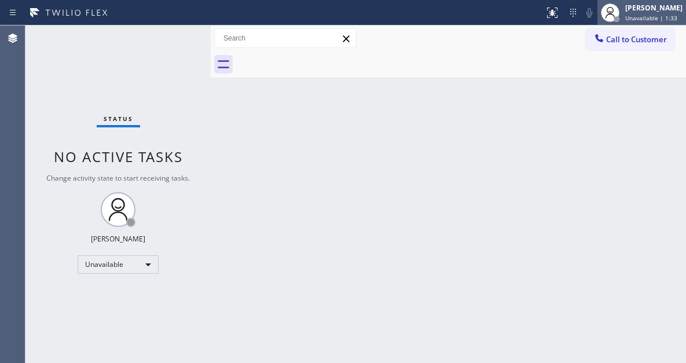
click at [641, 10] on div "[PERSON_NAME]" at bounding box center [654, 8] width 57 height 10
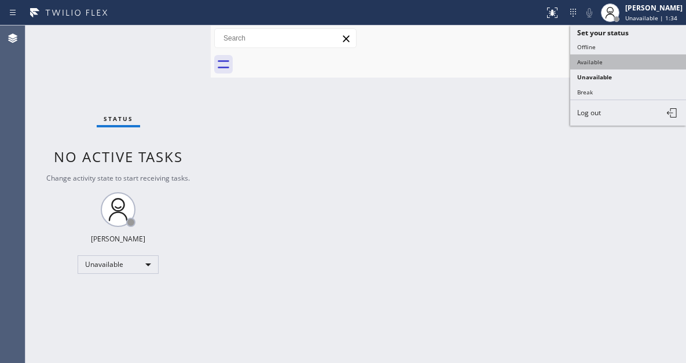
click at [609, 64] on button "Available" at bounding box center [629, 61] width 116 height 15
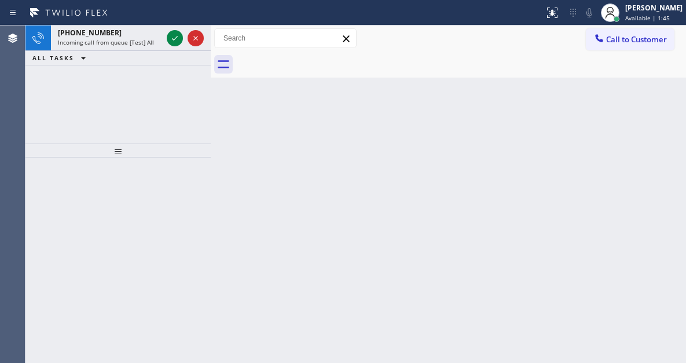
click at [166, 32] on div at bounding box center [186, 37] width 42 height 25
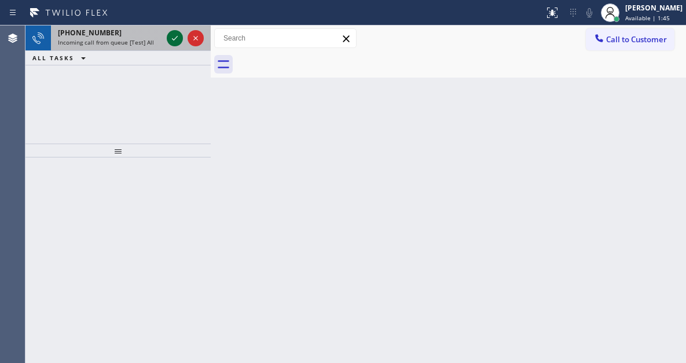
click at [167, 32] on div at bounding box center [186, 37] width 42 height 25
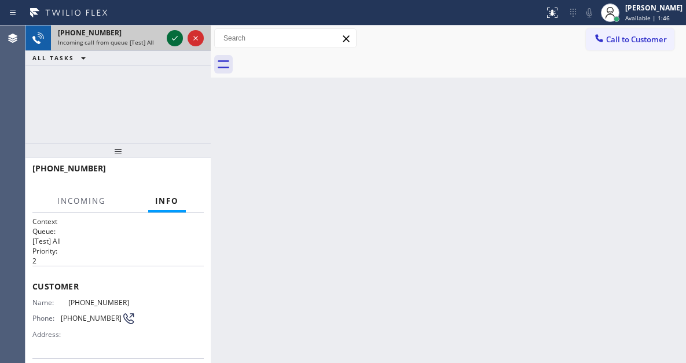
click at [174, 36] on icon at bounding box center [175, 38] width 14 height 14
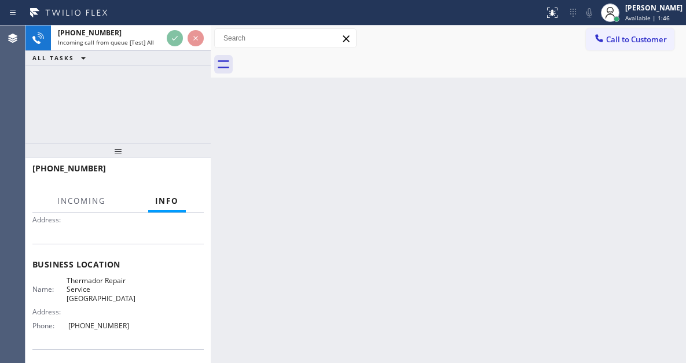
scroll to position [116, 0]
click at [104, 276] on span "Thermador Repair Service [GEOGRAPHIC_DATA]" at bounding box center [101, 288] width 69 height 27
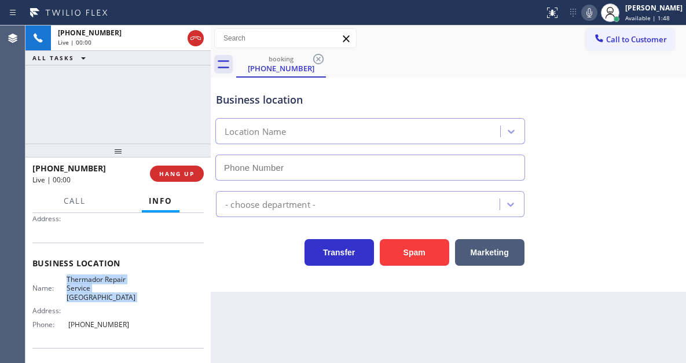
click at [104, 276] on span "Thermador Repair Service [GEOGRAPHIC_DATA]" at bounding box center [101, 288] width 69 height 27
type input "[PHONE_NUMBER]"
click at [104, 276] on span "Thermador Repair Service [GEOGRAPHIC_DATA]" at bounding box center [101, 288] width 69 height 27
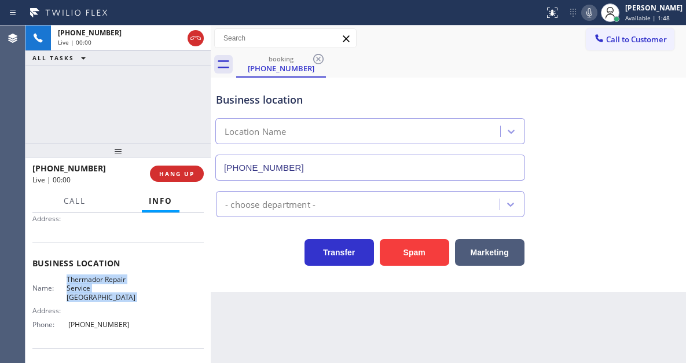
click at [104, 276] on span "Thermador Repair Service [GEOGRAPHIC_DATA]" at bounding box center [101, 288] width 69 height 27
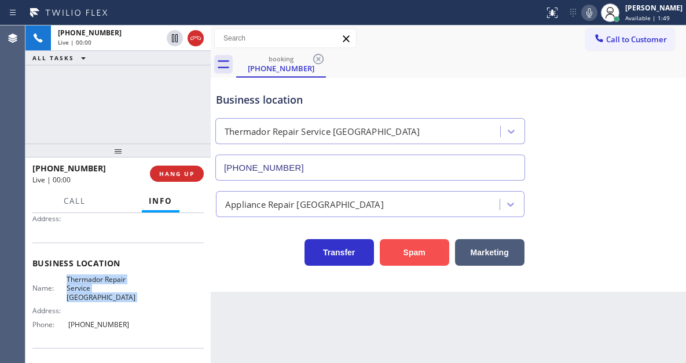
click at [407, 251] on button "Spam" at bounding box center [415, 252] width 70 height 27
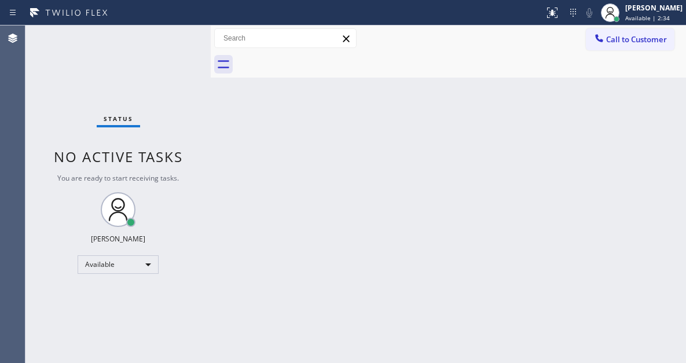
click at [648, 137] on div "Back to Dashboard Change Sender ID Customers Technicians Select a contact Outbo…" at bounding box center [449, 194] width 476 height 338
click at [166, 38] on div "Status No active tasks You are ready to start receiving tasks. [PERSON_NAME]" at bounding box center [117, 194] width 185 height 338
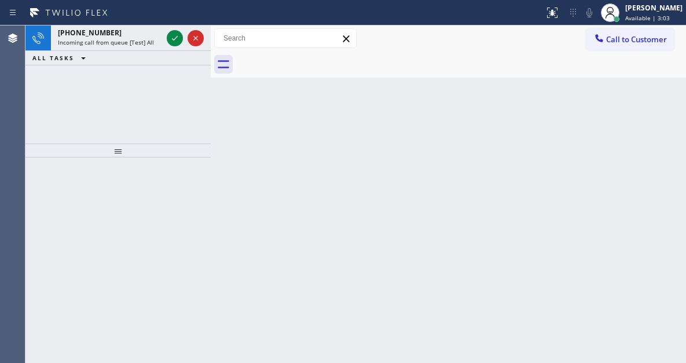
drag, startPoint x: 630, startPoint y: 99, endPoint x: 353, endPoint y: 71, distance: 278.3
click at [630, 99] on div "Back to Dashboard Change Sender ID Customers Technicians Select a contact Outbo…" at bounding box center [449, 194] width 476 height 338
drag, startPoint x: 657, startPoint y: 182, endPoint x: 558, endPoint y: 145, distance: 106.1
click at [657, 182] on div "Back to Dashboard Change Sender ID Customers Technicians Select a contact Outbo…" at bounding box center [449, 194] width 476 height 338
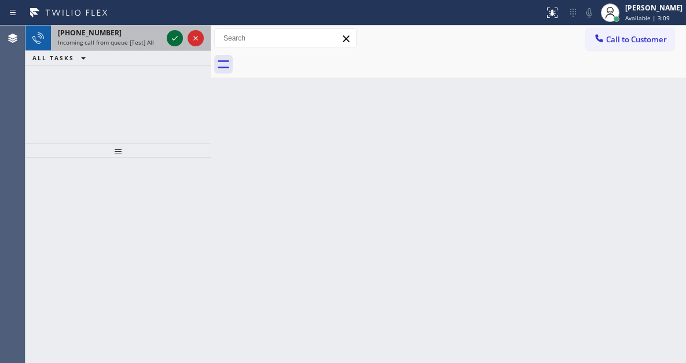
click at [169, 41] on icon at bounding box center [175, 38] width 14 height 14
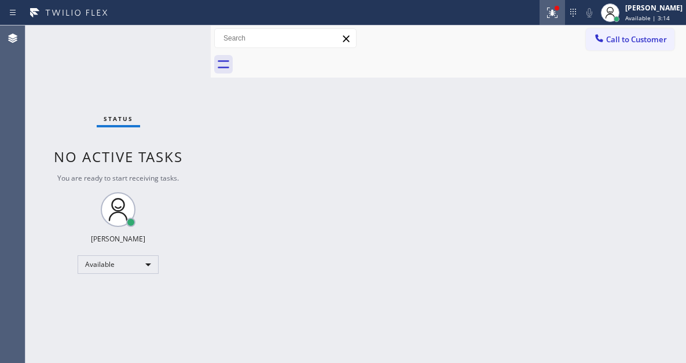
click at [560, 12] on icon at bounding box center [553, 13] width 14 height 14
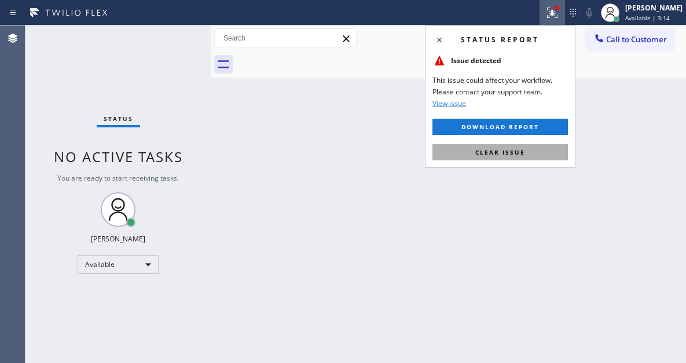
click at [526, 151] on button "Clear issue" at bounding box center [501, 152] width 136 height 16
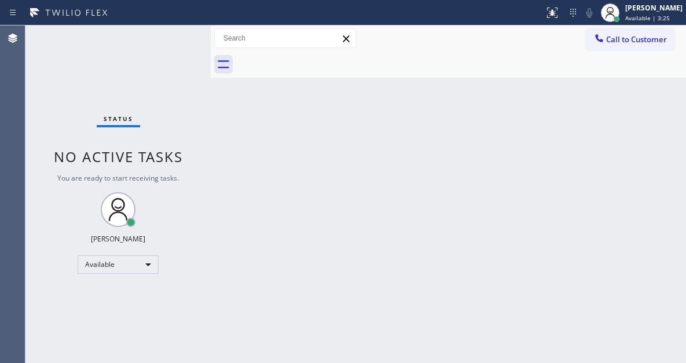
click at [174, 36] on div "Status No active tasks You are ready to start receiving tasks. [PERSON_NAME]" at bounding box center [117, 194] width 185 height 338
click at [670, 125] on div "Back to Dashboard Change Sender ID Customers Technicians Select a contact Outbo…" at bounding box center [449, 194] width 476 height 338
click at [180, 35] on div "Status No active tasks You are ready to start receiving tasks. [PERSON_NAME]" at bounding box center [117, 194] width 185 height 338
click at [628, 76] on div at bounding box center [461, 65] width 450 height 26
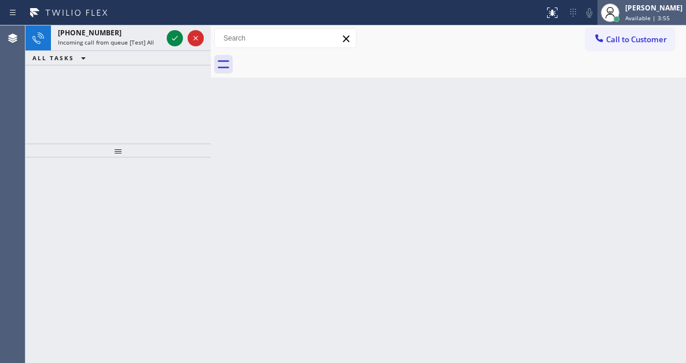
click at [663, 17] on span "Available | 3:55" at bounding box center [648, 18] width 45 height 8
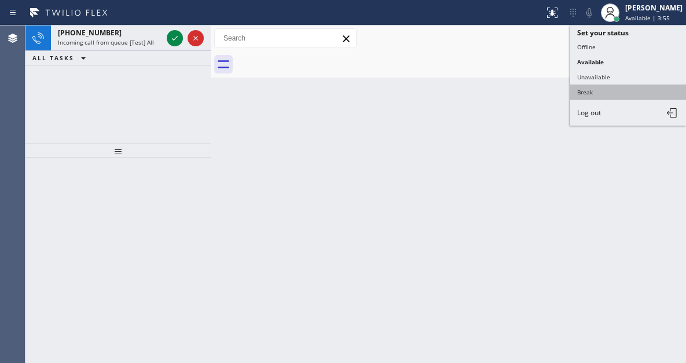
click at [603, 93] on button "Break" at bounding box center [629, 92] width 116 height 15
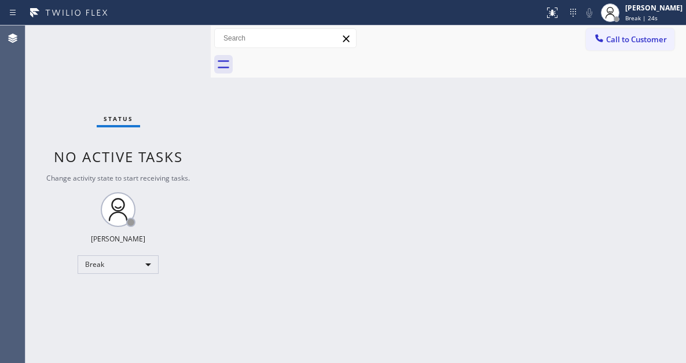
click at [675, 87] on div "Back to Dashboard Change Sender ID Customers Technicians Select a contact Outbo…" at bounding box center [449, 194] width 476 height 338
click at [655, 132] on div "Back to Dashboard Change Sender ID Customers Technicians Select a contact Outbo…" at bounding box center [449, 194] width 476 height 338
click at [653, 125] on div "Back to Dashboard Change Sender ID Customers Technicians Select a contact Outbo…" at bounding box center [449, 194] width 476 height 338
click at [194, 43] on div "Status No active tasks Change activity state to start receiving tasks. [PERSON_…" at bounding box center [117, 194] width 185 height 338
click at [640, 72] on div at bounding box center [461, 65] width 450 height 26
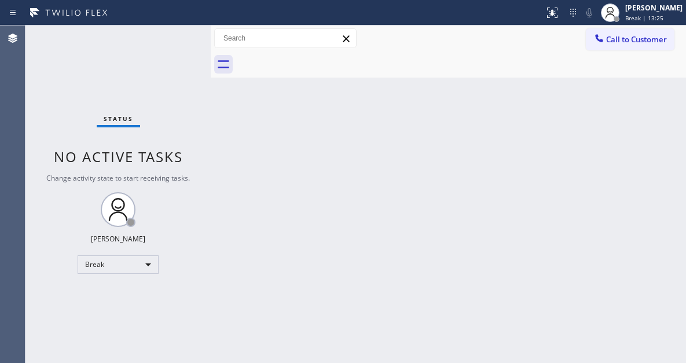
click at [650, 126] on div "Back to Dashboard Change Sender ID Customers Technicians Select a contact Outbo…" at bounding box center [449, 194] width 476 height 338
click at [635, 18] on span "Break | 15:02" at bounding box center [645, 18] width 38 height 8
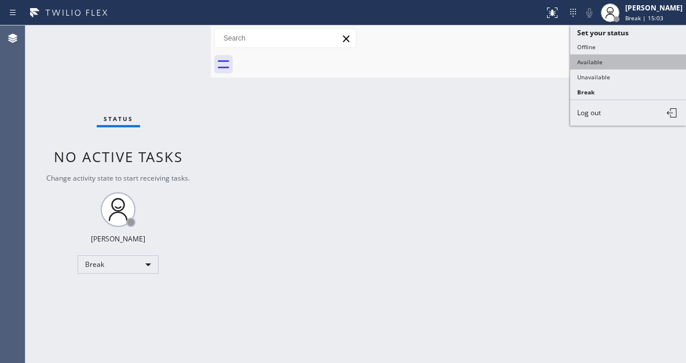
click at [610, 66] on button "Available" at bounding box center [629, 61] width 116 height 15
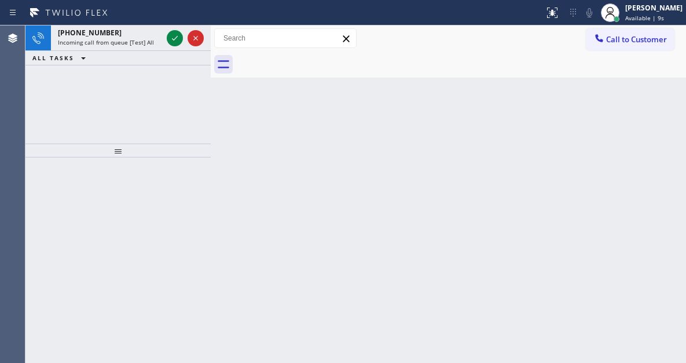
drag, startPoint x: 657, startPoint y: 139, endPoint x: 633, endPoint y: 137, distance: 24.4
click at [657, 139] on div "Back to Dashboard Change Sender ID Customers Technicians Select a contact Outbo…" at bounding box center [449, 194] width 476 height 338
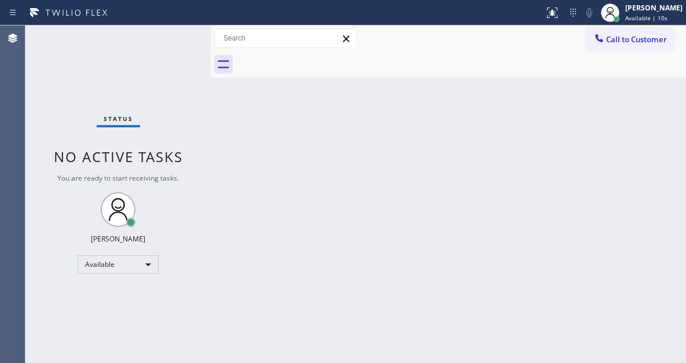
click at [173, 41] on div "Status No active tasks You are ready to start receiving tasks. [PERSON_NAME]" at bounding box center [117, 194] width 185 height 338
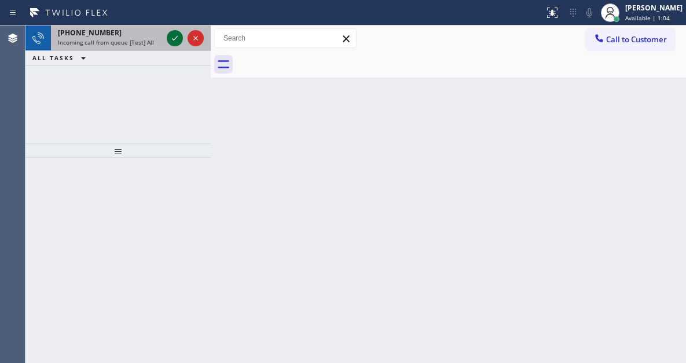
click at [173, 41] on icon at bounding box center [175, 38] width 14 height 14
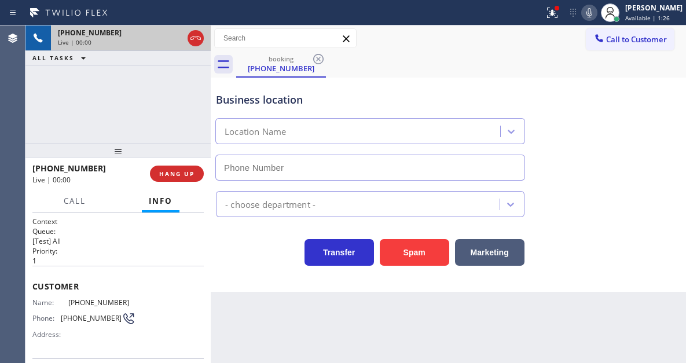
type input "[PHONE_NUMBER]"
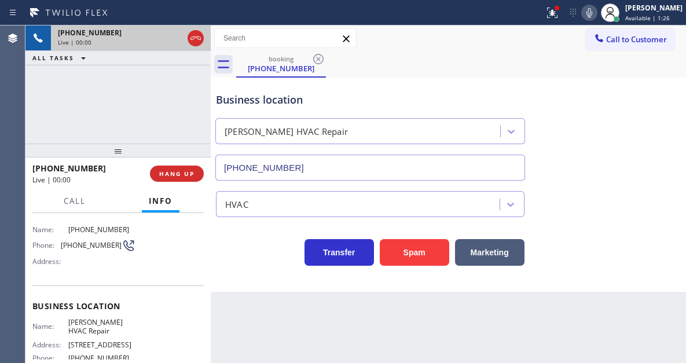
scroll to position [116, 0]
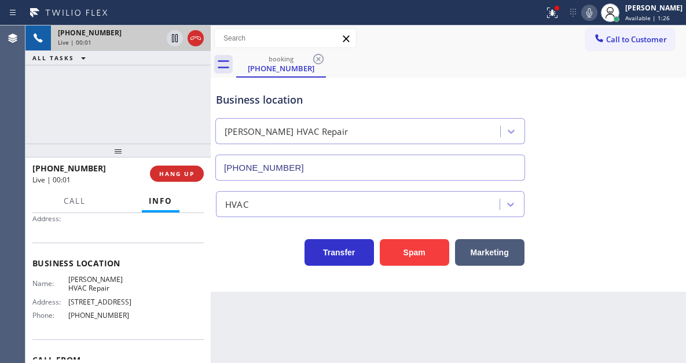
click at [259, 103] on div "Business location" at bounding box center [370, 100] width 309 height 16
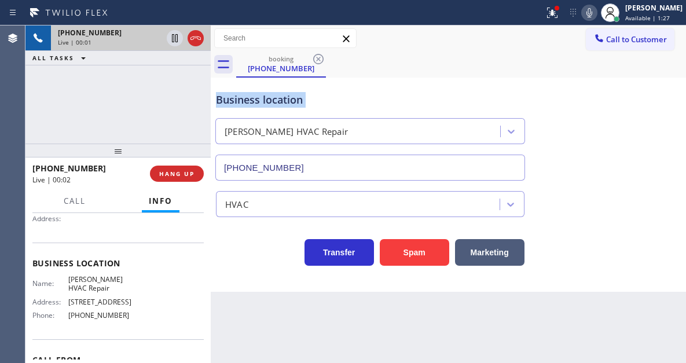
click at [259, 103] on div "Business location" at bounding box center [370, 100] width 309 height 16
click at [114, 284] on span "[PERSON_NAME] HVAC Repair" at bounding box center [101, 284] width 67 height 18
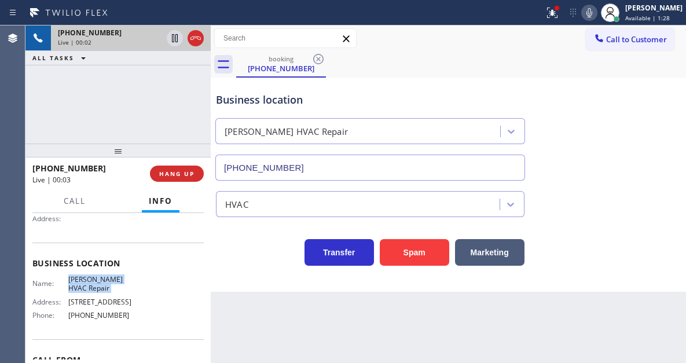
click at [114, 284] on span "[PERSON_NAME] HVAC Repair" at bounding box center [101, 284] width 67 height 18
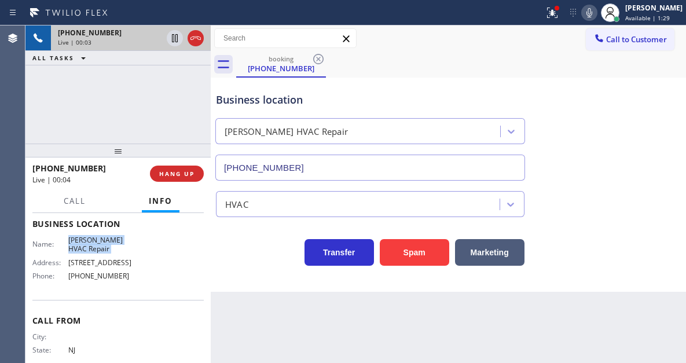
scroll to position [174, 0]
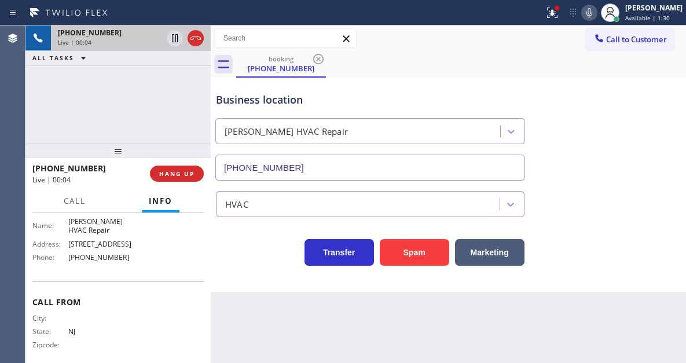
click at [107, 253] on span "[PHONE_NUMBER]" at bounding box center [101, 257] width 67 height 9
click at [134, 112] on div "[PHONE_NUMBER] Live | 00:05 ALL TASKS ALL TASKS ACTIVE TASKS TASKS IN WRAP UP" at bounding box center [117, 84] width 185 height 118
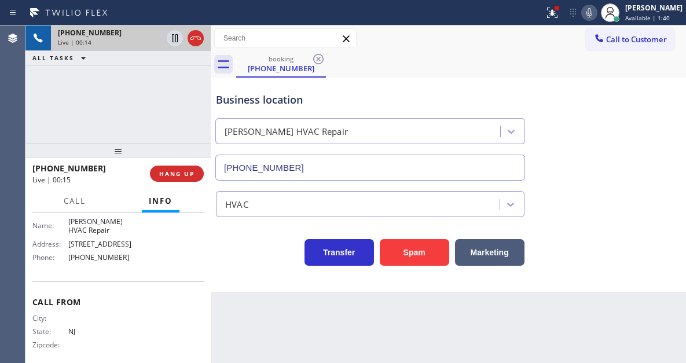
drag, startPoint x: 657, startPoint y: 150, endPoint x: 555, endPoint y: 162, distance: 103.3
click at [657, 150] on div "Business location [PERSON_NAME] HVAC Repair [PHONE_NUMBER]" at bounding box center [449, 128] width 470 height 105
click at [184, 172] on span "HANG UP" at bounding box center [176, 174] width 35 height 8
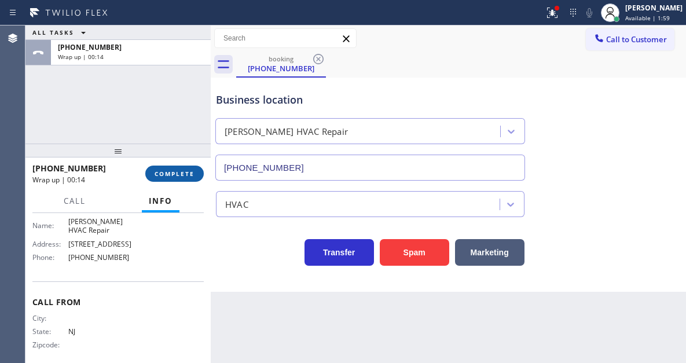
click at [184, 172] on span "COMPLETE" at bounding box center [175, 174] width 40 height 8
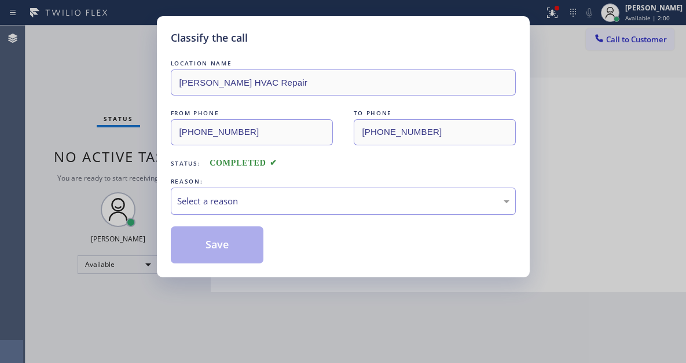
click at [266, 204] on div "Select a reason" at bounding box center [343, 201] width 333 height 13
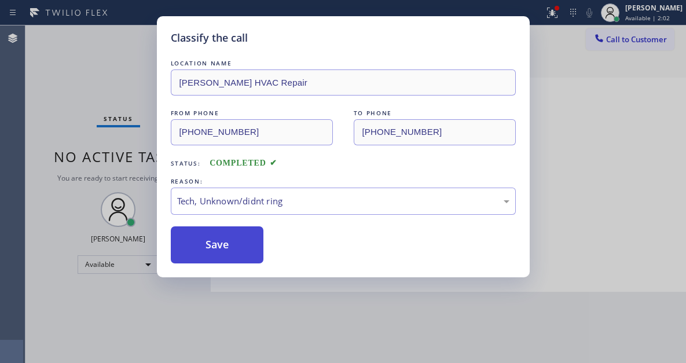
click at [240, 256] on button "Save" at bounding box center [217, 244] width 93 height 37
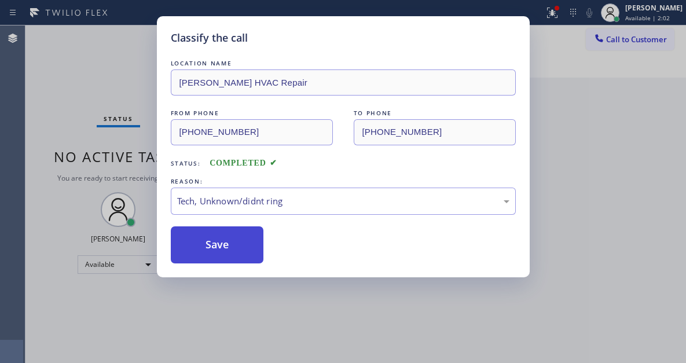
click at [240, 256] on button "Save" at bounding box center [217, 244] width 93 height 37
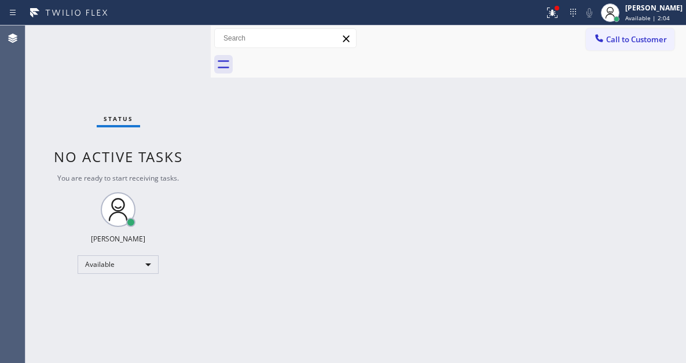
click at [170, 42] on div "Status No active tasks You are ready to start receiving tasks. [PERSON_NAME]" at bounding box center [117, 194] width 185 height 338
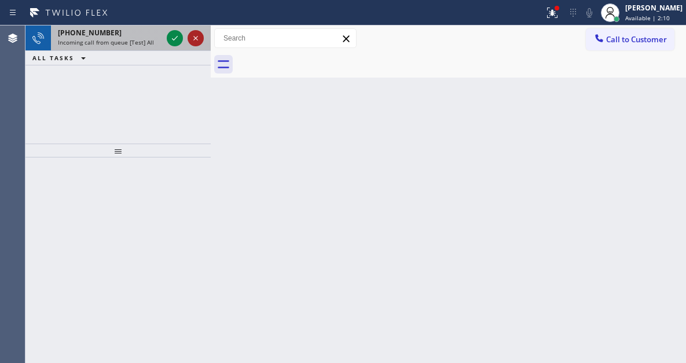
click at [193, 39] on icon at bounding box center [196, 38] width 14 height 14
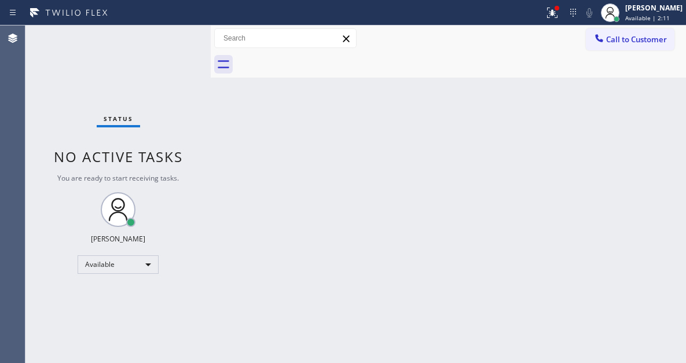
click at [168, 46] on div "Status No active tasks You are ready to start receiving tasks. [PERSON_NAME]" at bounding box center [117, 194] width 185 height 338
click at [167, 37] on div "Status No active tasks You are ready to start receiving tasks. [PERSON_NAME]" at bounding box center [117, 194] width 185 height 338
click at [561, 20] on button at bounding box center [552, 12] width 25 height 25
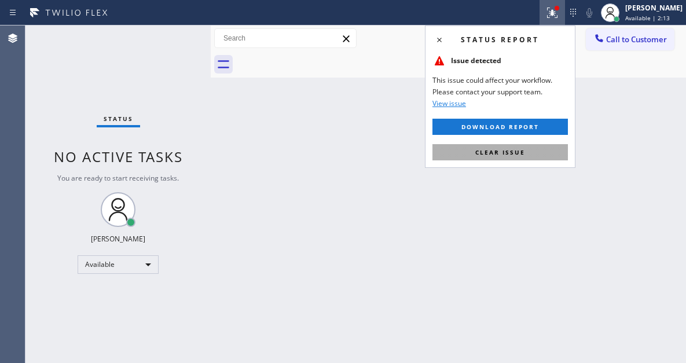
click at [524, 153] on span "Clear issue" at bounding box center [501, 152] width 50 height 8
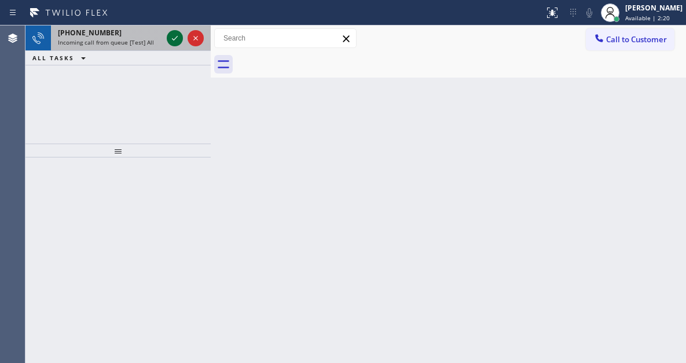
click at [175, 41] on icon at bounding box center [175, 38] width 14 height 14
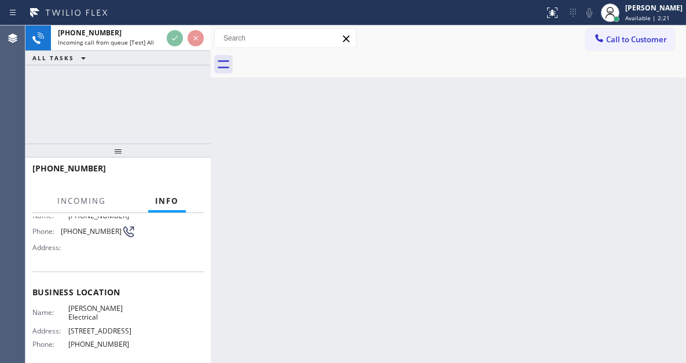
scroll to position [116, 0]
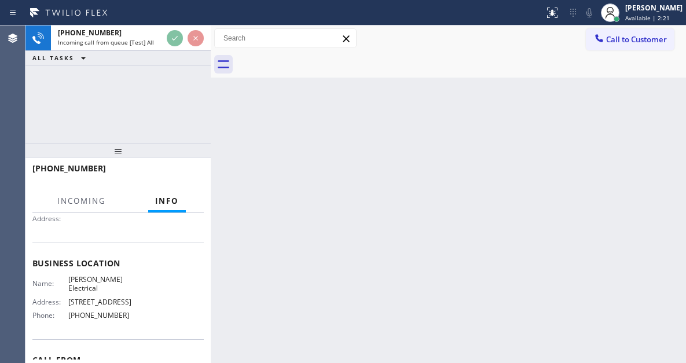
click at [112, 281] on span "[PERSON_NAME] Electrical" at bounding box center [101, 284] width 67 height 18
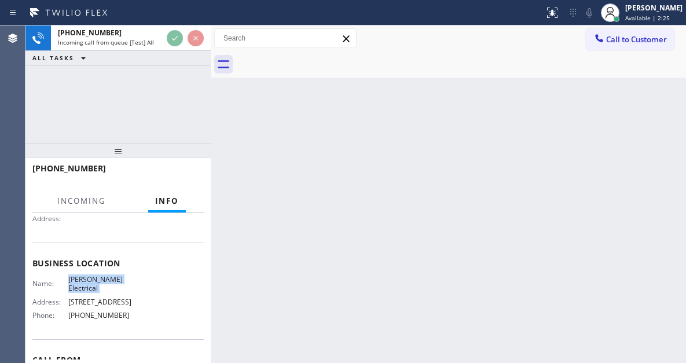
scroll to position [0, 0]
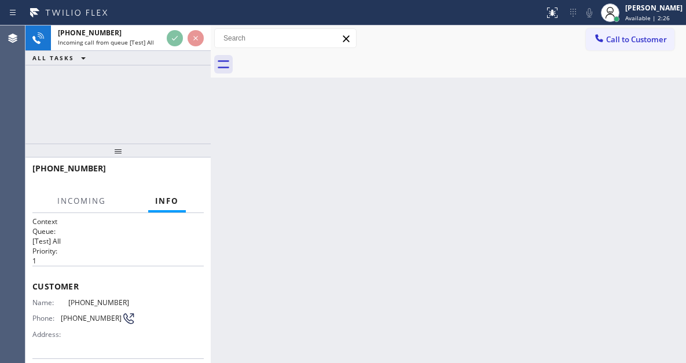
click at [89, 302] on span "[PHONE_NUMBER]" at bounding box center [101, 302] width 67 height 9
click at [257, 271] on div "Back to Dashboard Change Sender ID Customers Technicians Select a contact Outbo…" at bounding box center [449, 194] width 476 height 338
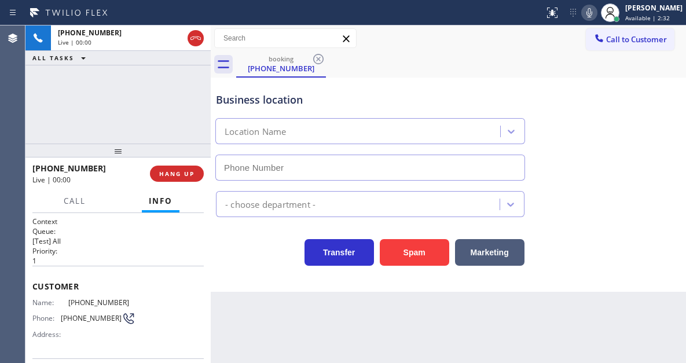
type input "[PHONE_NUMBER]"
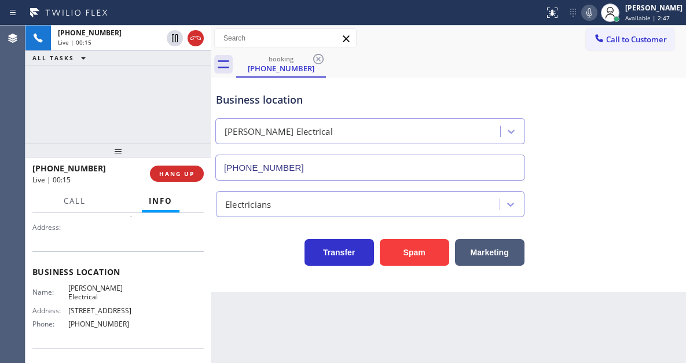
scroll to position [116, 0]
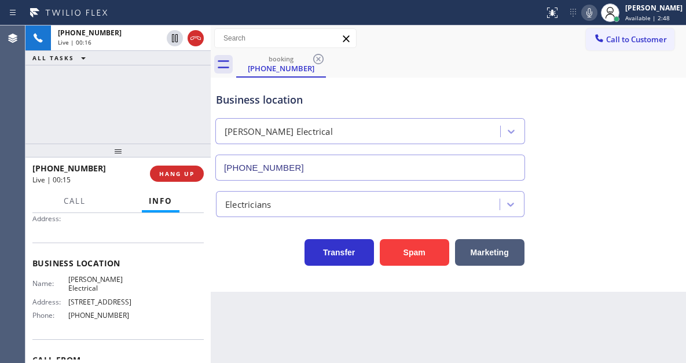
click at [95, 280] on span "[PERSON_NAME] Electrical" at bounding box center [101, 284] width 67 height 18
click at [110, 320] on span "[PHONE_NUMBER]" at bounding box center [101, 315] width 67 height 9
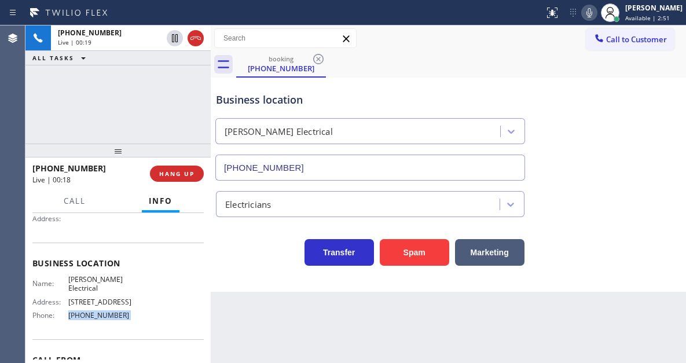
click at [110, 320] on span "[PHONE_NUMBER]" at bounding box center [101, 315] width 67 height 9
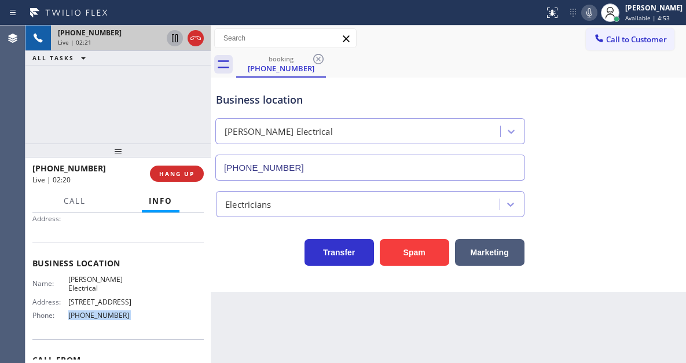
click at [173, 36] on icon at bounding box center [175, 38] width 6 height 8
click at [173, 38] on icon at bounding box center [175, 38] width 8 height 8
click at [258, 97] on div "Business location" at bounding box center [370, 100] width 309 height 16
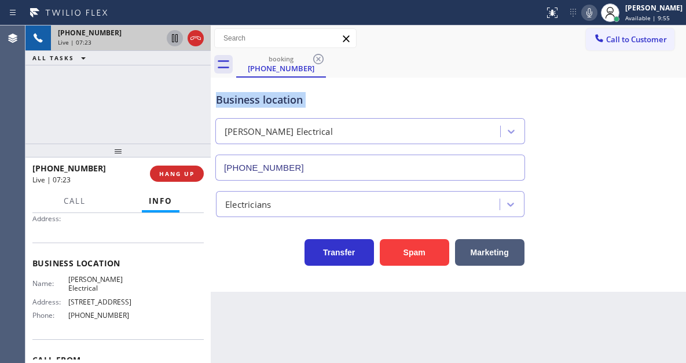
click at [258, 97] on div "Business location" at bounding box center [370, 100] width 309 height 16
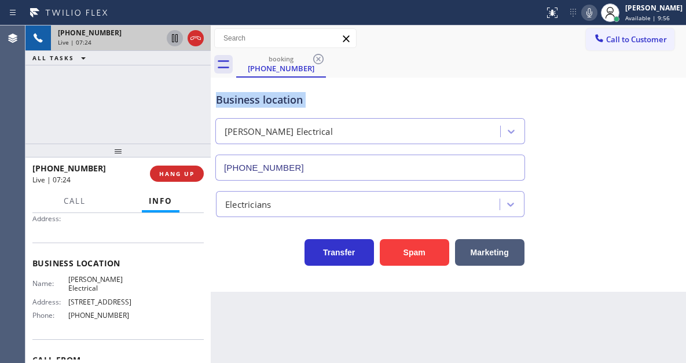
click at [258, 97] on div "Business location" at bounding box center [370, 100] width 309 height 16
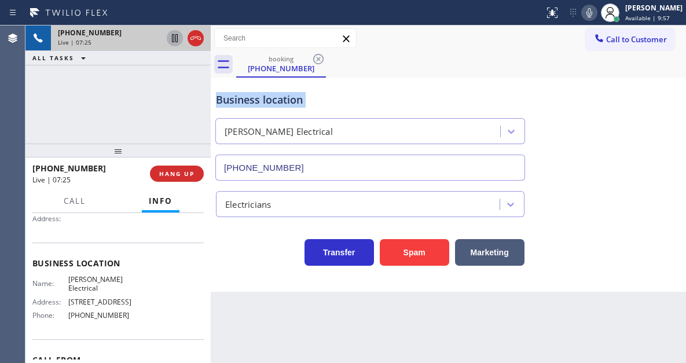
click at [258, 97] on div "Business location" at bounding box center [370, 100] width 309 height 16
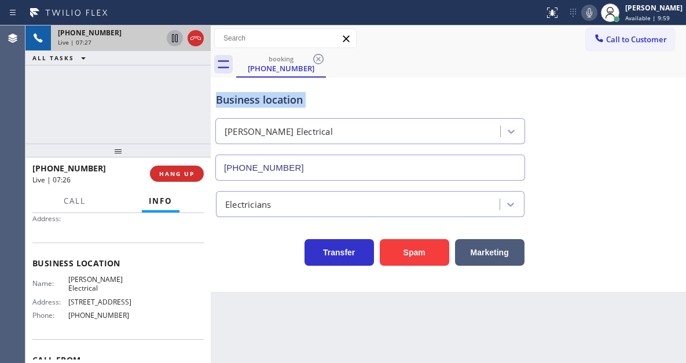
click at [266, 98] on div "Business location" at bounding box center [370, 100] width 309 height 16
click at [261, 101] on div "Business location" at bounding box center [370, 100] width 309 height 16
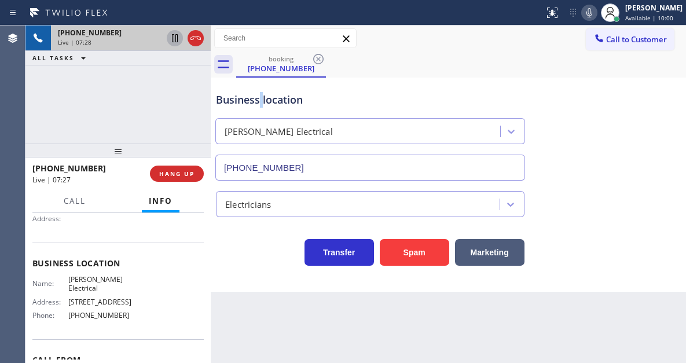
click at [261, 101] on div "Business location" at bounding box center [370, 100] width 309 height 16
click at [181, 92] on div "[PHONE_NUMBER] Live | 07:28 ALL TASKS ALL TASKS ACTIVE TASKS TASKS IN WRAP UP" at bounding box center [117, 84] width 185 height 118
click at [173, 41] on icon at bounding box center [175, 38] width 14 height 14
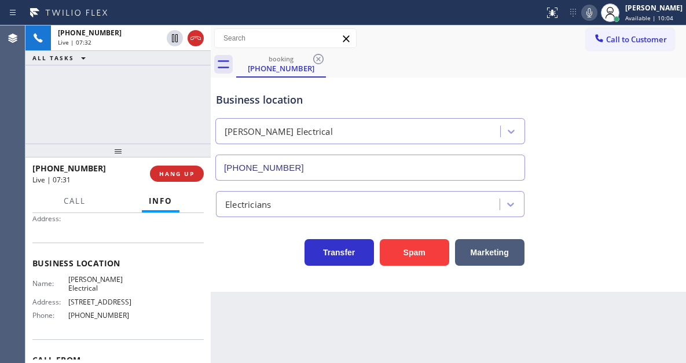
click at [597, 19] on icon at bounding box center [590, 13] width 14 height 14
click at [652, 97] on div "Business location [PERSON_NAME] Electrical [PHONE_NUMBER]" at bounding box center [449, 128] width 470 height 105
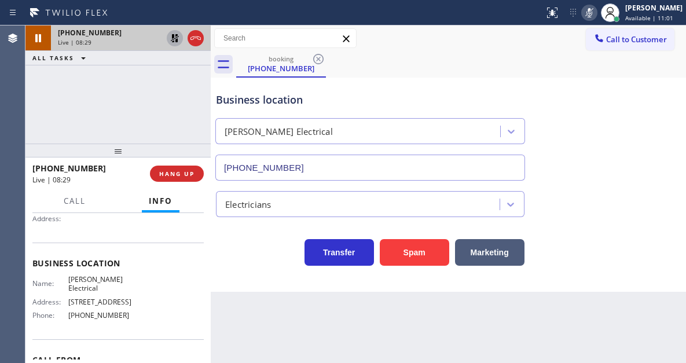
click at [173, 41] on icon at bounding box center [175, 38] width 14 height 14
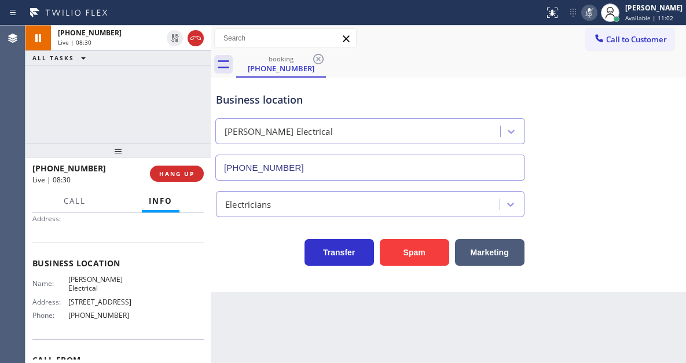
click at [597, 17] on icon at bounding box center [590, 13] width 14 height 14
click at [184, 174] on span "HANG UP" at bounding box center [176, 174] width 35 height 8
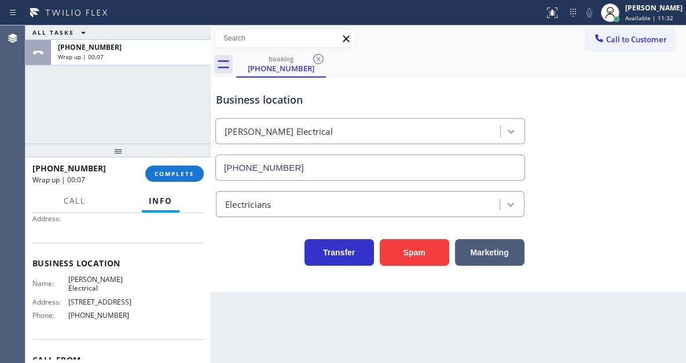
click at [644, 169] on div "Business location [PERSON_NAME] Electrical [PHONE_NUMBER]" at bounding box center [449, 128] width 470 height 105
click at [177, 166] on button "COMPLETE" at bounding box center [174, 174] width 59 height 16
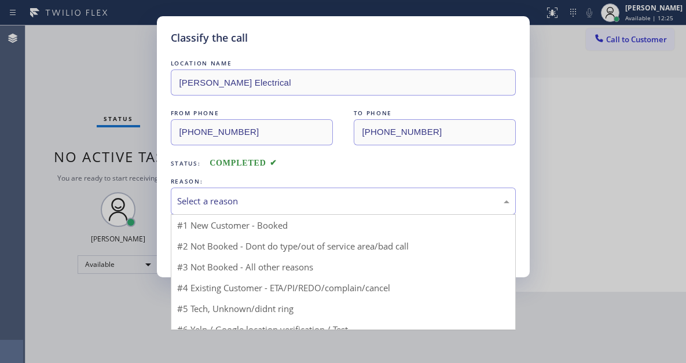
click at [248, 201] on div "Select a reason" at bounding box center [343, 201] width 333 height 13
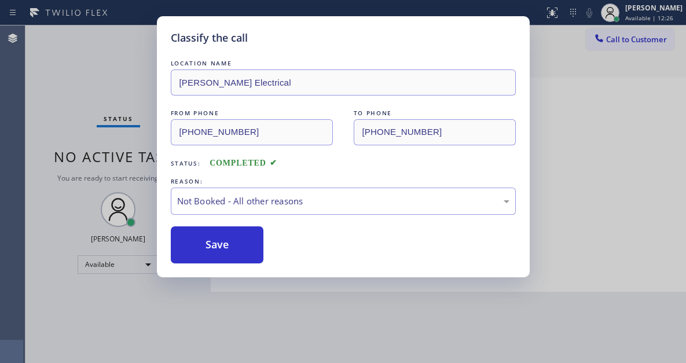
click at [235, 241] on button "Save" at bounding box center [217, 244] width 93 height 37
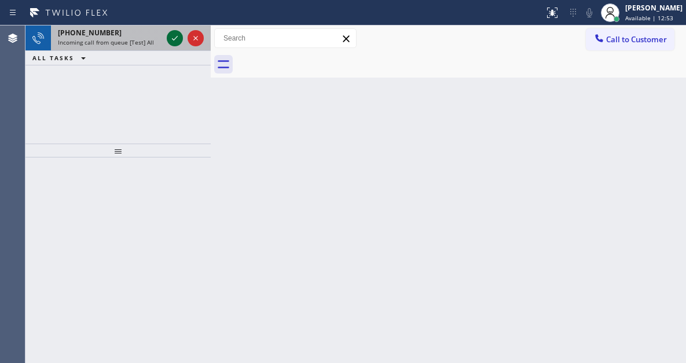
click at [174, 42] on icon at bounding box center [175, 38] width 14 height 14
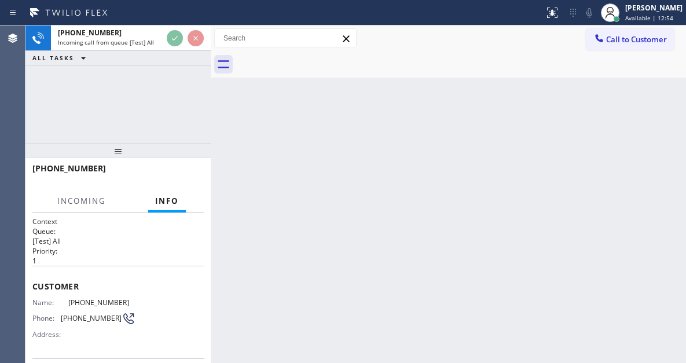
scroll to position [58, 0]
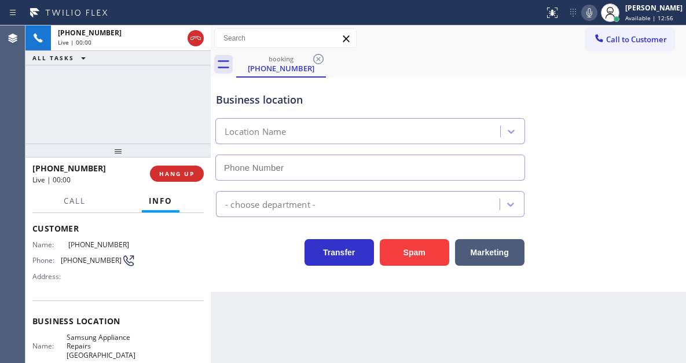
type input "[PHONE_NUMBER]"
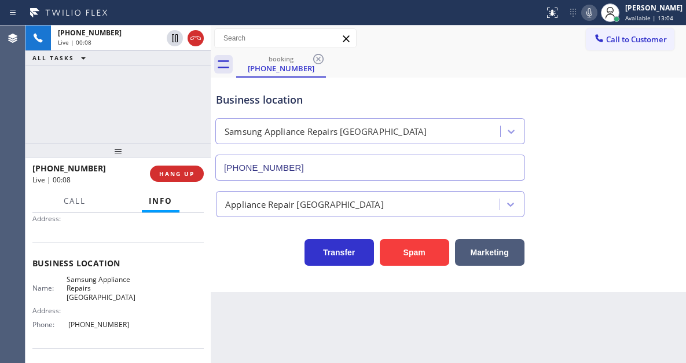
scroll to position [0, 0]
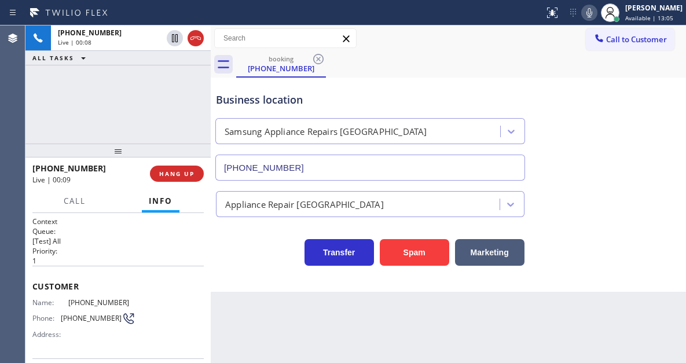
click at [89, 305] on span "[PHONE_NUMBER]" at bounding box center [101, 302] width 67 height 9
click at [226, 297] on div "Back to Dashboard Change Sender ID Customers Technicians Select a contact Outbo…" at bounding box center [449, 194] width 476 height 338
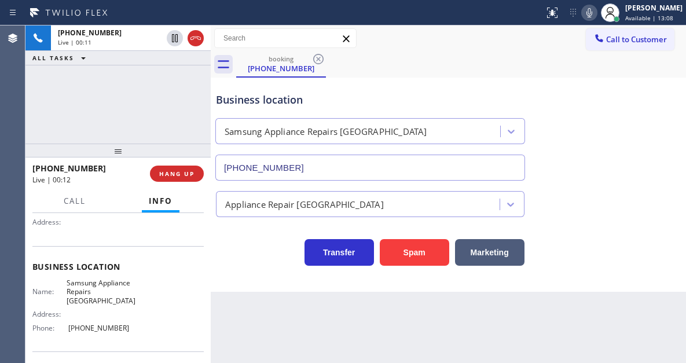
scroll to position [116, 0]
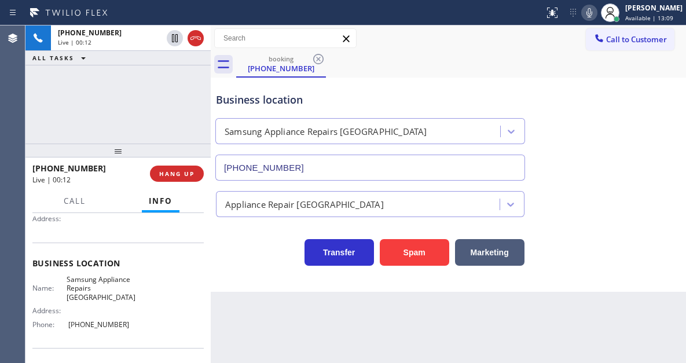
click at [105, 286] on span "Samsung Appliance Repairs [GEOGRAPHIC_DATA]" at bounding box center [101, 288] width 69 height 27
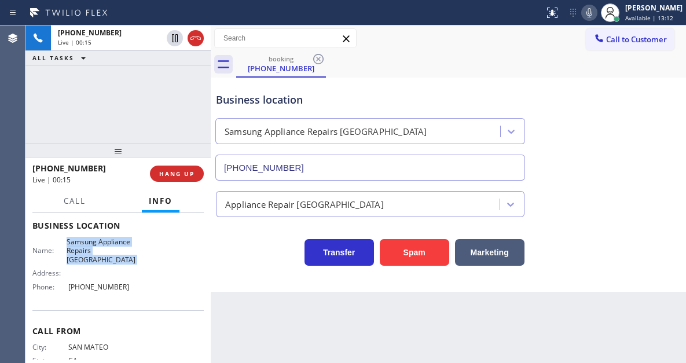
scroll to position [174, 0]
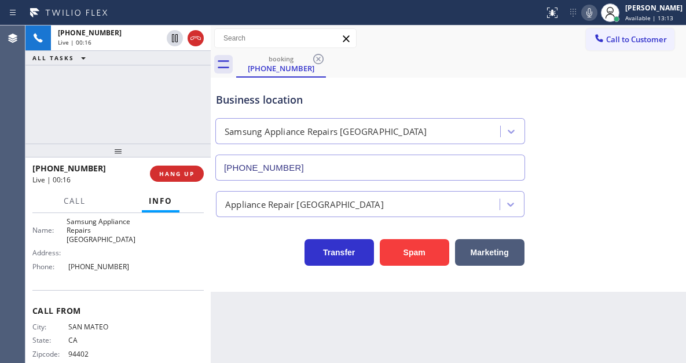
click at [99, 268] on span "[PHONE_NUMBER]" at bounding box center [101, 266] width 67 height 9
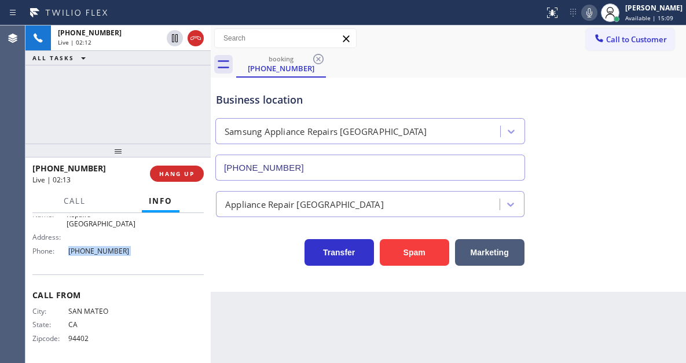
scroll to position [74, 0]
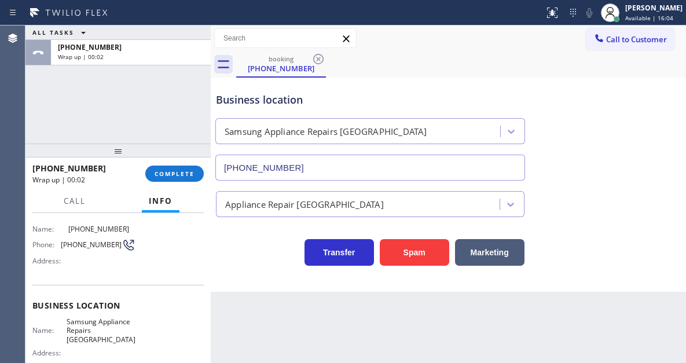
drag, startPoint x: 184, startPoint y: 172, endPoint x: 356, endPoint y: 216, distance: 177.0
click at [184, 172] on span "COMPLETE" at bounding box center [175, 174] width 40 height 8
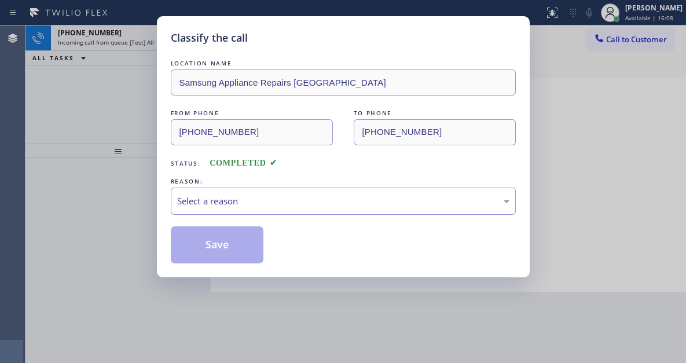
click at [250, 200] on div "Select a reason" at bounding box center [343, 201] width 333 height 13
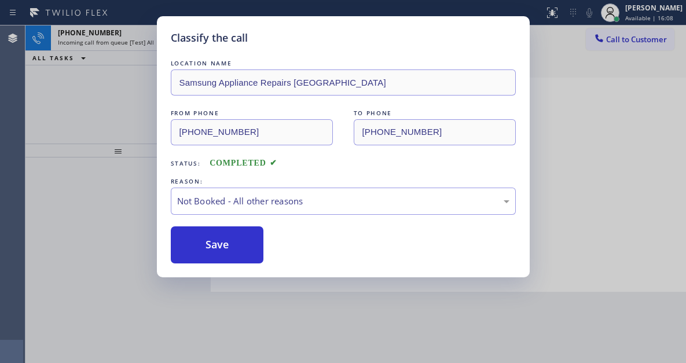
click at [247, 250] on button "Save" at bounding box center [217, 244] width 93 height 37
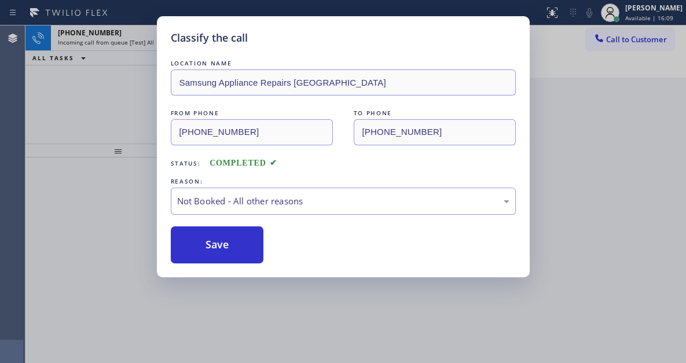
click at [117, 109] on div "Classify the call LOCATION NAME Samsung Appliance Repairs [GEOGRAPHIC_DATA] FRO…" at bounding box center [343, 181] width 686 height 363
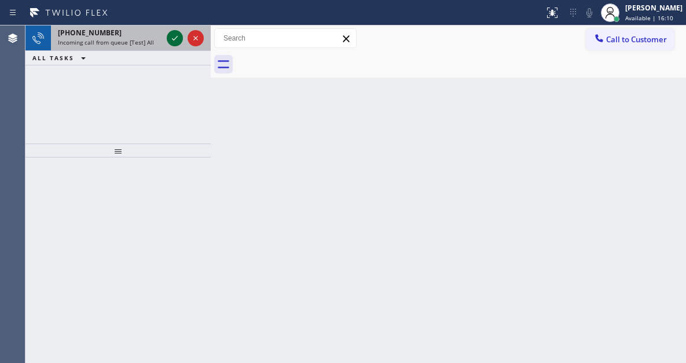
click at [173, 40] on icon at bounding box center [175, 38] width 14 height 14
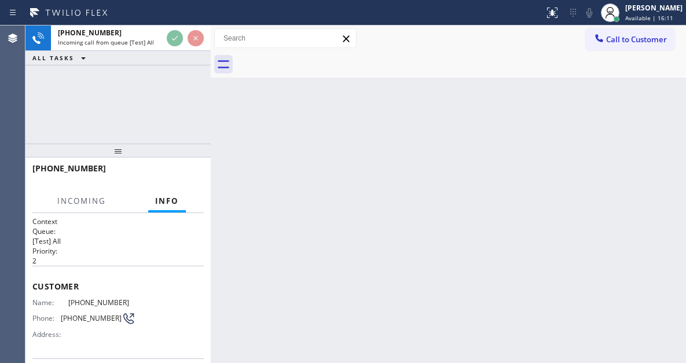
scroll to position [116, 0]
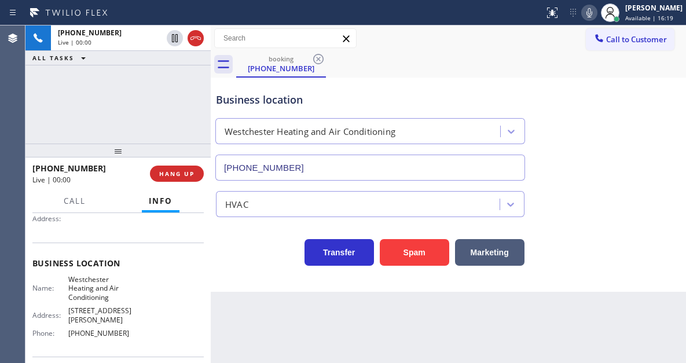
type input "[PHONE_NUMBER]"
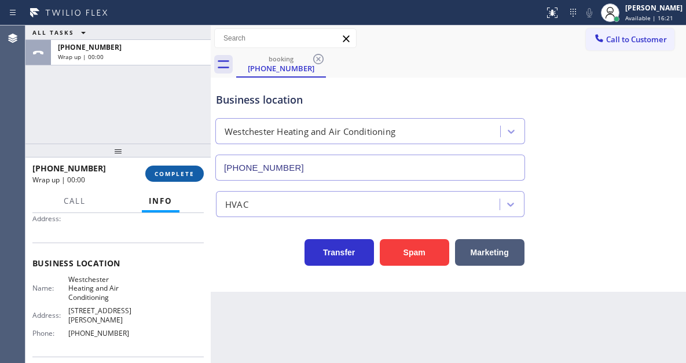
click at [182, 182] on button "COMPLETE" at bounding box center [174, 174] width 59 height 16
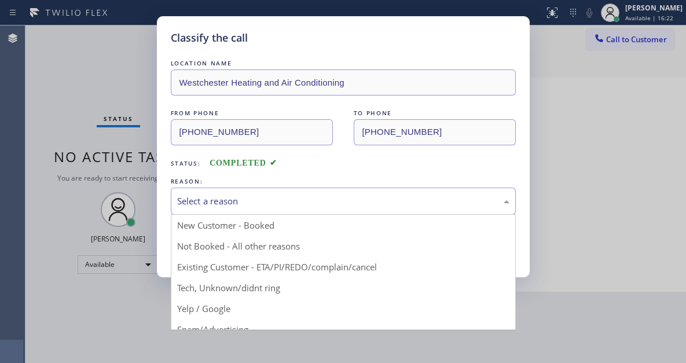
click at [255, 201] on div "Select a reason" at bounding box center [343, 201] width 333 height 13
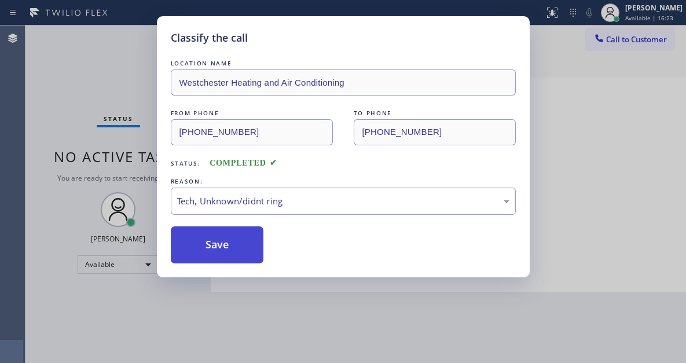
click at [245, 261] on button "Save" at bounding box center [217, 244] width 93 height 37
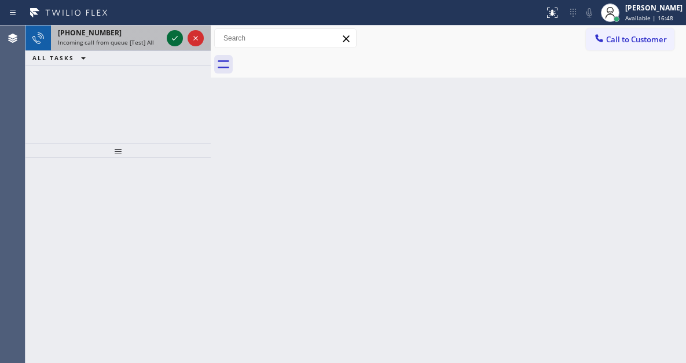
click at [178, 37] on icon at bounding box center [175, 38] width 14 height 14
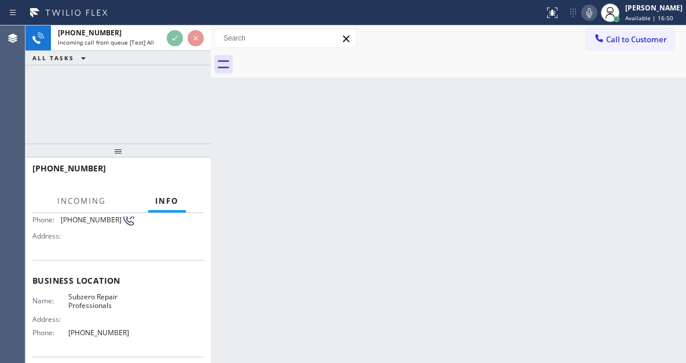
scroll to position [116, 0]
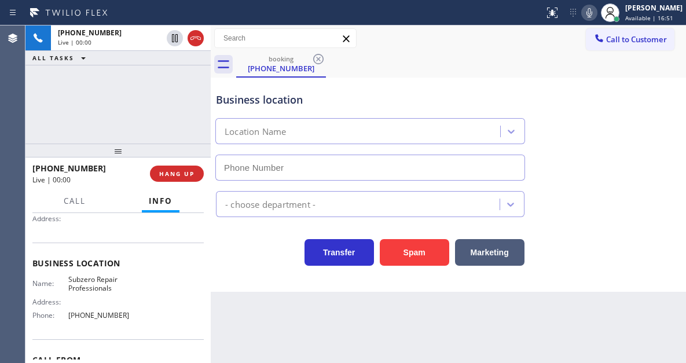
type input "[PHONE_NUMBER]"
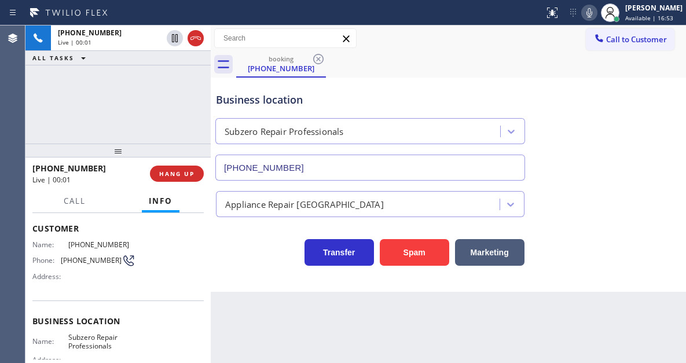
click at [89, 262] on span "[PHONE_NUMBER]" at bounding box center [91, 260] width 61 height 9
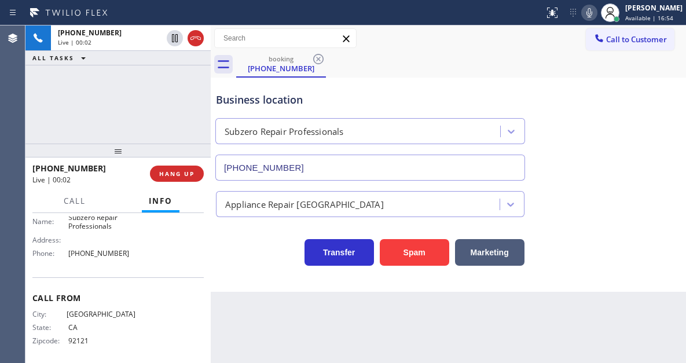
scroll to position [183, 0]
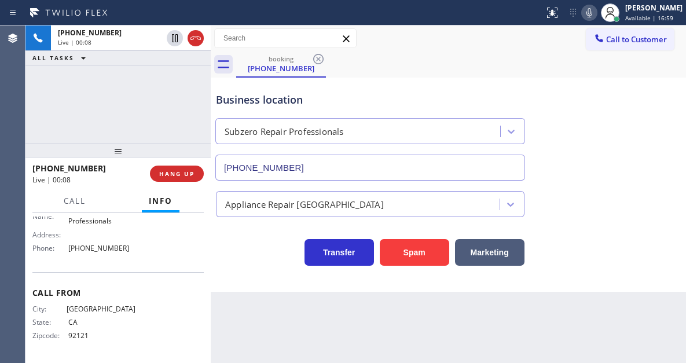
click at [102, 308] on span "[GEOGRAPHIC_DATA]" at bounding box center [101, 309] width 69 height 9
click at [95, 222] on span "Subzero Repair Professionals" at bounding box center [101, 217] width 67 height 18
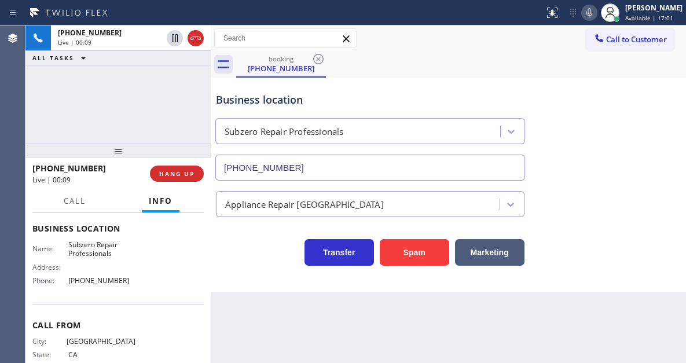
scroll to position [125, 0]
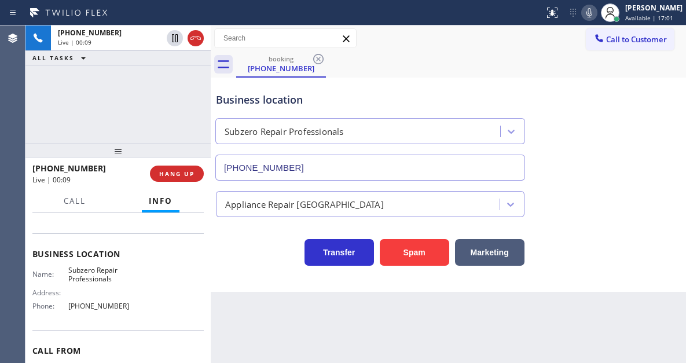
click at [98, 280] on span "Subzero Repair Professionals" at bounding box center [101, 275] width 67 height 18
click at [103, 305] on span "[PHONE_NUMBER]" at bounding box center [101, 306] width 67 height 9
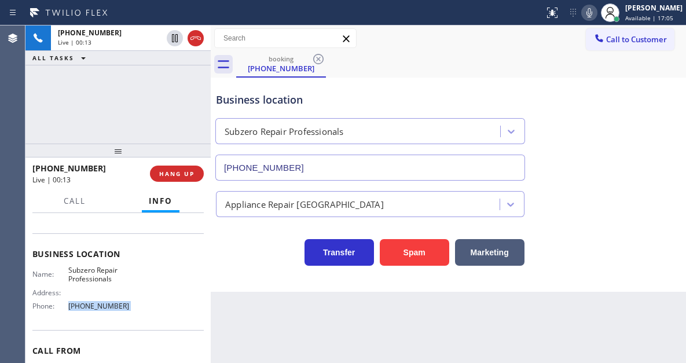
click at [103, 305] on span "[PHONE_NUMBER]" at bounding box center [101, 306] width 67 height 9
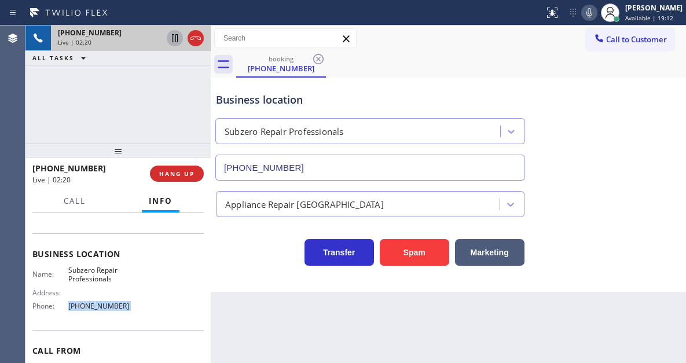
click at [173, 42] on icon at bounding box center [175, 38] width 6 height 8
click at [174, 38] on icon at bounding box center [175, 38] width 14 height 14
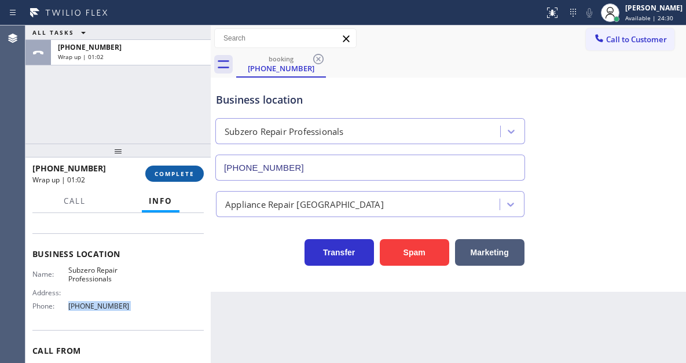
click at [175, 172] on span "COMPLETE" at bounding box center [175, 174] width 40 height 8
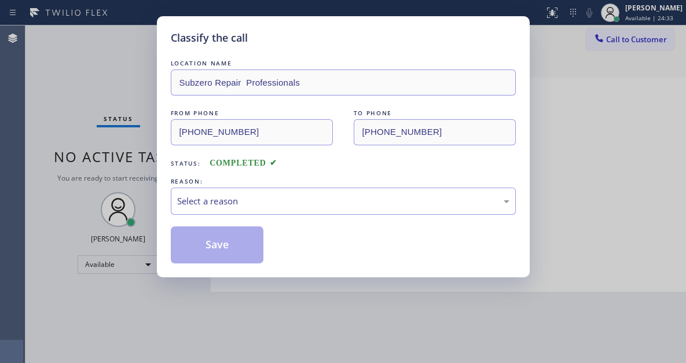
click at [253, 204] on div "Select a reason" at bounding box center [343, 201] width 333 height 13
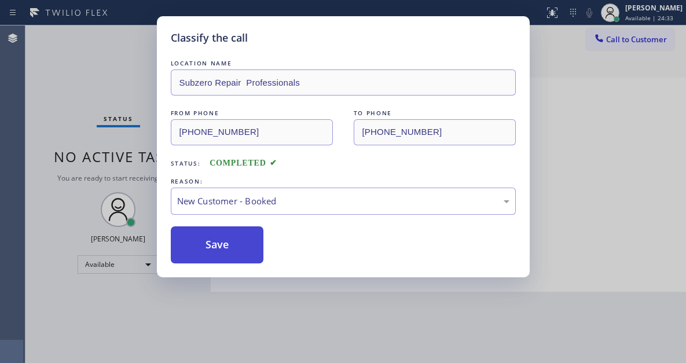
click at [239, 247] on button "Save" at bounding box center [217, 244] width 93 height 37
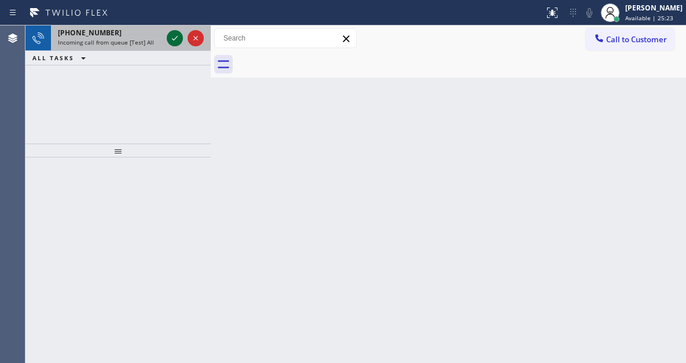
click at [173, 39] on icon at bounding box center [175, 38] width 6 height 5
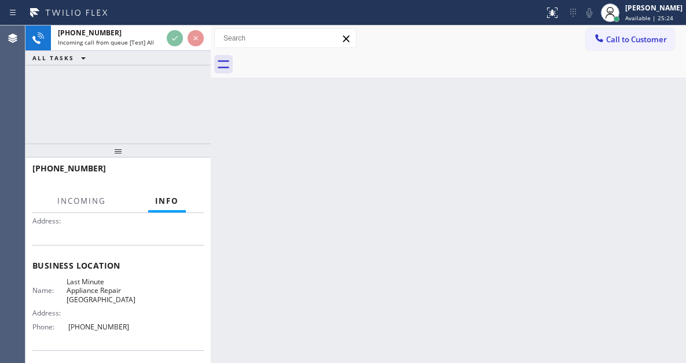
scroll to position [116, 0]
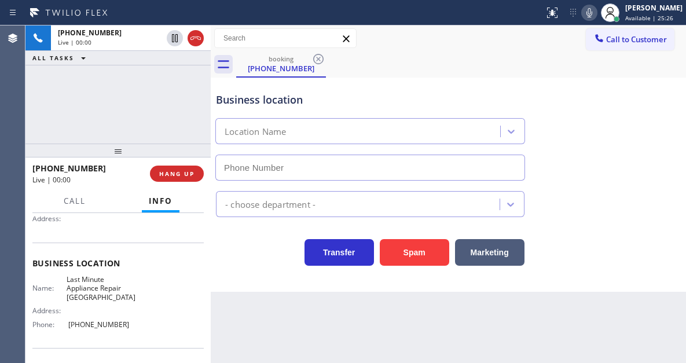
click at [90, 291] on span "Last Minute Appliance Repair [GEOGRAPHIC_DATA]" at bounding box center [101, 288] width 69 height 27
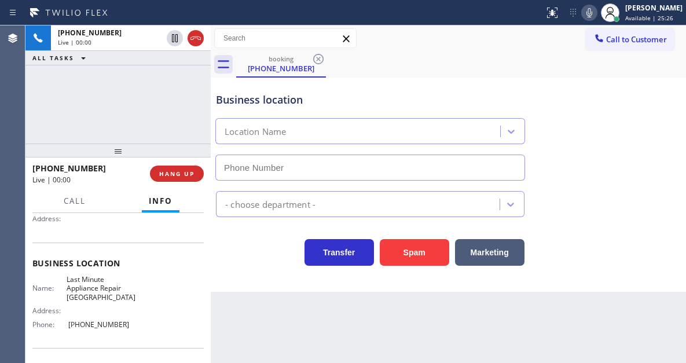
click at [90, 291] on span "Last Minute Appliance Repair [GEOGRAPHIC_DATA]" at bounding box center [101, 288] width 69 height 27
type input "[PHONE_NUMBER]"
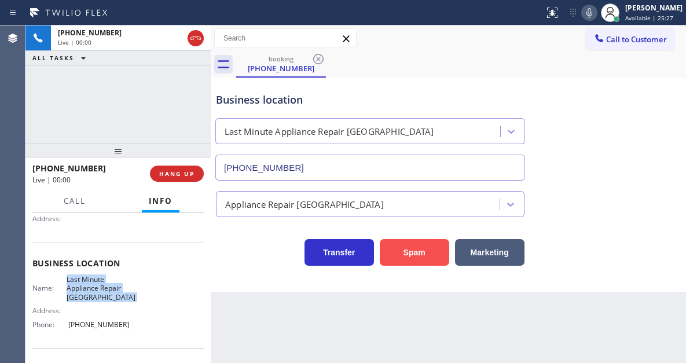
click at [411, 256] on button "Spam" at bounding box center [415, 252] width 70 height 27
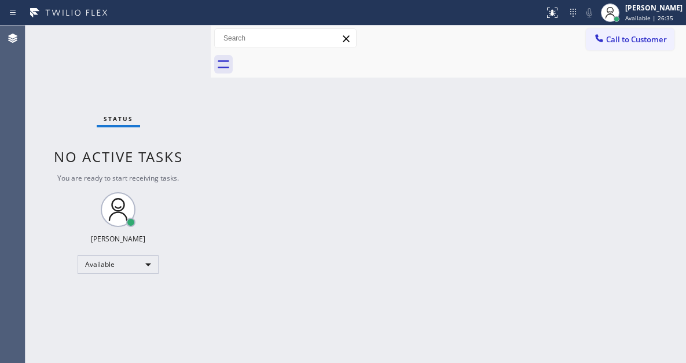
click at [669, 85] on div "Back to Dashboard Change Sender ID Customers Technicians Select a contact Outbo…" at bounding box center [449, 194] width 476 height 338
click at [170, 35] on div "Status No active tasks You are ready to start receiving tasks. [PERSON_NAME]" at bounding box center [117, 194] width 185 height 338
click at [177, 41] on div "Status No active tasks You are ready to start receiving tasks. [PERSON_NAME]" at bounding box center [117, 194] width 185 height 338
click at [175, 35] on div "Status No active tasks You are ready to start receiving tasks. [PERSON_NAME]" at bounding box center [117, 194] width 185 height 338
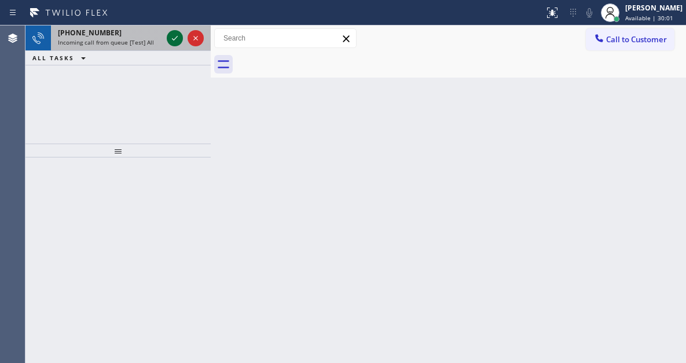
click at [171, 41] on icon at bounding box center [175, 38] width 14 height 14
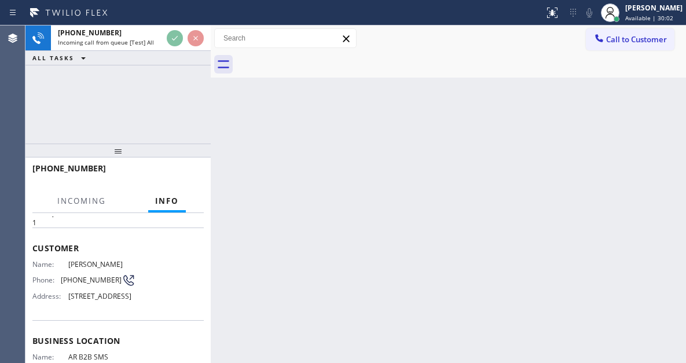
scroll to position [116, 0]
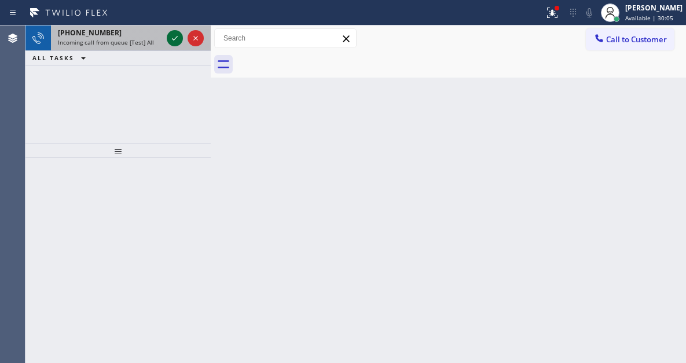
click at [171, 41] on icon at bounding box center [175, 38] width 14 height 14
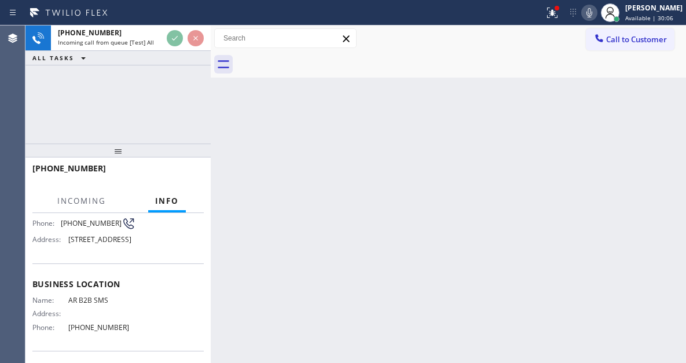
scroll to position [174, 0]
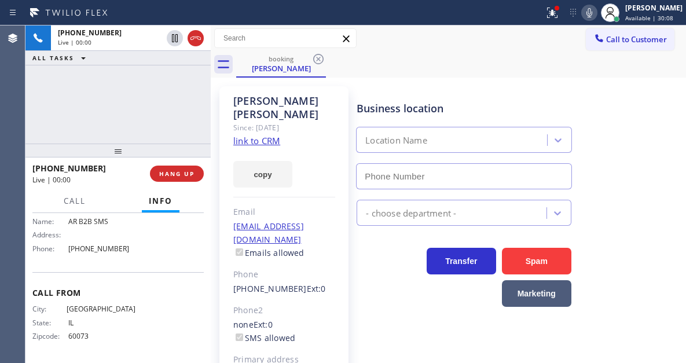
type input "[PHONE_NUMBER]"
click at [268, 135] on link "link to CRM" at bounding box center [256, 141] width 47 height 12
click at [102, 244] on span "[PHONE_NUMBER]" at bounding box center [101, 248] width 67 height 9
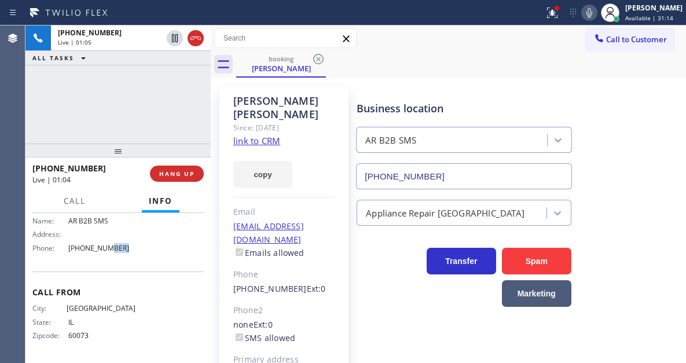
click at [102, 244] on span "[PHONE_NUMBER]" at bounding box center [101, 248] width 67 height 9
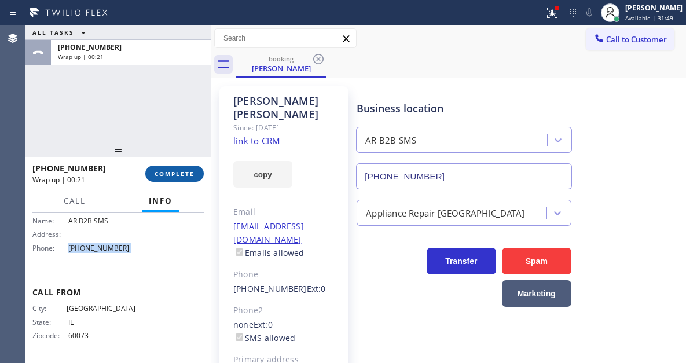
click at [170, 174] on span "COMPLETE" at bounding box center [175, 174] width 40 height 8
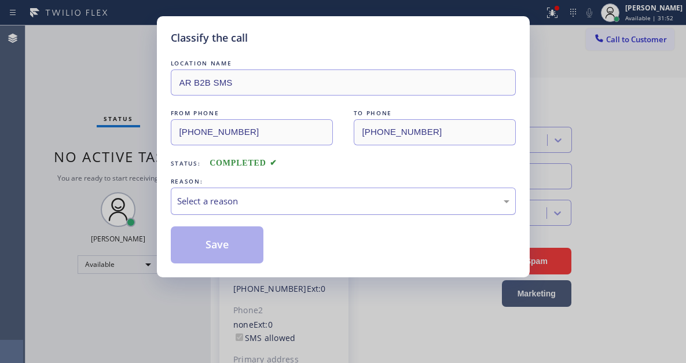
click at [243, 202] on div "Select a reason" at bounding box center [343, 201] width 333 height 13
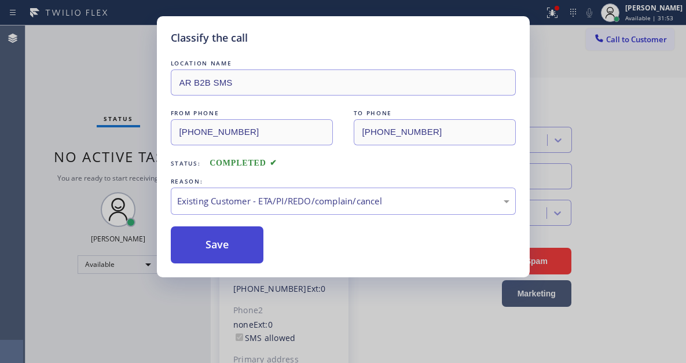
click at [252, 246] on button "Save" at bounding box center [217, 244] width 93 height 37
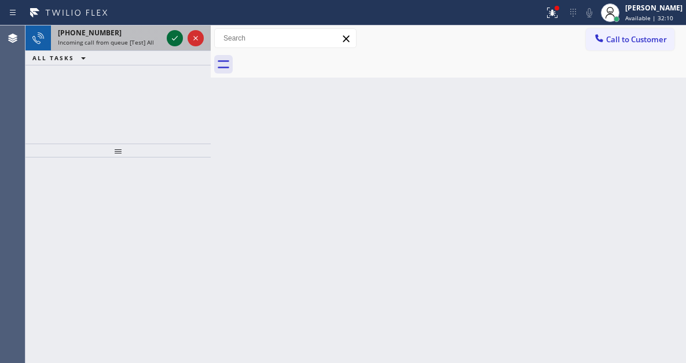
click at [176, 39] on icon at bounding box center [175, 38] width 14 height 14
click at [171, 43] on icon at bounding box center [175, 38] width 14 height 14
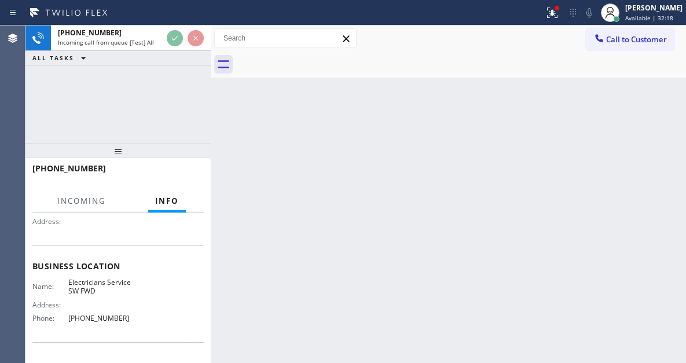
scroll to position [116, 0]
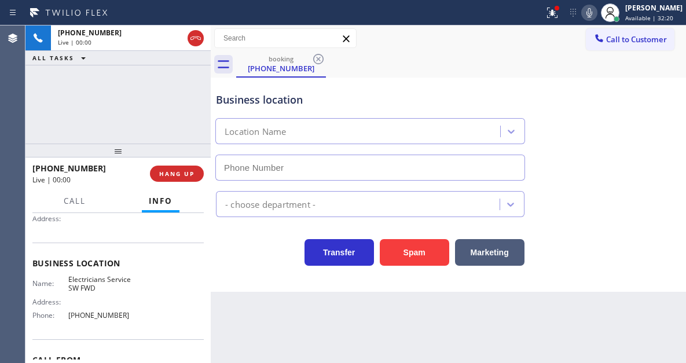
click at [100, 289] on span "Electricians Service SW FWD" at bounding box center [101, 284] width 67 height 18
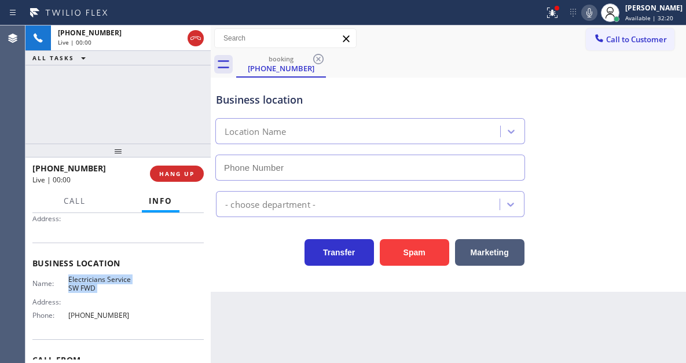
type input "[PHONE_NUMBER]"
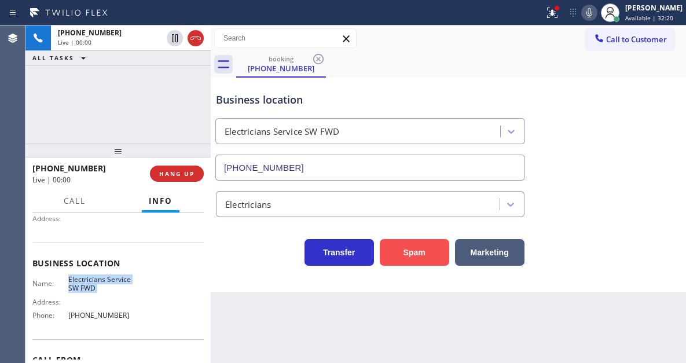
click at [401, 260] on button "Spam" at bounding box center [415, 252] width 70 height 27
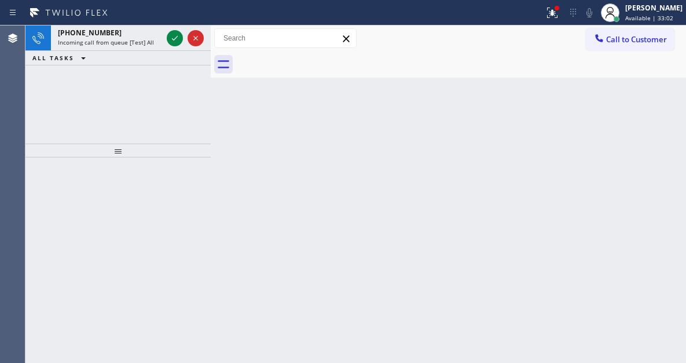
drag, startPoint x: 626, startPoint y: 125, endPoint x: 535, endPoint y: 128, distance: 90.4
click at [626, 125] on div "Back to Dashboard Change Sender ID Customers Technicians Select a contact Outbo…" at bounding box center [449, 194] width 476 height 338
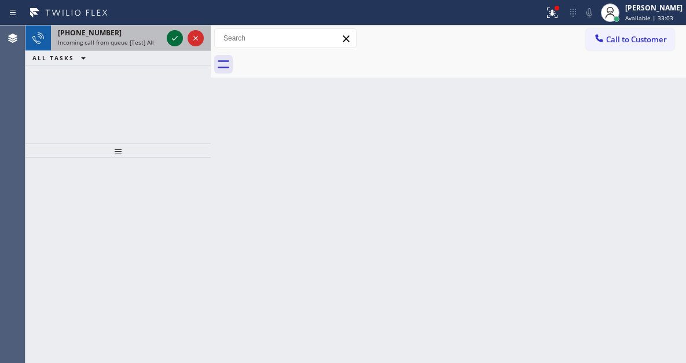
click at [176, 41] on icon at bounding box center [175, 38] width 14 height 14
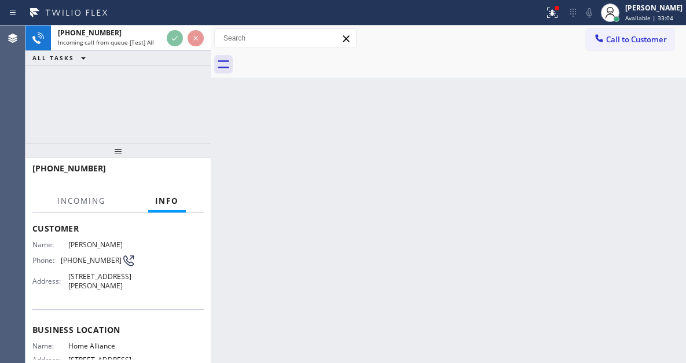
scroll to position [116, 0]
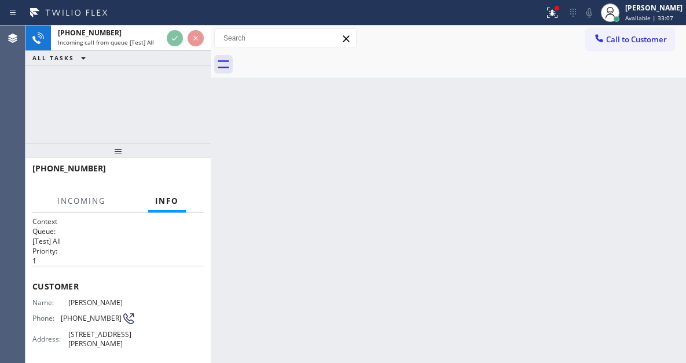
click at [560, 14] on icon at bounding box center [553, 13] width 14 height 14
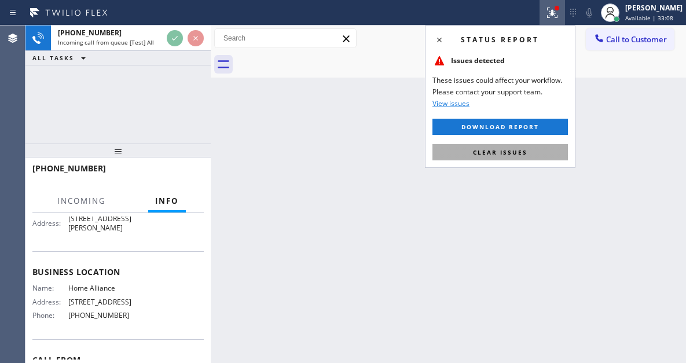
click at [518, 155] on span "Clear issues" at bounding box center [500, 152] width 54 height 8
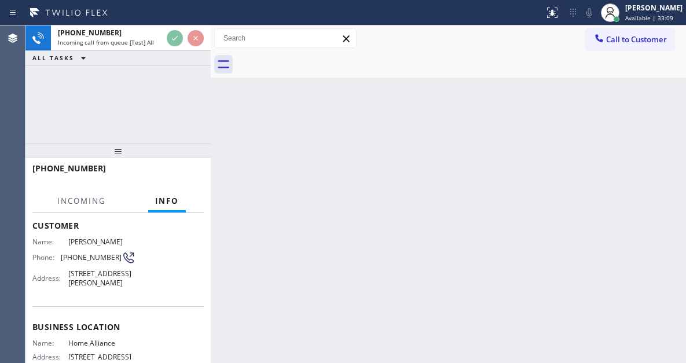
scroll to position [58, 0]
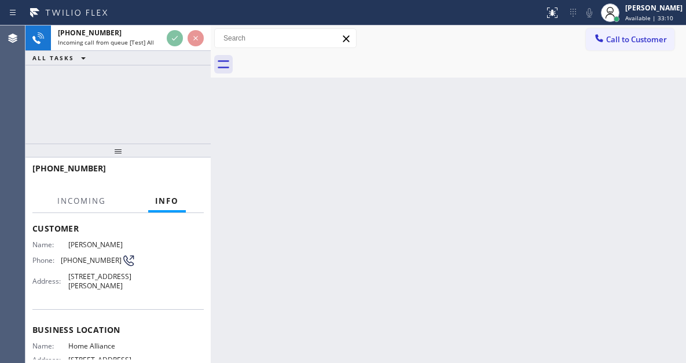
click at [94, 257] on span "[PHONE_NUMBER]" at bounding box center [91, 260] width 61 height 9
copy div "[PHONE_NUMBER]"
click at [320, 87] on div "Back to Dashboard Change Sender ID Customers Technicians Select a contact Outbo…" at bounding box center [449, 194] width 476 height 338
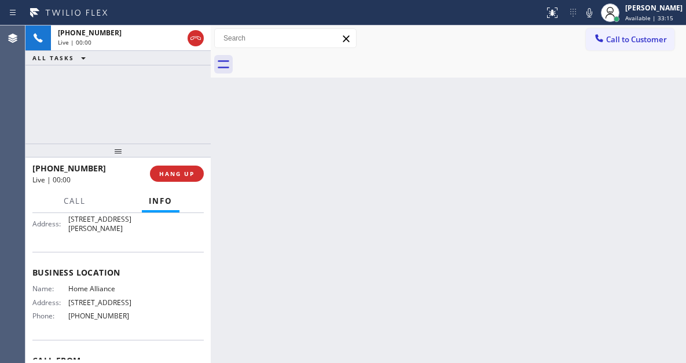
scroll to position [116, 0]
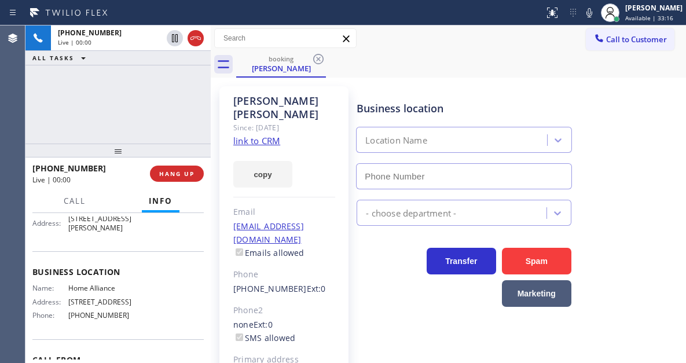
type input "[PHONE_NUMBER]"
click at [105, 293] on span "Home Alliance" at bounding box center [101, 288] width 67 height 9
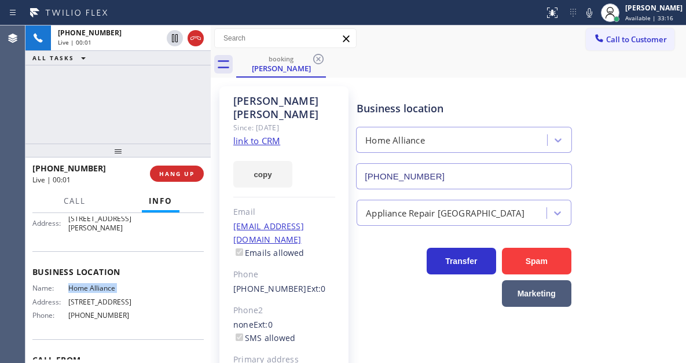
click at [105, 293] on span "Home Alliance" at bounding box center [101, 288] width 67 height 9
copy span "Home Alliance"
click at [272, 135] on link "link to CRM" at bounding box center [256, 141] width 47 height 12
click at [104, 320] on span "[PHONE_NUMBER]" at bounding box center [101, 315] width 67 height 9
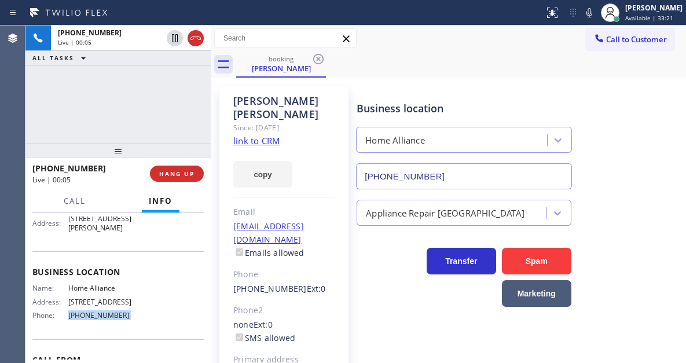
click at [104, 320] on span "[PHONE_NUMBER]" at bounding box center [101, 315] width 67 height 9
copy span "[PHONE_NUMBER]"
click at [393, 83] on div "Mayling Mancini Since: 20 may 2020 link to CRM copy Email maylingchow@aol.com E…" at bounding box center [449, 266] width 470 height 370
click at [169, 100] on div "+12039427348 Live | 00:14 ALL TASKS ALL TASKS ACTIVE TASKS TASKS IN WRAP UP" at bounding box center [117, 84] width 185 height 118
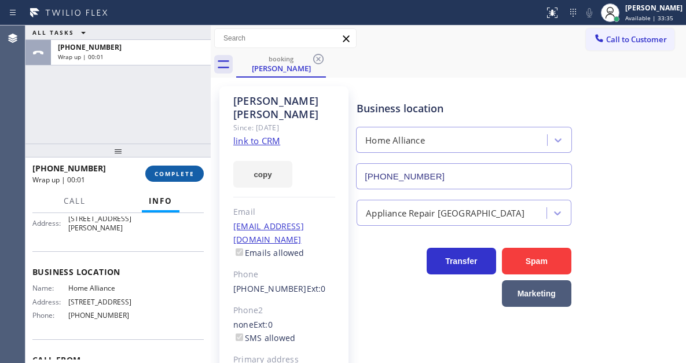
click at [177, 174] on span "COMPLETE" at bounding box center [175, 174] width 40 height 8
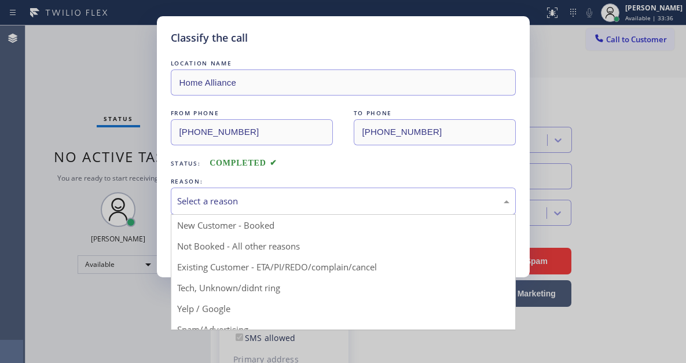
click at [266, 196] on div "Select a reason" at bounding box center [343, 201] width 333 height 13
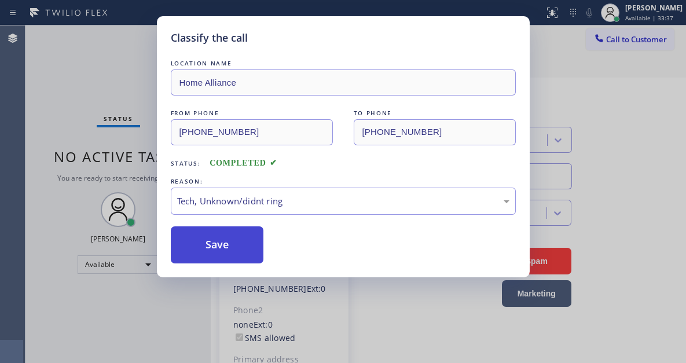
click at [225, 241] on button "Save" at bounding box center [217, 244] width 93 height 37
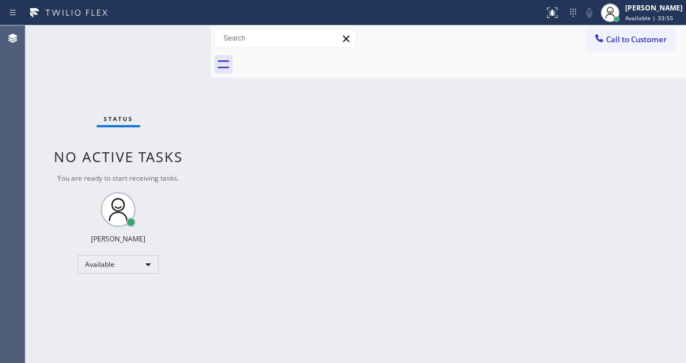
click at [167, 32] on div "Status No active tasks You are ready to start receiving tasks. [PERSON_NAME]" at bounding box center [117, 194] width 185 height 338
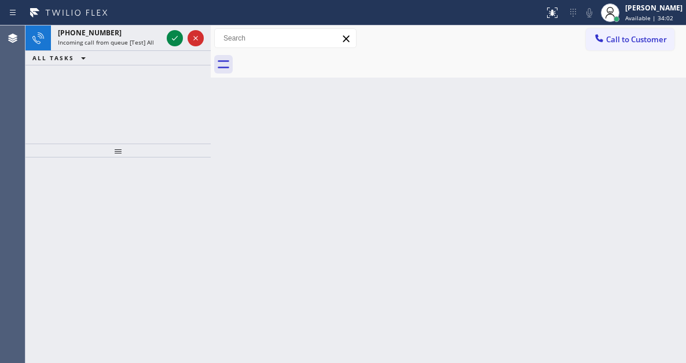
click at [645, 109] on div "Back to Dashboard Change Sender ID Customers Technicians Select a contact Outbo…" at bounding box center [449, 194] width 476 height 338
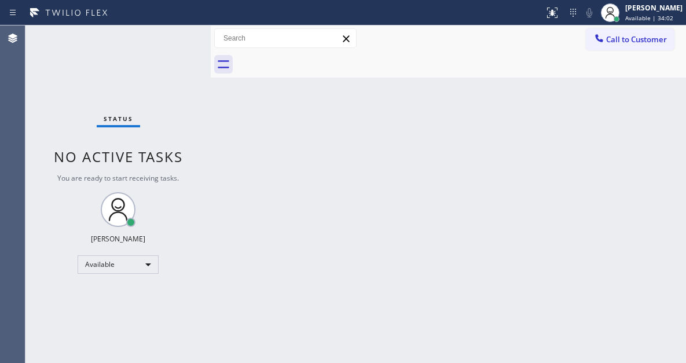
click at [166, 36] on div "Status No active tasks You are ready to start receiving tasks. [PERSON_NAME]" at bounding box center [117, 194] width 185 height 338
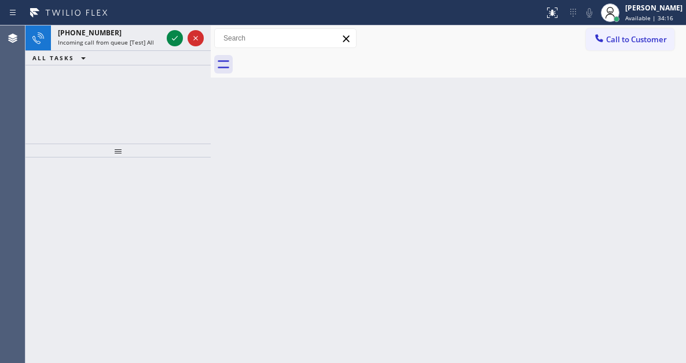
click at [627, 120] on div "Back to Dashboard Change Sender ID Customers Technicians Select a contact Outbo…" at bounding box center [449, 194] width 476 height 338
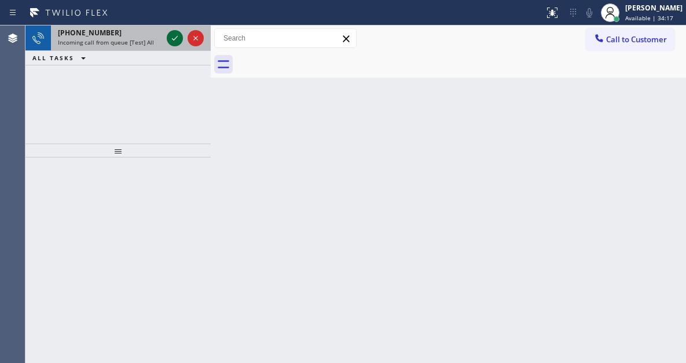
click at [177, 39] on icon at bounding box center [175, 38] width 14 height 14
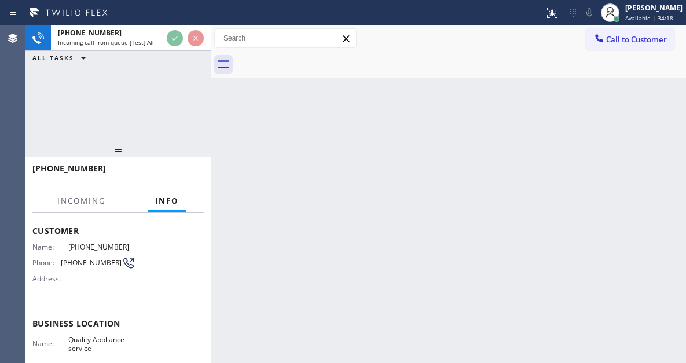
scroll to position [58, 0]
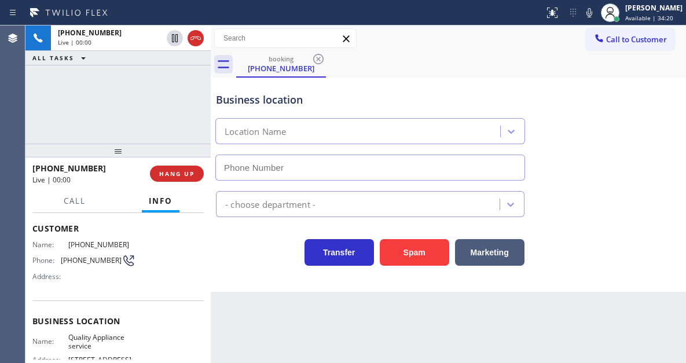
click at [92, 334] on span "Quality Appliance service" at bounding box center [101, 342] width 67 height 18
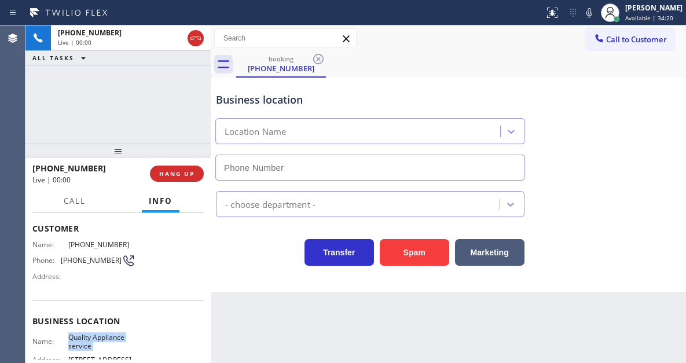
type input "(619) 727-6047"
click at [92, 334] on span "Quality Appliance service" at bounding box center [101, 342] width 67 height 18
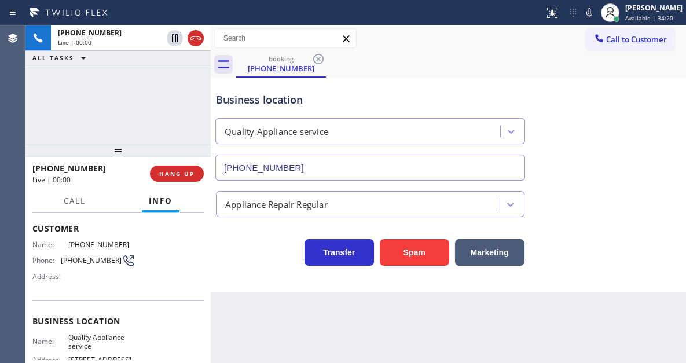
click at [89, 250] on div "Name: (323) 605-6196 Phone: (323) 605-6196 Address:" at bounding box center [83, 263] width 103 height 46
copy span "(323) 605-6196"
click at [90, 345] on span "Quality Appliance service" at bounding box center [101, 342] width 67 height 18
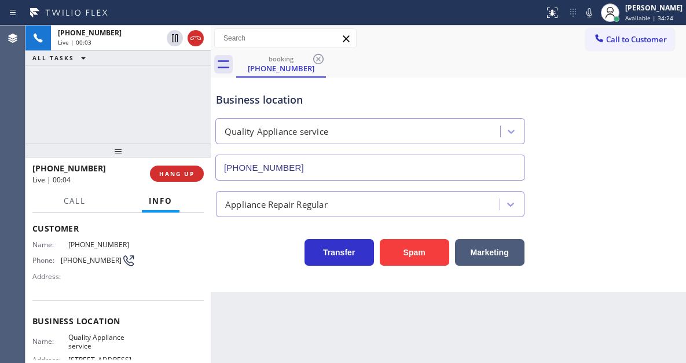
click at [90, 345] on span "Quality Appliance service" at bounding box center [101, 342] width 67 height 18
copy span "Quality Appliance service"
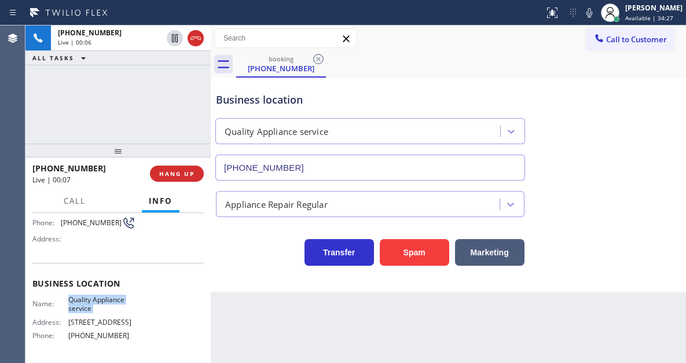
scroll to position [116, 0]
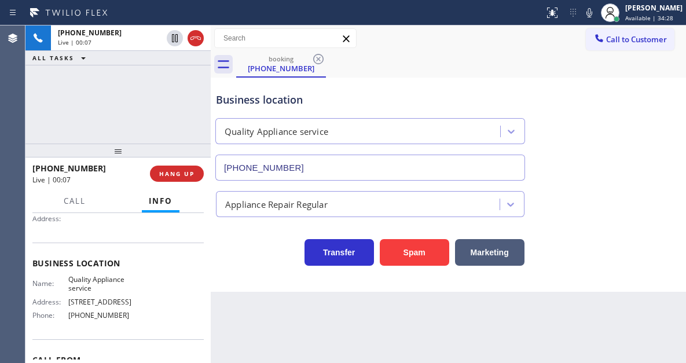
click at [94, 325] on div "Name: Quality Appliance service Address: 777 E Tahquitz Canyon Way Phone: (619)…" at bounding box center [83, 300] width 103 height 50
copy span "(619) 727-6047"
click at [257, 106] on div "Business location" at bounding box center [370, 100] width 309 height 16
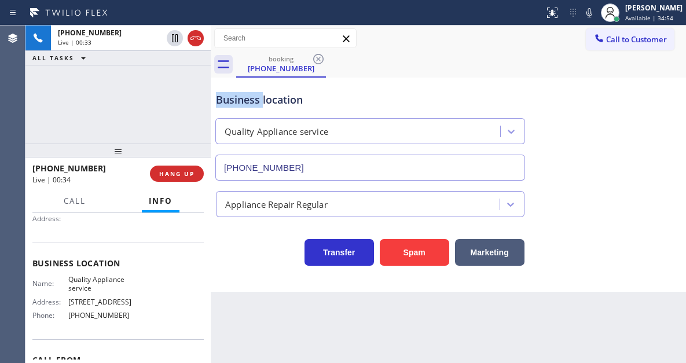
click at [257, 106] on div "Business location" at bounding box center [370, 100] width 309 height 16
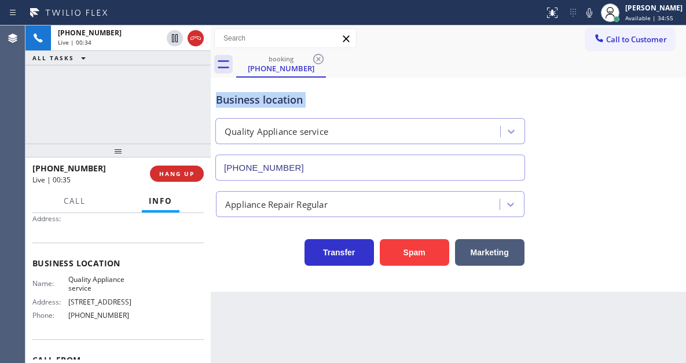
click at [257, 106] on div "Business location" at bounding box center [370, 100] width 309 height 16
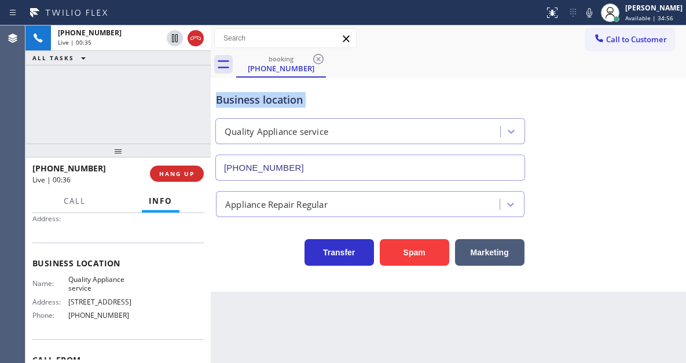
click at [257, 106] on div "Business location" at bounding box center [370, 100] width 309 height 16
click at [494, 249] on button "Marketing" at bounding box center [490, 252] width 70 height 27
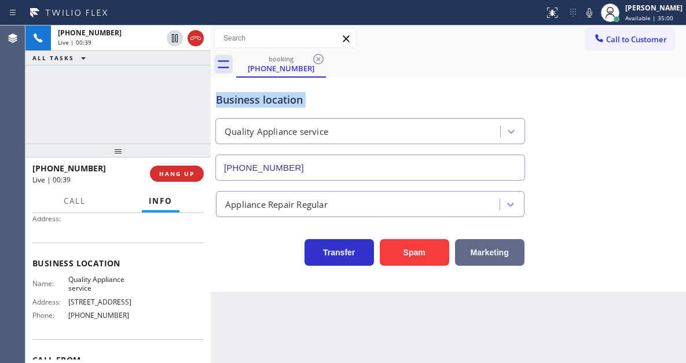
click at [494, 249] on button "Marketing" at bounding box center [490, 252] width 70 height 27
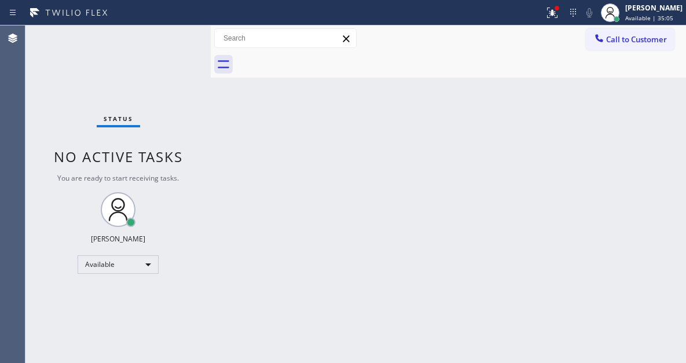
click at [417, 260] on div "Back to Dashboard Change Sender ID Customers Technicians Select a contact Outbo…" at bounding box center [449, 194] width 476 height 338
click at [560, 12] on icon at bounding box center [553, 13] width 14 height 14
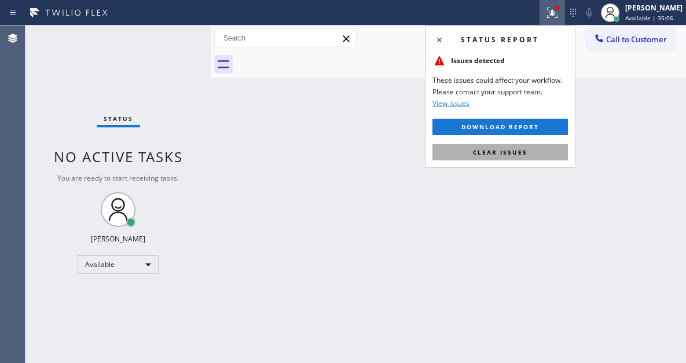
click at [554, 150] on button "Clear issues" at bounding box center [501, 152] width 136 height 16
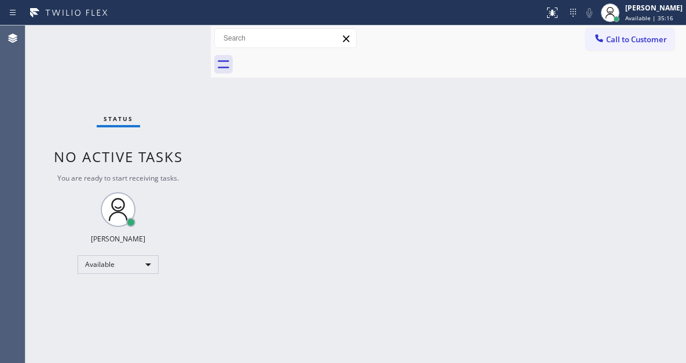
click at [173, 39] on div "Status No active tasks You are ready to start receiving tasks. [PERSON_NAME]" at bounding box center [117, 194] width 185 height 338
click at [649, 127] on div "Back to Dashboard Change Sender ID Customers Technicians Select a contact Outbo…" at bounding box center [449, 194] width 476 height 338
click at [169, 38] on div "Status No active tasks You are ready to start receiving tasks. [PERSON_NAME]" at bounding box center [117, 194] width 185 height 338
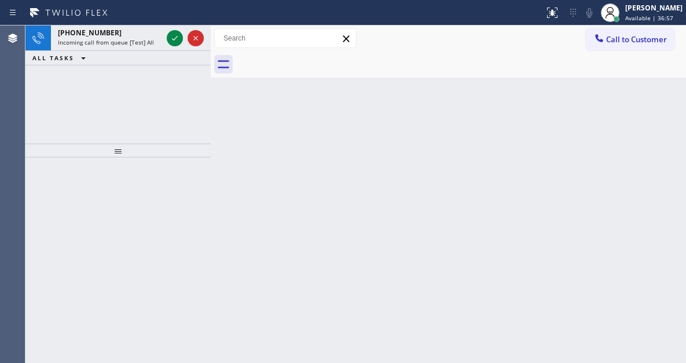
click at [622, 74] on div at bounding box center [461, 65] width 450 height 26
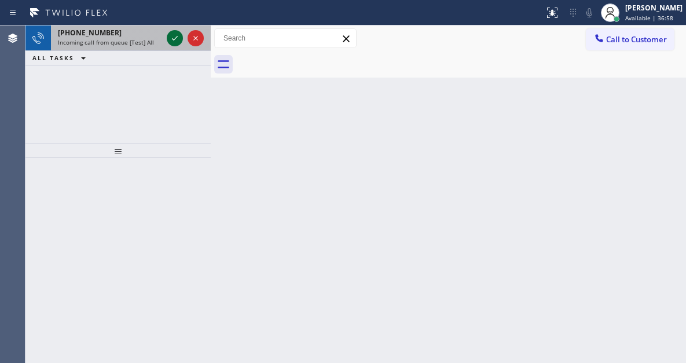
click at [170, 39] on icon at bounding box center [175, 38] width 14 height 14
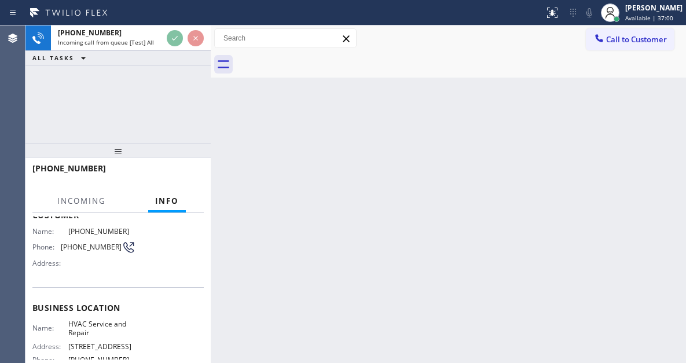
scroll to position [116, 0]
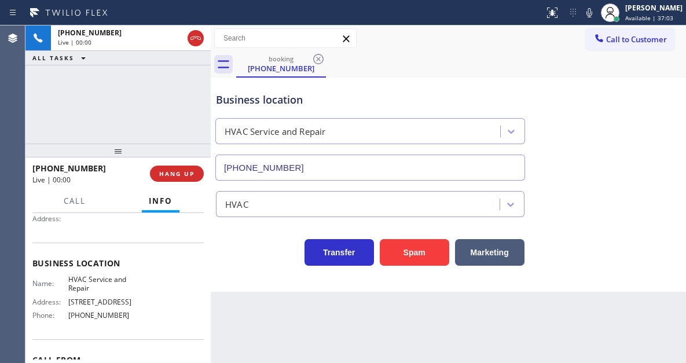
type input "(786) 220-5380"
click at [627, 111] on div "Business location HVAC Service and Repair (786) 220-5380" at bounding box center [449, 128] width 470 height 105
click at [118, 98] on div "+16452151914 Live | 00:08 ALL TASKS ALL TASKS ACTIVE TASKS TASKS IN WRAP UP" at bounding box center [117, 84] width 185 height 118
click at [421, 262] on button "Spam" at bounding box center [415, 252] width 70 height 27
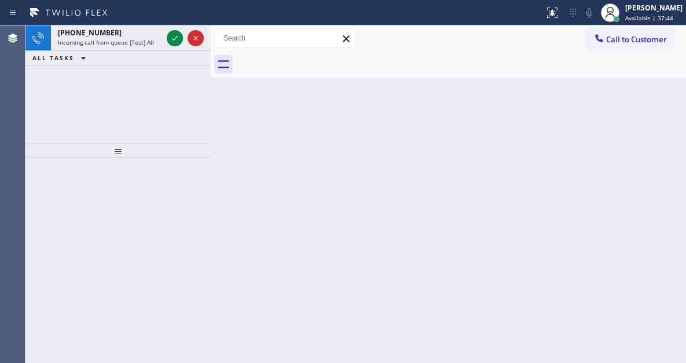
click at [653, 129] on div "Back to Dashboard Change Sender ID Customers Technicians Select a contact Outbo…" at bounding box center [449, 194] width 476 height 338
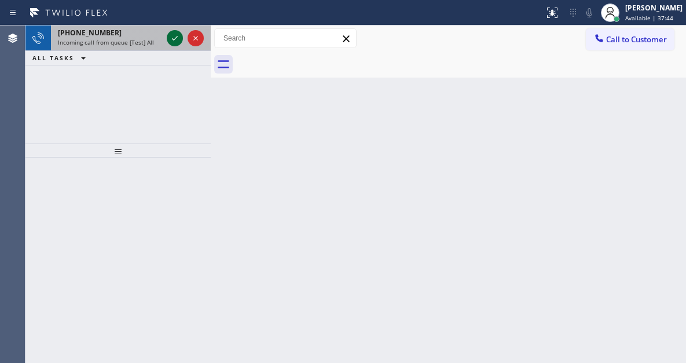
click at [169, 38] on icon at bounding box center [175, 38] width 14 height 14
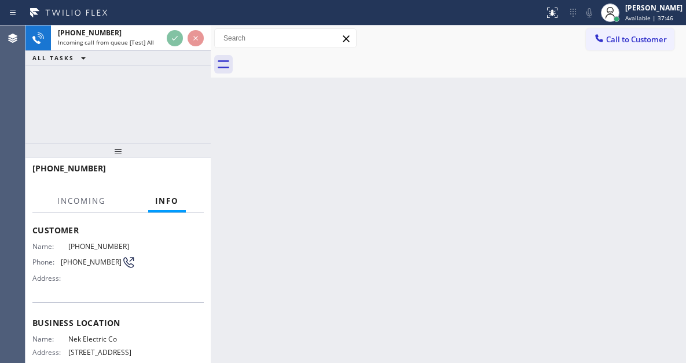
scroll to position [58, 0]
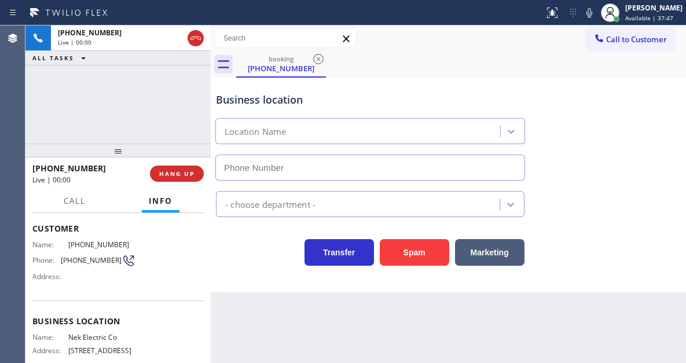
click at [92, 334] on span "Nek Electric Co" at bounding box center [101, 337] width 67 height 9
type input "(848) 331-2260"
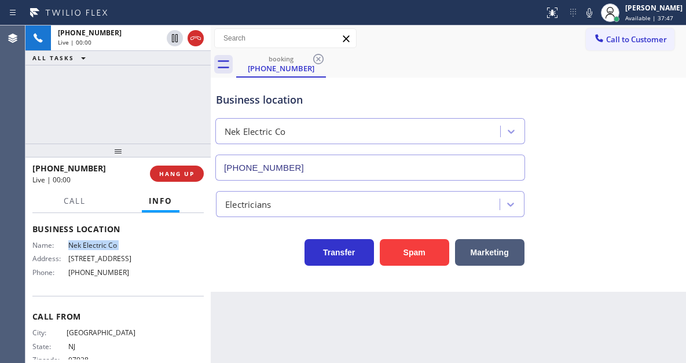
scroll to position [174, 0]
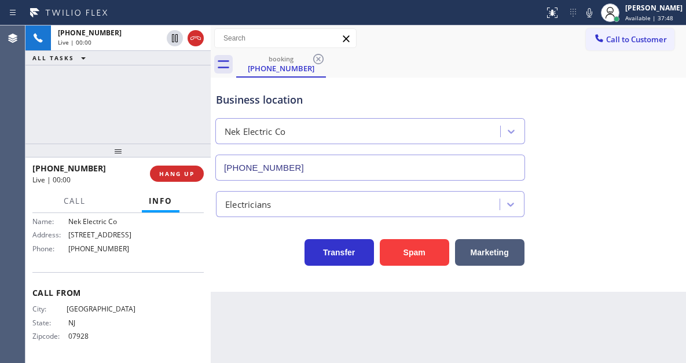
click at [109, 231] on span "21 Main St, East Brunswick, NJ 08816" at bounding box center [101, 235] width 67 height 9
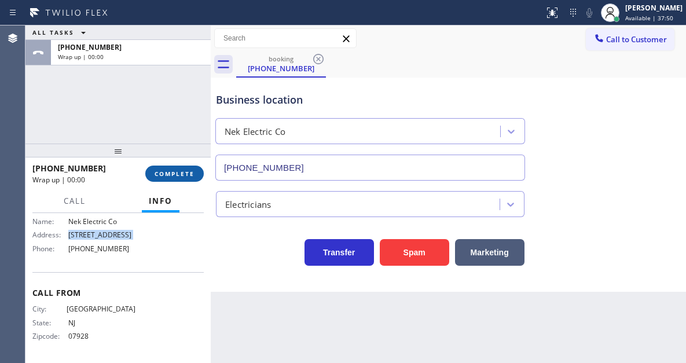
click at [191, 180] on button "COMPLETE" at bounding box center [174, 174] width 59 height 16
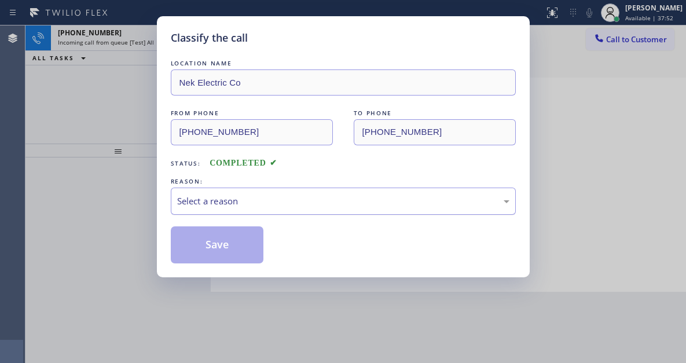
click at [241, 197] on div "Select a reason" at bounding box center [343, 201] width 333 height 13
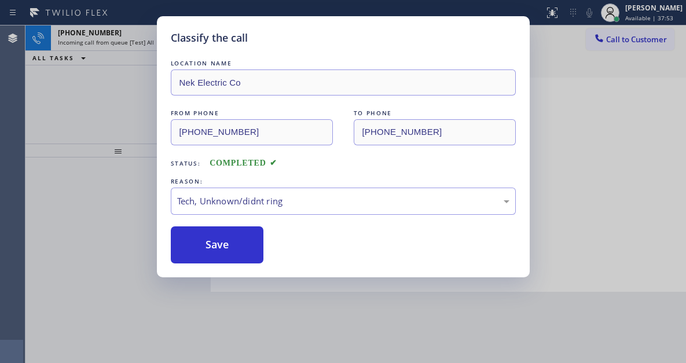
click at [240, 266] on div "Classify the call LOCATION NAME Nek Electric Co FROM PHONE (973) 507-6912 TO PH…" at bounding box center [343, 146] width 373 height 261
click at [234, 260] on button "Save" at bounding box center [217, 244] width 93 height 37
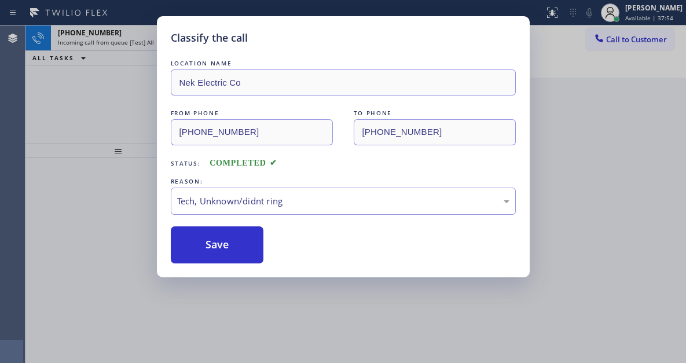
click at [111, 87] on div "Classify the call LOCATION NAME Nek Electric Co FROM PHONE (973) 507-6912 TO PH…" at bounding box center [343, 181] width 686 height 363
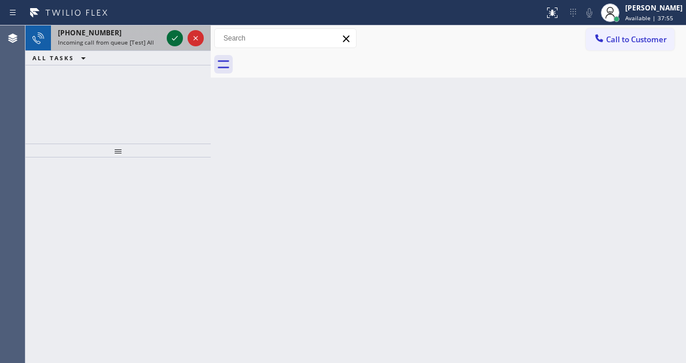
click at [173, 40] on icon at bounding box center [175, 38] width 6 height 5
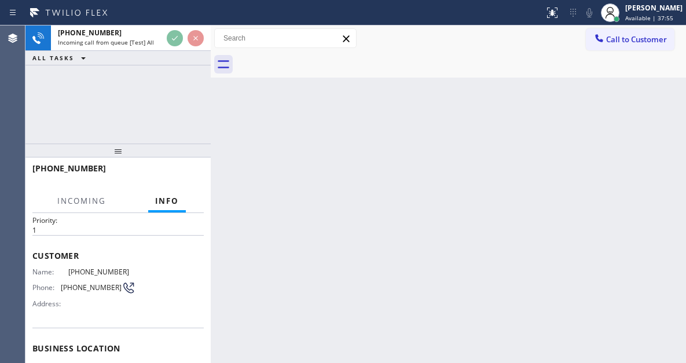
scroll to position [116, 0]
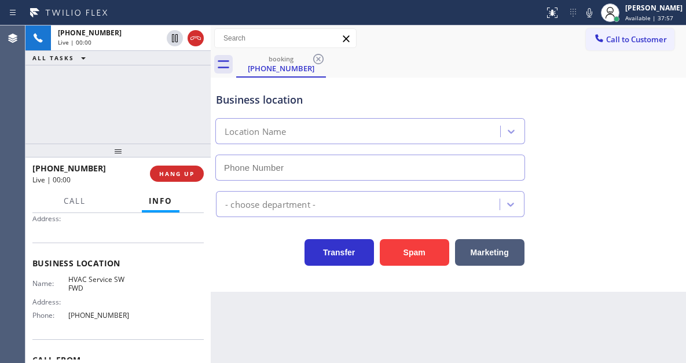
click at [91, 285] on span "HVAC Service SW FWD" at bounding box center [101, 284] width 67 height 18
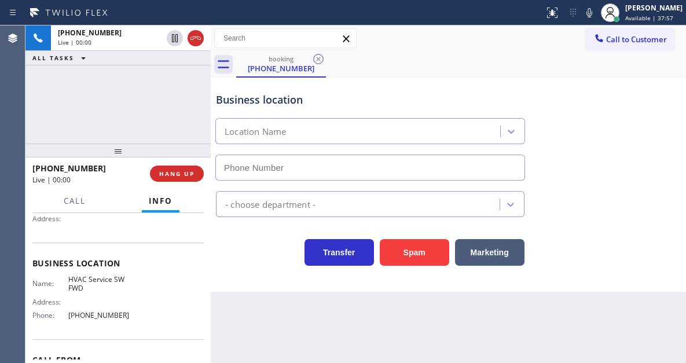
click at [91, 285] on span "HVAC Service SW FWD" at bounding box center [101, 284] width 67 height 18
type input "(213) 855-2552"
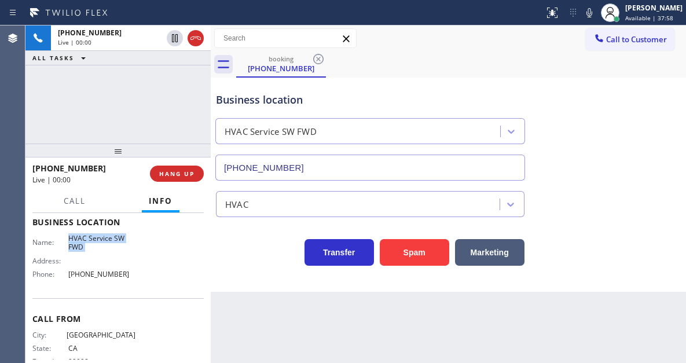
scroll to position [174, 0]
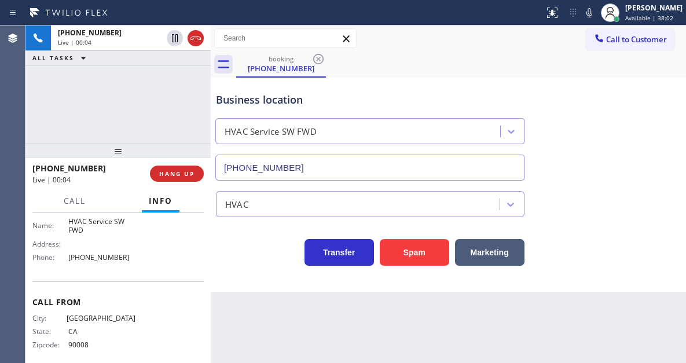
click at [653, 122] on div "Business location HVAC Service SW FWD (213) 855-2552" at bounding box center [449, 128] width 470 height 105
click at [225, 105] on div "Business location" at bounding box center [370, 100] width 309 height 16
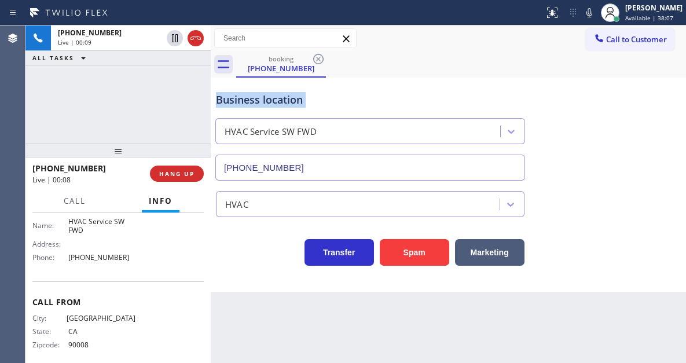
click at [225, 105] on div "Business location" at bounding box center [370, 100] width 309 height 16
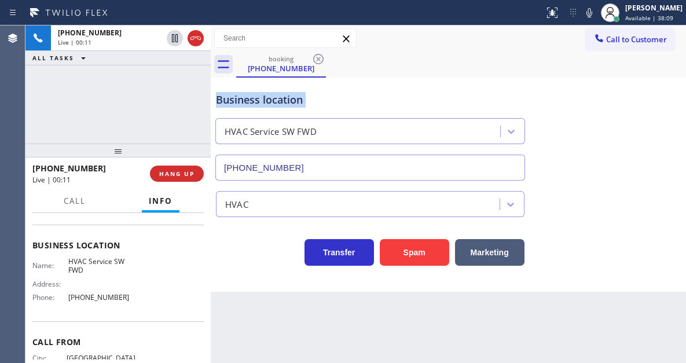
scroll to position [192, 0]
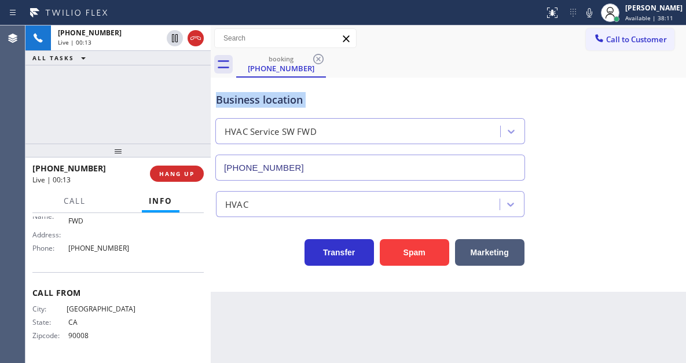
click at [261, 94] on div "Business location" at bounding box center [370, 100] width 309 height 16
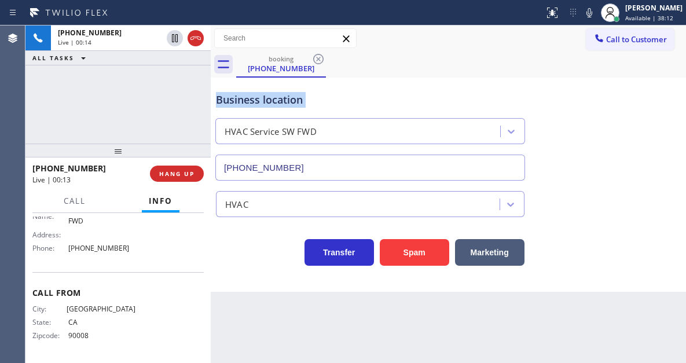
click at [261, 94] on div "Business location" at bounding box center [370, 100] width 309 height 16
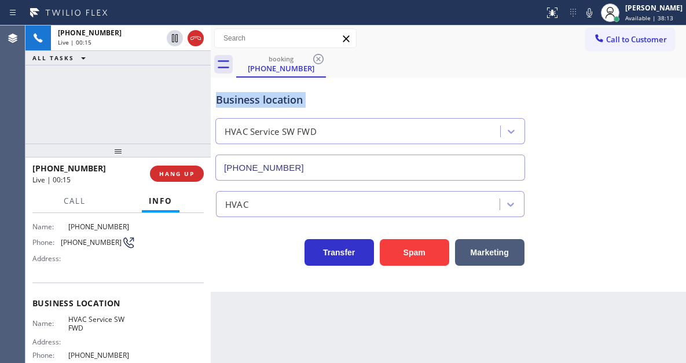
scroll to position [18, 0]
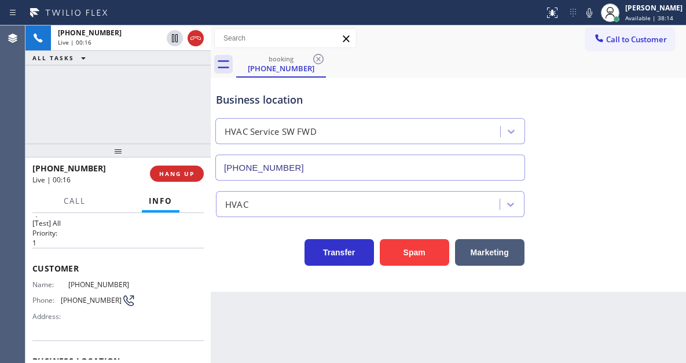
click at [159, 113] on div "+13236056196 Live | 00:16 ALL TASKS ALL TASKS ACTIVE TASKS TASKS IN WRAP UP" at bounding box center [117, 84] width 185 height 118
click at [177, 175] on span "HANG UP" at bounding box center [176, 174] width 35 height 8
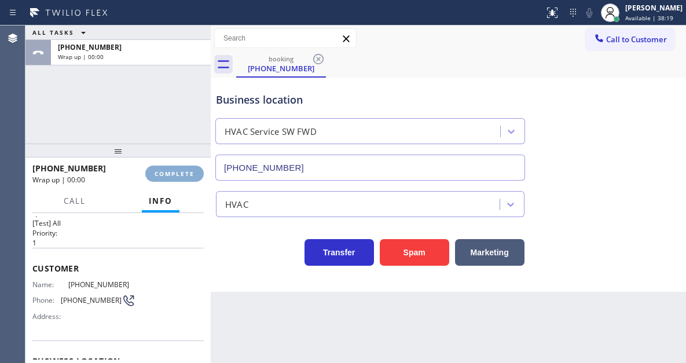
click at [177, 175] on span "COMPLETE" at bounding box center [175, 174] width 40 height 8
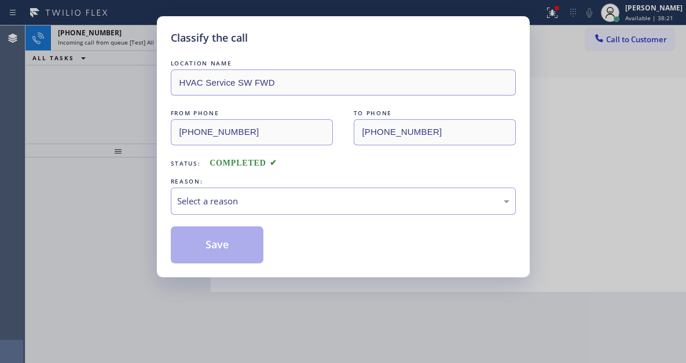
click at [177, 176] on div "REASON:" at bounding box center [343, 182] width 345 height 12
click at [327, 209] on div "Select a reason" at bounding box center [343, 201] width 345 height 27
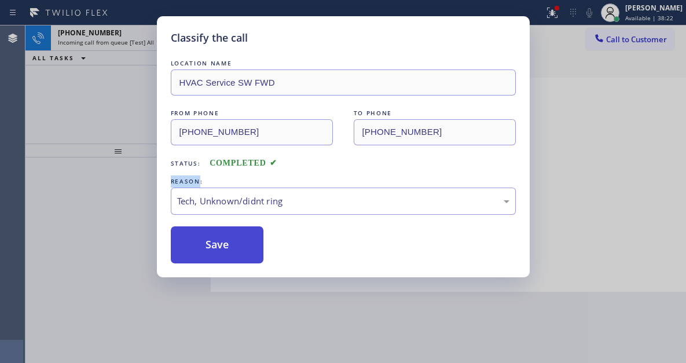
click at [233, 246] on button "Save" at bounding box center [217, 244] width 93 height 37
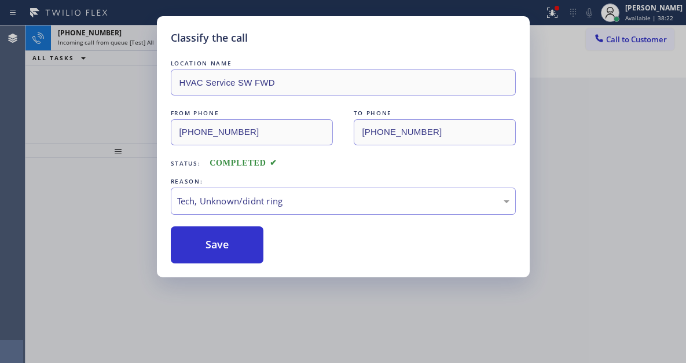
click at [122, 96] on div "Classify the call LOCATION NAME HVAC Service SW FWD FROM PHONE (323) 605-6196 T…" at bounding box center [343, 181] width 686 height 363
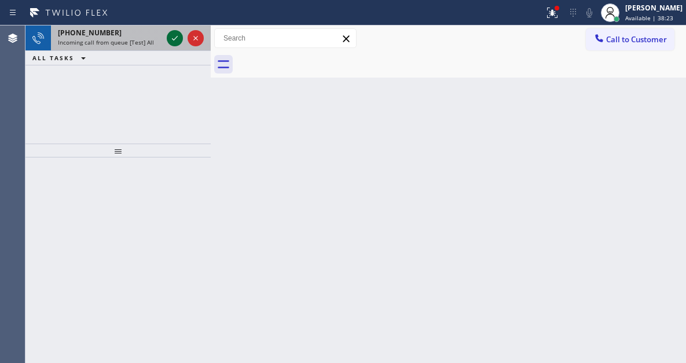
click at [178, 40] on icon at bounding box center [175, 38] width 14 height 14
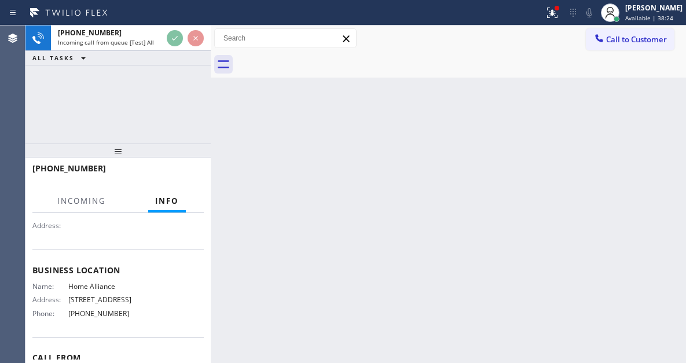
scroll to position [116, 0]
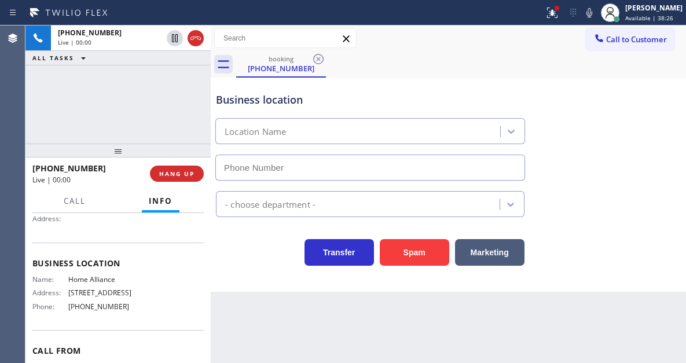
click at [109, 281] on span "Home Alliance" at bounding box center [101, 279] width 67 height 9
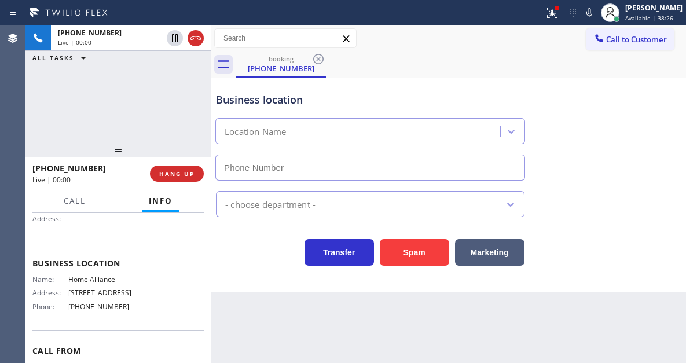
click at [109, 281] on span "Home Alliance" at bounding box center [101, 279] width 67 height 9
type input "[PHONE_NUMBER]"
click at [109, 281] on span "Home Alliance" at bounding box center [101, 279] width 67 height 9
click at [129, 93] on div "+18328035532 Live | 00:00 ALL TASKS ALL TASKS ACTIVE TASKS TASKS IN WRAP UP" at bounding box center [117, 84] width 185 height 118
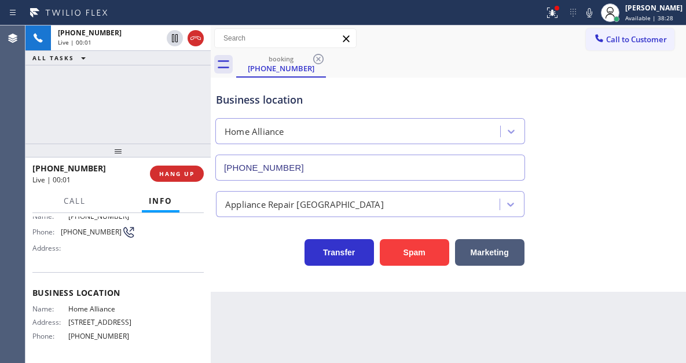
scroll to position [58, 0]
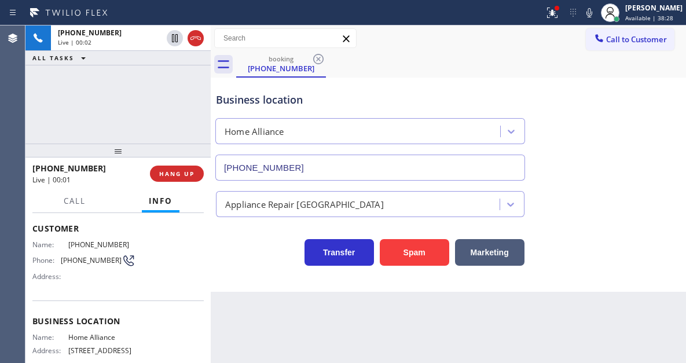
click at [90, 254] on div "Phone: (832) 803-5532" at bounding box center [83, 261] width 103 height 14
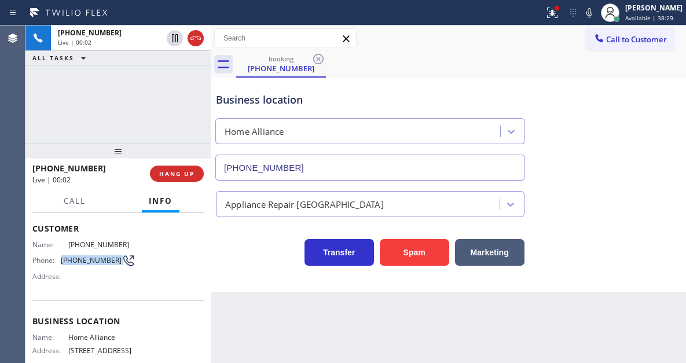
click at [90, 254] on div "Phone: (832) 803-5532" at bounding box center [83, 261] width 103 height 14
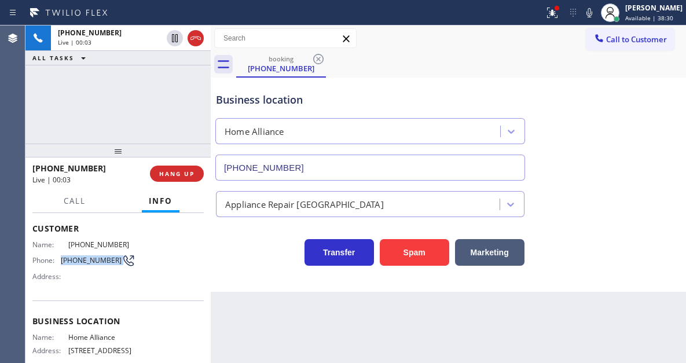
click at [90, 254] on div "Phone: (832) 803-5532" at bounding box center [83, 261] width 103 height 14
click at [90, 245] on span "(832) 803-5532" at bounding box center [101, 244] width 67 height 9
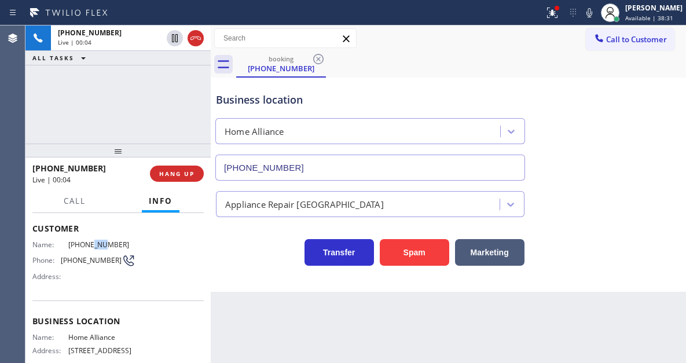
click at [90, 245] on span "(832) 803-5532" at bounding box center [101, 244] width 67 height 9
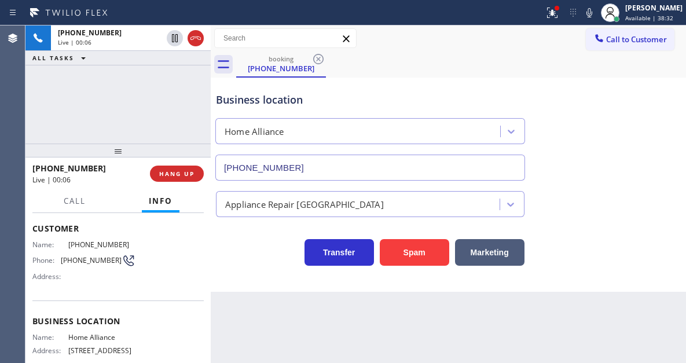
click at [82, 262] on span "(832) 803-5532" at bounding box center [91, 260] width 61 height 9
copy div "(832) 803-5532"
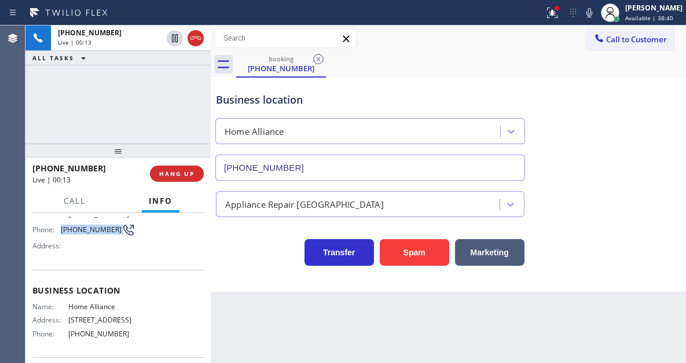
scroll to position [116, 0]
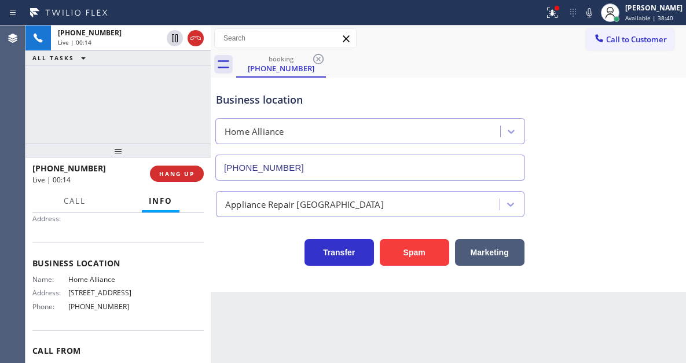
click at [97, 284] on span "Home Alliance" at bounding box center [101, 279] width 67 height 9
copy span "Home Alliance"
click at [101, 311] on span "[PHONE_NUMBER]" at bounding box center [101, 306] width 67 height 9
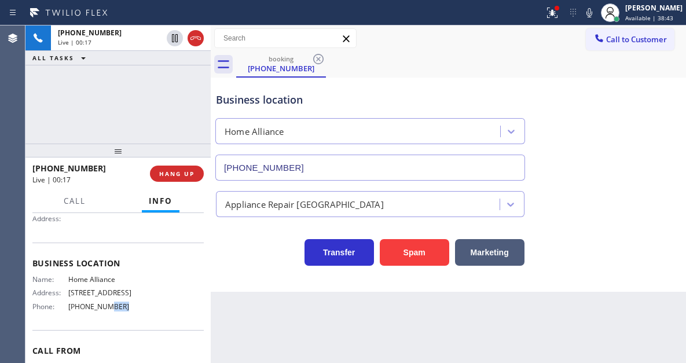
click at [101, 311] on span "[PHONE_NUMBER]" at bounding box center [101, 306] width 67 height 9
copy span "[PHONE_NUMBER]"
click at [237, 101] on div "Business location" at bounding box center [370, 100] width 309 height 16
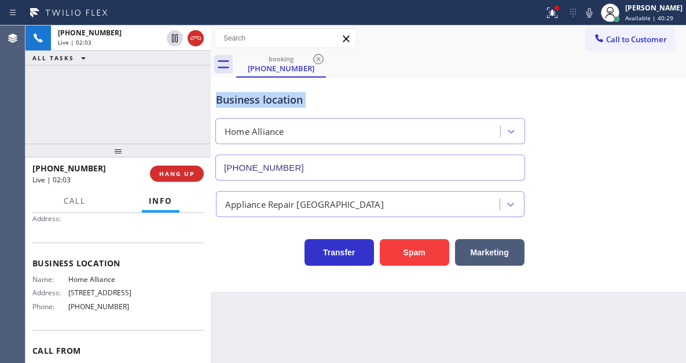
click at [237, 101] on div "Business location" at bounding box center [370, 100] width 309 height 16
click at [280, 101] on div "Business location" at bounding box center [370, 100] width 309 height 16
click at [554, 14] on icon at bounding box center [550, 12] width 7 height 8
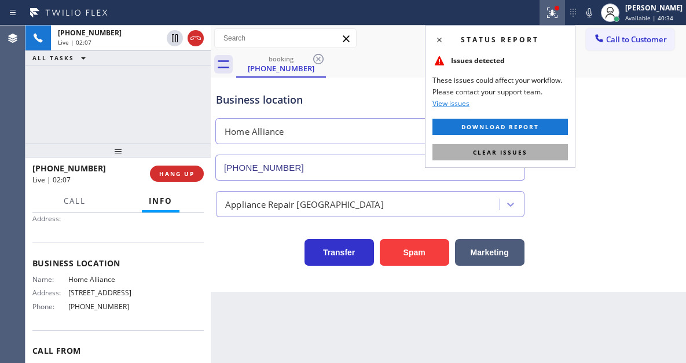
click at [557, 151] on button "Clear issues" at bounding box center [501, 152] width 136 height 16
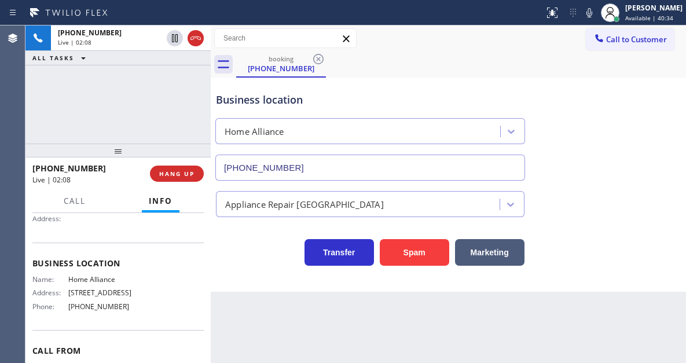
click at [462, 65] on div "booking (832) 803-5532" at bounding box center [461, 65] width 450 height 26
click at [163, 97] on div "+18328035532 Live | 03:25 ALL TASKS ALL TASKS ACTIVE TASKS TASKS IN WRAP UP" at bounding box center [117, 84] width 185 height 118
click at [250, 104] on div "Business location" at bounding box center [370, 100] width 309 height 16
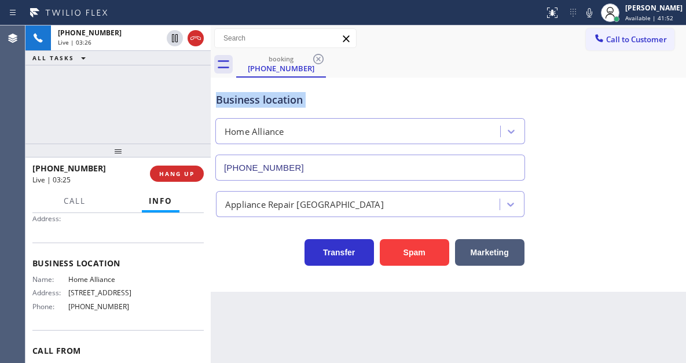
click at [250, 104] on div "Business location" at bounding box center [370, 100] width 309 height 16
click at [300, 101] on div "Business location" at bounding box center [370, 100] width 309 height 16
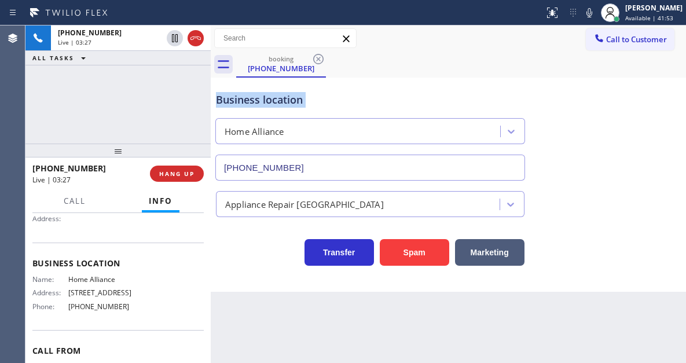
click at [328, 97] on div "Business location" at bounding box center [370, 100] width 309 height 16
click at [141, 115] on div "+18328035532 Live | 03:56 ALL TASKS ALL TASKS ACTIVE TASKS TASKS IN WRAP UP" at bounding box center [117, 84] width 185 height 118
click at [240, 109] on div "Business location Home Alliance (877) 777-0796" at bounding box center [370, 131] width 313 height 100
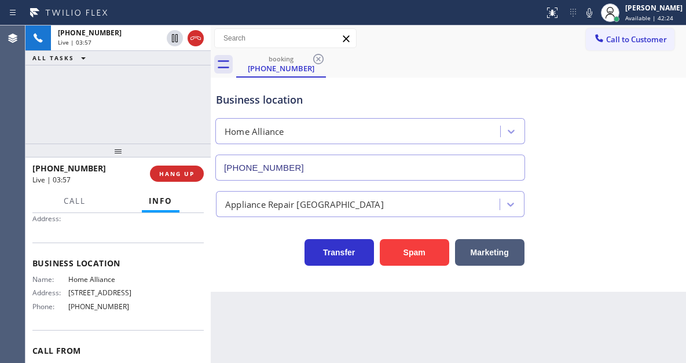
click at [240, 109] on div "Business location Home Alliance (877) 777-0796" at bounding box center [370, 131] width 313 height 100
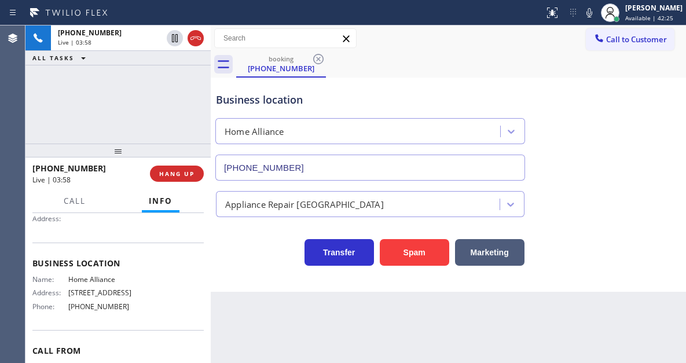
click at [240, 109] on div "Business location Home Alliance (877) 777-0796" at bounding box center [370, 131] width 313 height 100
click at [288, 102] on div "Business location" at bounding box center [370, 100] width 309 height 16
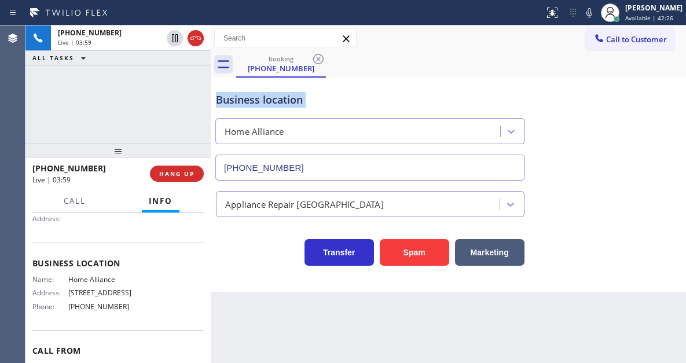
click at [288, 102] on div "Business location" at bounding box center [370, 100] width 309 height 16
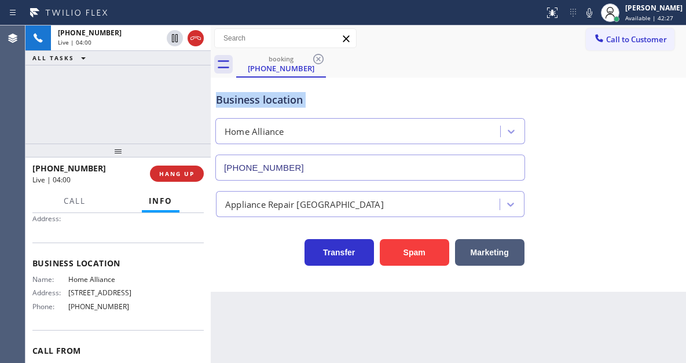
click at [288, 102] on div "Business location" at bounding box center [370, 100] width 309 height 16
click at [319, 101] on div "Business location" at bounding box center [370, 100] width 309 height 16
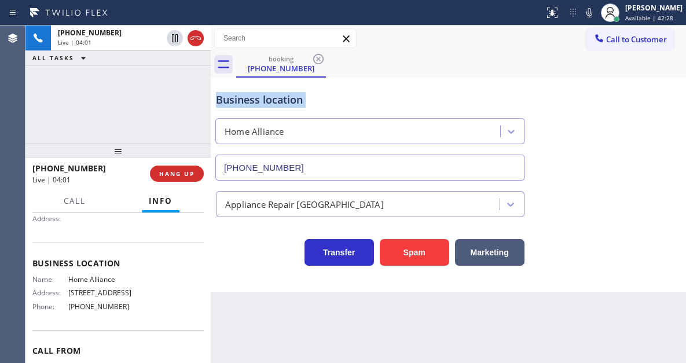
click at [319, 101] on div "Business location" at bounding box center [370, 100] width 309 height 16
click at [234, 93] on div "Business location" at bounding box center [370, 100] width 309 height 16
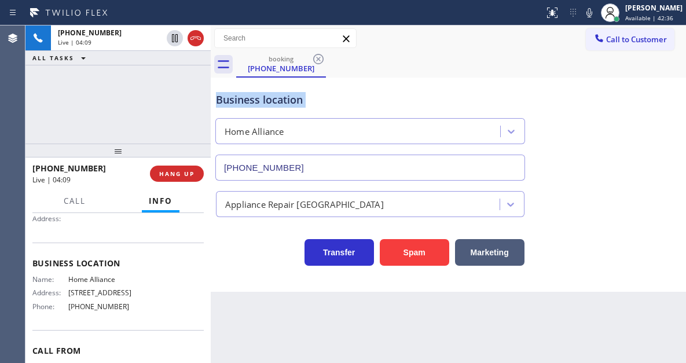
click at [234, 93] on div "Business location" at bounding box center [370, 100] width 309 height 16
click at [265, 97] on div "Business location" at bounding box center [370, 100] width 309 height 16
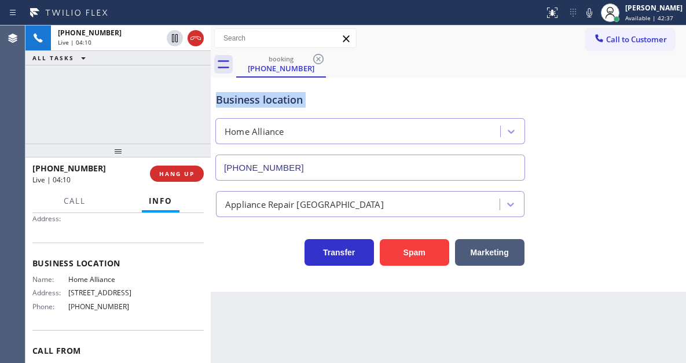
click at [265, 97] on div "Business location" at bounding box center [370, 100] width 309 height 16
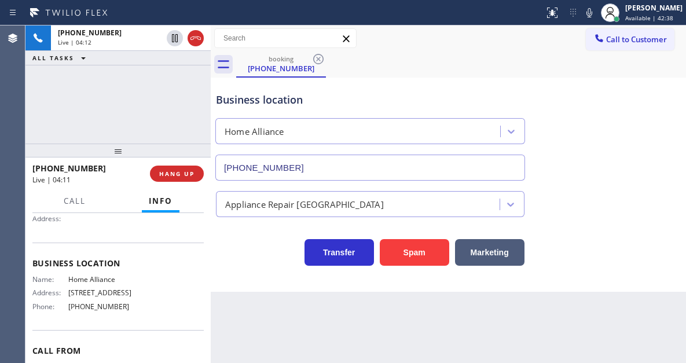
click at [165, 97] on div "+18328035532 Live | 04:12 ALL TASKS ALL TASKS ACTIVE TASKS TASKS IN WRAP UP" at bounding box center [117, 84] width 185 height 118
click at [182, 170] on span "HANG UP" at bounding box center [176, 174] width 35 height 8
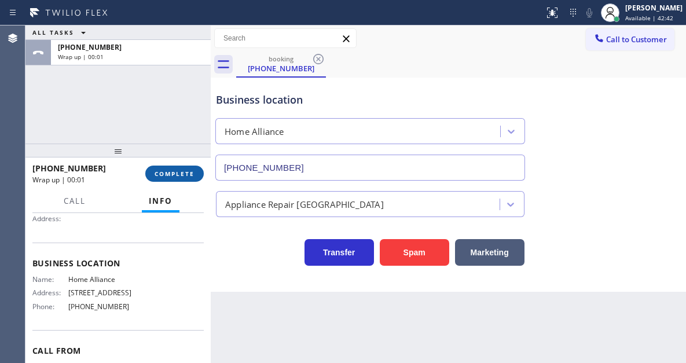
click at [182, 170] on span "COMPLETE" at bounding box center [175, 174] width 40 height 8
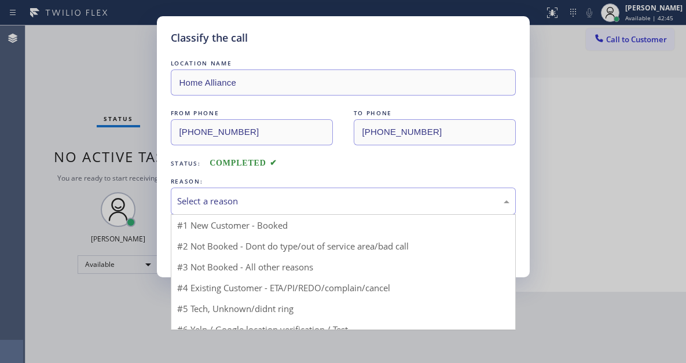
click at [244, 196] on div "Select a reason" at bounding box center [343, 201] width 333 height 13
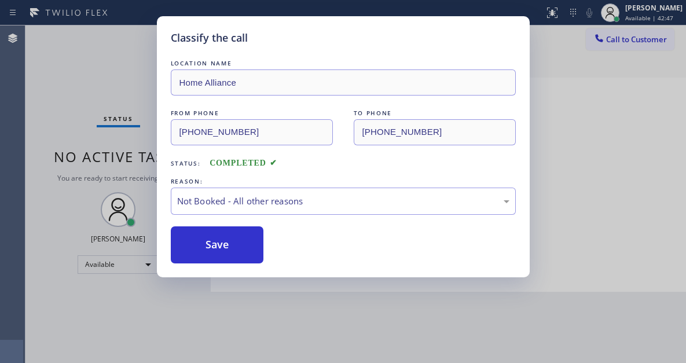
click at [246, 249] on button "Save" at bounding box center [217, 244] width 93 height 37
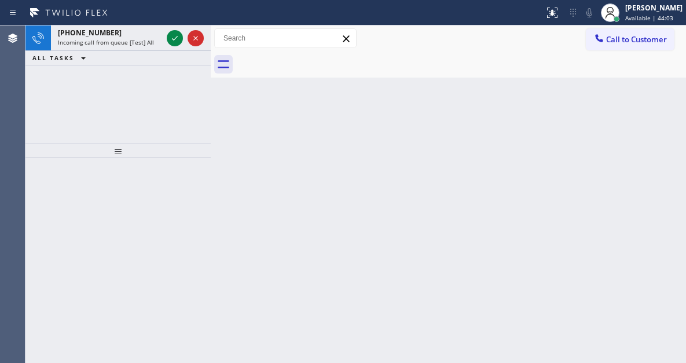
click at [634, 96] on div "Back to Dashboard Change Sender ID Customers Technicians Select a contact Outbo…" at bounding box center [449, 194] width 476 height 338
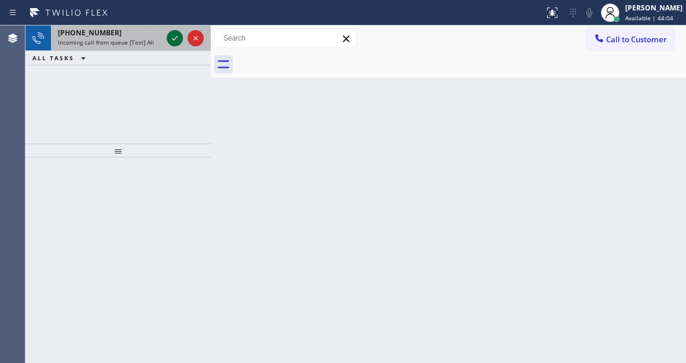
click at [172, 41] on icon at bounding box center [175, 38] width 14 height 14
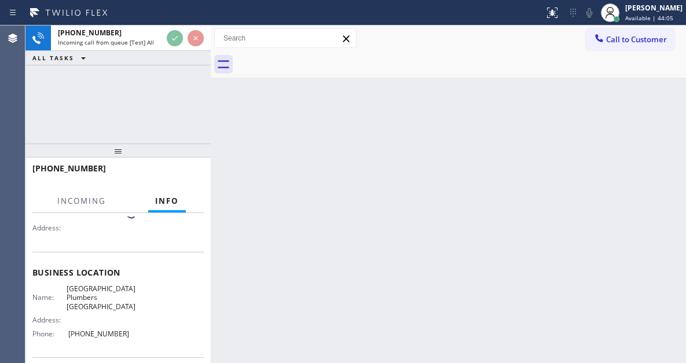
scroll to position [116, 0]
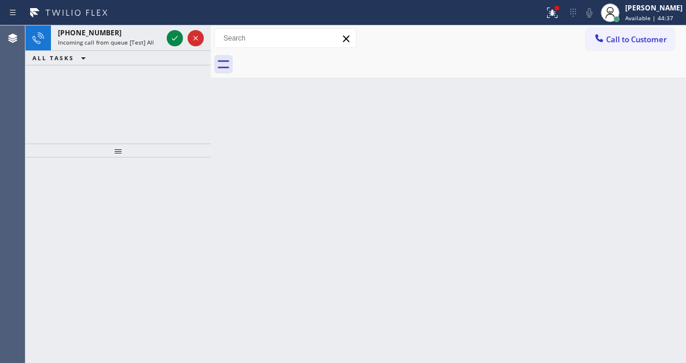
click at [668, 79] on div "Back to Dashboard Change Sender ID Customers Technicians Select a contact Outbo…" at bounding box center [449, 194] width 476 height 338
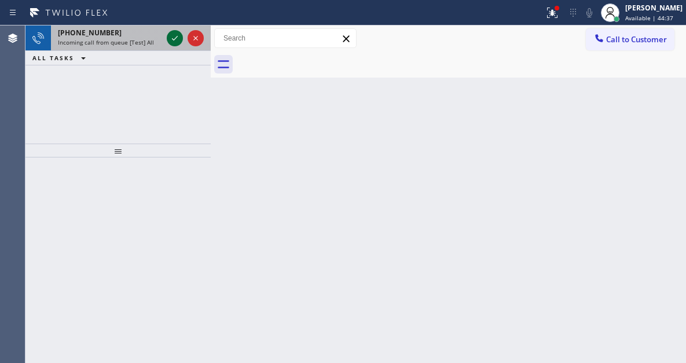
click at [177, 36] on icon at bounding box center [175, 38] width 14 height 14
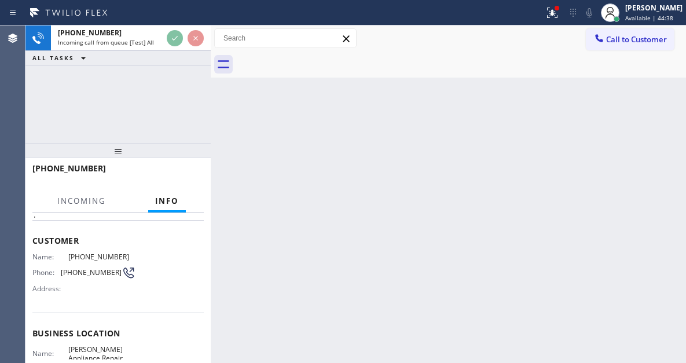
scroll to position [116, 0]
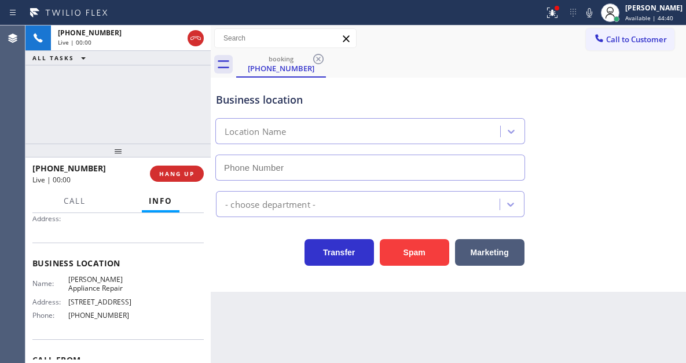
type input "(818) 698-8288"
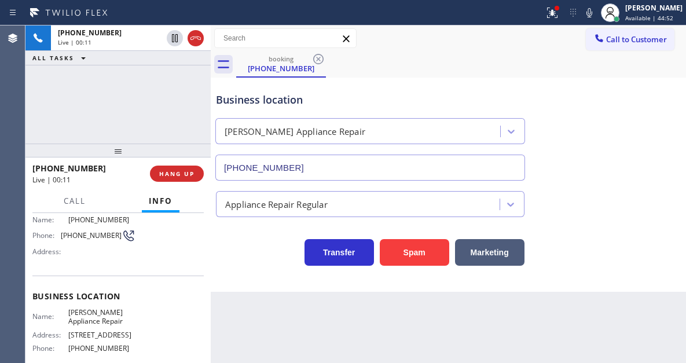
scroll to position [58, 0]
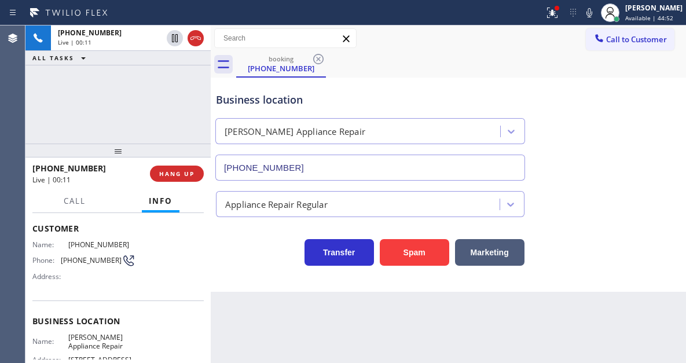
click at [92, 252] on div "Name: (213) 839-0279 Phone: (213) 839-0279 Address:" at bounding box center [83, 263] width 103 height 46
copy div "(213) 839-0279"
click at [181, 93] on div "+12138390279 Live | 00:29 ALL TASKS ALL TASKS ACTIVE TASKS TASKS IN WRAP UP" at bounding box center [117, 84] width 185 height 118
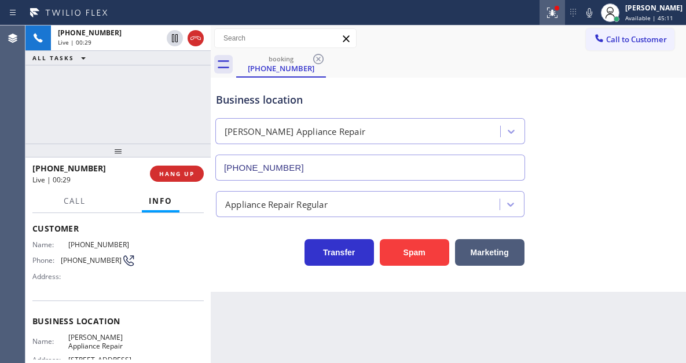
click at [558, 11] on icon at bounding box center [552, 13] width 10 height 10
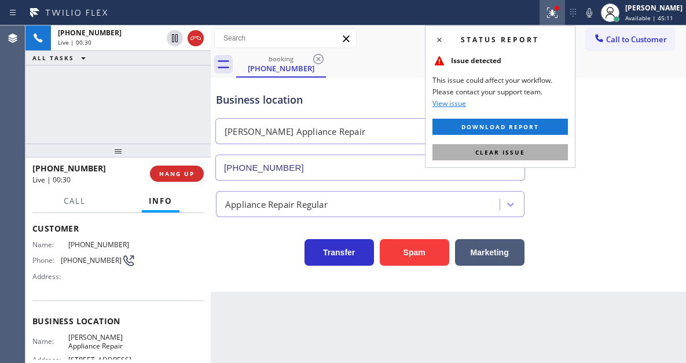
click at [558, 155] on button "Clear issue" at bounding box center [501, 152] width 136 height 16
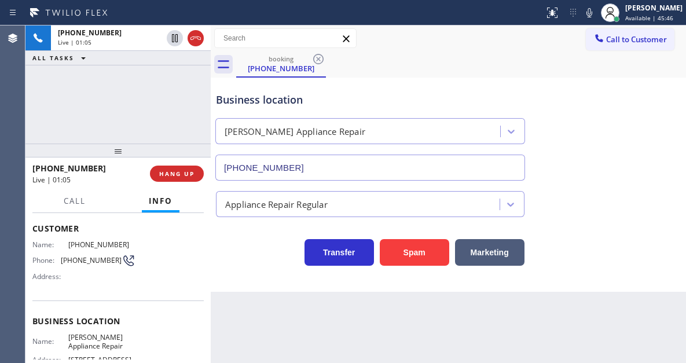
click at [153, 124] on div "+12138390279 Live | 01:05 ALL TASKS ALL TASKS ACTIVE TASKS TASKS IN WRAP UP" at bounding box center [117, 84] width 185 height 118
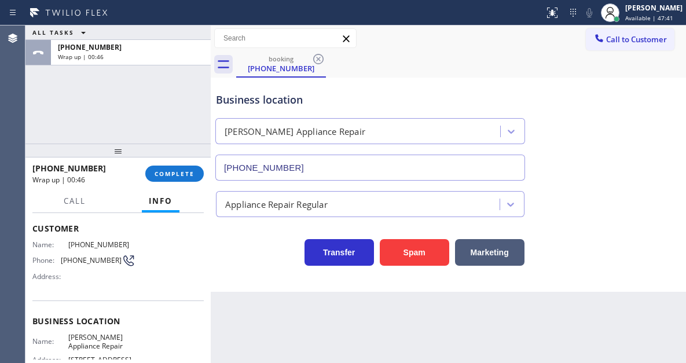
click at [653, 141] on div "Business location Steves Appliance Repair (818) 698-8288" at bounding box center [449, 128] width 470 height 105
click at [169, 178] on button "COMPLETE" at bounding box center [174, 174] width 59 height 16
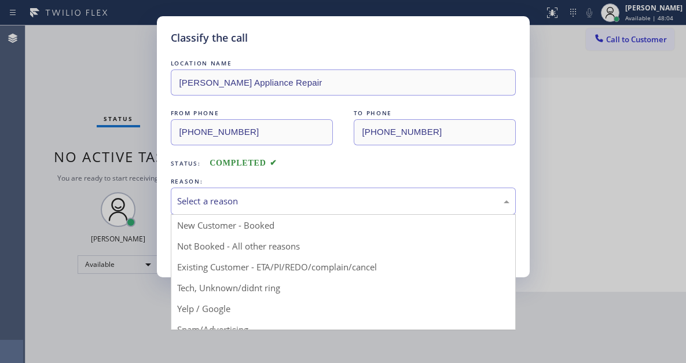
click at [306, 195] on div "Select a reason" at bounding box center [343, 201] width 333 height 13
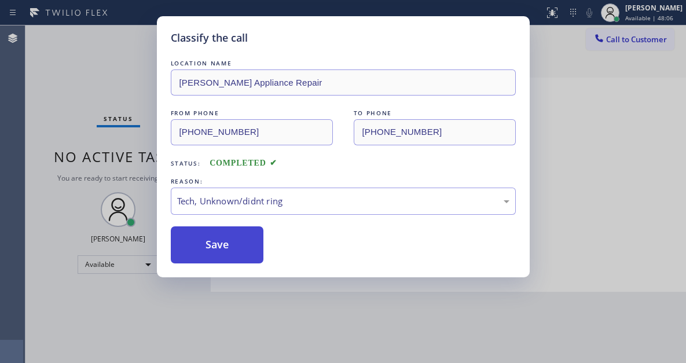
click at [244, 258] on button "Save" at bounding box center [217, 244] width 93 height 37
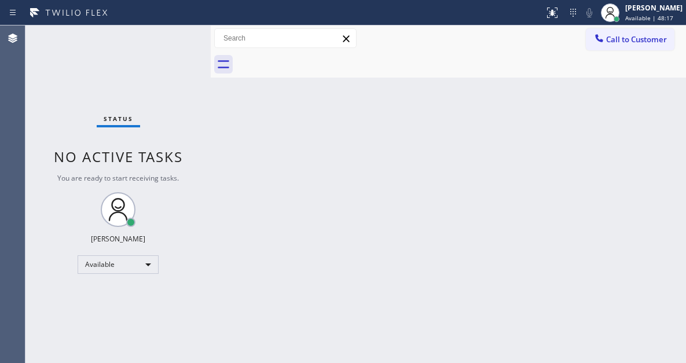
click at [668, 115] on div "Back to Dashboard Change Sender ID Customers Technicians Select a contact Outbo…" at bounding box center [449, 194] width 476 height 338
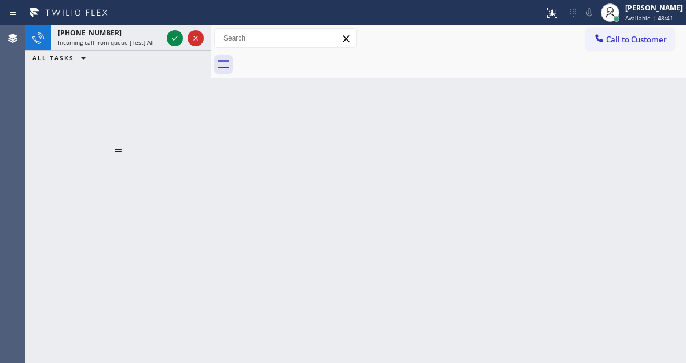
drag, startPoint x: 679, startPoint y: 92, endPoint x: 673, endPoint y: 92, distance: 6.4
click at [679, 92] on div "Back to Dashboard Change Sender ID Customers Technicians Select a contact Outbo…" at bounding box center [449, 194] width 476 height 338
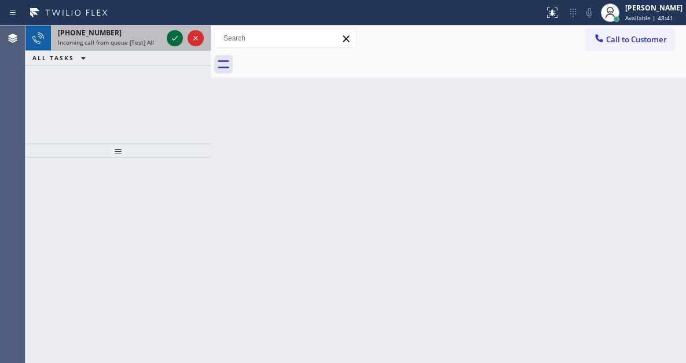
click at [172, 44] on icon at bounding box center [175, 38] width 14 height 14
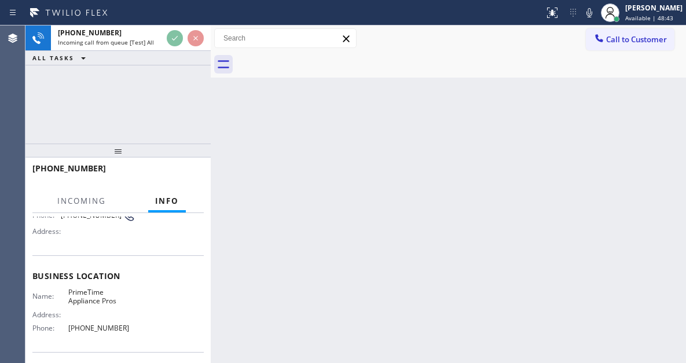
scroll to position [116, 0]
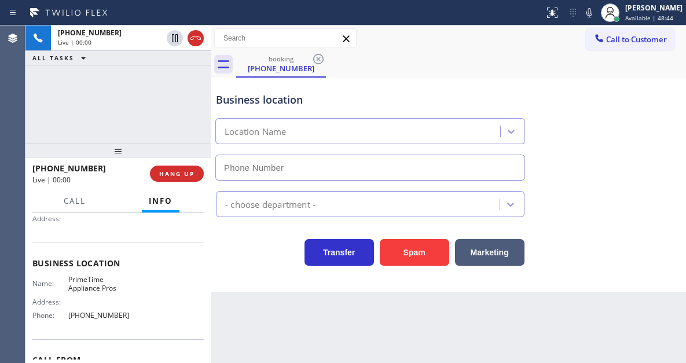
type input "(408) 752-5861"
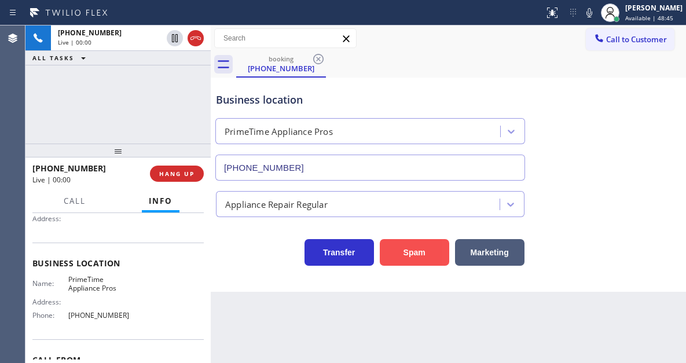
click at [419, 260] on button "Spam" at bounding box center [415, 252] width 70 height 27
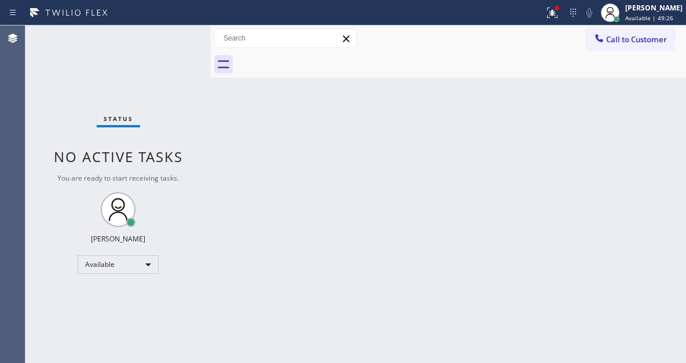
drag, startPoint x: 678, startPoint y: 152, endPoint x: 674, endPoint y: 147, distance: 6.6
click at [678, 152] on div "Back to Dashboard Change Sender ID Customers Technicians Select a contact Outbo…" at bounding box center [449, 194] width 476 height 338
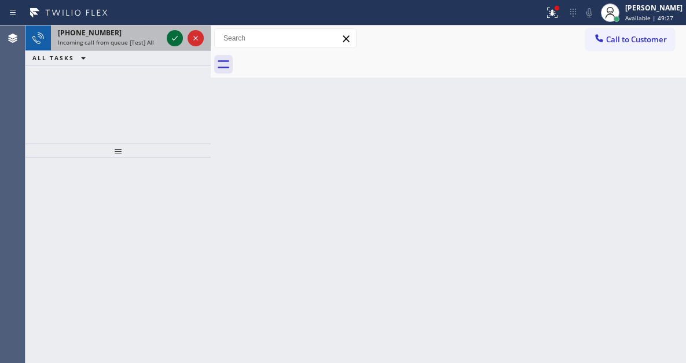
click at [176, 39] on icon at bounding box center [175, 38] width 14 height 14
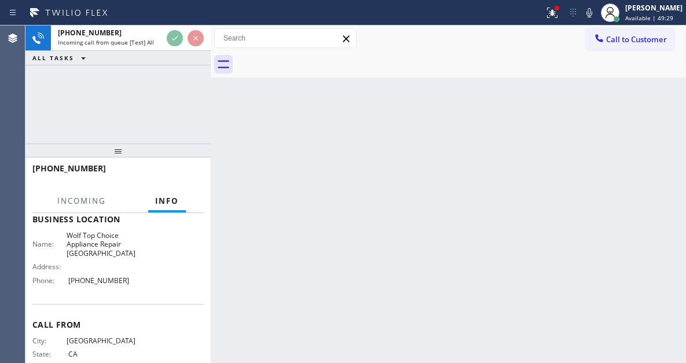
scroll to position [174, 0]
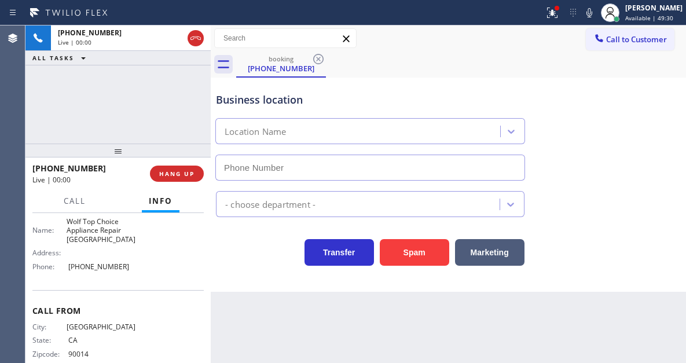
type input "(650) 879-4949"
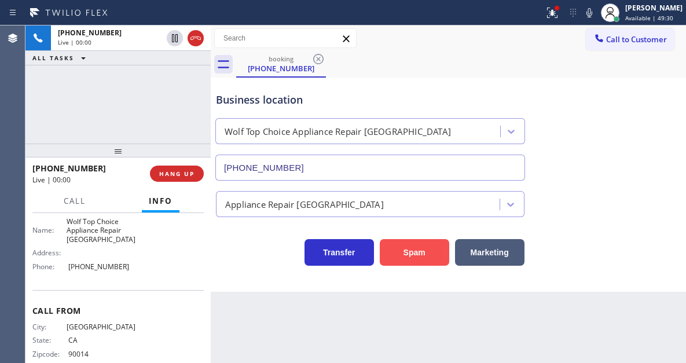
click at [400, 249] on button "Spam" at bounding box center [415, 252] width 70 height 27
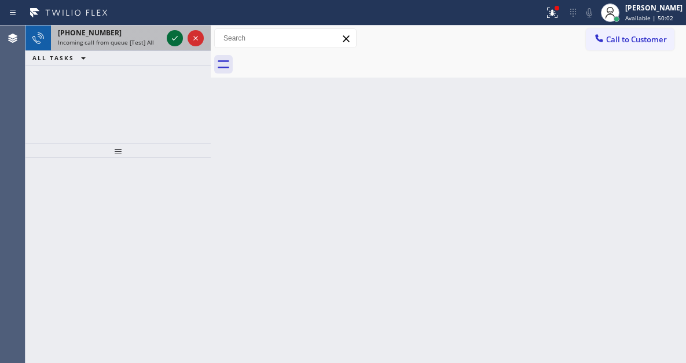
click at [174, 43] on icon at bounding box center [175, 38] width 14 height 14
click at [173, 32] on icon at bounding box center [175, 38] width 14 height 14
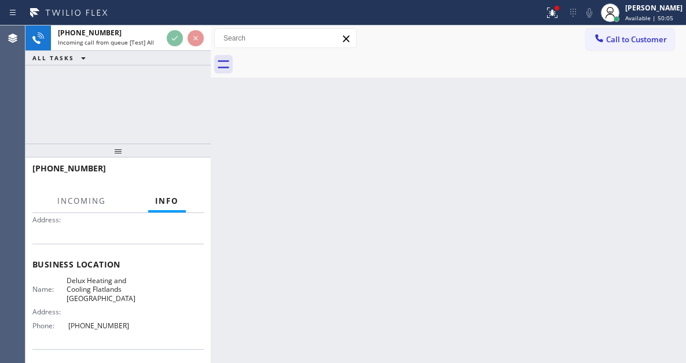
scroll to position [116, 0]
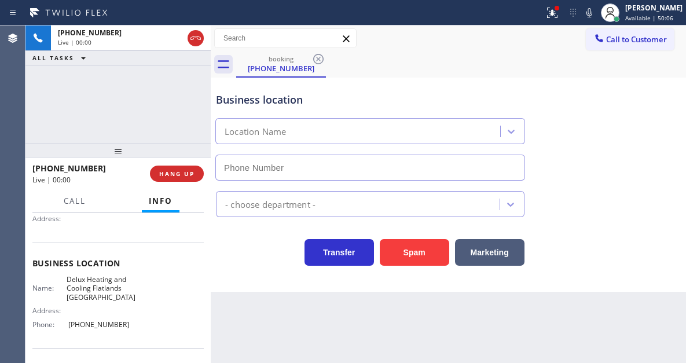
click at [92, 297] on span "Delux Heating and Cooling Flatlands Brooklyn" at bounding box center [101, 288] width 69 height 27
click at [92, 296] on span "Delux Heating and Cooling Flatlands Brooklyn" at bounding box center [101, 288] width 69 height 27
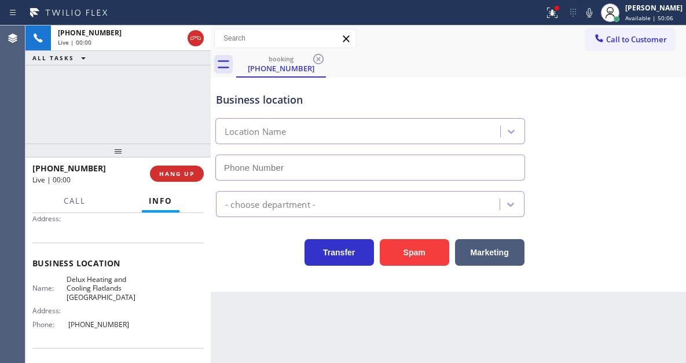
click at [92, 296] on span "Delux Heating and Cooling Flatlands Brooklyn" at bounding box center [101, 288] width 69 height 27
type input "(917) 746-3467"
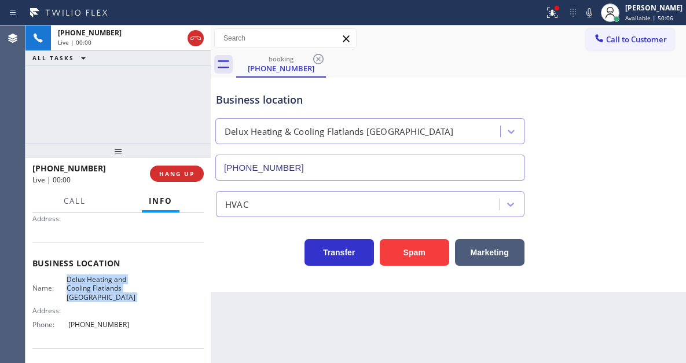
click at [92, 296] on span "Delux Heating and Cooling Flatlands Brooklyn" at bounding box center [101, 288] width 69 height 27
click at [418, 247] on button "Spam" at bounding box center [415, 252] width 70 height 27
click at [554, 9] on icon at bounding box center [550, 12] width 7 height 8
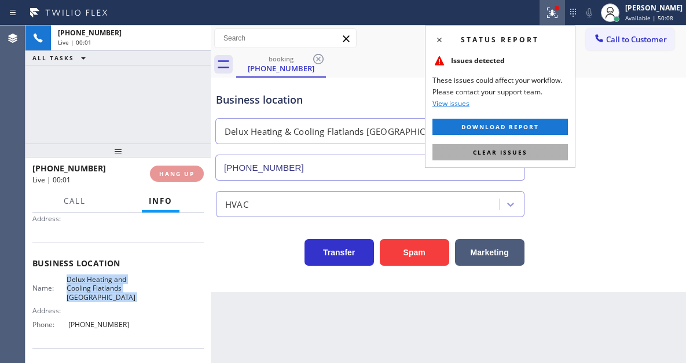
click at [540, 157] on button "Clear issues" at bounding box center [501, 152] width 136 height 16
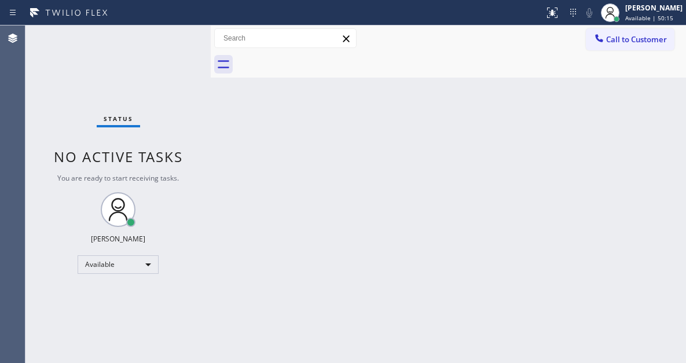
click at [171, 35] on div "Status No active tasks You are ready to start receiving tasks. [PERSON_NAME]" at bounding box center [117, 194] width 185 height 338
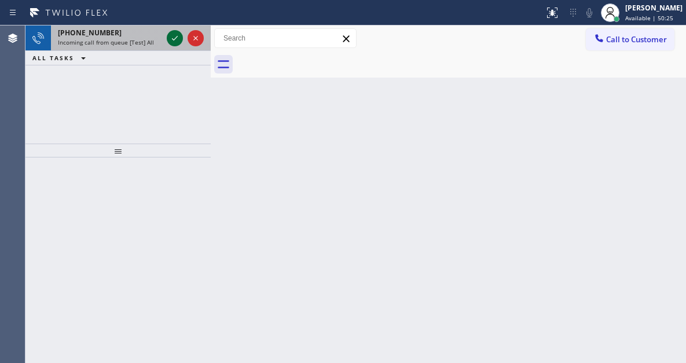
click at [173, 40] on icon at bounding box center [175, 38] width 14 height 14
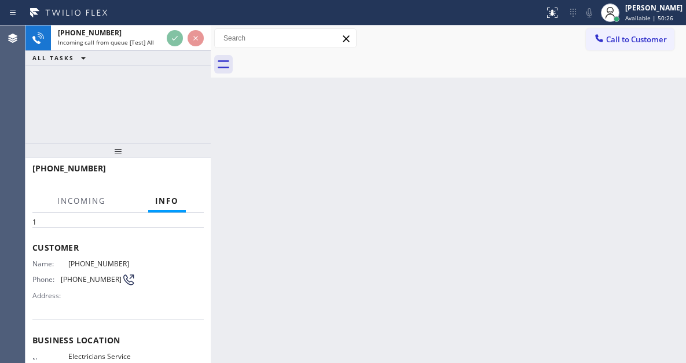
scroll to position [116, 0]
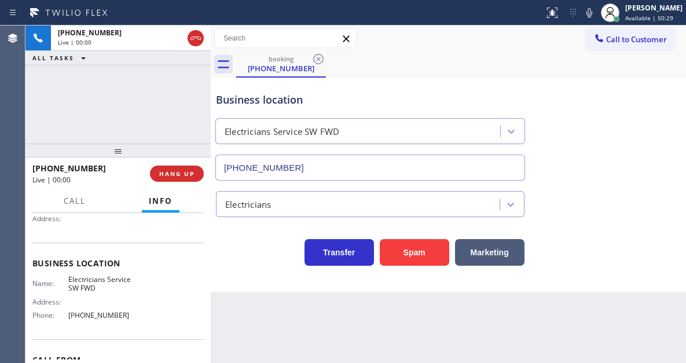
type input "[PHONE_NUMBER]"
click at [410, 249] on button "Spam" at bounding box center [415, 252] width 70 height 27
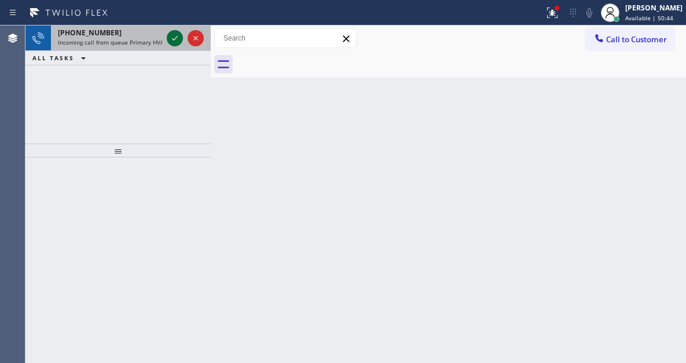
click at [176, 38] on icon at bounding box center [175, 38] width 6 height 5
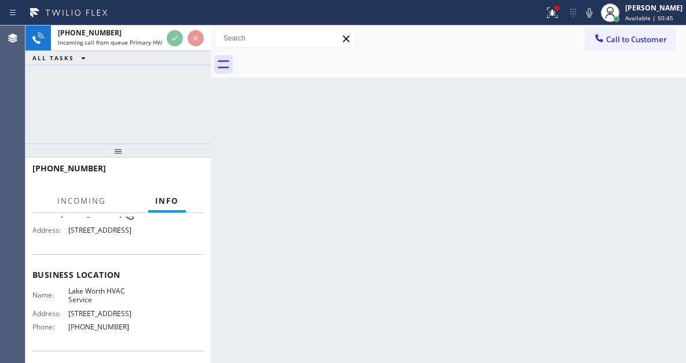
scroll to position [116, 0]
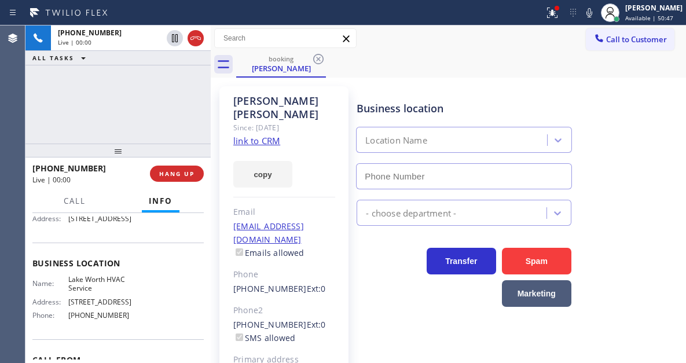
type input "(561) 303-2327"
click at [266, 135] on link "link to CRM" at bounding box center [256, 141] width 47 height 12
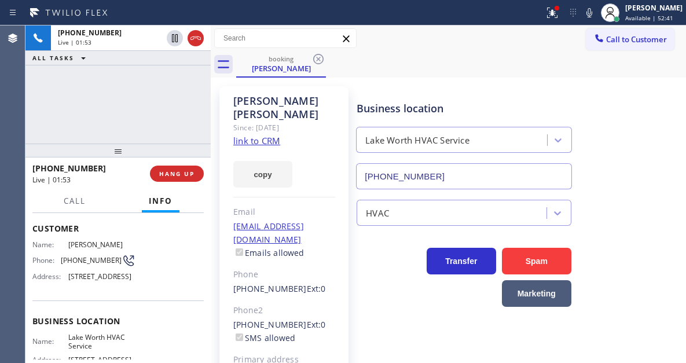
click at [154, 94] on div "+16789339463 Live | 01:53 ALL TASKS ALL TASKS ACTIVE TASKS TASKS IN WRAP UP" at bounding box center [117, 84] width 185 height 118
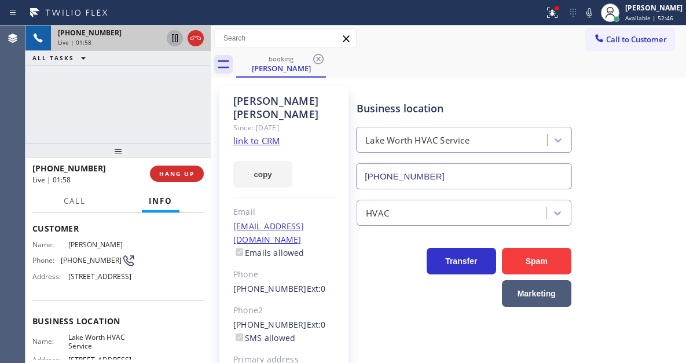
click at [175, 40] on icon at bounding box center [175, 38] width 14 height 14
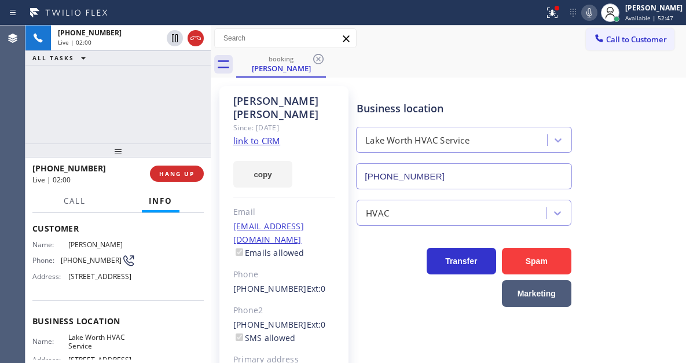
click at [597, 17] on icon at bounding box center [590, 13] width 14 height 14
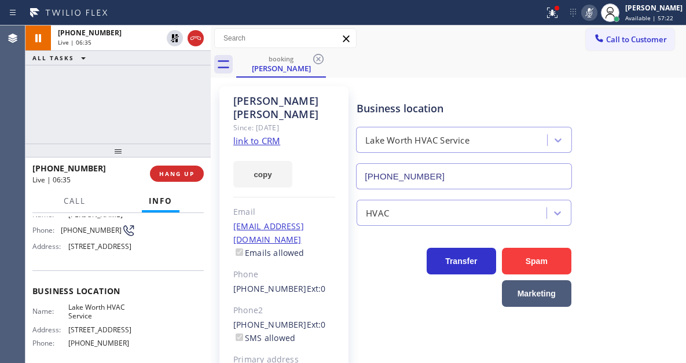
scroll to position [116, 0]
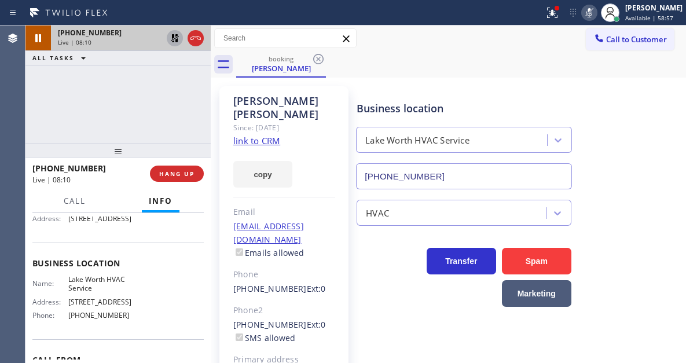
click at [173, 42] on icon at bounding box center [175, 38] width 8 height 8
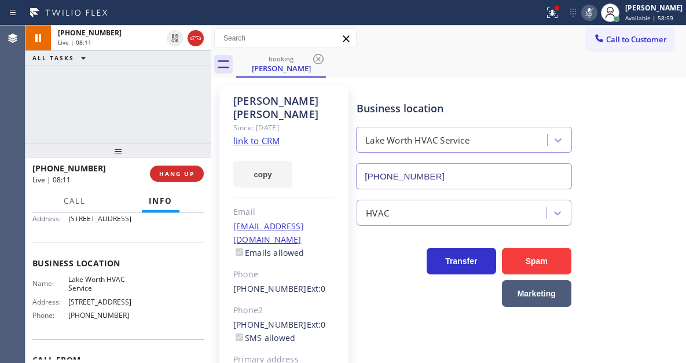
click at [597, 14] on icon at bounding box center [590, 13] width 14 height 14
click at [558, 16] on icon at bounding box center [552, 13] width 10 height 10
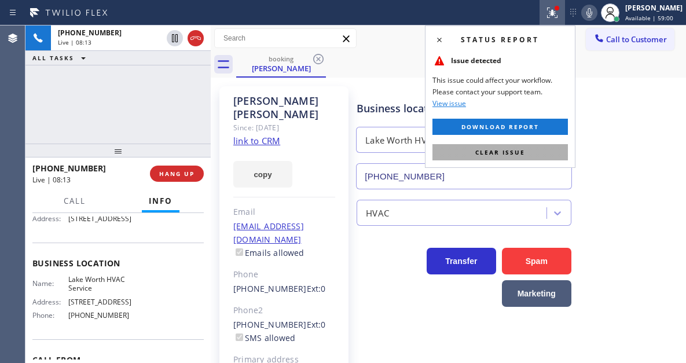
click at [555, 147] on button "Clear issue" at bounding box center [501, 152] width 136 height 16
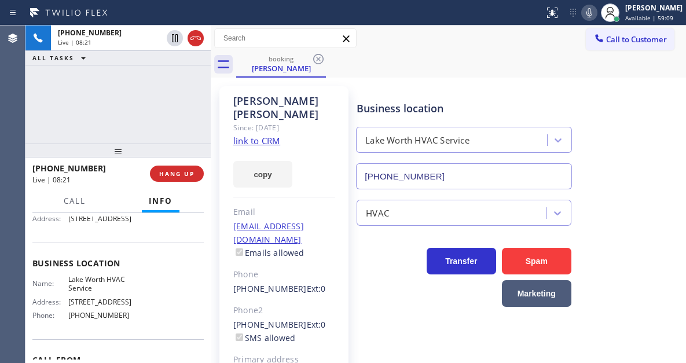
click at [126, 90] on div "+16789339463 Live | 08:21 ALL TASKS ALL TASKS ACTIVE TASKS TASKS IN WRAP UP" at bounding box center [117, 84] width 185 height 118
click at [645, 253] on div "Transfer Spam Marketing" at bounding box center [519, 273] width 329 height 70
click at [125, 87] on div "+16789339463 Live | 08:24 ALL TASKS ALL TASKS ACTIVE TASKS TASKS IN WRAP UP" at bounding box center [117, 84] width 185 height 118
drag, startPoint x: 639, startPoint y: 134, endPoint x: 578, endPoint y: 108, distance: 66.7
click at [639, 134] on div "Business location Lake Worth HVAC Service (561) 303-2327" at bounding box center [519, 137] width 329 height 105
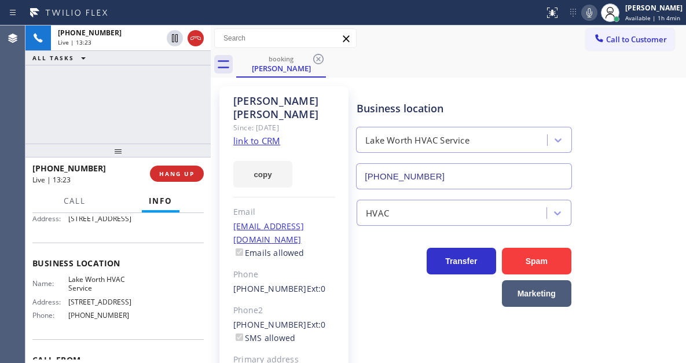
click at [129, 89] on div "+16789339463 Live | 13:23 ALL TASKS ALL TASKS ACTIVE TASKS TASKS IN WRAP UP" at bounding box center [117, 84] width 185 height 118
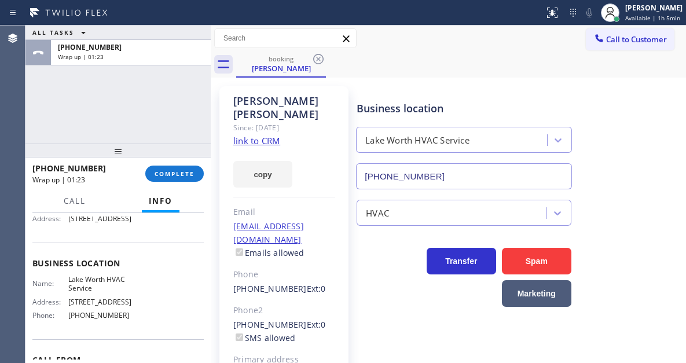
click at [642, 130] on div "Business location Lake Worth HVAC Service (561) 303-2327" at bounding box center [519, 137] width 329 height 105
click at [184, 171] on span "COMPLETE" at bounding box center [175, 174] width 40 height 8
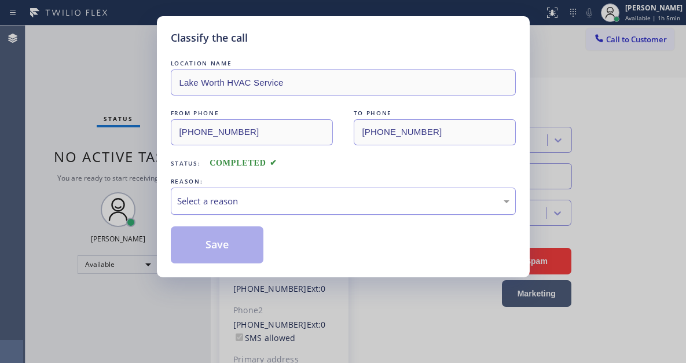
click at [261, 202] on div "Select a reason" at bounding box center [343, 201] width 333 height 13
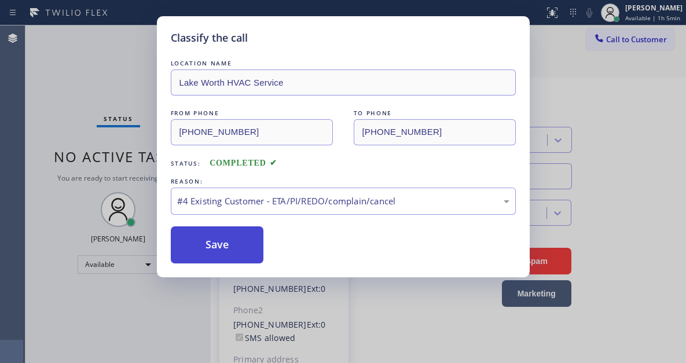
click at [242, 255] on button "Save" at bounding box center [217, 244] width 93 height 37
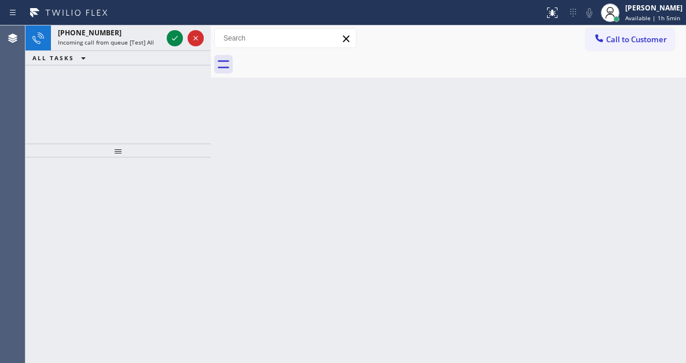
click at [631, 178] on div "Back to Dashboard Change Sender ID Customers Technicians Select a contact Outbo…" at bounding box center [449, 194] width 476 height 338
click at [638, 114] on div "Back to Dashboard Change Sender ID Customers Technicians Select a contact Outbo…" at bounding box center [449, 194] width 476 height 338
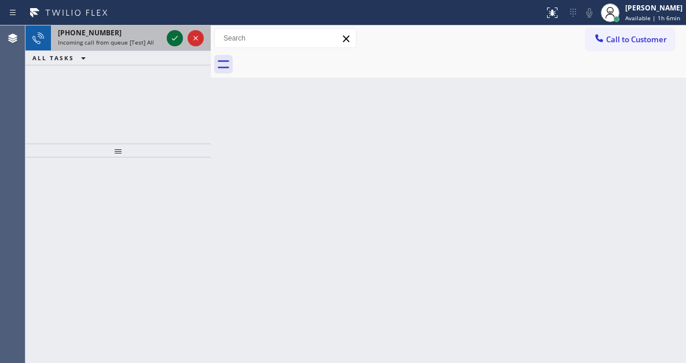
click at [176, 43] on icon at bounding box center [175, 38] width 14 height 14
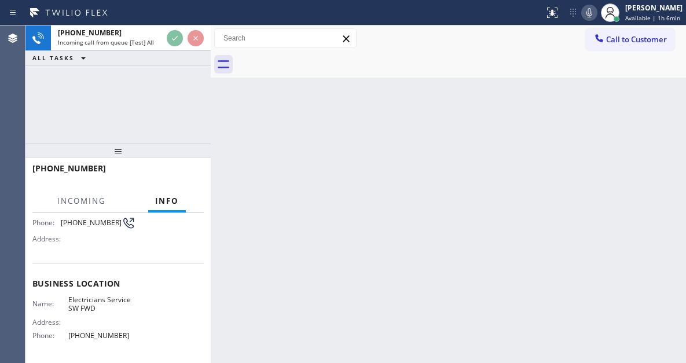
scroll to position [116, 0]
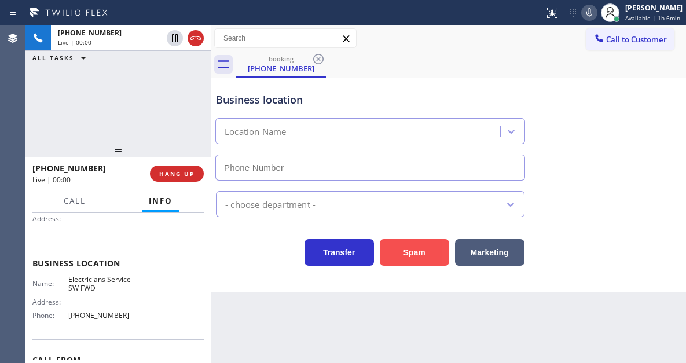
type input "[PHONE_NUMBER]"
click at [410, 260] on button "Spam" at bounding box center [415, 252] width 70 height 27
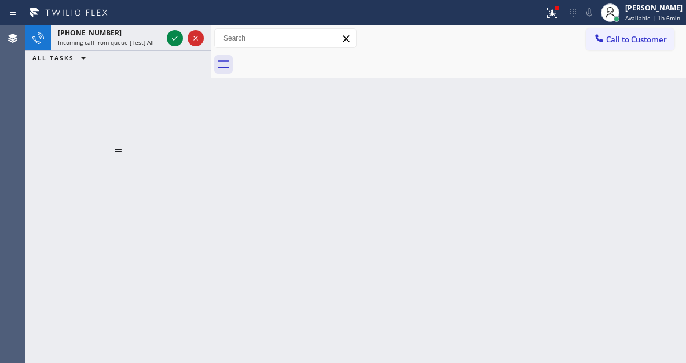
click at [629, 115] on div "Back to Dashboard Change Sender ID Customers Technicians Select a contact Outbo…" at bounding box center [449, 194] width 476 height 338
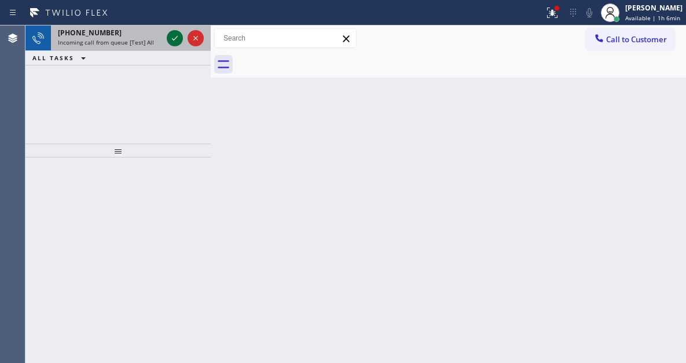
click at [176, 38] on icon at bounding box center [175, 38] width 6 height 5
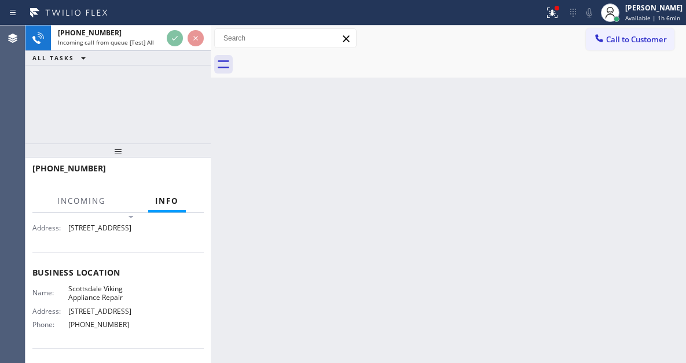
scroll to position [116, 0]
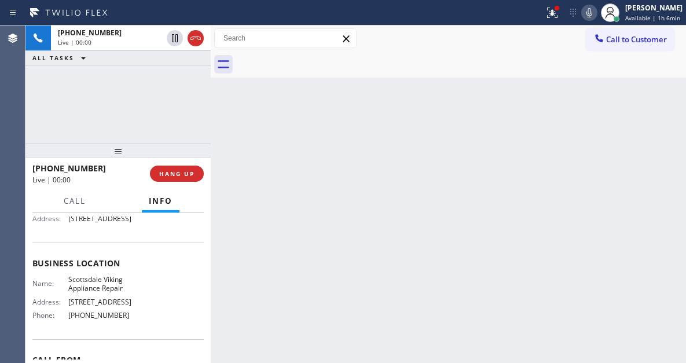
click at [106, 293] on span "Scottsdale Viking Appliance Repair" at bounding box center [101, 284] width 67 height 18
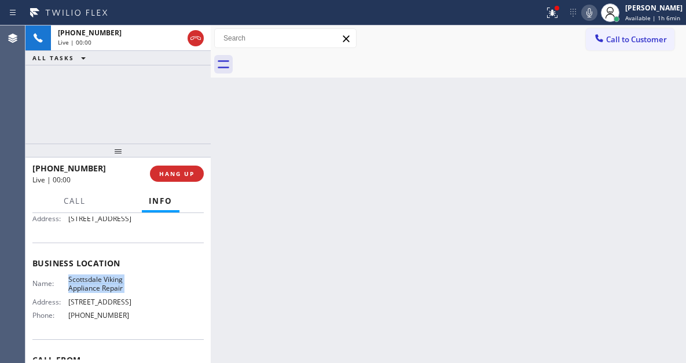
click at [106, 293] on span "Scottsdale Viking Appliance Repair" at bounding box center [101, 284] width 67 height 18
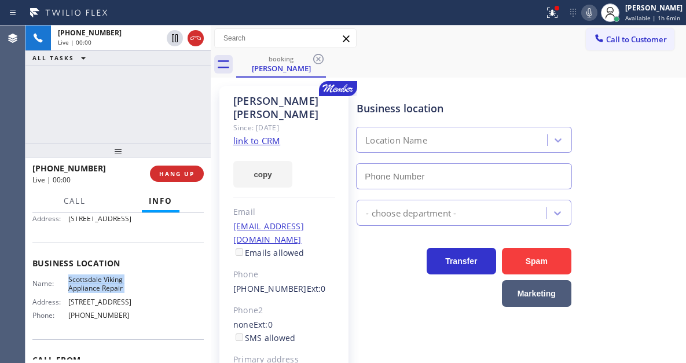
click at [106, 293] on span "Scottsdale Viking Appliance Repair" at bounding box center [101, 284] width 67 height 18
type input "(480) 787-0279"
click at [106, 293] on span "Scottsdale Viking Appliance Repair" at bounding box center [101, 284] width 67 height 18
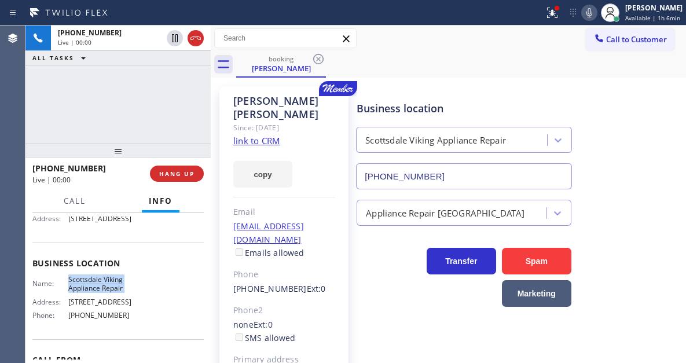
click at [106, 293] on span "Scottsdale Viking Appliance Repair" at bounding box center [101, 284] width 67 height 18
click at [266, 135] on link "link to CRM" at bounding box center [256, 141] width 47 height 12
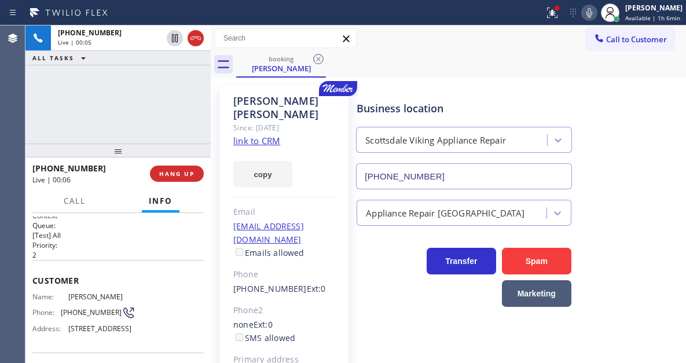
scroll to position [0, 0]
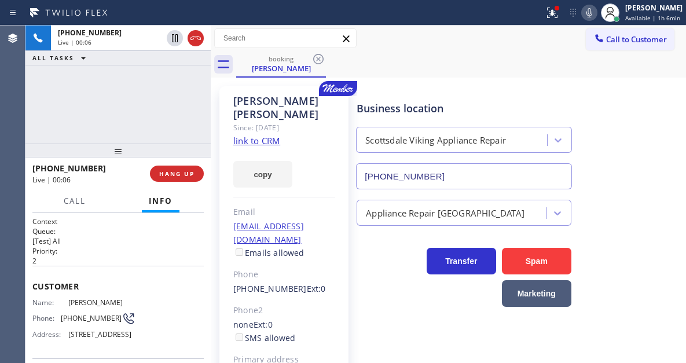
click at [79, 317] on span "(602) 826-8006" at bounding box center [91, 318] width 61 height 9
click at [455, 80] on div "Amy Shapiro Since: 20 may 2020 link to CRM copy Email amy3bees@icloud.com Email…" at bounding box center [449, 266] width 476 height 376
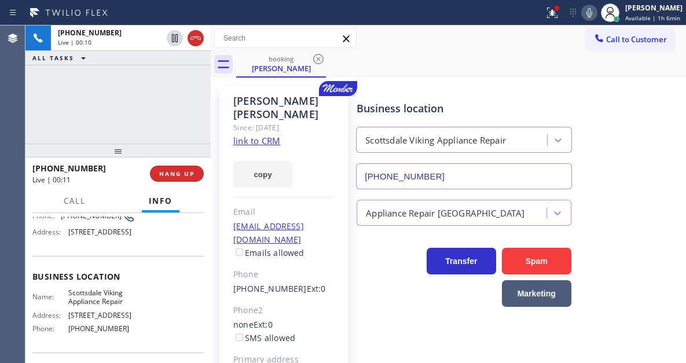
scroll to position [116, 0]
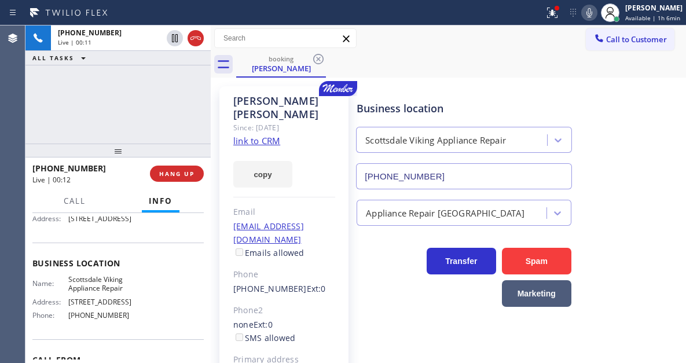
click at [98, 293] on span "Scottsdale Viking Appliance Repair" at bounding box center [101, 284] width 67 height 18
click at [135, 99] on div "+16028268006 Live | 02:52 ALL TASKS ALL TASKS ACTIVE TASKS TASKS IN WRAP UP" at bounding box center [117, 84] width 185 height 118
click at [560, 19] on icon at bounding box center [553, 13] width 14 height 14
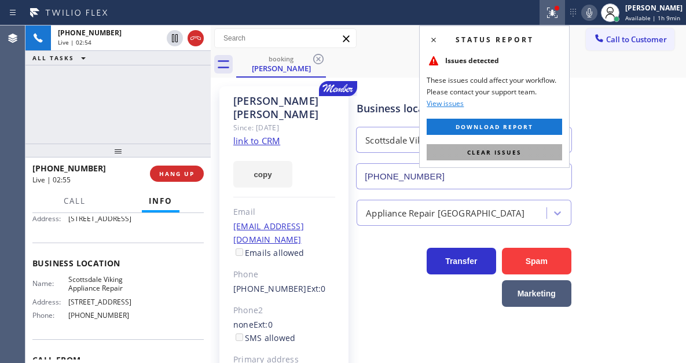
click at [536, 156] on button "Clear issues" at bounding box center [495, 152] width 136 height 16
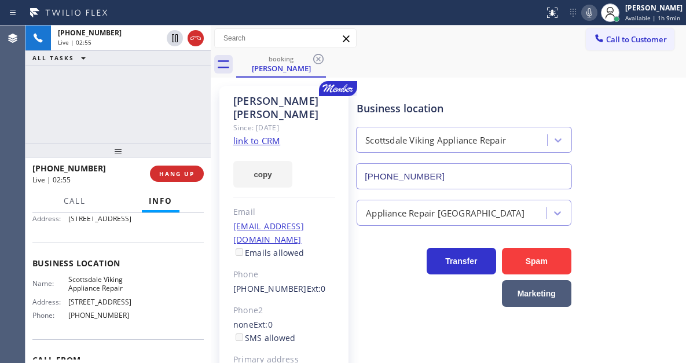
click at [88, 104] on div "+16028268006 Live | 02:55 ALL TASKS ALL TASKS ACTIVE TASKS TASKS IN WRAP UP" at bounding box center [117, 84] width 185 height 118
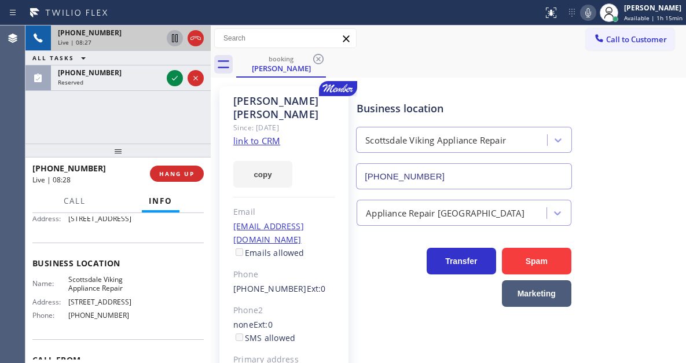
click at [174, 39] on icon at bounding box center [175, 38] width 6 height 8
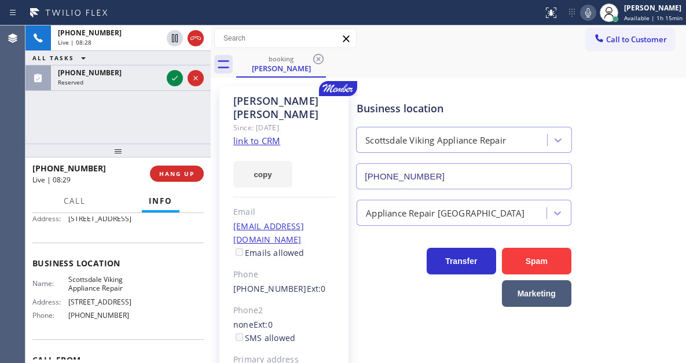
click at [587, 12] on icon at bounding box center [589, 13] width 14 height 14
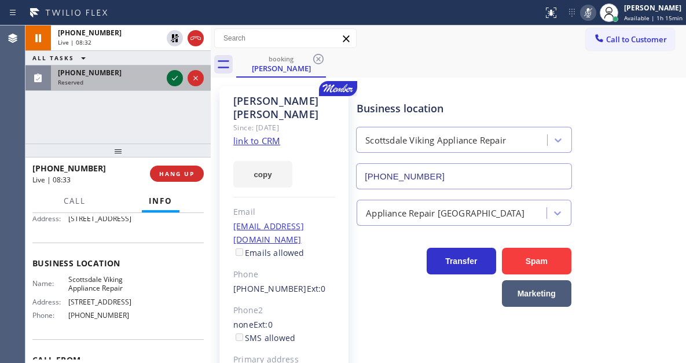
click at [171, 85] on icon at bounding box center [175, 78] width 14 height 14
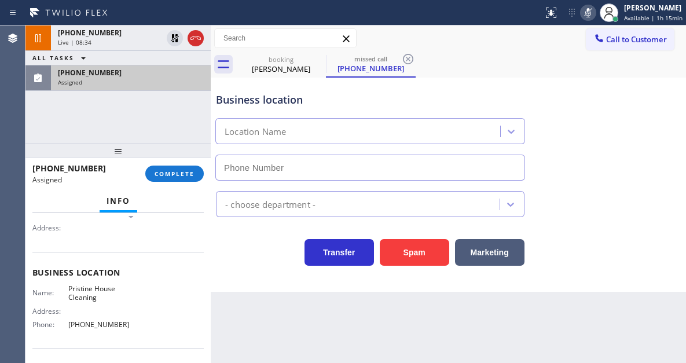
scroll to position [68, 0]
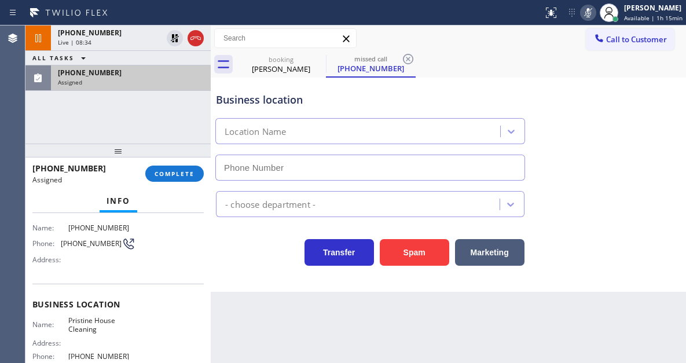
type input "[PHONE_NUMBER]"
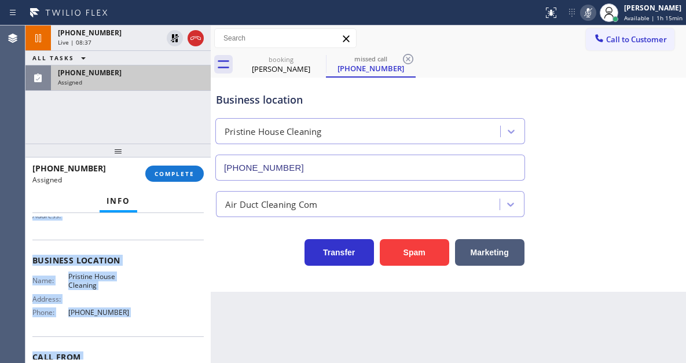
scroll to position [203, 0]
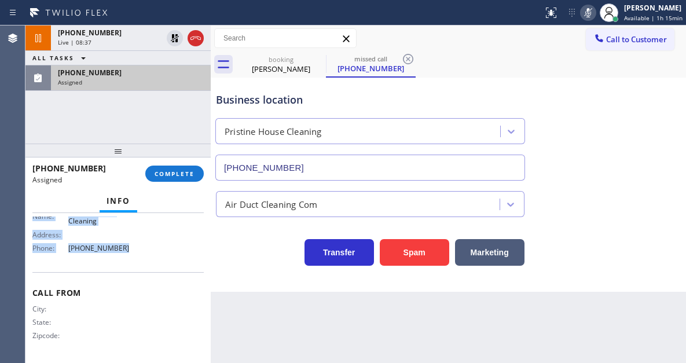
drag, startPoint x: 30, startPoint y: 305, endPoint x: 153, endPoint y: 264, distance: 129.5
click at [153, 264] on div "Context Queue: ADC Priority: 0 Task Age: 1 minute(s) Customer Name: (626) 627-6…" at bounding box center [117, 288] width 185 height 150
click at [191, 174] on span "COMPLETE" at bounding box center [175, 174] width 40 height 8
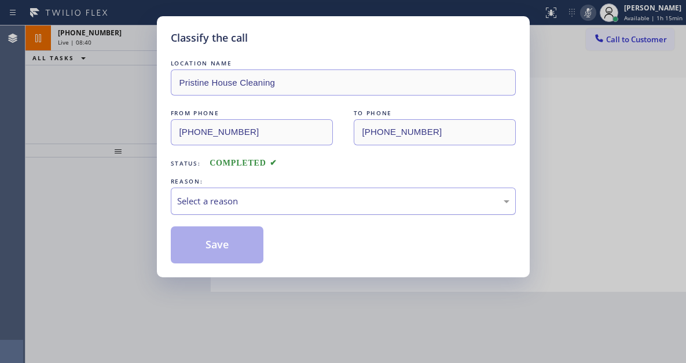
click at [247, 199] on div "Select a reason" at bounding box center [343, 201] width 333 height 13
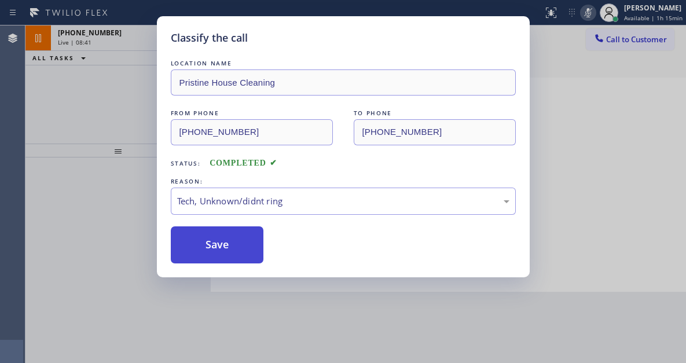
click at [232, 251] on button "Save" at bounding box center [217, 244] width 93 height 37
type input "(480) 787-0279"
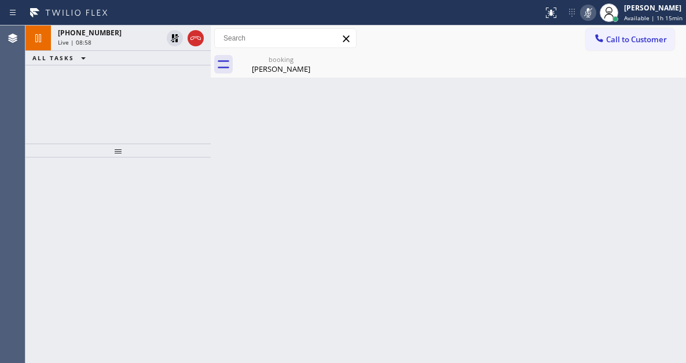
drag, startPoint x: 671, startPoint y: 114, endPoint x: 438, endPoint y: 55, distance: 240.8
click at [671, 114] on div "Back to Dashboard Change Sender ID Customers Technicians Select a contact Outbo…" at bounding box center [449, 194] width 476 height 338
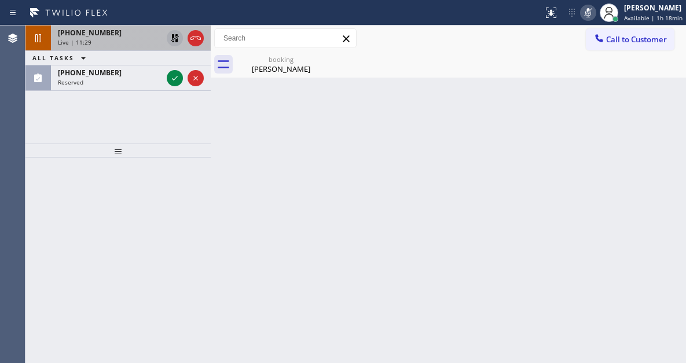
click at [172, 42] on icon at bounding box center [175, 38] width 14 height 14
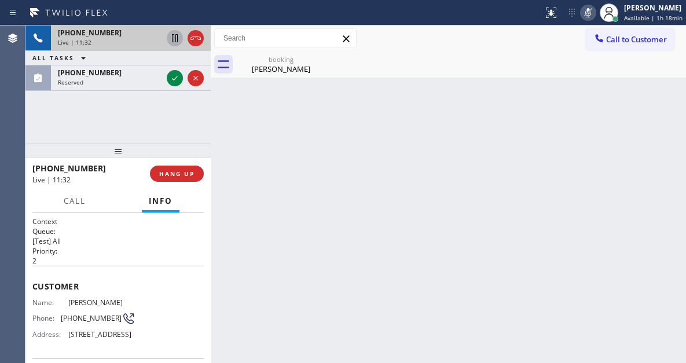
click at [587, 20] on button at bounding box center [588, 13] width 16 height 16
click at [628, 114] on div "Back to Dashboard Change Sender ID Customers Technicians Select a contact Outbo…" at bounding box center [449, 194] width 476 height 338
click at [594, 17] on icon at bounding box center [589, 13] width 14 height 14
click at [631, 119] on div "Back to Dashboard Change Sender ID Customers Technicians Select a contact Outbo…" at bounding box center [449, 194] width 476 height 338
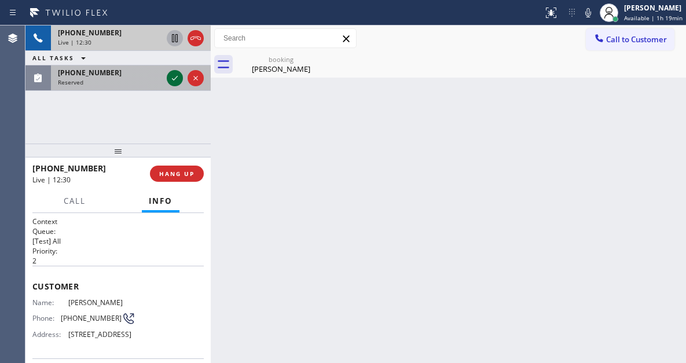
click at [171, 76] on icon at bounding box center [175, 78] width 14 height 14
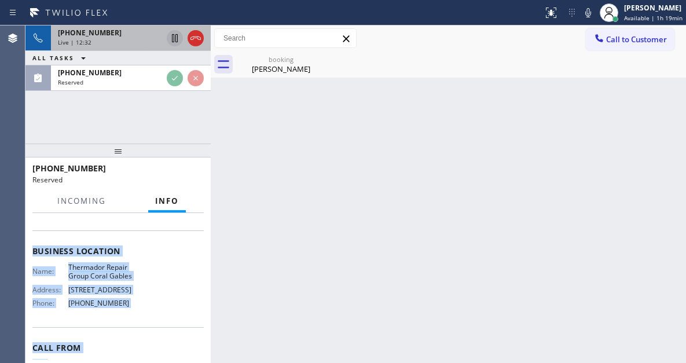
scroll to position [230, 0]
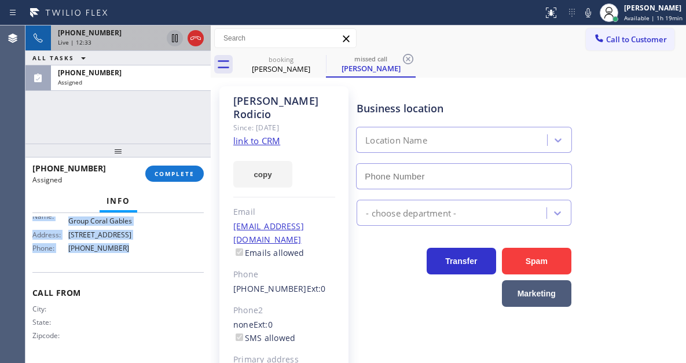
drag, startPoint x: 34, startPoint y: 301, endPoint x: 166, endPoint y: 249, distance: 141.8
click at [166, 249] on div "Context Queue: Appliance Repair High End Priority: 0 Task Age: 1 minute(s) Cust…" at bounding box center [117, 187] width 171 height 346
type input "(786) 661-1617"
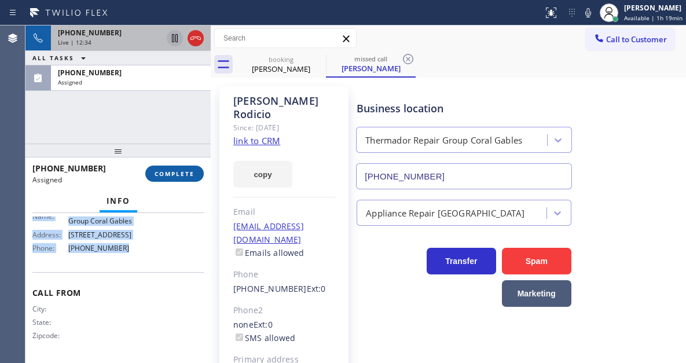
click at [181, 173] on span "COMPLETE" at bounding box center [175, 174] width 40 height 8
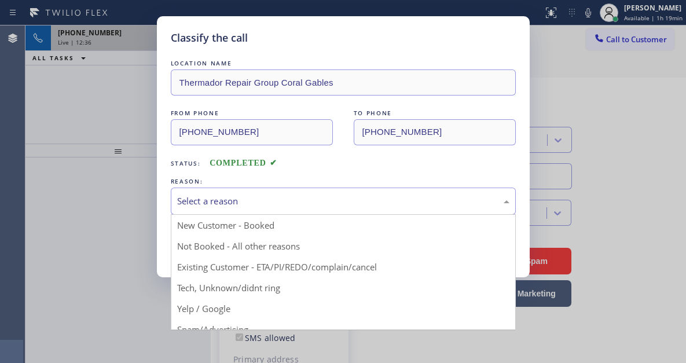
click at [262, 203] on div "Select a reason" at bounding box center [343, 201] width 333 height 13
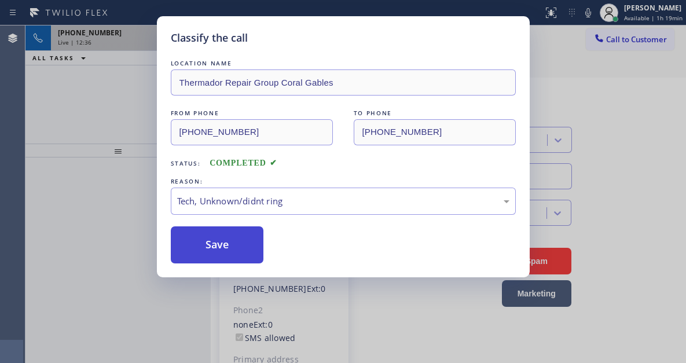
click at [243, 251] on button "Save" at bounding box center [217, 244] width 93 height 37
type input "(480) 787-0279"
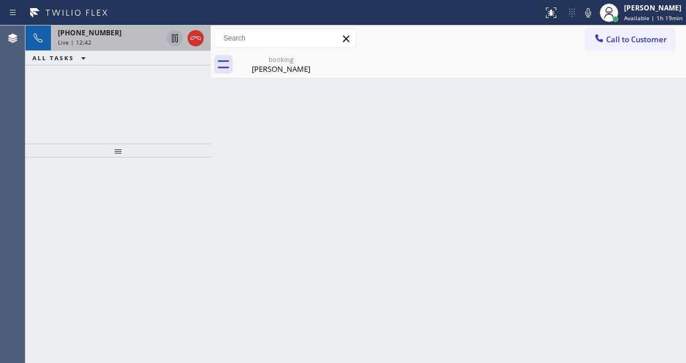
click at [659, 93] on div "Back to Dashboard Change Sender ID Customers Technicians Select a contact Outbo…" at bounding box center [449, 194] width 476 height 338
click at [593, 14] on icon at bounding box center [589, 13] width 14 height 14
click at [640, 182] on div "Back to Dashboard Change Sender ID Customers Technicians Select a contact Outbo…" at bounding box center [449, 194] width 476 height 338
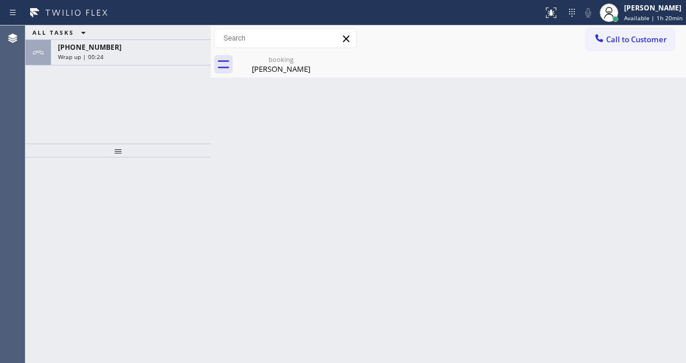
drag, startPoint x: 679, startPoint y: 165, endPoint x: 660, endPoint y: 160, distance: 19.7
click at [679, 165] on div "Back to Dashboard Change Sender ID Customers Technicians Select a contact Outbo…" at bounding box center [449, 194] width 476 height 338
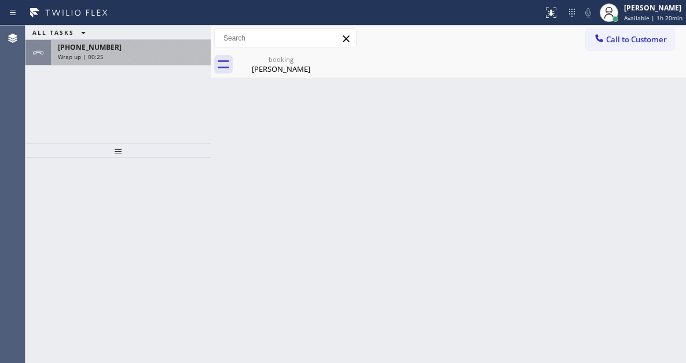
click at [99, 44] on span "+16028268006" at bounding box center [90, 47] width 64 height 10
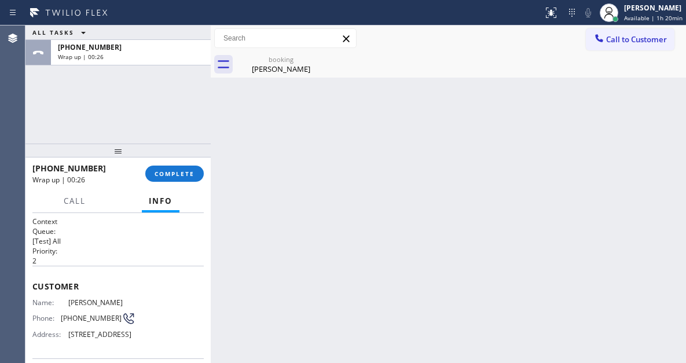
click at [188, 163] on div "+16028268006 Wrap up | 00:26 COMPLETE" at bounding box center [117, 174] width 171 height 30
click at [188, 170] on span "COMPLETE" at bounding box center [175, 174] width 40 height 8
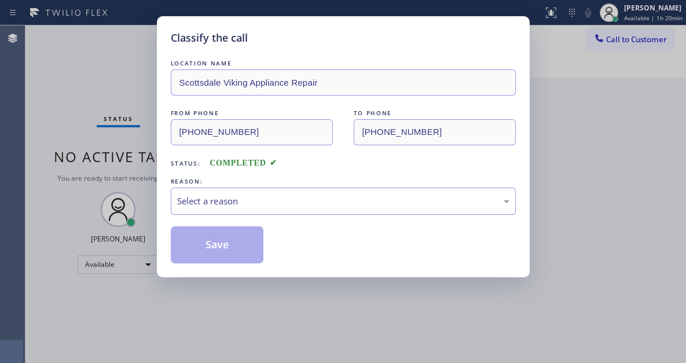
click at [313, 207] on div "Select a reason" at bounding box center [343, 201] width 333 height 13
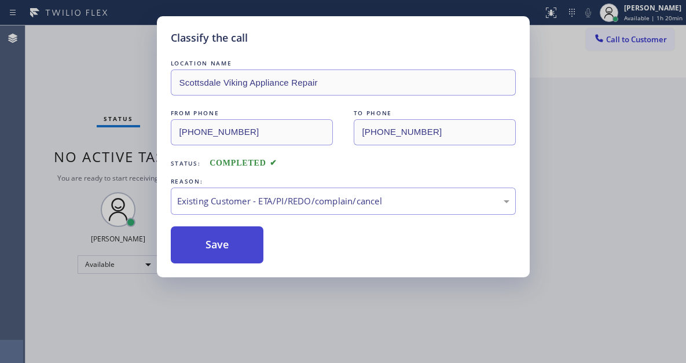
click at [253, 254] on button "Save" at bounding box center [217, 244] width 93 height 37
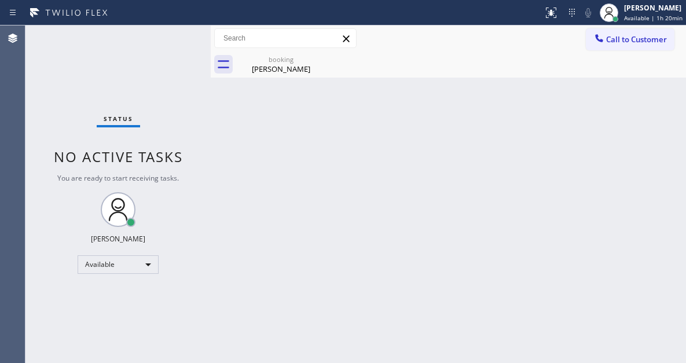
click at [655, 160] on div "Back to Dashboard Change Sender ID Customers Technicians Select a contact Outbo…" at bounding box center [449, 194] width 476 height 338
click at [296, 60] on div "booking" at bounding box center [281, 59] width 87 height 9
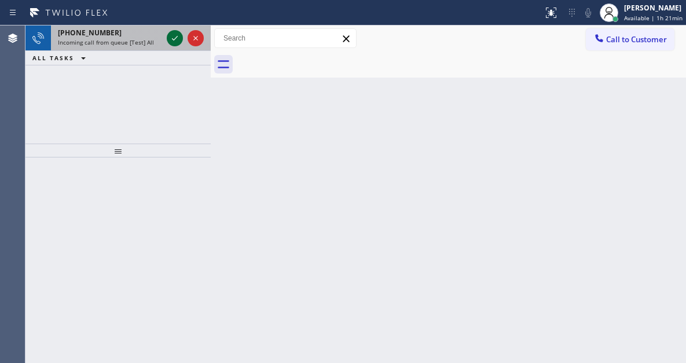
click at [175, 41] on icon at bounding box center [175, 38] width 14 height 14
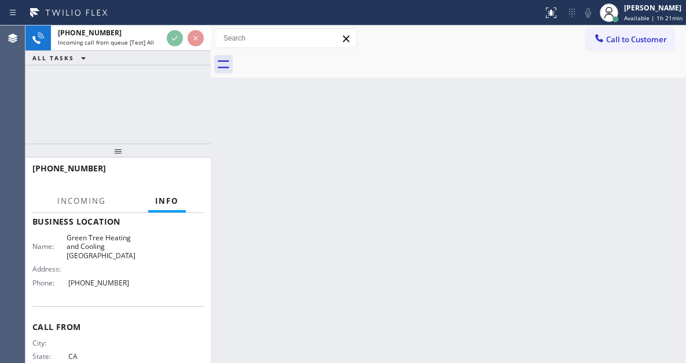
scroll to position [174, 0]
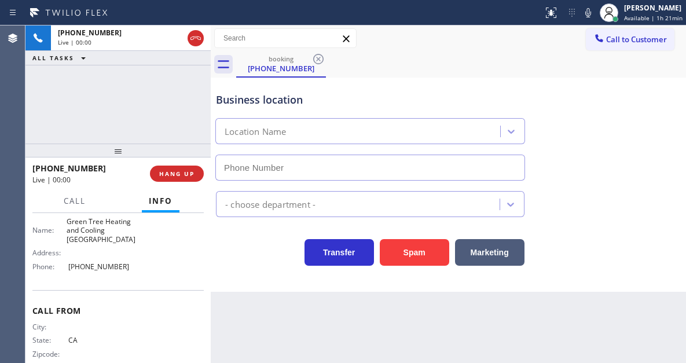
type input "(714) 908-8968"
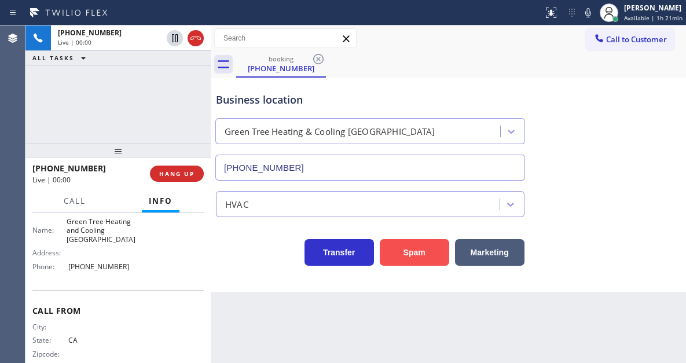
click at [412, 259] on button "Spam" at bounding box center [415, 252] width 70 height 27
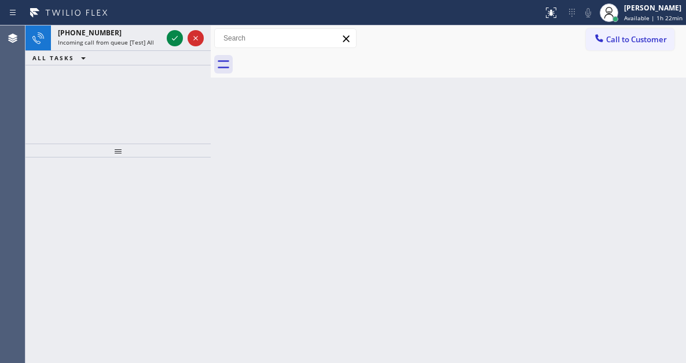
drag, startPoint x: 647, startPoint y: 160, endPoint x: 641, endPoint y: 158, distance: 6.8
click at [647, 160] on div "Back to Dashboard Change Sender ID Customers Technicians Select a contact Outbo…" at bounding box center [449, 194] width 476 height 338
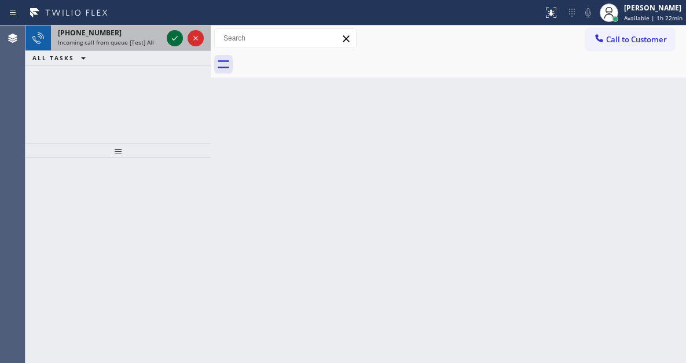
click at [170, 36] on icon at bounding box center [175, 38] width 14 height 14
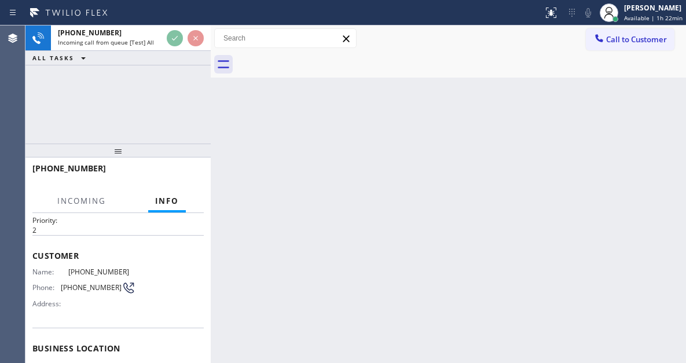
scroll to position [58, 0]
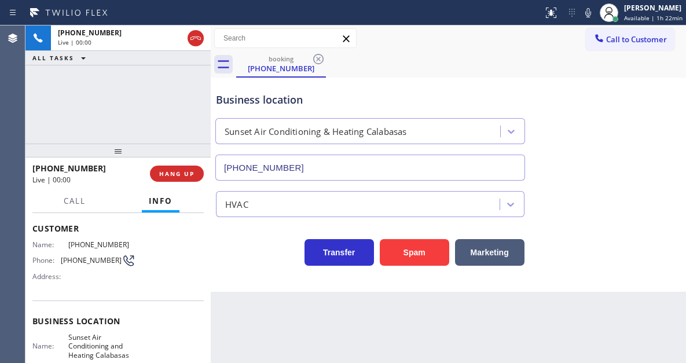
type input "(310) 361-1488"
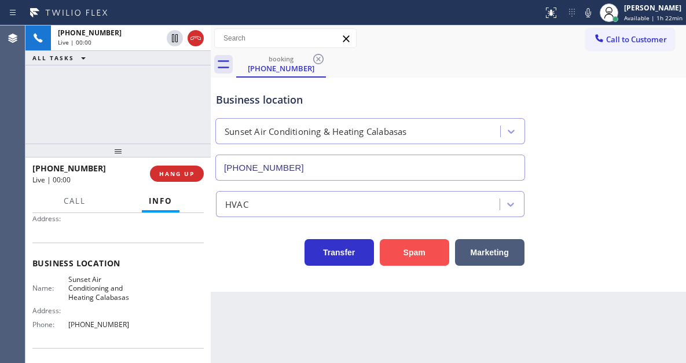
click at [425, 249] on button "Spam" at bounding box center [415, 252] width 70 height 27
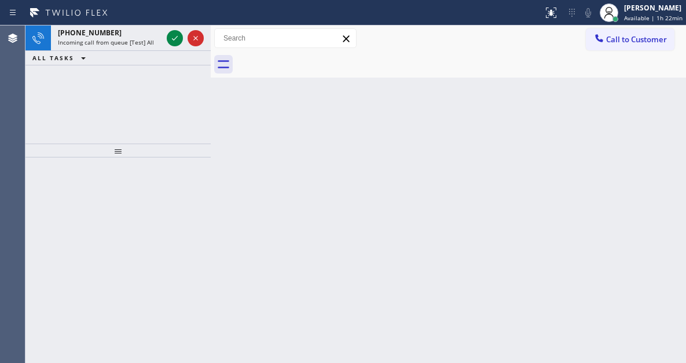
click at [660, 154] on div "Back to Dashboard Change Sender ID Customers Technicians Select a contact Outbo…" at bounding box center [449, 194] width 476 height 338
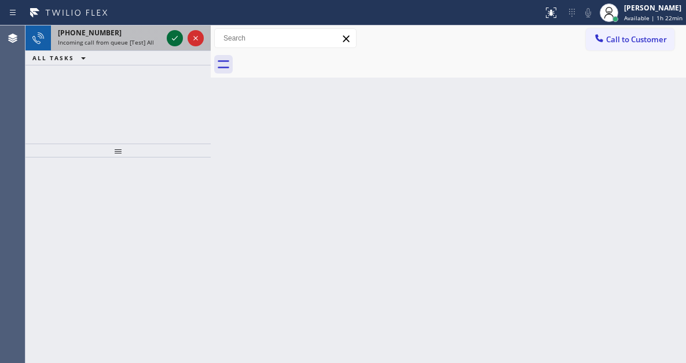
click at [171, 39] on icon at bounding box center [175, 38] width 14 height 14
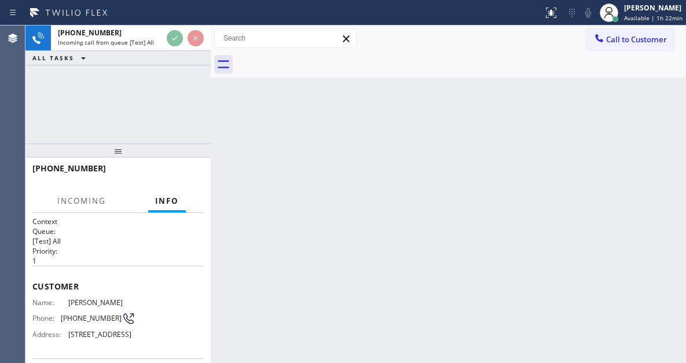
scroll to position [116, 0]
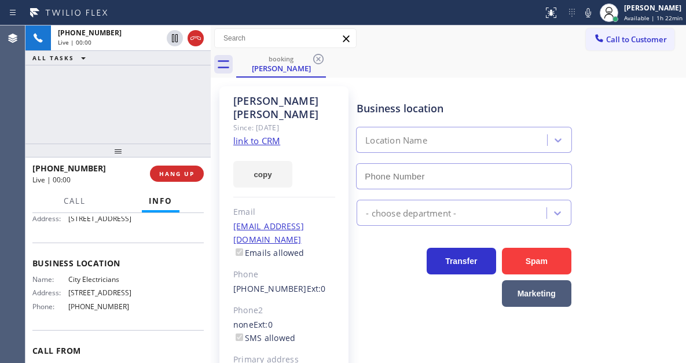
type input "(424) 275-2606"
click at [279, 137] on link "link to CRM" at bounding box center [256, 141] width 47 height 12
click at [131, 111] on div "+14014864511 Live | 00:03 ALL TASKS ALL TASKS ACTIVE TASKS TASKS IN WRAP UP" at bounding box center [117, 84] width 185 height 118
click at [165, 96] on div "+14014864511 Live | 00:53 ALL TASKS ALL TASKS ACTIVE TASKS TASKS IN WRAP UP" at bounding box center [117, 84] width 185 height 118
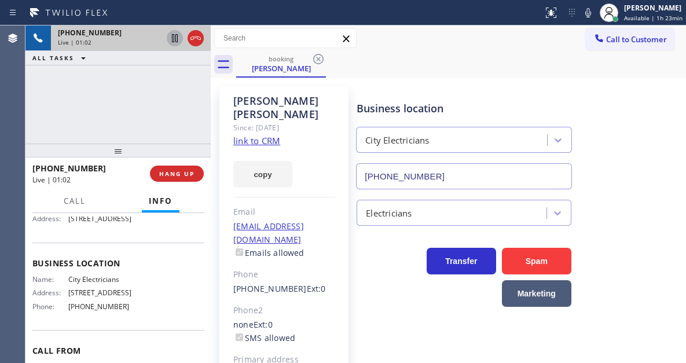
click at [175, 40] on icon at bounding box center [175, 38] width 14 height 14
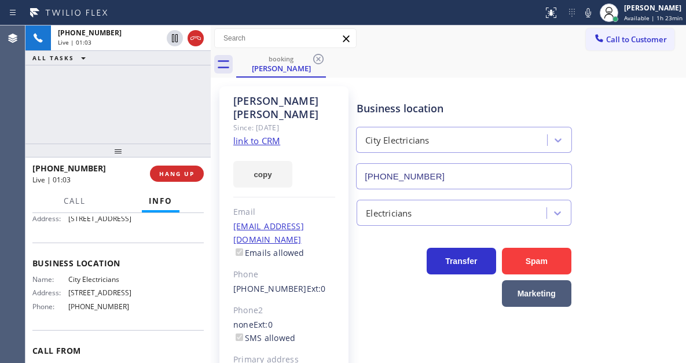
click at [587, 18] on icon at bounding box center [589, 13] width 14 height 14
click at [640, 138] on div "Business location City Electricians (424) 275-2606" at bounding box center [519, 137] width 329 height 105
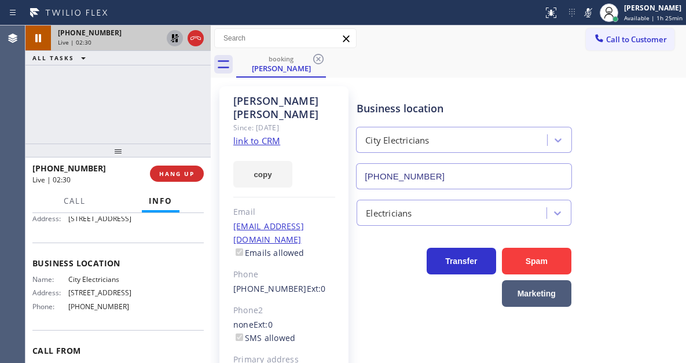
click at [177, 38] on icon at bounding box center [175, 38] width 14 height 14
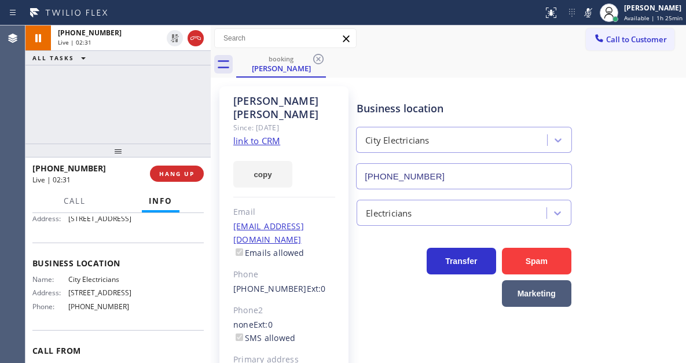
click at [587, 16] on icon at bounding box center [589, 13] width 14 height 14
click at [184, 176] on span "HANG UP" at bounding box center [176, 174] width 35 height 8
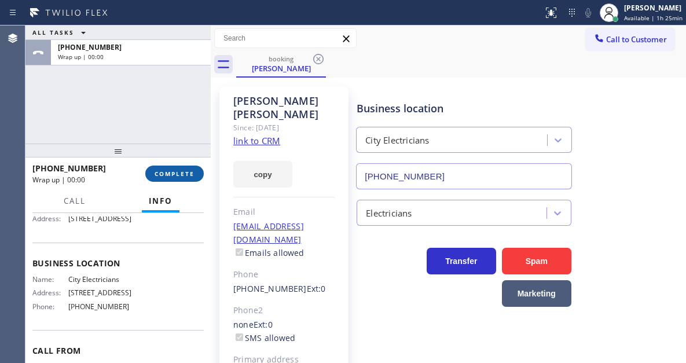
click at [184, 176] on span "COMPLETE" at bounding box center [175, 174] width 40 height 8
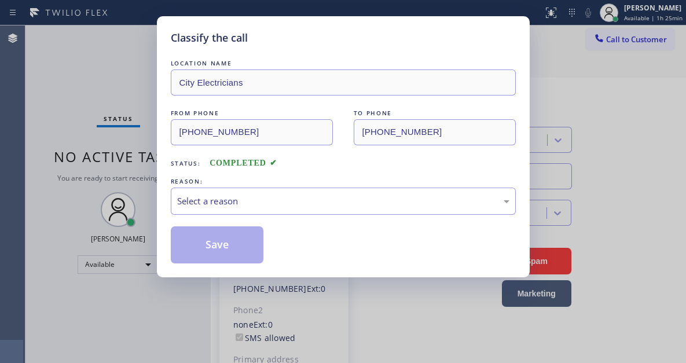
click at [184, 176] on div "REASON:" at bounding box center [343, 182] width 345 height 12
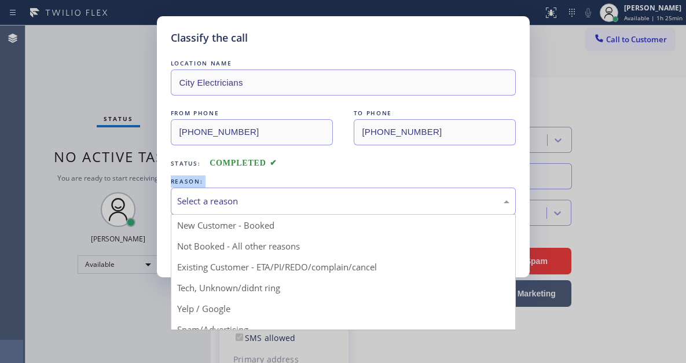
click at [304, 204] on div "Select a reason" at bounding box center [343, 201] width 333 height 13
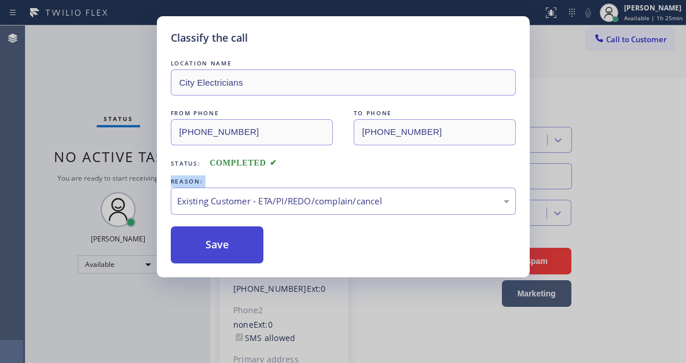
click at [236, 261] on button "Save" at bounding box center [217, 244] width 93 height 37
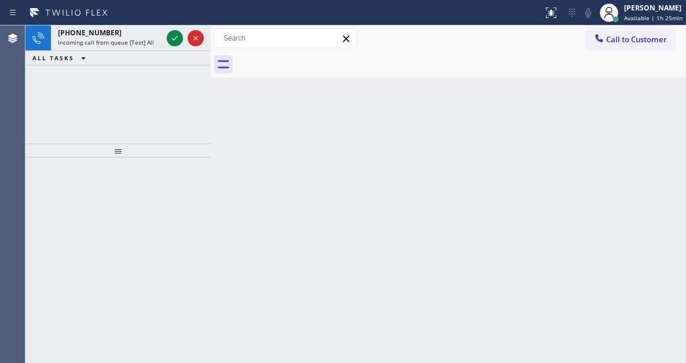
click at [653, 100] on div "Back to Dashboard Change Sender ID Customers Technicians Select a contact Outbo…" at bounding box center [449, 194] width 476 height 338
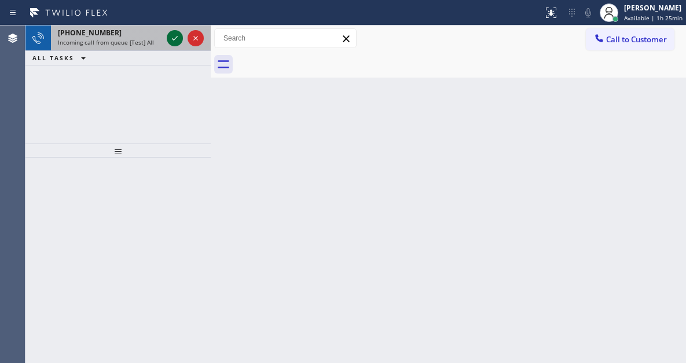
click at [175, 36] on icon at bounding box center [175, 38] width 14 height 14
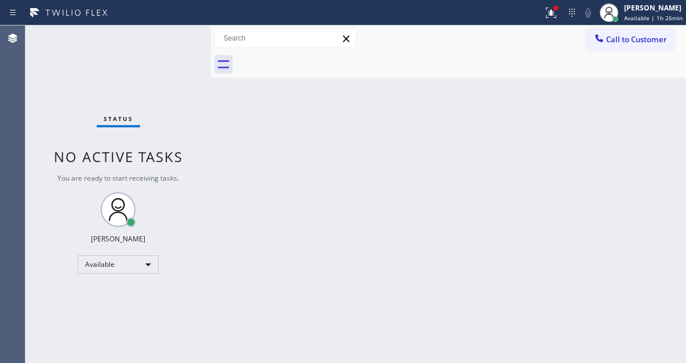
click at [649, 118] on div "Back to Dashboard Change Sender ID Customers Technicians Select a contact Outbo…" at bounding box center [449, 194] width 476 height 338
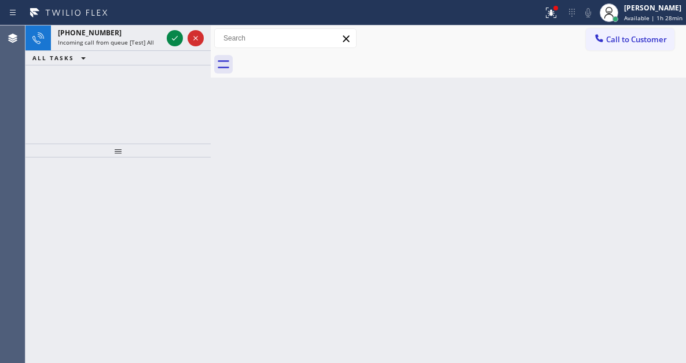
click at [642, 118] on div "Back to Dashboard Change Sender ID Customers Technicians Select a contact Outbo…" at bounding box center [449, 194] width 476 height 338
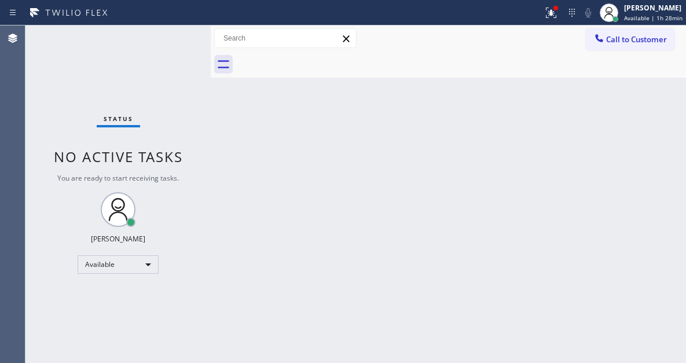
click at [173, 41] on div "Status No active tasks You are ready to start receiving tasks. [PERSON_NAME]" at bounding box center [117, 194] width 185 height 338
click at [170, 41] on div "Status No active tasks You are ready to start receiving tasks. [PERSON_NAME]" at bounding box center [117, 194] width 185 height 338
click at [179, 31] on div "Status No active tasks You are ready to start receiving tasks. [PERSON_NAME]" at bounding box center [117, 194] width 185 height 338
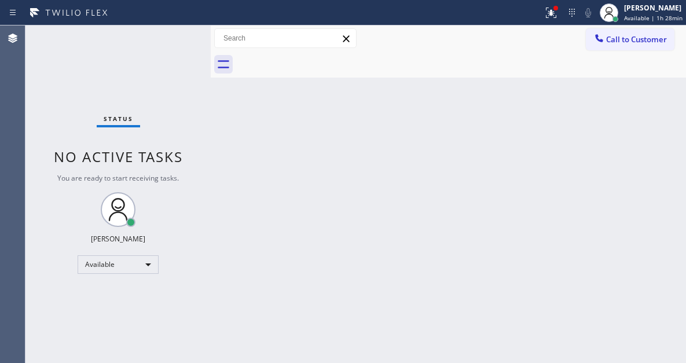
click at [179, 32] on div "Status No active tasks You are ready to start receiving tasks. [PERSON_NAME]" at bounding box center [117, 194] width 185 height 338
click at [175, 32] on div "Status No active tasks You are ready to start receiving tasks. [PERSON_NAME]" at bounding box center [117, 194] width 185 height 338
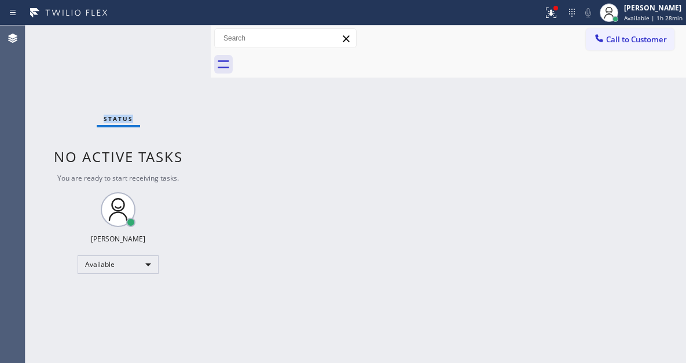
click at [175, 32] on div "Status No active tasks You are ready to start receiving tasks. [PERSON_NAME]" at bounding box center [117, 194] width 185 height 338
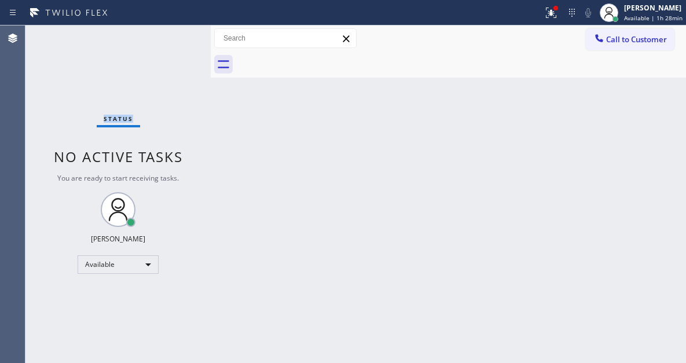
click at [175, 32] on div "Status No active tasks You are ready to start receiving tasks. [PERSON_NAME]" at bounding box center [117, 194] width 185 height 338
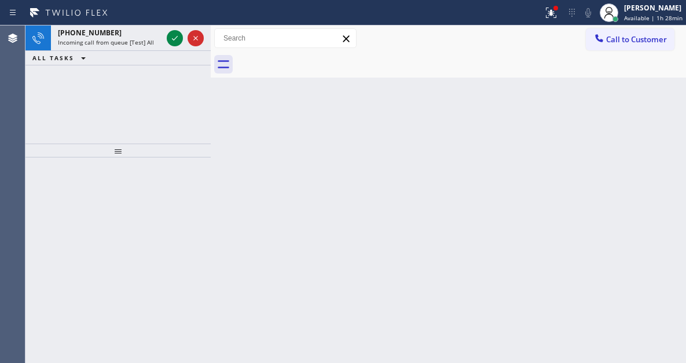
click at [652, 155] on div "Back to Dashboard Change Sender ID Customers Technicians Select a contact Outbo…" at bounding box center [449, 194] width 476 height 338
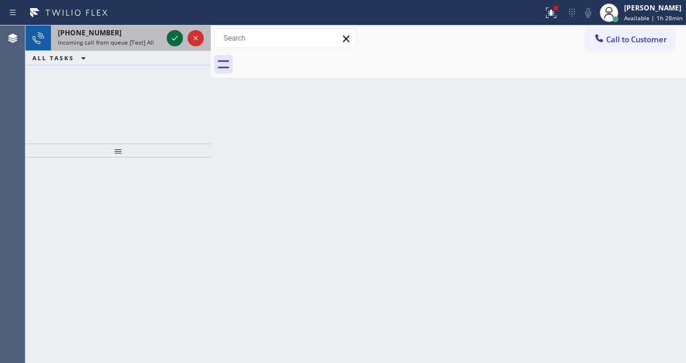
click at [171, 36] on icon at bounding box center [175, 38] width 14 height 14
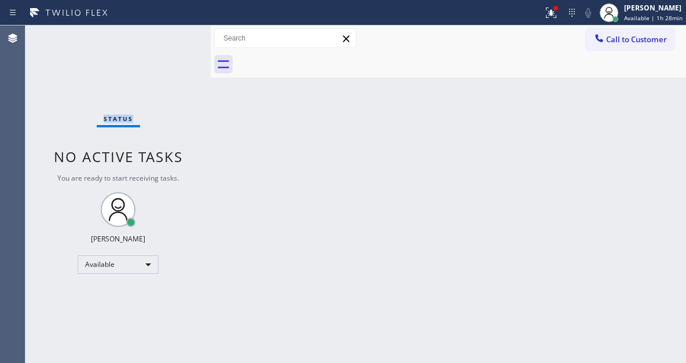
click at [171, 36] on div "Status No active tasks You are ready to start receiving tasks. [PERSON_NAME]" at bounding box center [117, 194] width 185 height 338
click at [659, 83] on div "Back to Dashboard Change Sender ID Customers Technicians Select a contact Outbo…" at bounding box center [449, 194] width 476 height 338
click at [557, 19] on icon at bounding box center [552, 13] width 14 height 14
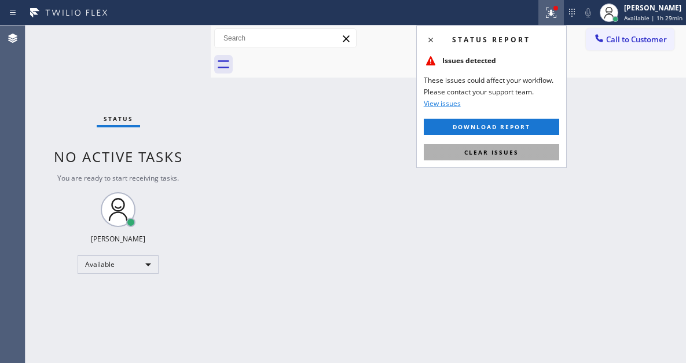
click at [516, 151] on span "Clear issues" at bounding box center [492, 152] width 54 height 8
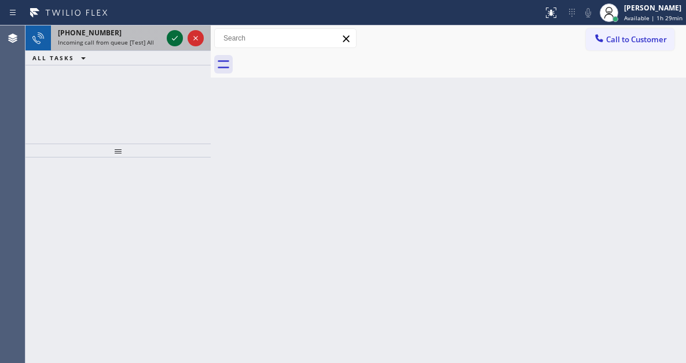
click at [168, 37] on icon at bounding box center [175, 38] width 14 height 14
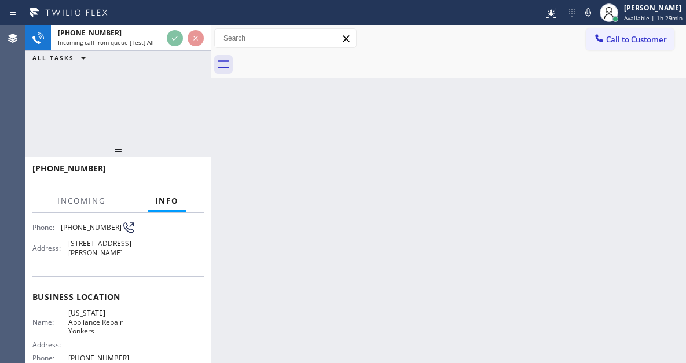
scroll to position [116, 0]
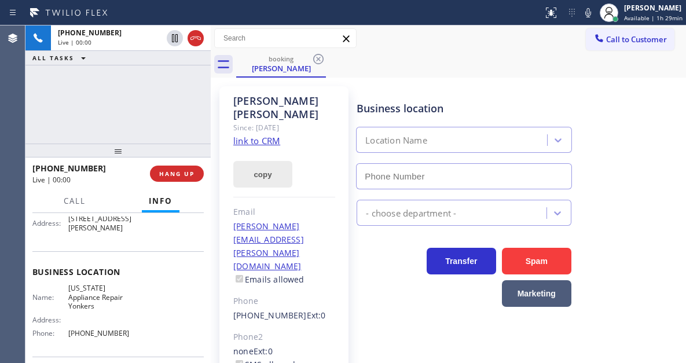
type input "[PHONE_NUMBER]"
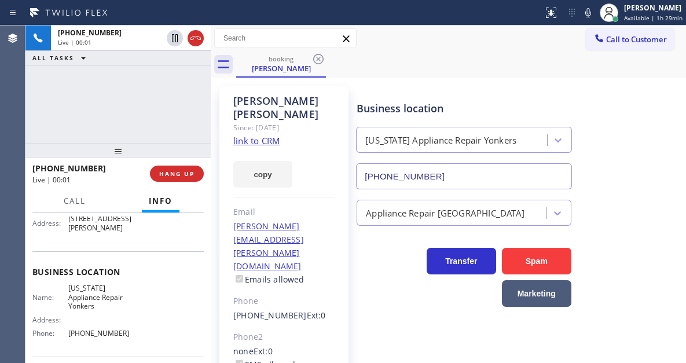
click at [263, 135] on link "link to CRM" at bounding box center [256, 141] width 47 height 12
click at [140, 94] on div "+15168505701 Live | 00:51 ALL TASKS ALL TASKS ACTIVE TASKS TASKS IN WRAP UP" at bounding box center [117, 84] width 185 height 118
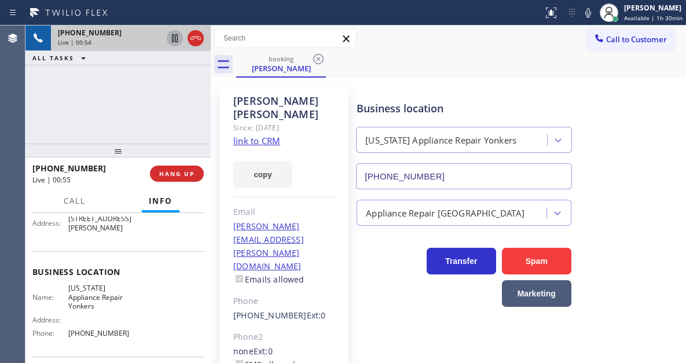
click at [174, 39] on icon at bounding box center [175, 38] width 6 height 8
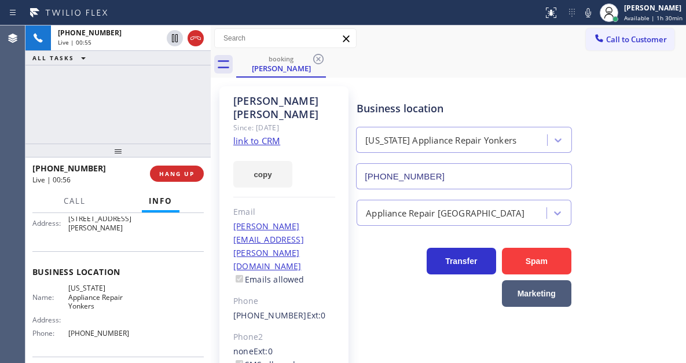
click at [591, 21] on div "Status report No issues detected If you experience an issue, please download th…" at bounding box center [613, 12] width 148 height 25
click at [594, 19] on icon at bounding box center [589, 13] width 14 height 14
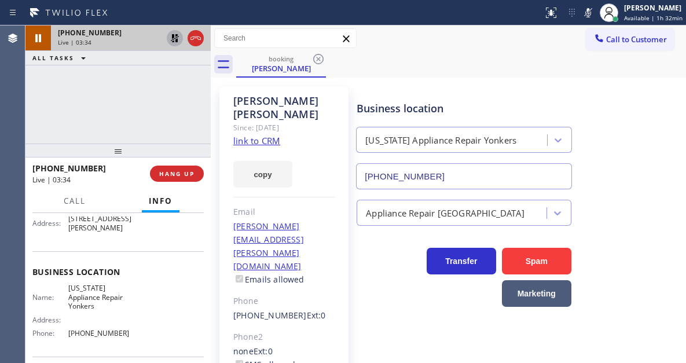
click at [175, 39] on icon at bounding box center [175, 38] width 8 height 8
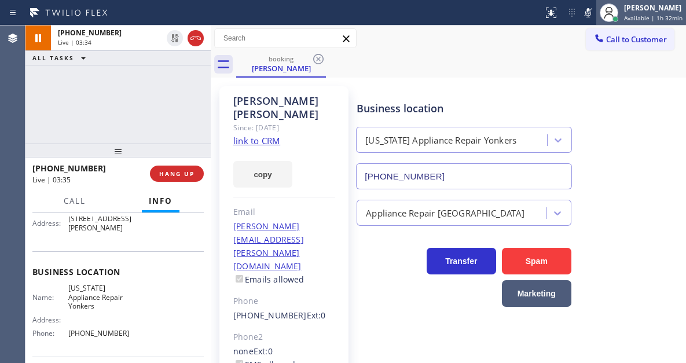
click at [603, 9] on div at bounding box center [609, 12] width 19 height 19
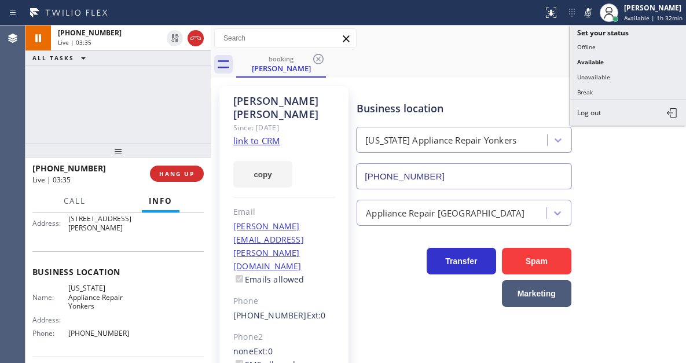
click at [594, 13] on icon at bounding box center [589, 13] width 14 height 14
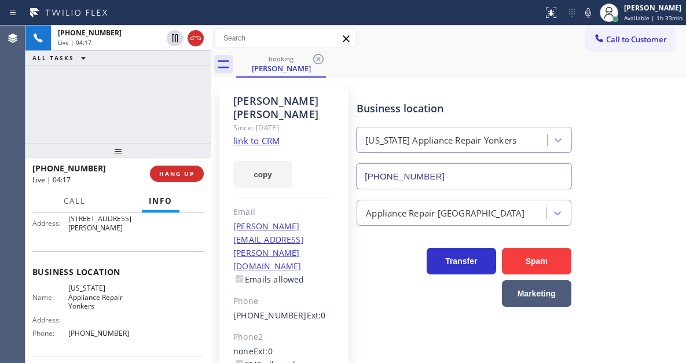
drag, startPoint x: 593, startPoint y: 13, endPoint x: 518, endPoint y: 81, distance: 101.3
click at [593, 13] on icon at bounding box center [589, 13] width 14 height 14
click at [631, 116] on div "Business location New York Appliance Repair Yonkers (914) 873-0795" at bounding box center [519, 137] width 329 height 105
click at [587, 14] on icon at bounding box center [589, 13] width 14 height 14
click at [643, 111] on div "Business location New York Appliance Repair Yonkers (914) 873-0795" at bounding box center [519, 137] width 329 height 105
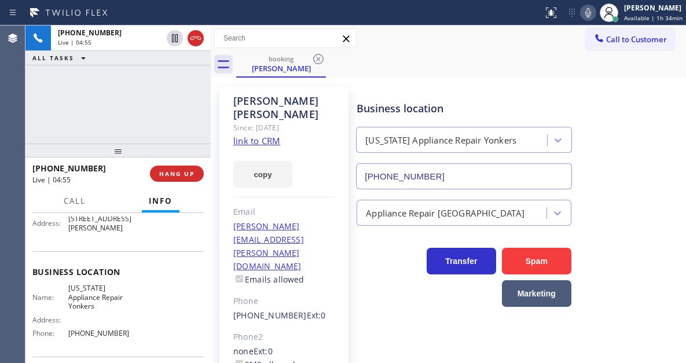
click at [588, 12] on icon at bounding box center [589, 13] width 14 height 14
click at [594, 17] on icon at bounding box center [589, 13] width 14 height 14
click at [170, 89] on div "+15168505701 Live | 05:01 ALL TASKS ALL TASKS ACTIVE TASKS TASKS IN WRAP UP" at bounding box center [117, 84] width 185 height 118
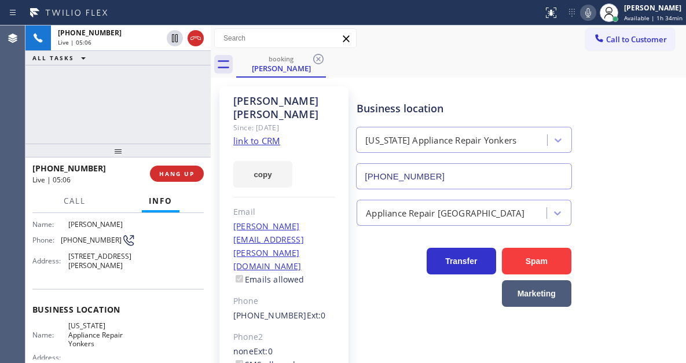
scroll to position [58, 0]
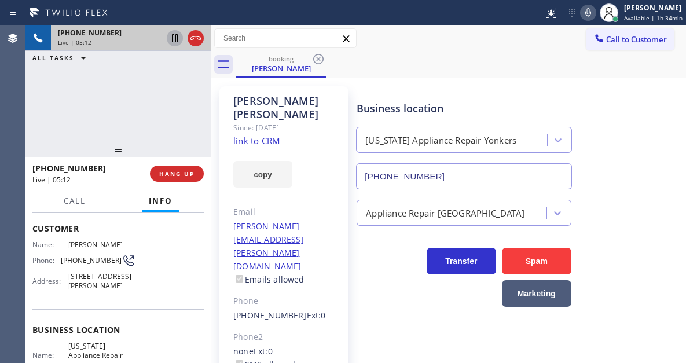
click at [175, 44] on icon at bounding box center [175, 38] width 14 height 14
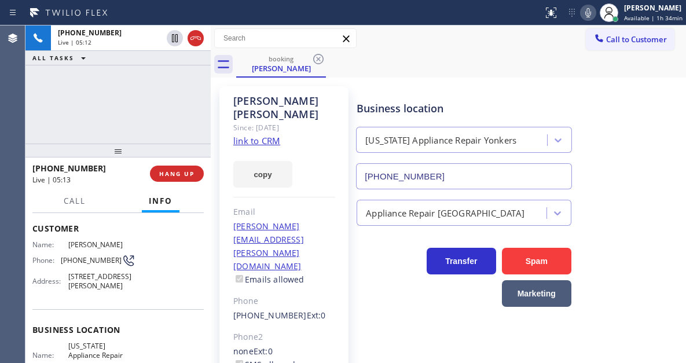
click at [587, 17] on icon at bounding box center [589, 13] width 14 height 14
click at [633, 98] on div "Business location New York Appliance Repair Yonkers (914) 873-0795" at bounding box center [519, 137] width 329 height 105
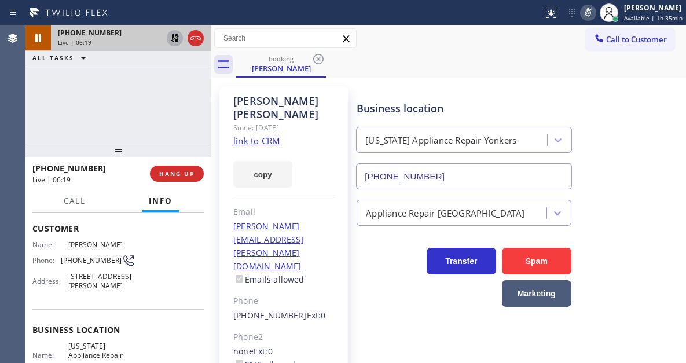
click at [170, 41] on icon at bounding box center [175, 38] width 14 height 14
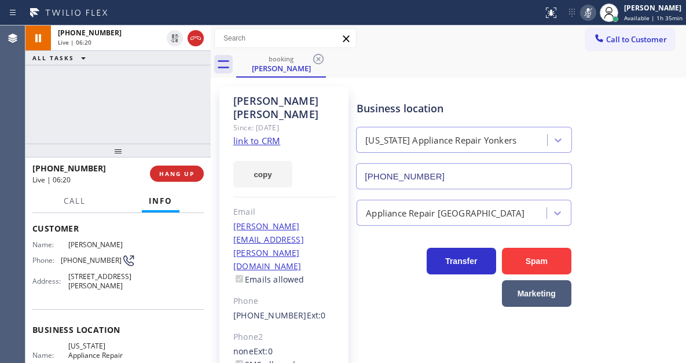
click at [596, 14] on icon at bounding box center [589, 13] width 14 height 14
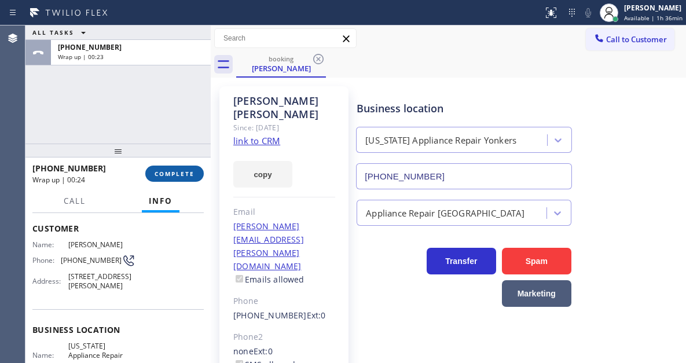
click at [195, 170] on button "COMPLETE" at bounding box center [174, 174] width 59 height 16
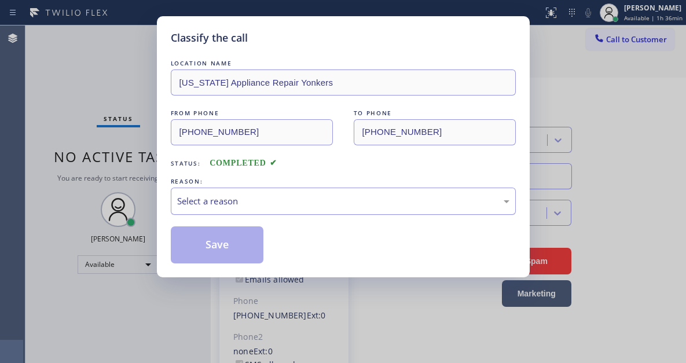
click at [296, 205] on div "Select a reason" at bounding box center [343, 201] width 333 height 13
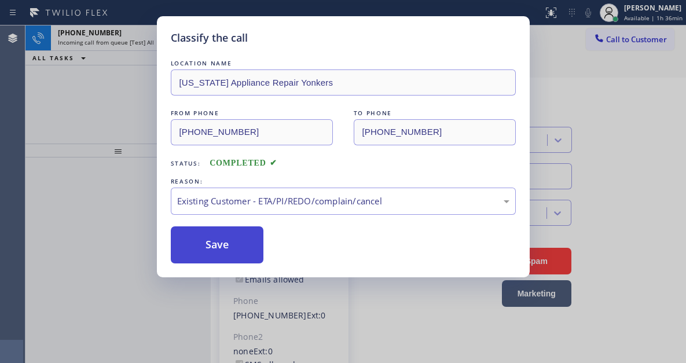
click at [251, 254] on button "Save" at bounding box center [217, 244] width 93 height 37
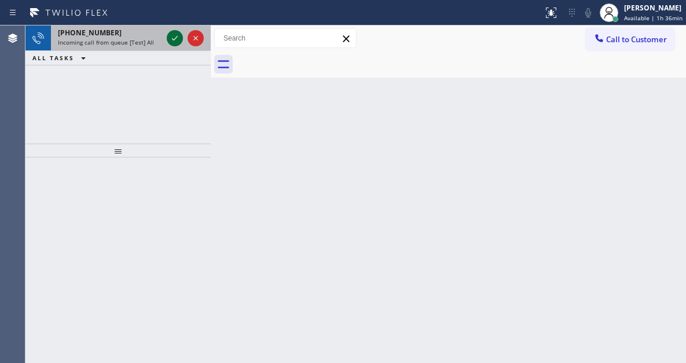
click at [174, 40] on icon at bounding box center [175, 38] width 6 height 5
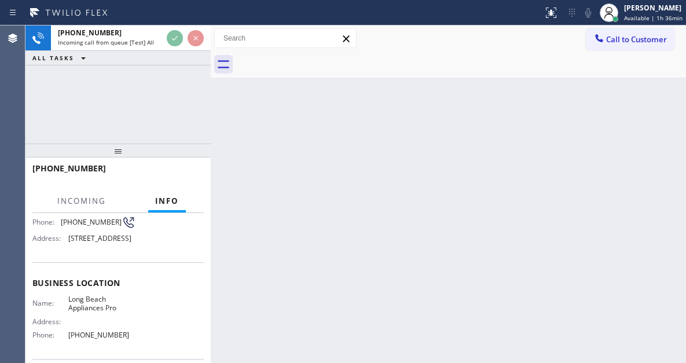
scroll to position [174, 0]
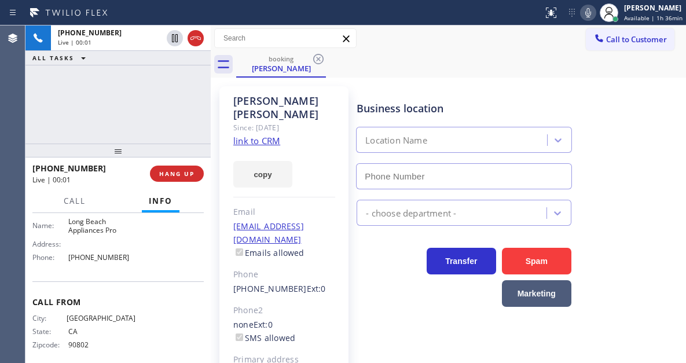
type input "(562) 489-9480"
click at [275, 135] on link "link to CRM" at bounding box center [256, 141] width 47 height 12
click at [149, 93] on div "+15625064076 Live | 01:18 ALL TASKS ALL TASKS ACTIVE TASKS TASKS IN WRAP UP" at bounding box center [117, 84] width 185 height 118
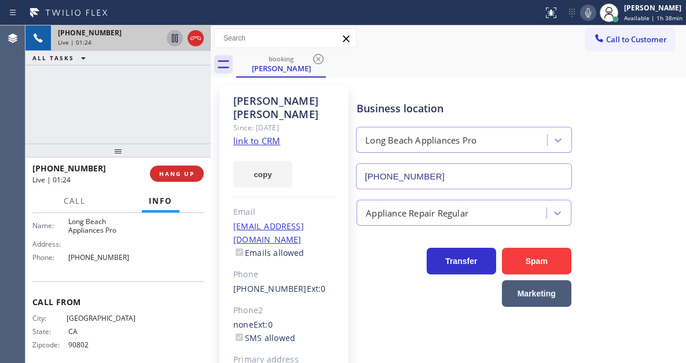
click at [179, 41] on icon at bounding box center [175, 38] width 14 height 14
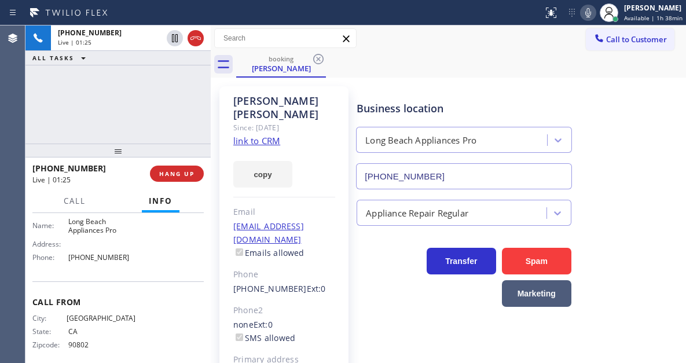
click at [593, 16] on icon at bounding box center [589, 13] width 14 height 14
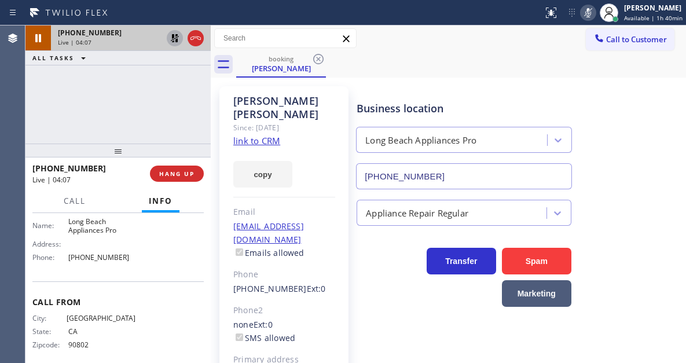
click at [169, 41] on icon at bounding box center [175, 38] width 14 height 14
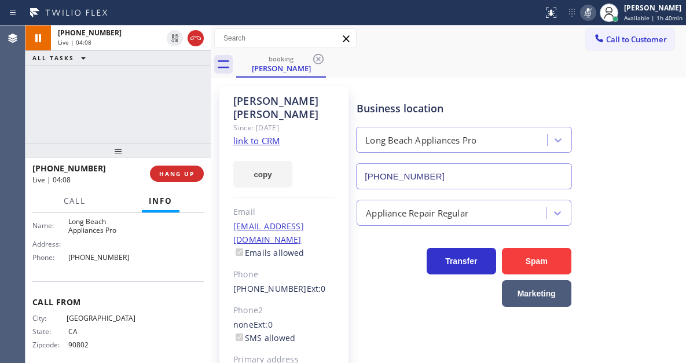
click at [591, 12] on icon at bounding box center [589, 12] width 6 height 9
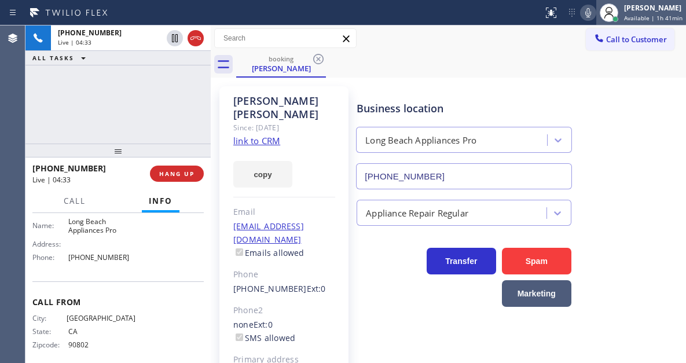
click at [620, 15] on div at bounding box center [616, 19] width 8 height 8
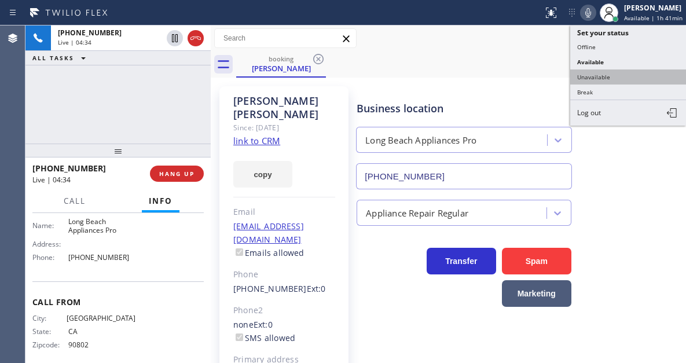
click at [600, 76] on button "Unavailable" at bounding box center [629, 77] width 116 height 15
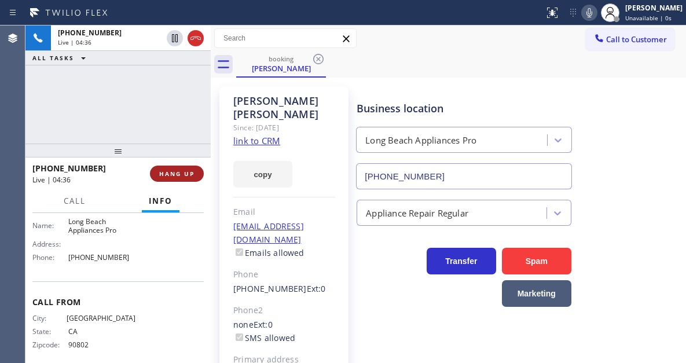
click at [197, 173] on button "HANG UP" at bounding box center [177, 174] width 54 height 16
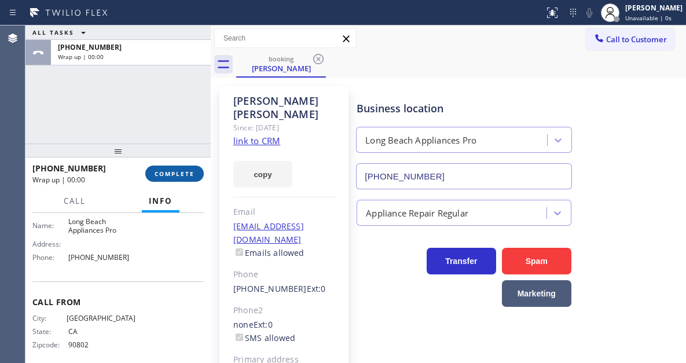
click at [197, 173] on button "COMPLETE" at bounding box center [174, 174] width 59 height 16
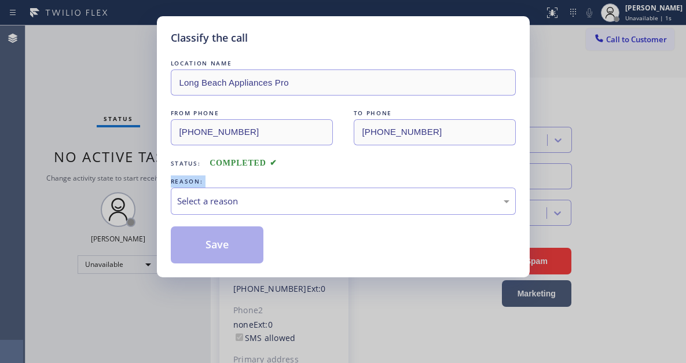
click at [197, 173] on div "LOCATION NAME Long Beach Appliances Pro FROM PHONE (562) 506-4076 TO PHONE (562…" at bounding box center [343, 160] width 345 height 206
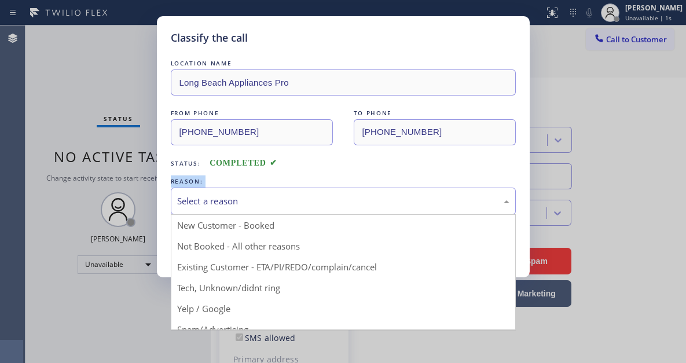
click at [251, 209] on div "Select a reason" at bounding box center [343, 201] width 345 height 27
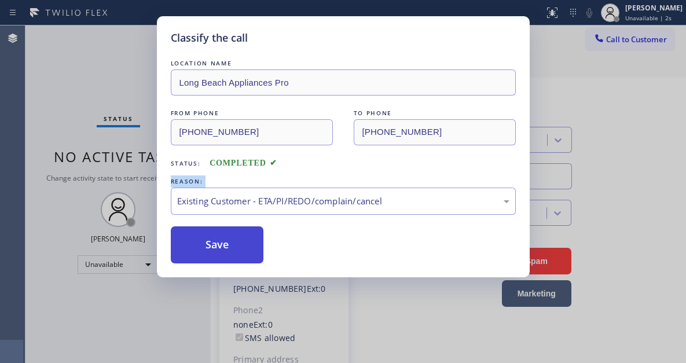
click at [244, 246] on button "Save" at bounding box center [217, 244] width 93 height 37
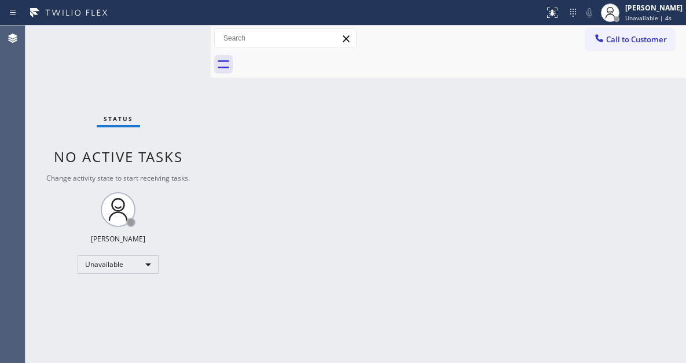
click at [636, 17] on span "Unavailable | 4s" at bounding box center [649, 18] width 46 height 8
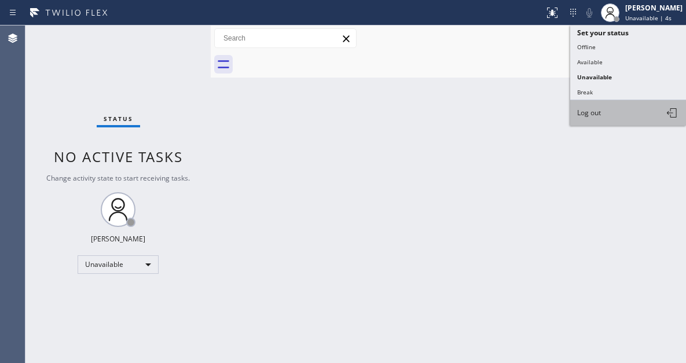
click at [591, 113] on span "Log out" at bounding box center [590, 113] width 24 height 10
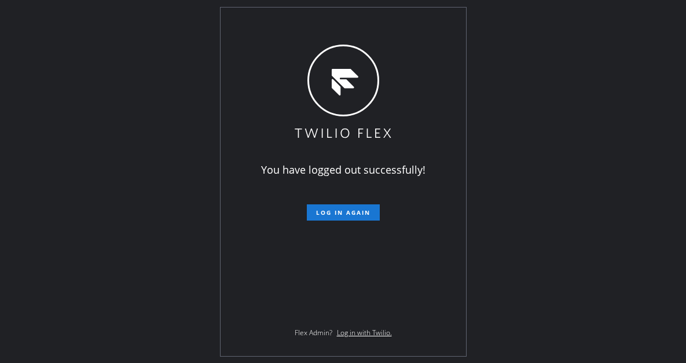
drag, startPoint x: 638, startPoint y: 78, endPoint x: 505, endPoint y: 38, distance: 139.5
click at [638, 78] on div "You have logged out successfully! Log in again Flex Admin? Log in with Twilio." at bounding box center [343, 181] width 686 height 363
